Goal: Task Accomplishment & Management: Manage account settings

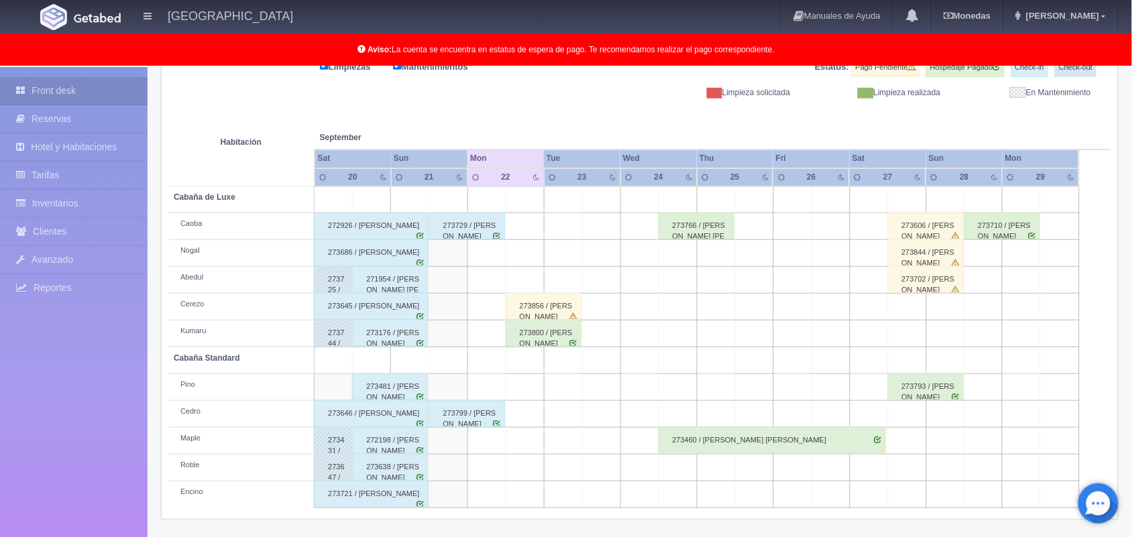
scroll to position [186, 0]
click at [550, 313] on div "273856 / Karyme Solorzano Ibarra" at bounding box center [544, 307] width 76 height 27
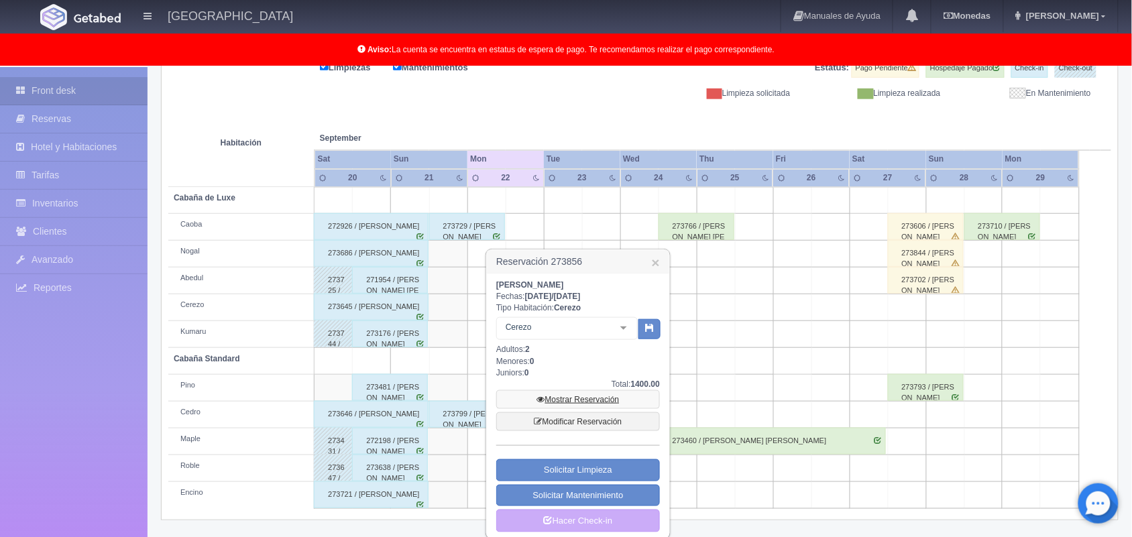
click at [588, 401] on link "Mostrar Reservación" at bounding box center [578, 399] width 164 height 19
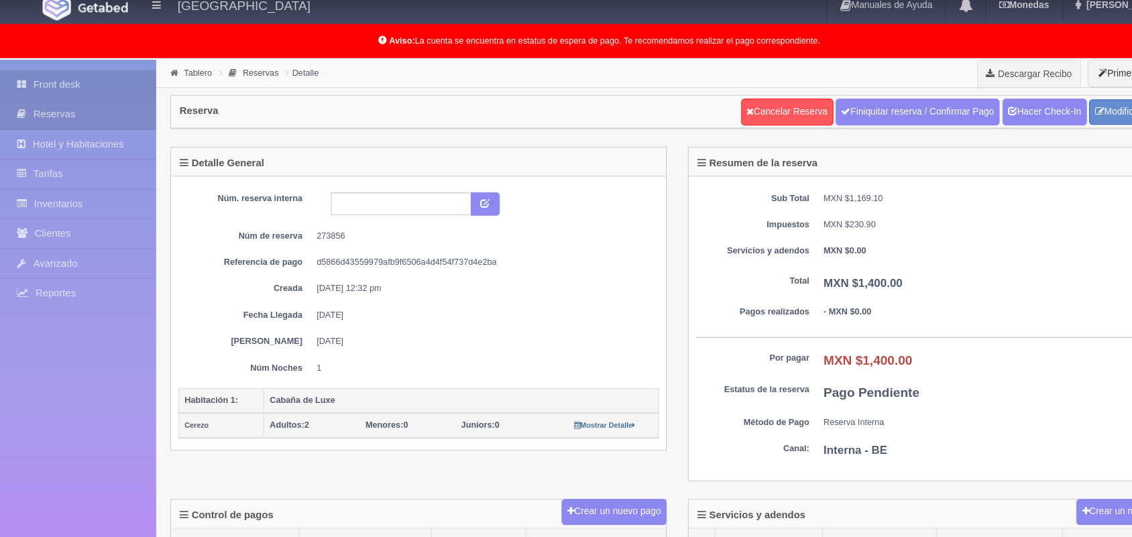
click at [77, 89] on link "Front desk" at bounding box center [74, 91] width 148 height 28
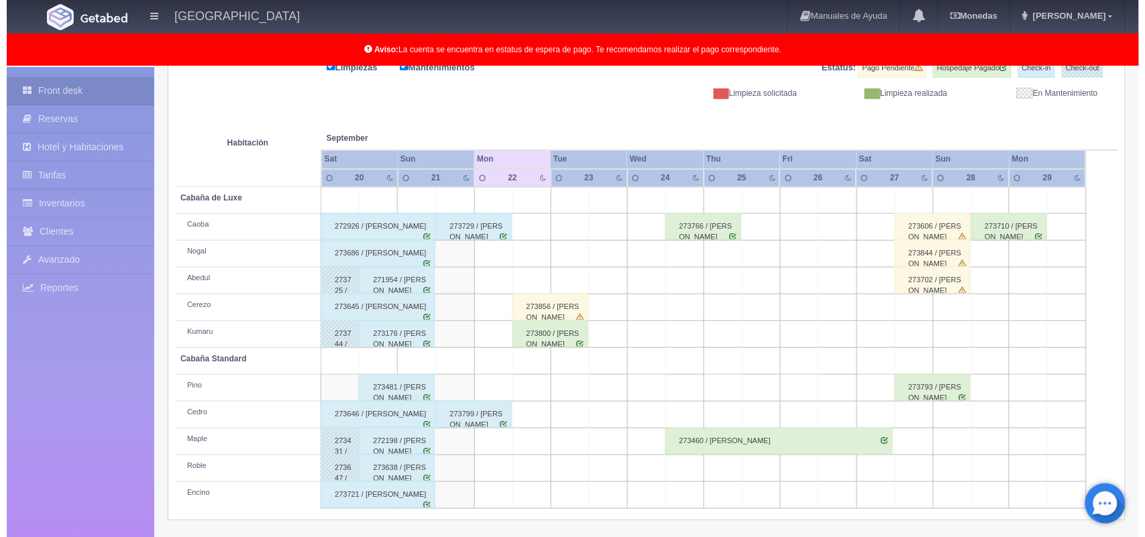
scroll to position [186, 0]
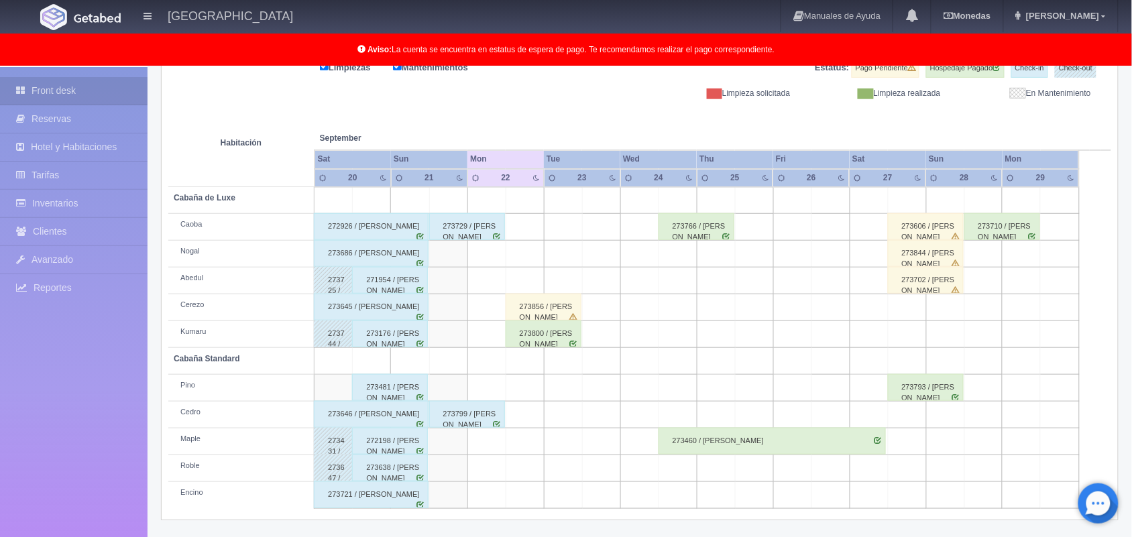
click at [516, 282] on td at bounding box center [525, 281] width 38 height 27
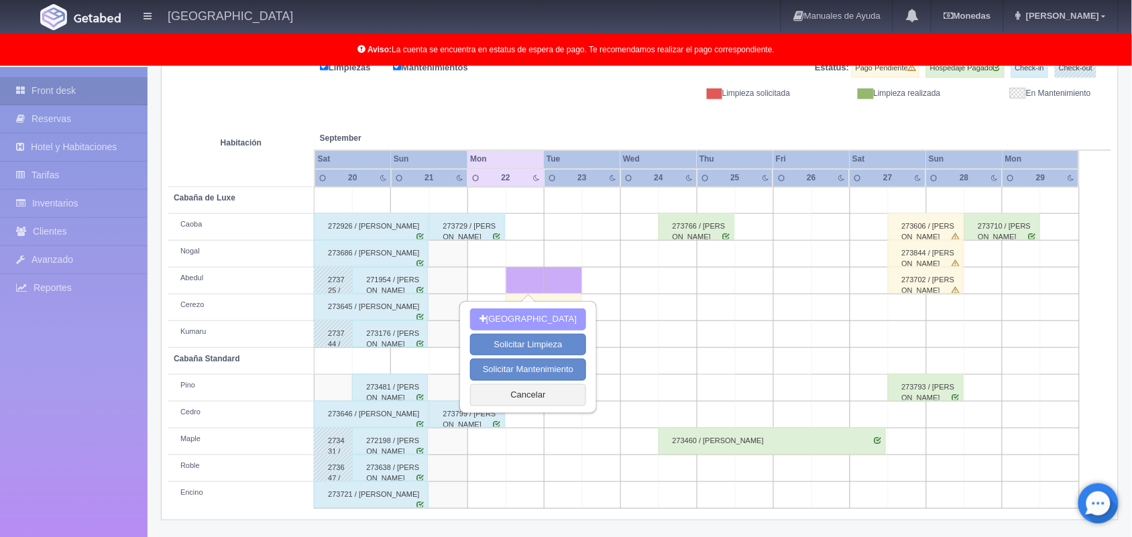
click at [528, 316] on button "[GEOGRAPHIC_DATA]" at bounding box center [528, 320] width 116 height 22
type input "22-09-2025"
type input "23-09-2025"
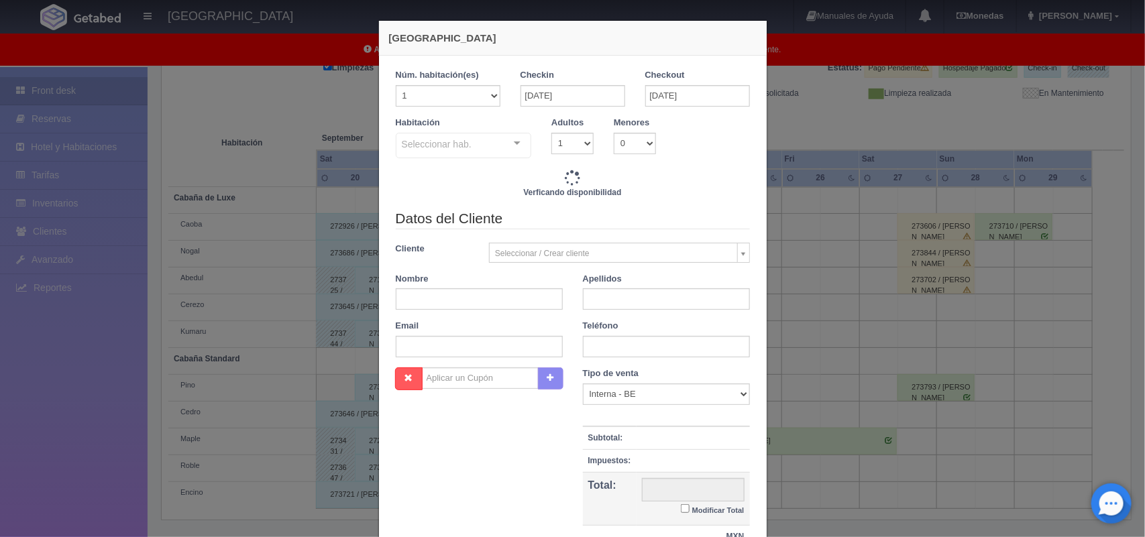
checkbox input "false"
click at [578, 141] on select "1 2 3 4 5 6 7 8 9 10" at bounding box center [572, 143] width 42 height 21
select select "2"
click at [551, 133] on select "1 2 3 4 5 6 7 8 9 10" at bounding box center [572, 143] width 42 height 21
checkbox input "false"
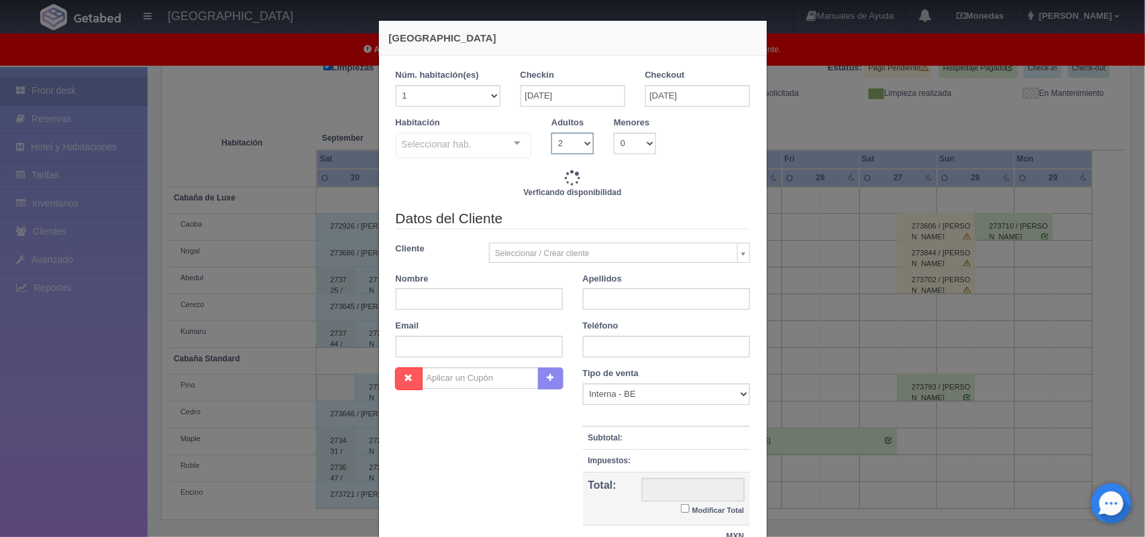
type input "1500.00"
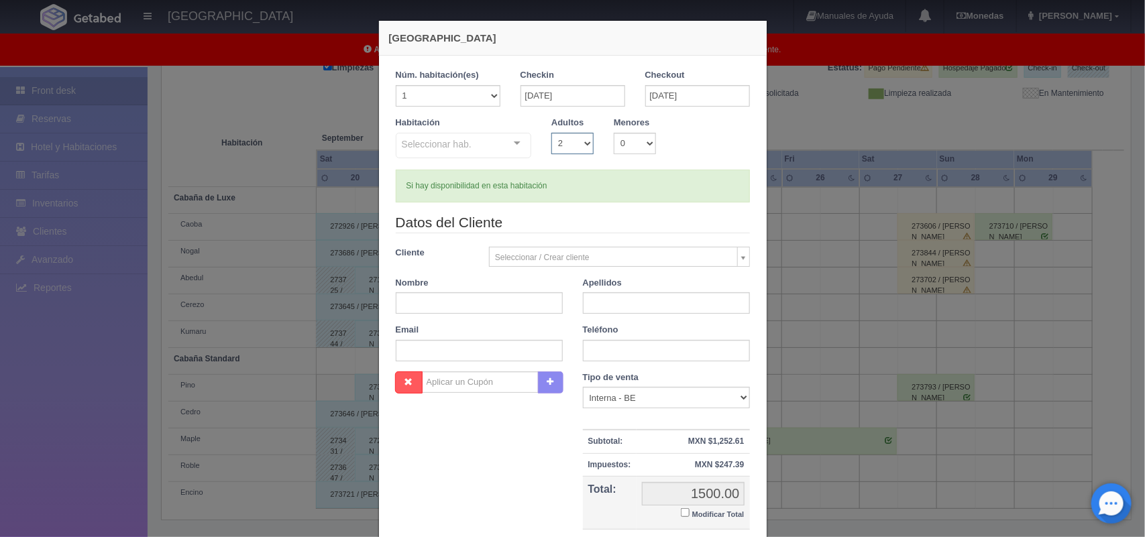
checkbox input "false"
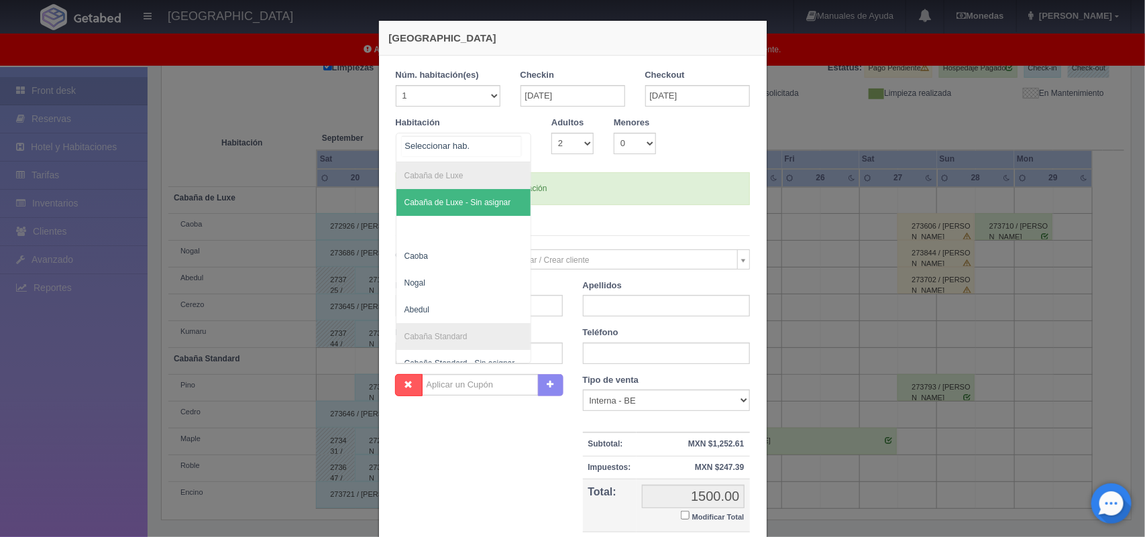
click at [500, 144] on div "Cabaña de Luxe Cabaña de Luxe - Sin asignar Caoba Nogal Abedul Cabaña Standard …" at bounding box center [464, 148] width 136 height 30
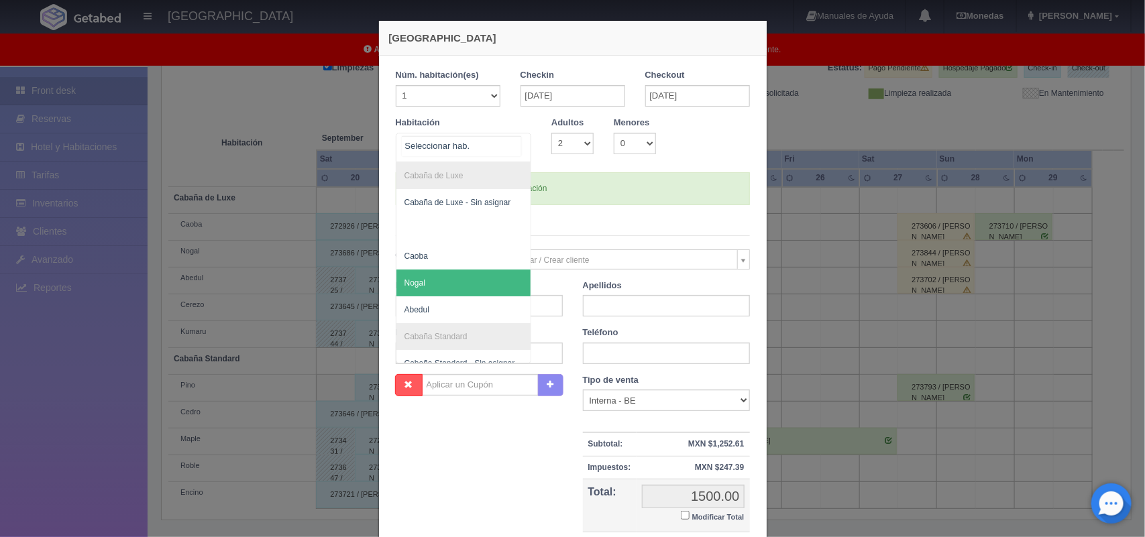
click at [441, 285] on span "Nogal" at bounding box center [463, 283] width 135 height 27
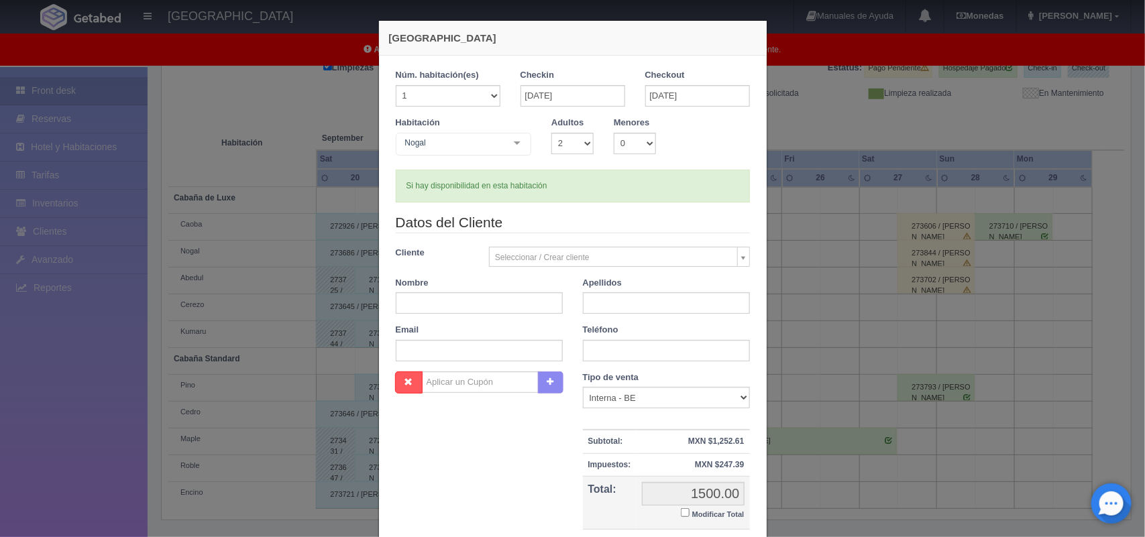
checkbox input "false"
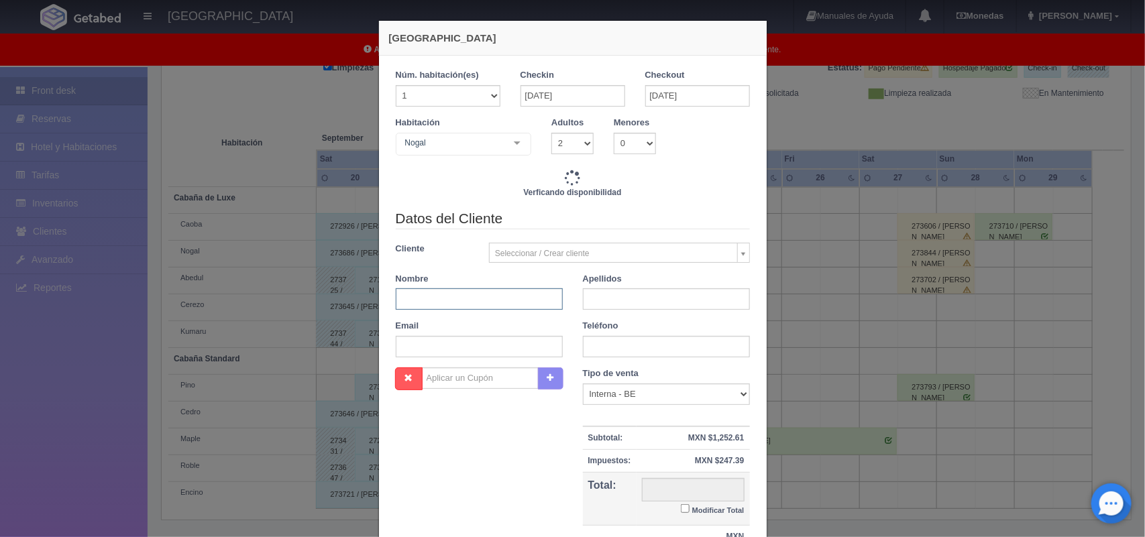
click at [456, 302] on input "text" at bounding box center [479, 298] width 167 height 21
type input "1500.00"
checkbox input "false"
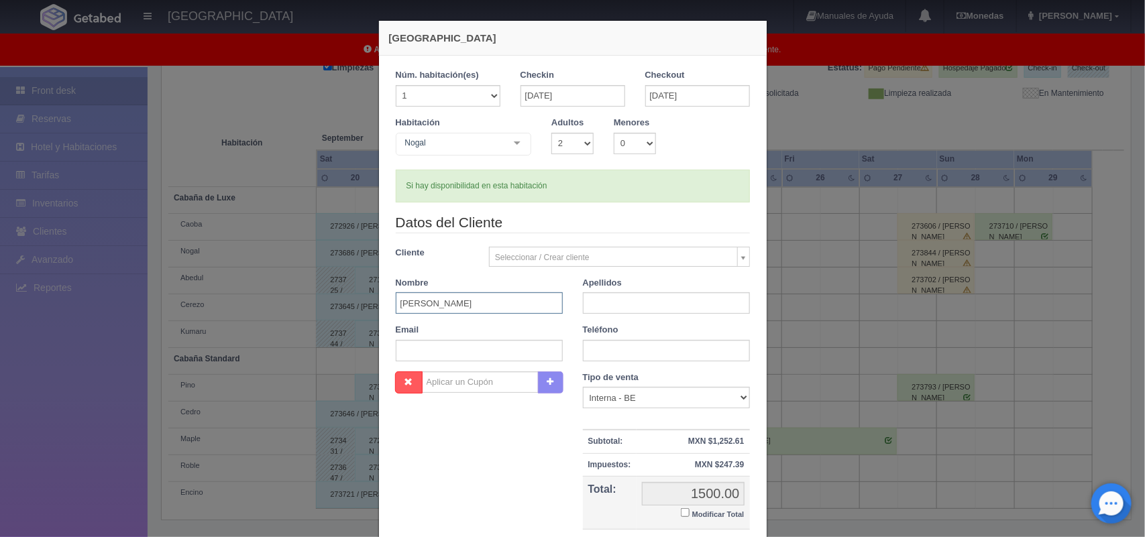
type input "Juan Uriel"
click at [612, 309] on input "text" at bounding box center [666, 302] width 167 height 21
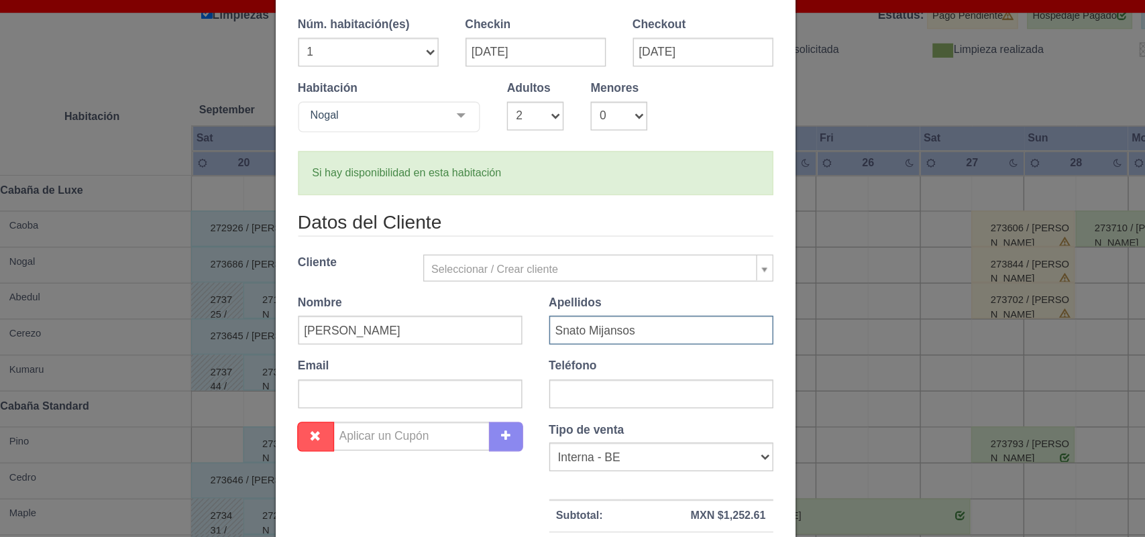
scroll to position [123, 0]
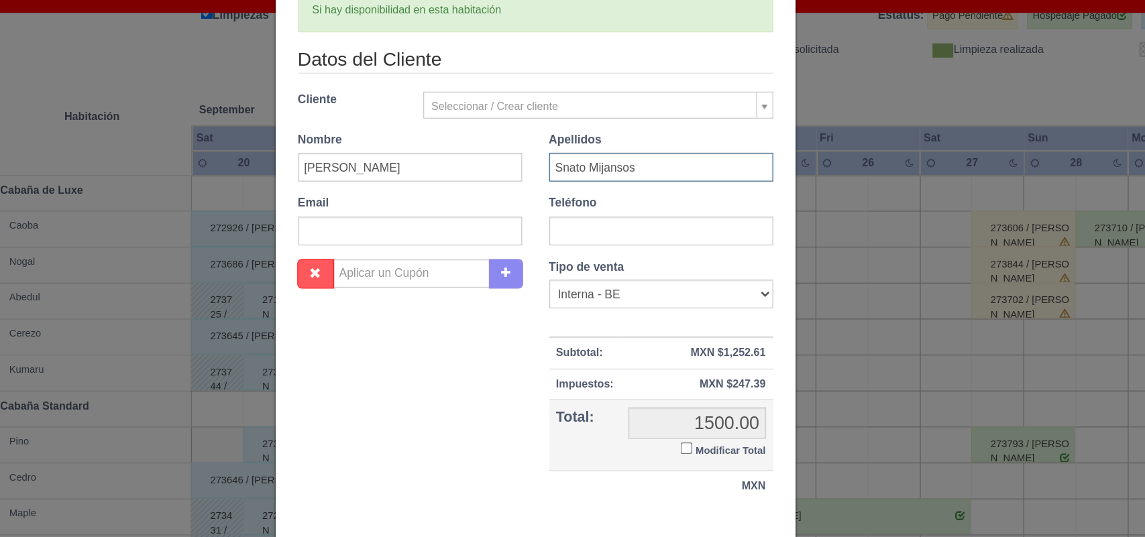
type input "Snato Mijansos"
click at [681, 391] on input "Modificar Total" at bounding box center [685, 390] width 9 height 9
checkbox input "true"
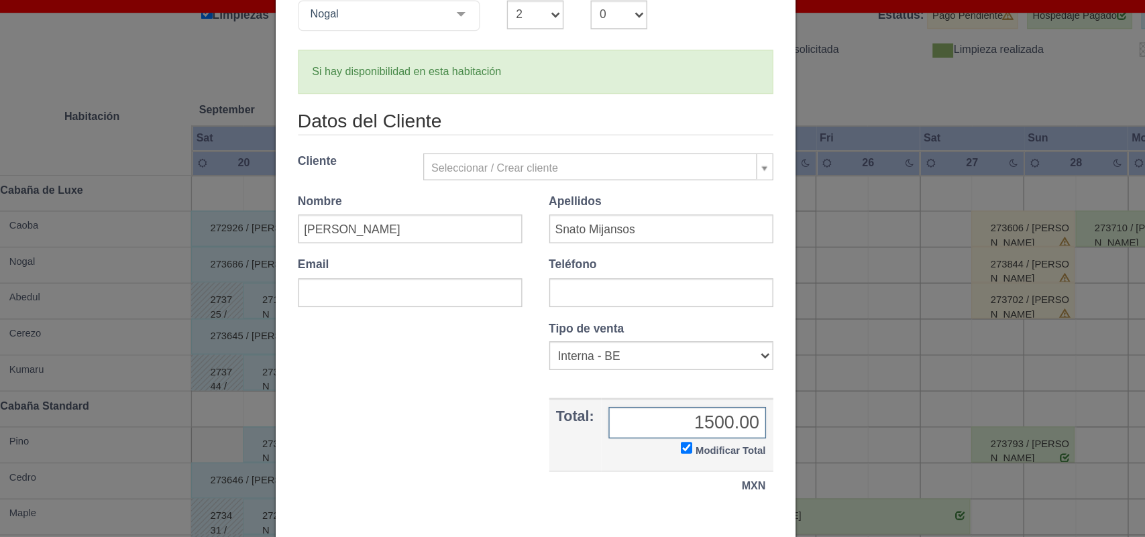
scroll to position [77, 0]
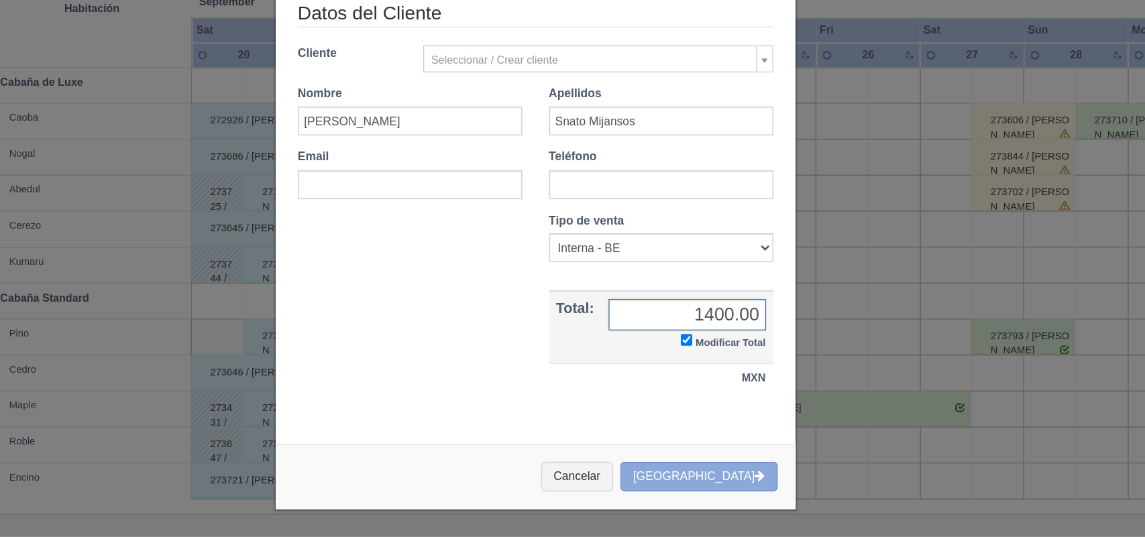
type input "1400.00"
click at [688, 488] on button "Crear Reserva" at bounding box center [694, 492] width 117 height 22
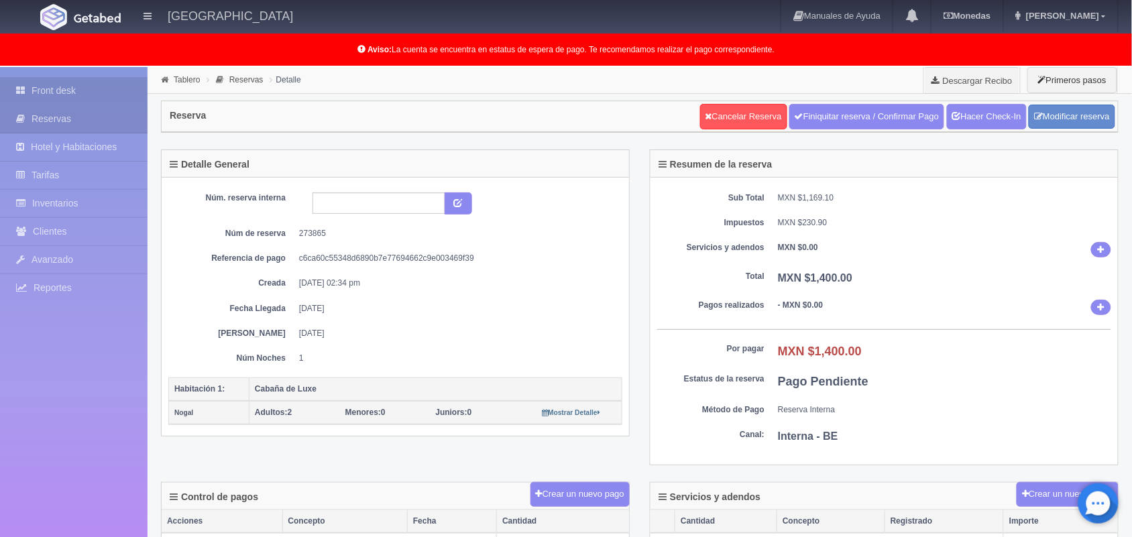
click at [116, 84] on link "Front desk" at bounding box center [74, 91] width 148 height 28
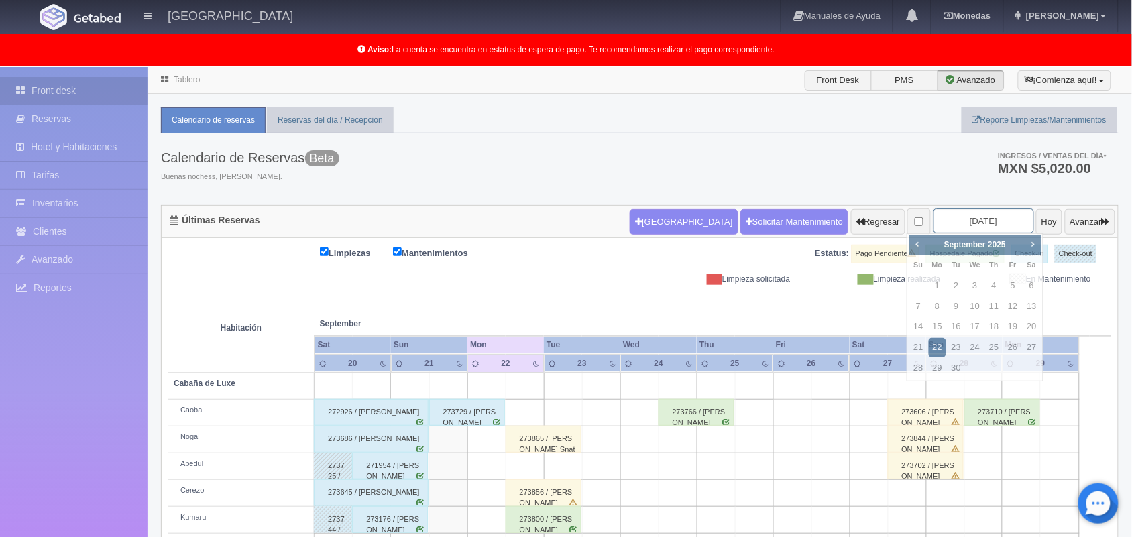
click at [965, 218] on input "2025-09-22" at bounding box center [984, 221] width 101 height 25
click at [1034, 245] on span "Next" at bounding box center [1033, 244] width 11 height 11
click at [1024, 285] on link "4" at bounding box center [1032, 285] width 17 height 19
type input "[DATE]"
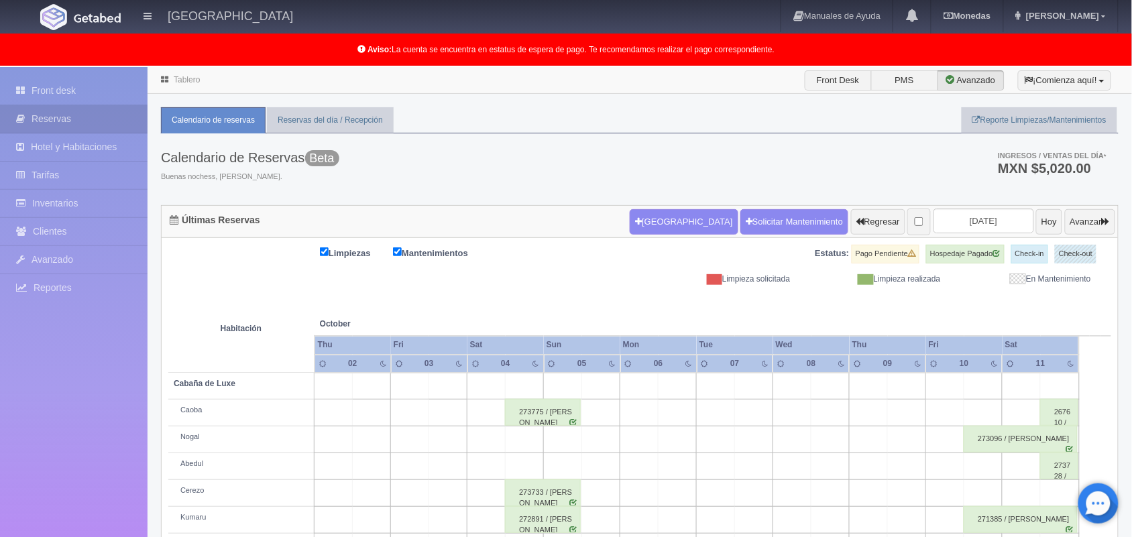
scroll to position [186, 0]
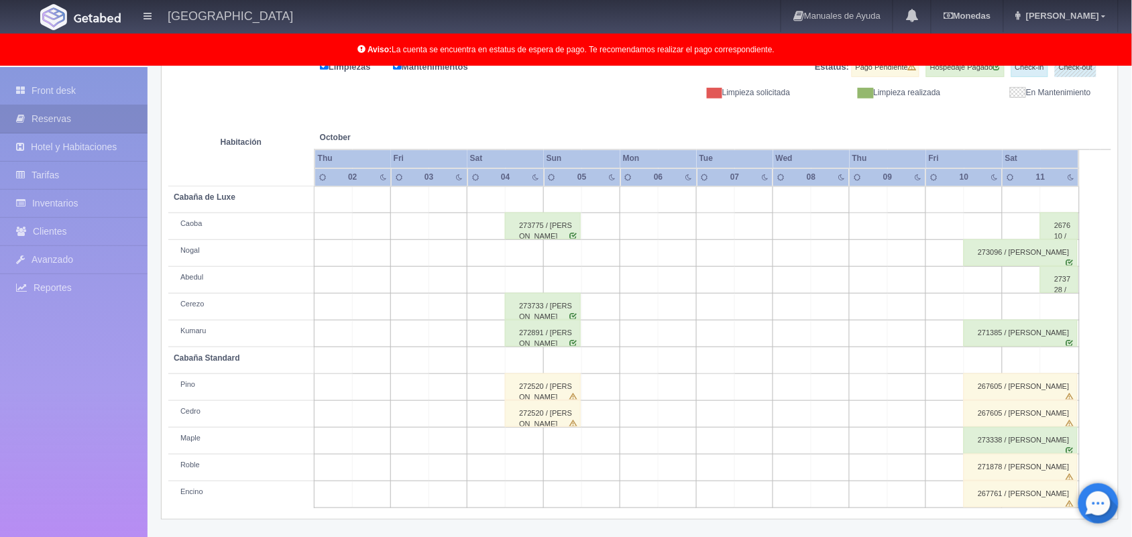
click at [561, 388] on div "272520 / Mariana Mórales Lozano" at bounding box center [543, 387] width 76 height 27
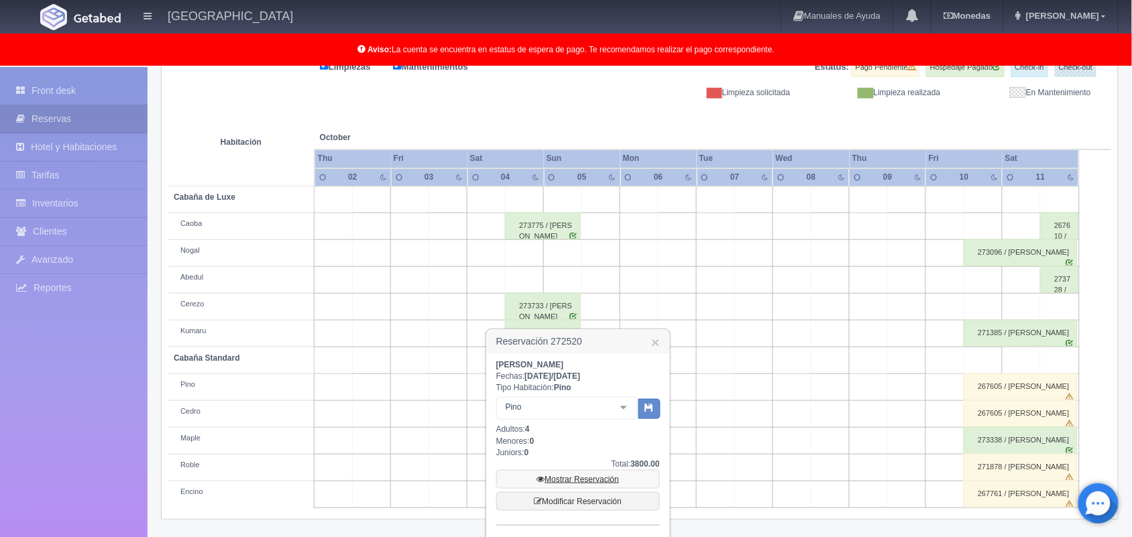
click at [570, 480] on link "Mostrar Reservación" at bounding box center [578, 479] width 164 height 19
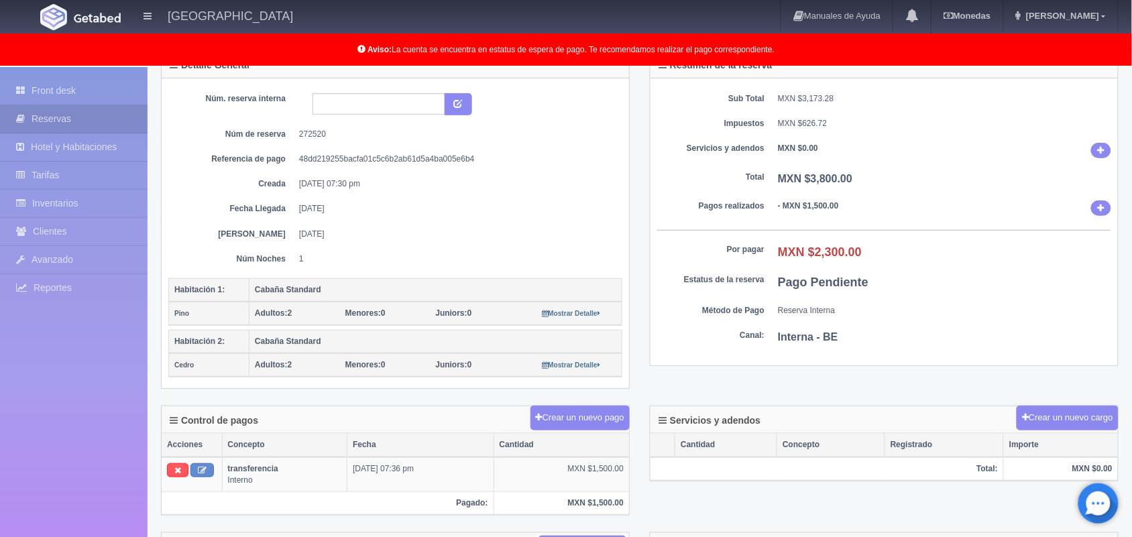
scroll to position [106, 0]
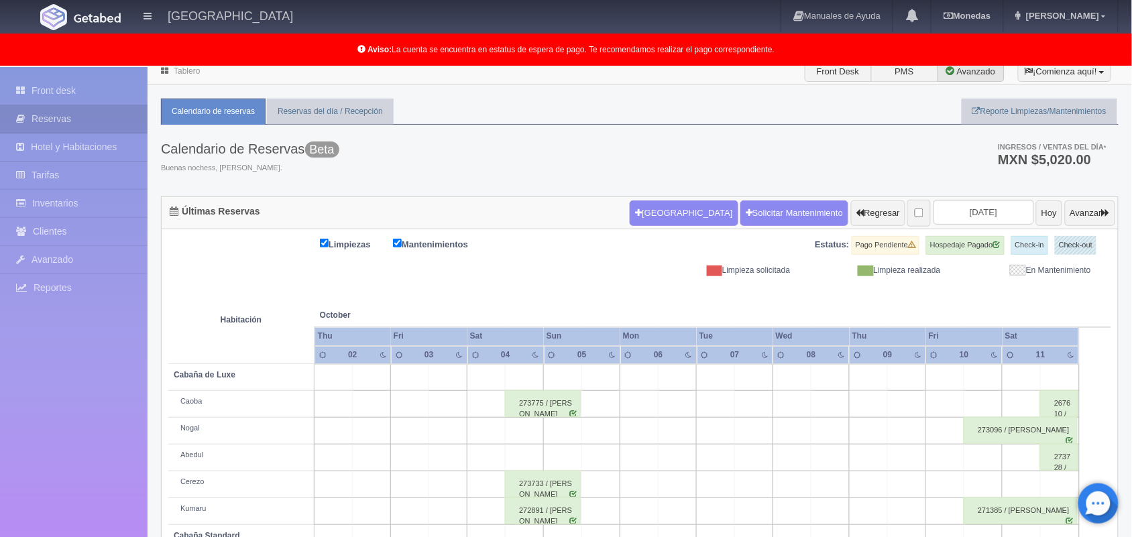
scroll to position [8, 0]
click at [1036, 205] on button "Hoy" at bounding box center [1049, 213] width 26 height 25
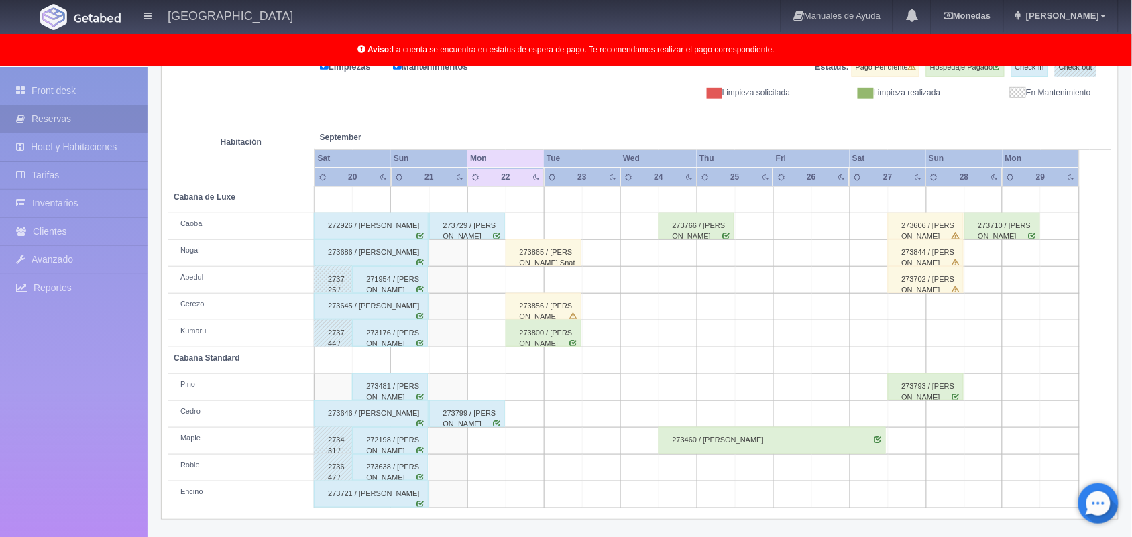
scroll to position [186, 0]
click at [551, 260] on div "273865 / Juan Uriel Snato Mijansos" at bounding box center [544, 253] width 76 height 27
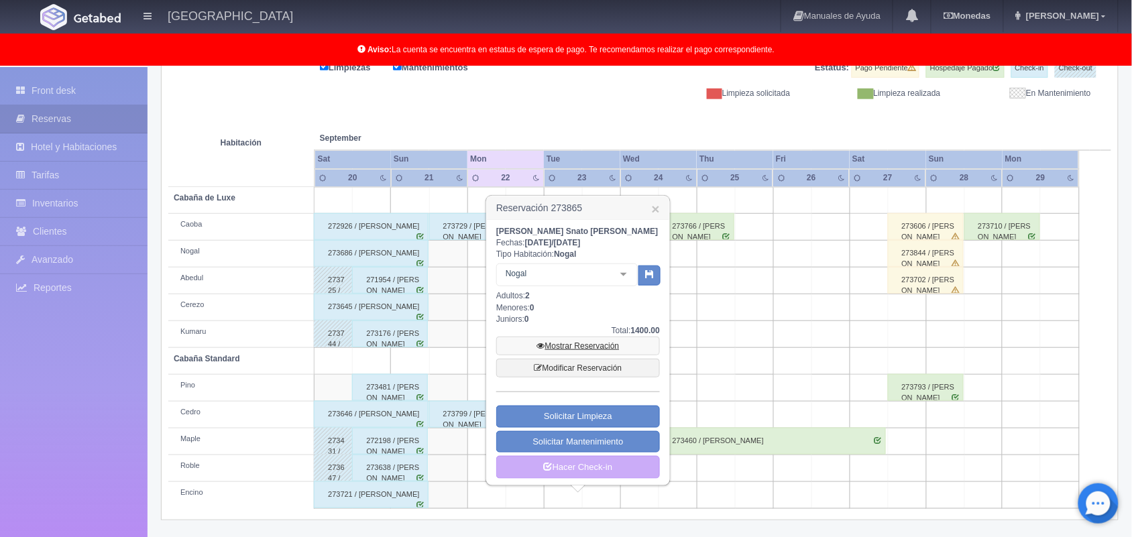
click at [582, 337] on link "Mostrar Reservación" at bounding box center [578, 346] width 164 height 19
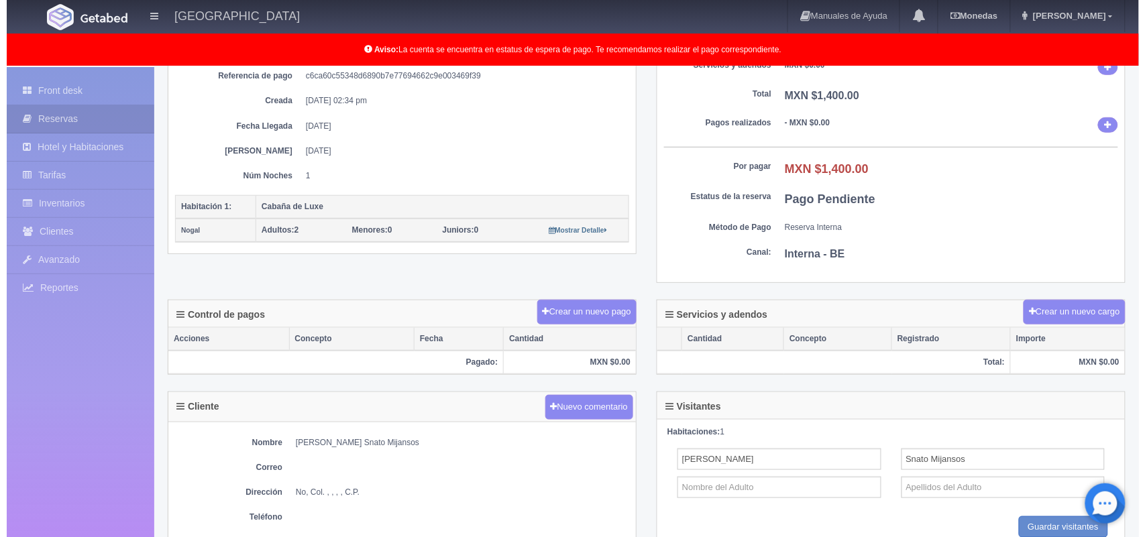
scroll to position [188, 0]
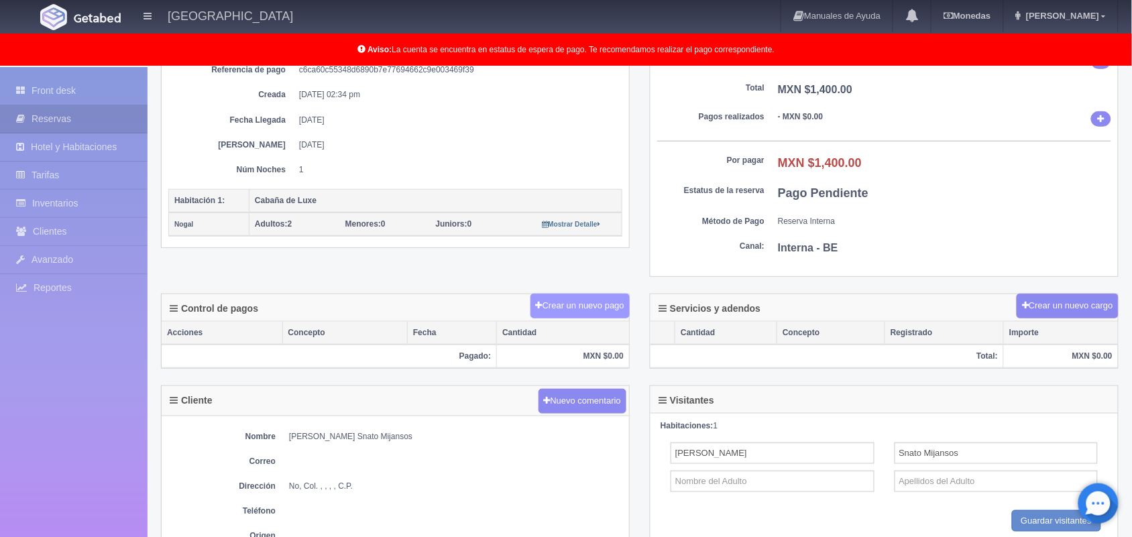
click at [571, 315] on button "Crear un nuevo pago" at bounding box center [580, 306] width 99 height 25
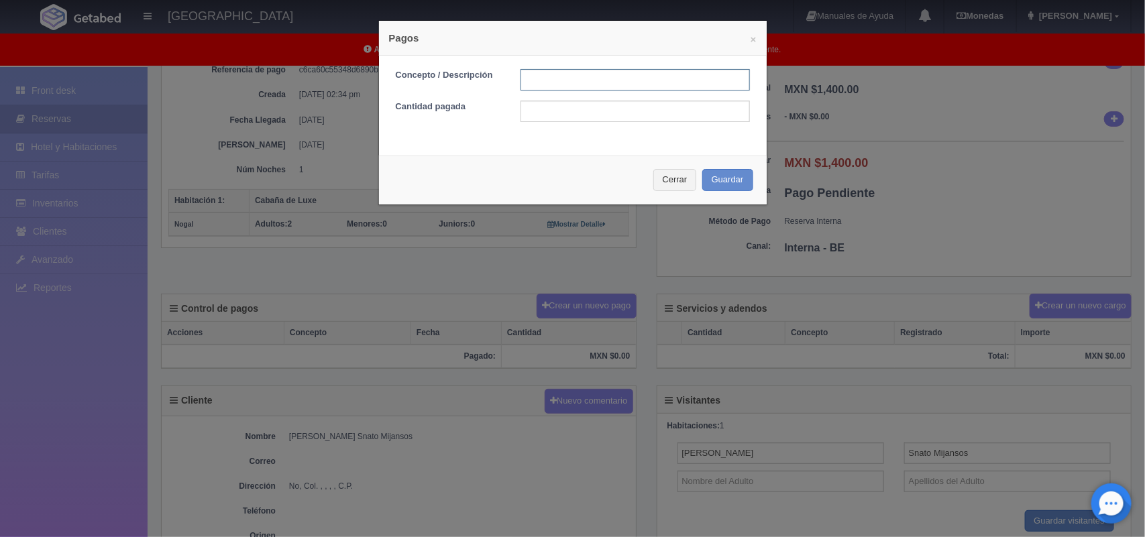
click at [572, 84] on input "text" at bounding box center [635, 79] width 229 height 21
type input "Pago transferencia"
click at [557, 111] on input "text" at bounding box center [635, 111] width 229 height 21
type input "1400.00"
click at [739, 180] on button "Guardar" at bounding box center [727, 180] width 51 height 22
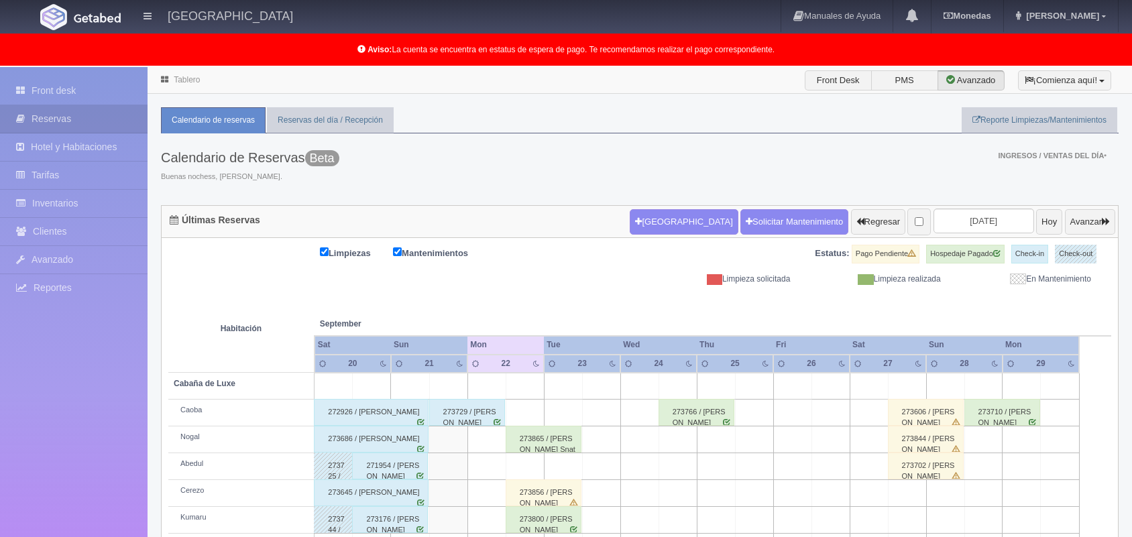
scroll to position [186, 0]
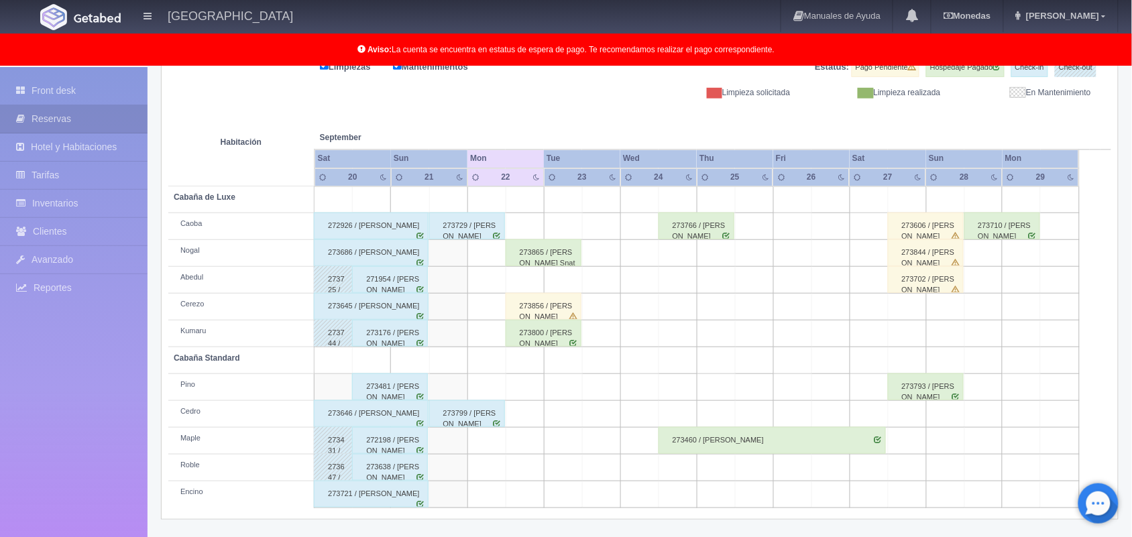
click at [565, 260] on div "273865 / Juan Uriel Snato Mijansos" at bounding box center [544, 252] width 76 height 27
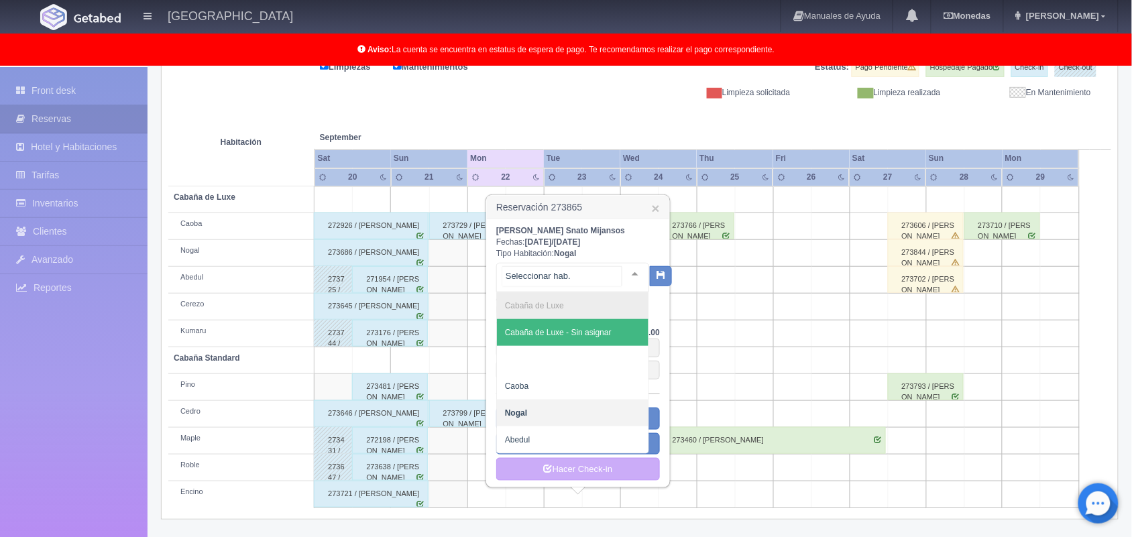
click at [624, 275] on div at bounding box center [635, 274] width 27 height 20
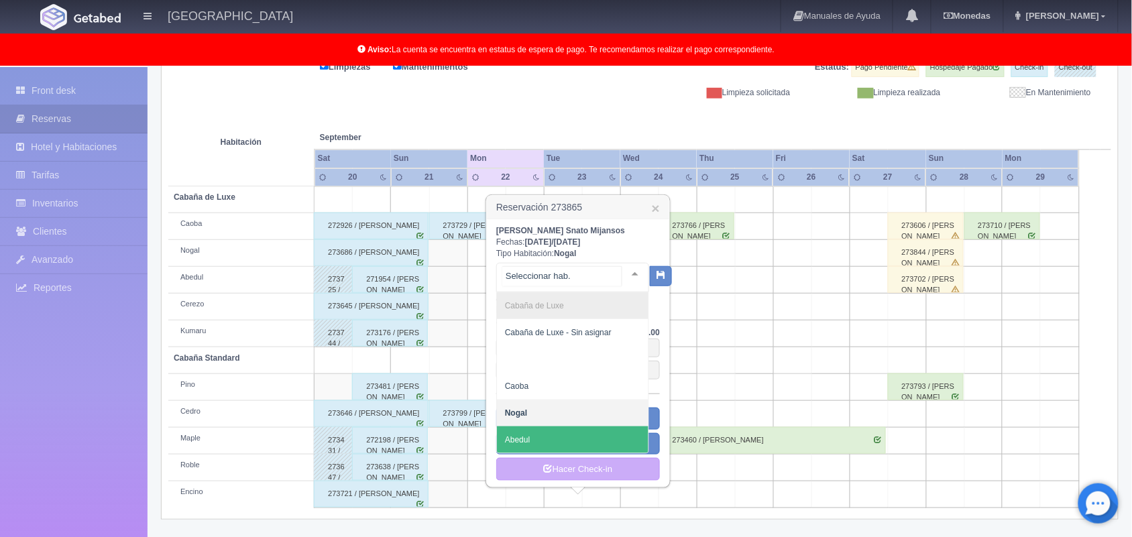
click at [549, 433] on span "Abedul" at bounding box center [573, 440] width 152 height 27
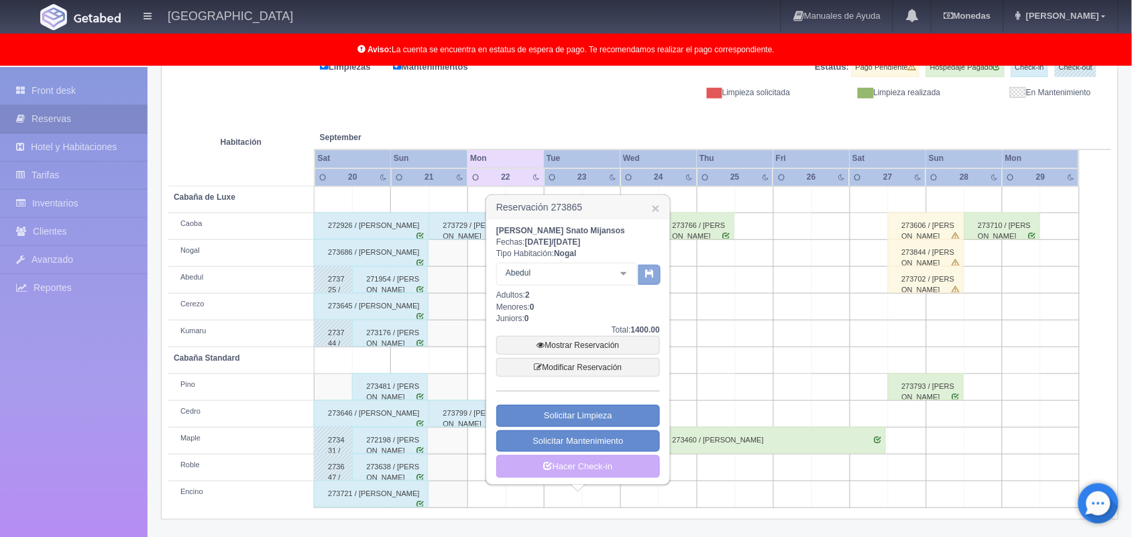
click at [653, 282] on button "button" at bounding box center [650, 275] width 22 height 20
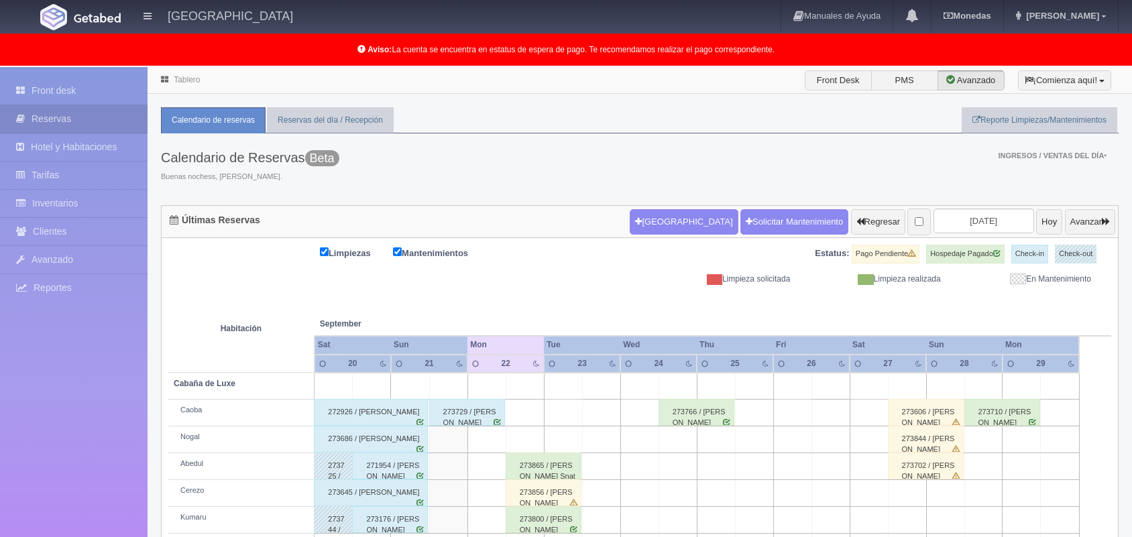
scroll to position [186, 0]
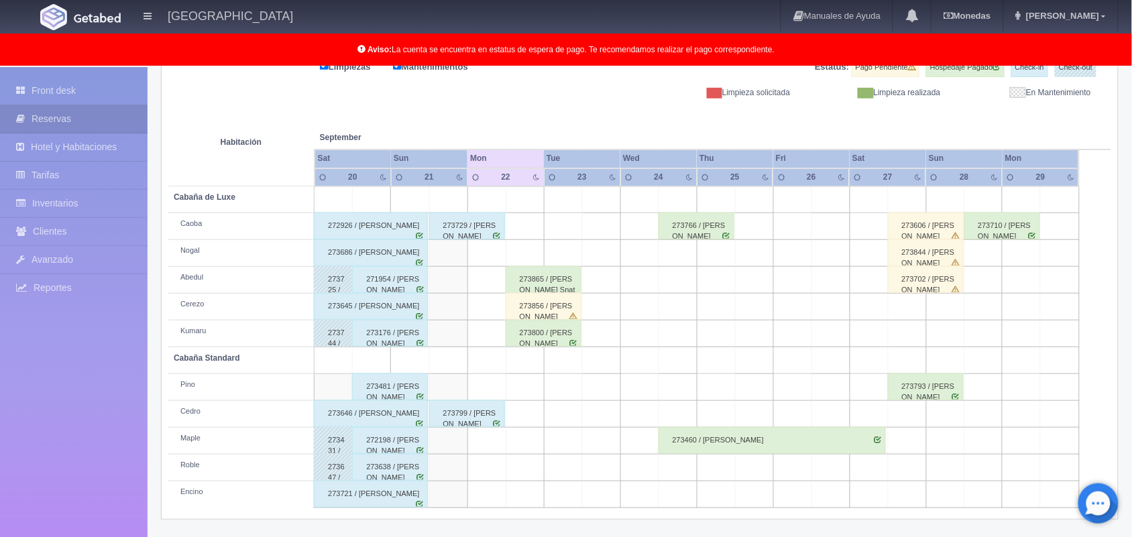
click at [574, 305] on div "273856 / Karyme Solorzano Ibarra" at bounding box center [544, 306] width 76 height 27
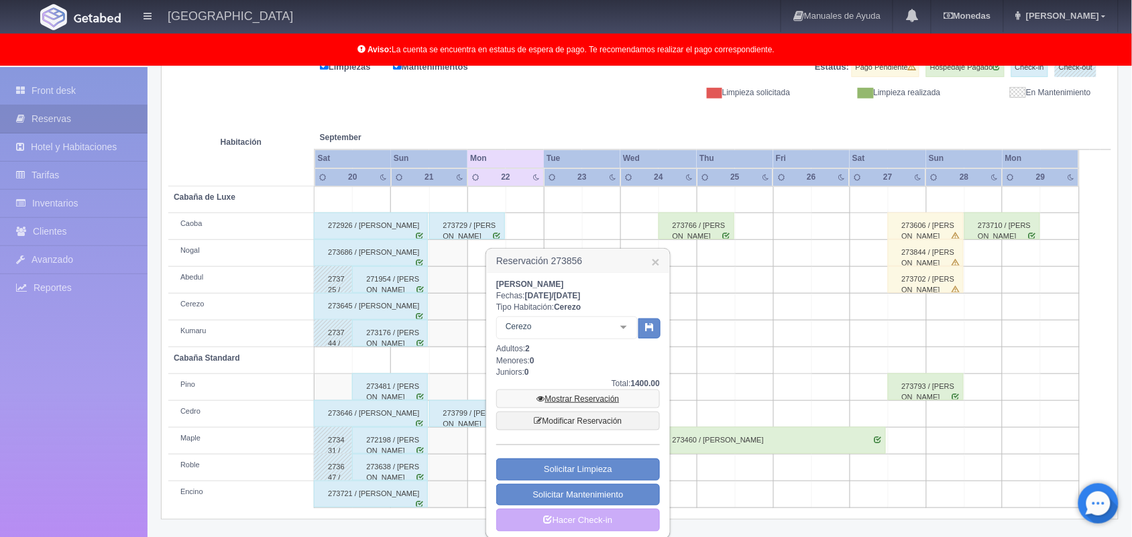
click at [585, 396] on link "Mostrar Reservación" at bounding box center [578, 399] width 164 height 19
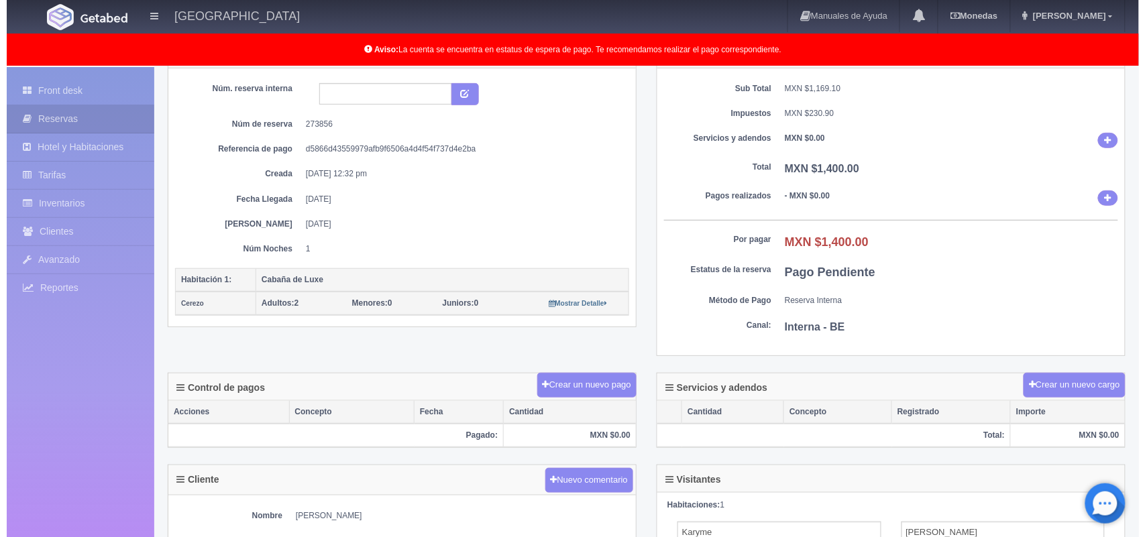
scroll to position [111, 0]
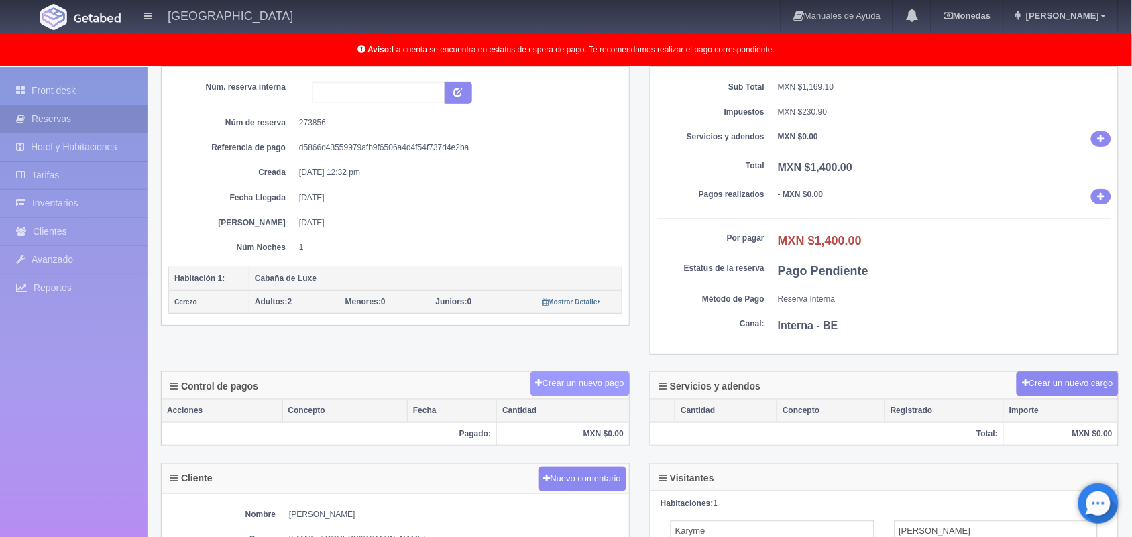
click at [588, 390] on button "Crear un nuevo pago" at bounding box center [580, 384] width 99 height 25
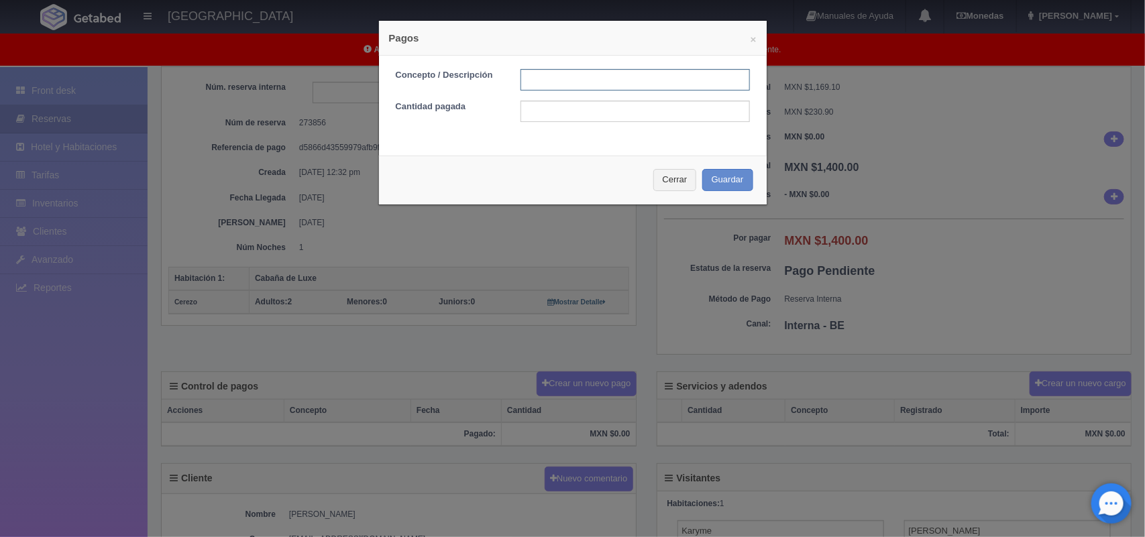
click at [618, 91] on input "text" at bounding box center [635, 79] width 229 height 21
type input "Pago transferencia"
click at [585, 115] on input "text" at bounding box center [635, 111] width 229 height 21
type input "1400.00"
click at [704, 181] on button "Guardar" at bounding box center [727, 180] width 51 height 22
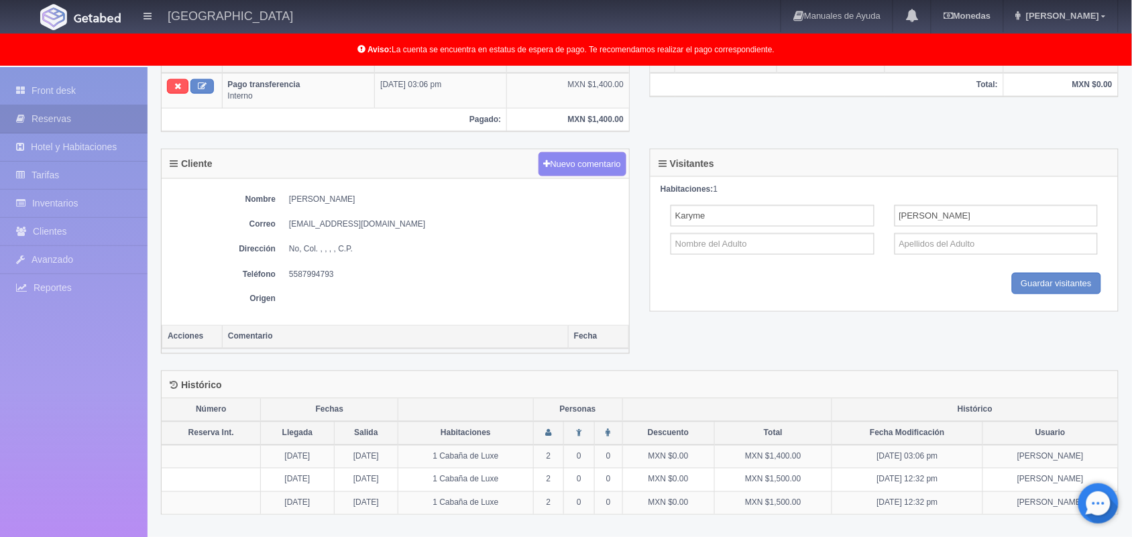
scroll to position [459, 0]
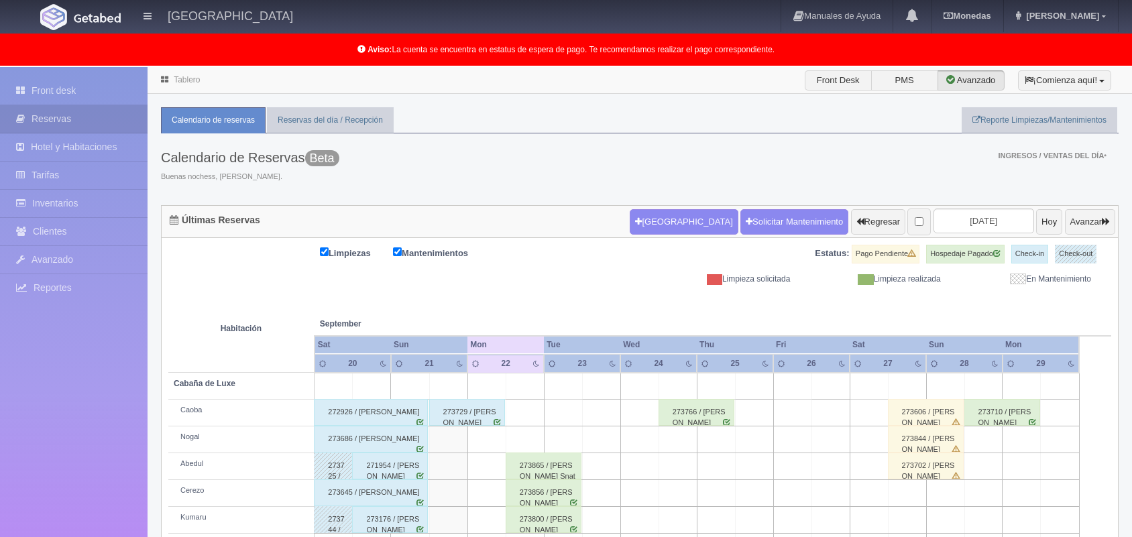
scroll to position [186, 0]
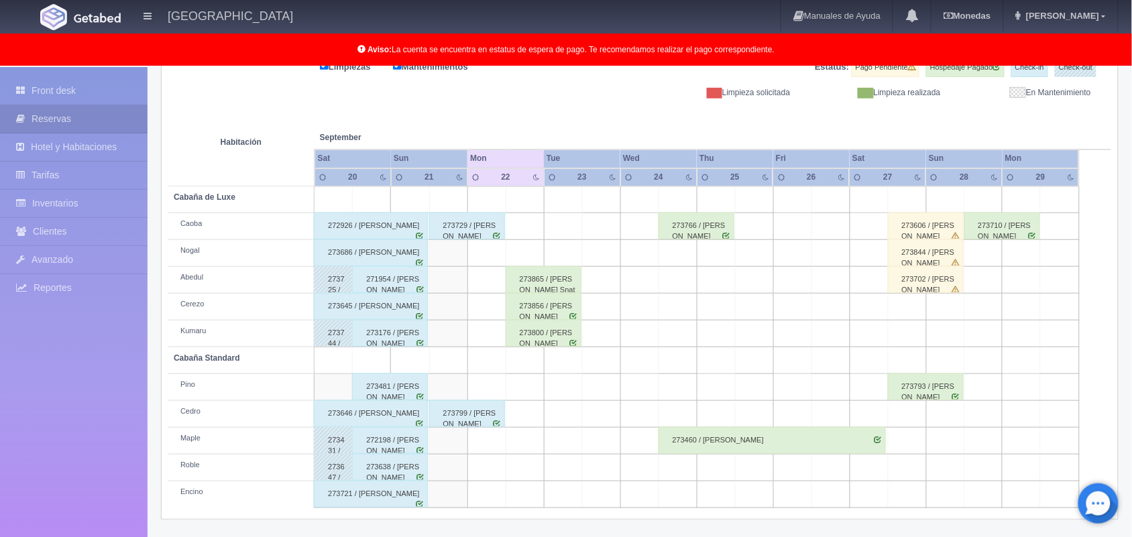
click at [555, 317] on div "273856 / Karyme Solorzano Ibarra" at bounding box center [544, 306] width 76 height 27
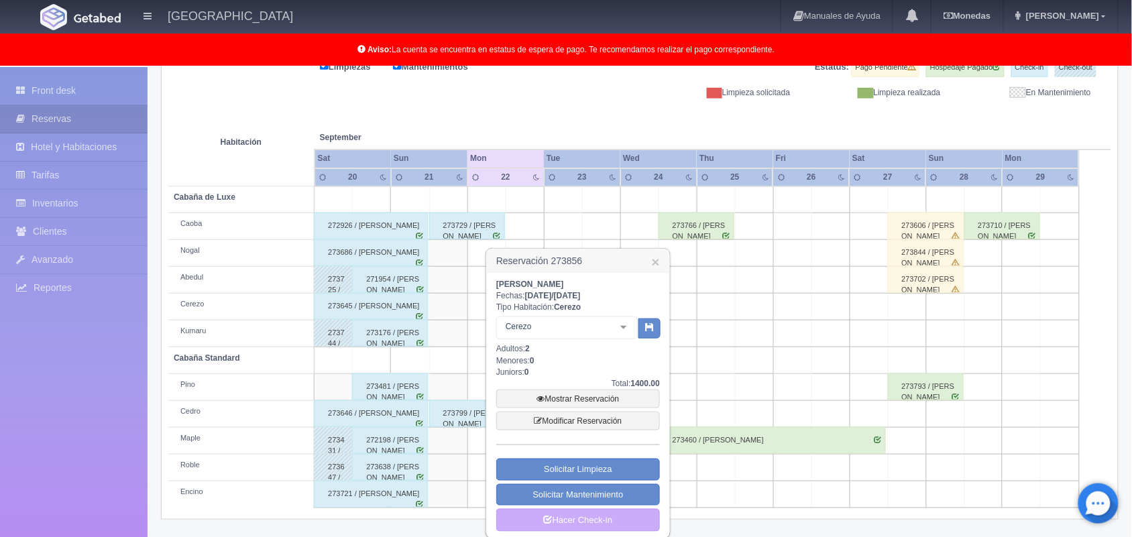
drag, startPoint x: 497, startPoint y: 257, endPoint x: 602, endPoint y: 276, distance: 106.4
click at [602, 276] on div "Reservación 273856 × Karyme Solorzano Ibarra Fechas: 2025-09-22 / 2025-09-23 Ti…" at bounding box center [578, 393] width 185 height 291
copy div "Reservación 273856 × Karyme Solorzano Ibarra"
drag, startPoint x: 565, startPoint y: 300, endPoint x: 740, endPoint y: 347, distance: 181.3
click at [740, 347] on td at bounding box center [754, 360] width 38 height 27
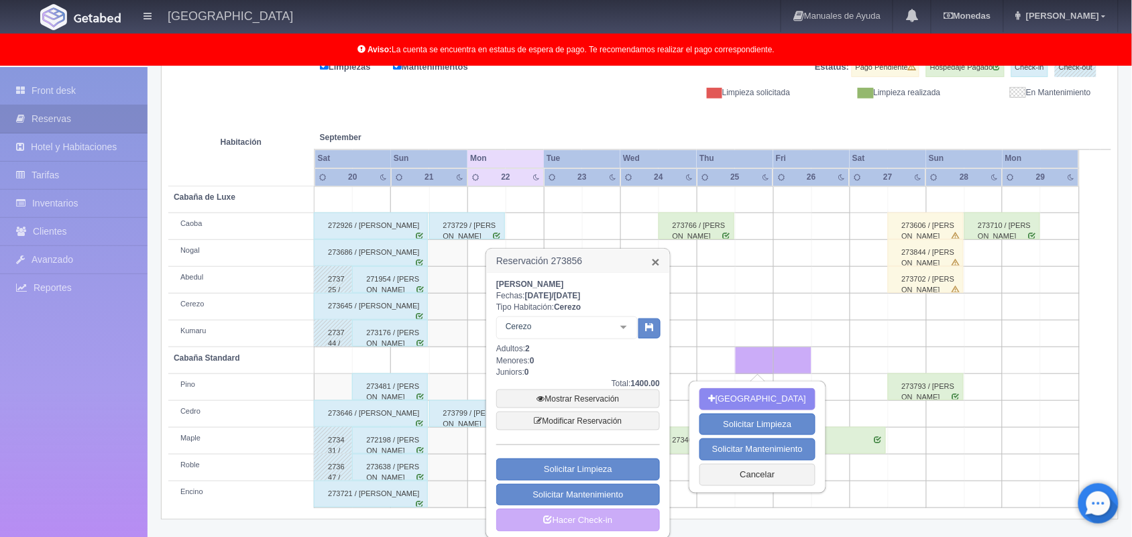
click at [655, 258] on link "×" at bounding box center [656, 262] width 8 height 14
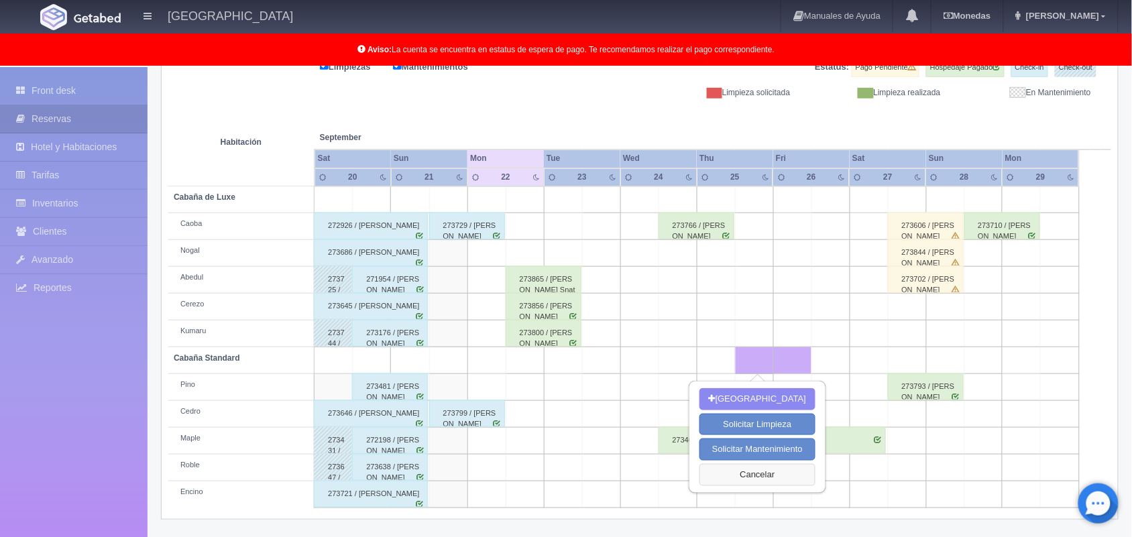
click at [742, 477] on button "Cancelar" at bounding box center [758, 475] width 116 height 22
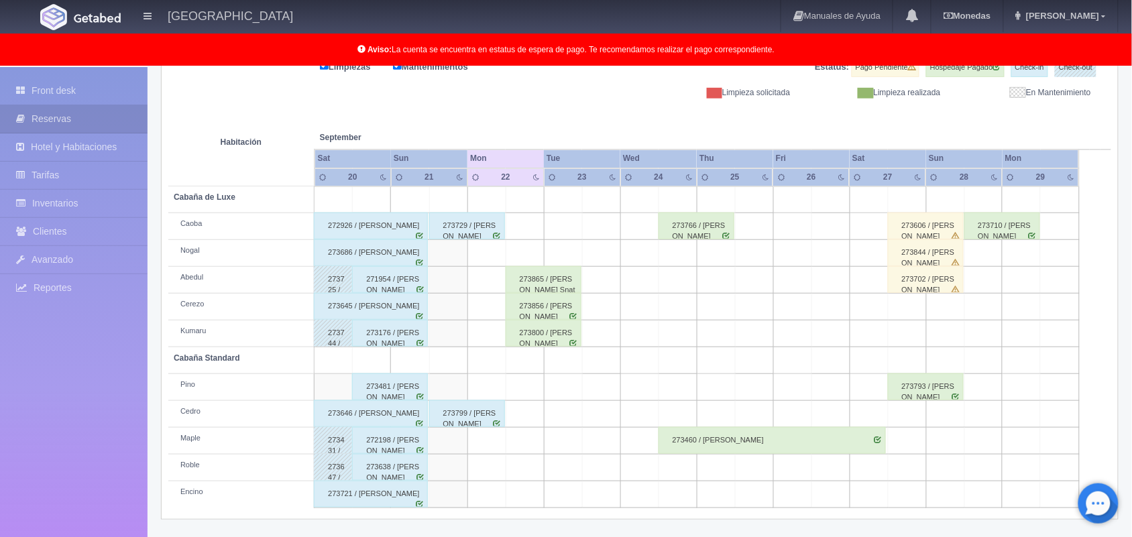
click at [571, 273] on div "273865 / Juan Uriel Snato Mijansos" at bounding box center [544, 279] width 76 height 27
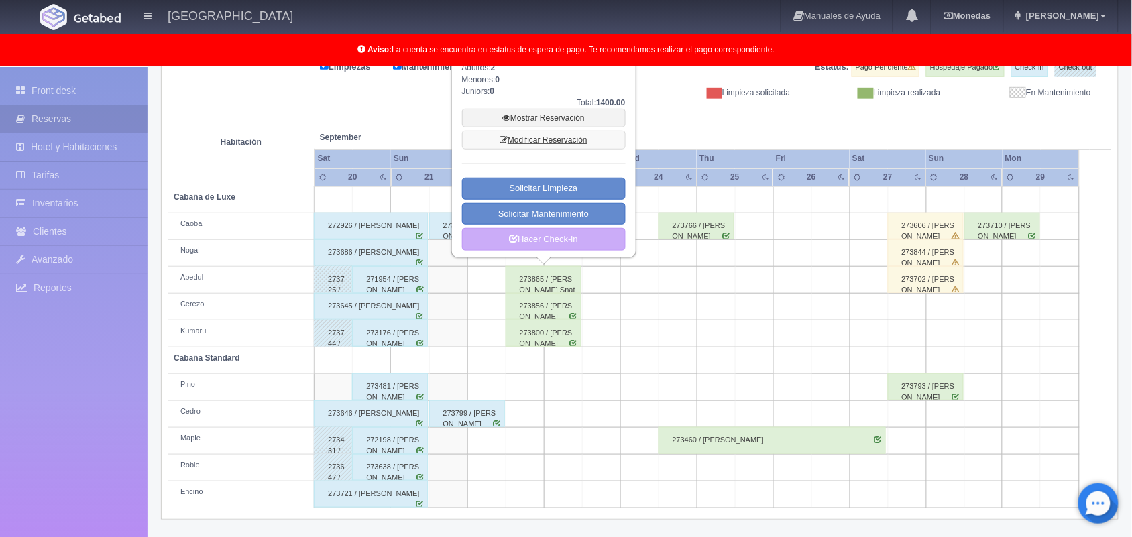
scroll to position [0, 0]
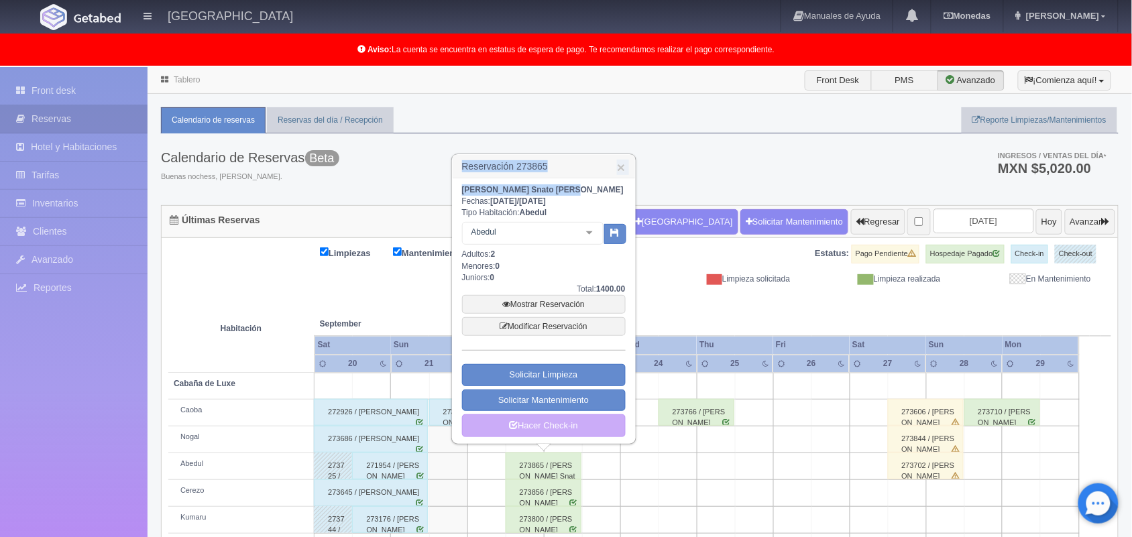
drag, startPoint x: 458, startPoint y: 166, endPoint x: 565, endPoint y: 186, distance: 109.1
click at [565, 186] on div "Reservación 273865 × Juan Uriel Snato Mijansos Fechas: 2025-09-22 / 2025-09-23 …" at bounding box center [543, 299] width 185 height 291
drag, startPoint x: 506, startPoint y: 104, endPoint x: 567, endPoint y: 183, distance: 99.5
click at [567, 183] on div "Reservación 273865 × Juan Uriel Snato Mijansos Fechas: 2025-09-22 / 2025-09-23 …" at bounding box center [543, 299] width 185 height 291
copy div "Reservación 273865 × Juan Uriel Snato Mijansos"
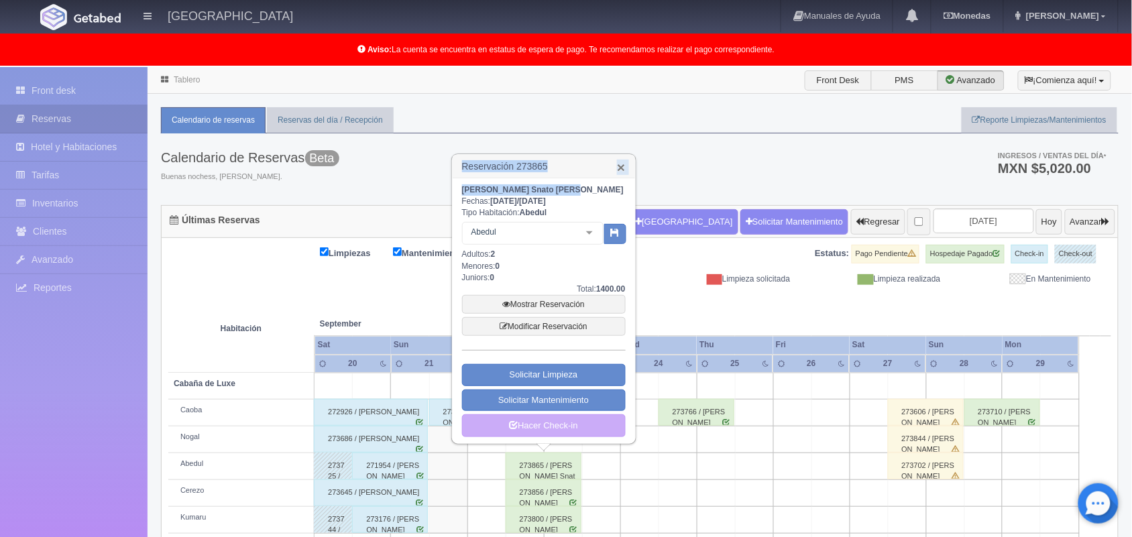
click at [622, 168] on link "×" at bounding box center [621, 167] width 8 height 14
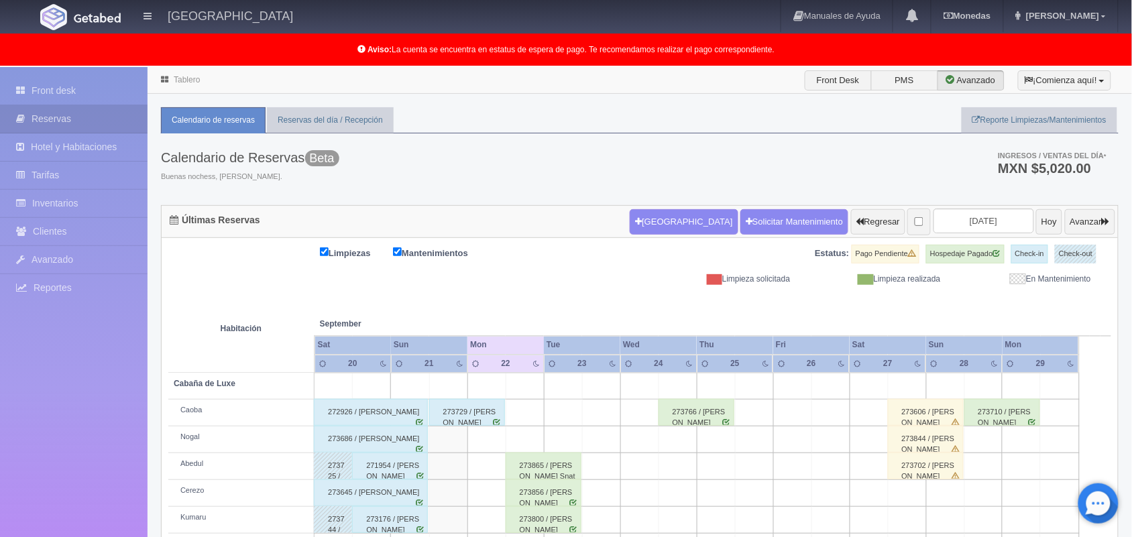
scroll to position [186, 0]
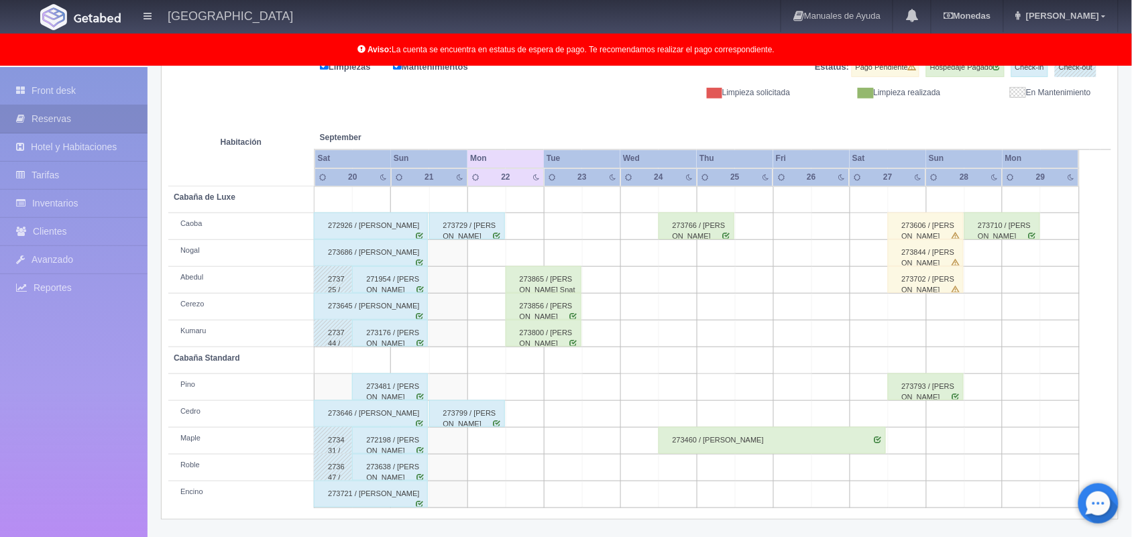
click at [560, 303] on div "273856 / Karyme Solorzano Ibarra" at bounding box center [544, 306] width 76 height 27
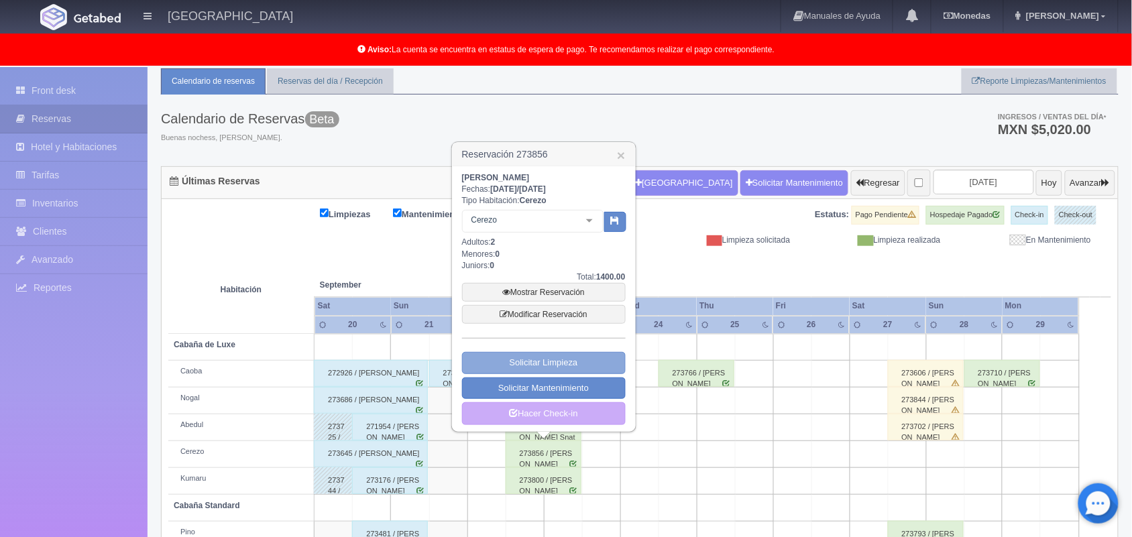
scroll to position [38, 0]
click at [621, 152] on link "×" at bounding box center [621, 156] width 8 height 14
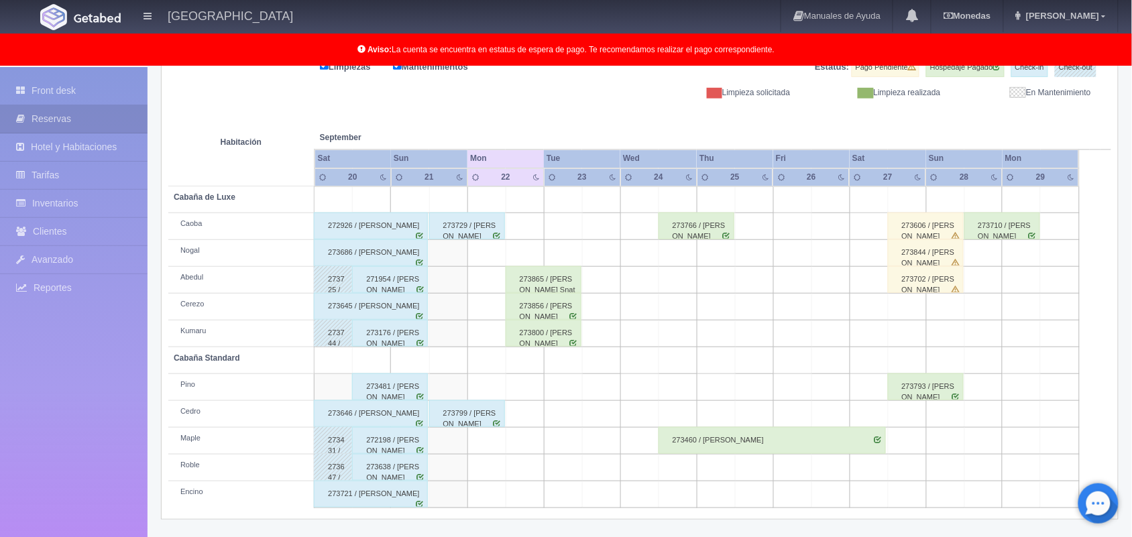
scroll to position [0, 0]
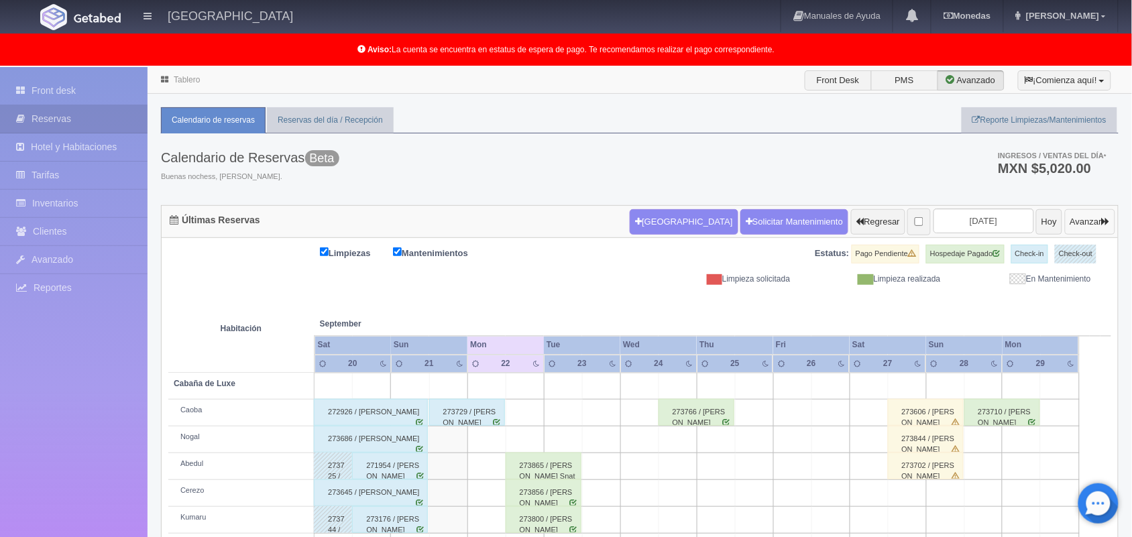
click at [1065, 225] on button "Avanzar" at bounding box center [1090, 221] width 50 height 25
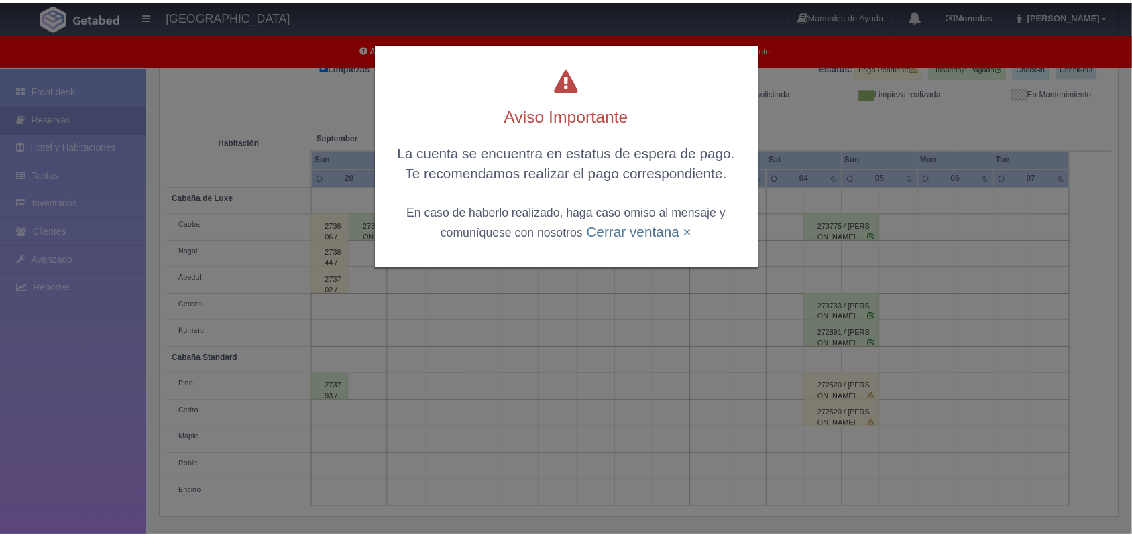
scroll to position [186, 0]
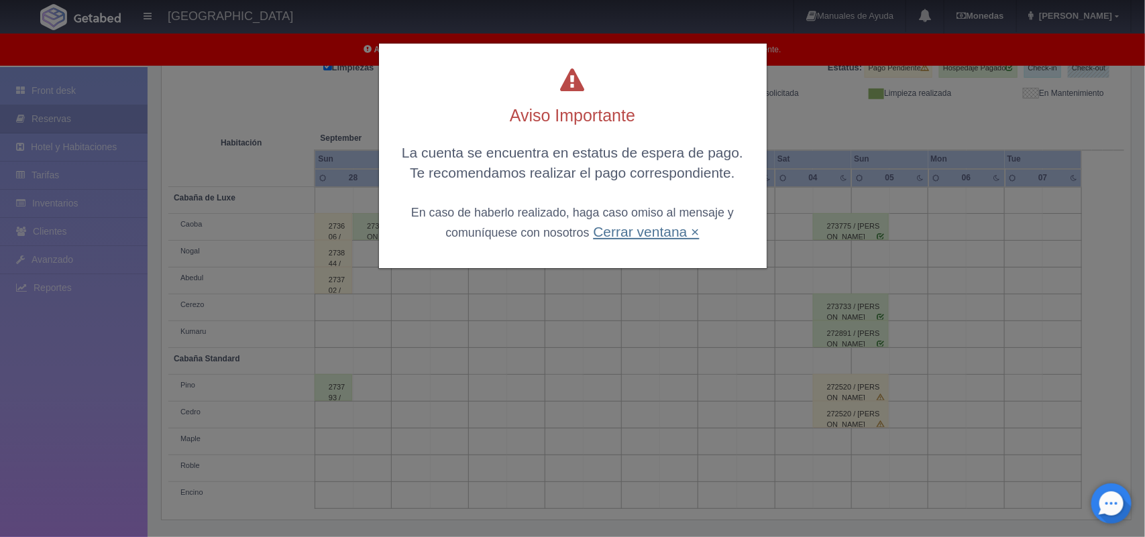
click at [655, 231] on link "Cerrar ventana ×" at bounding box center [646, 231] width 106 height 15
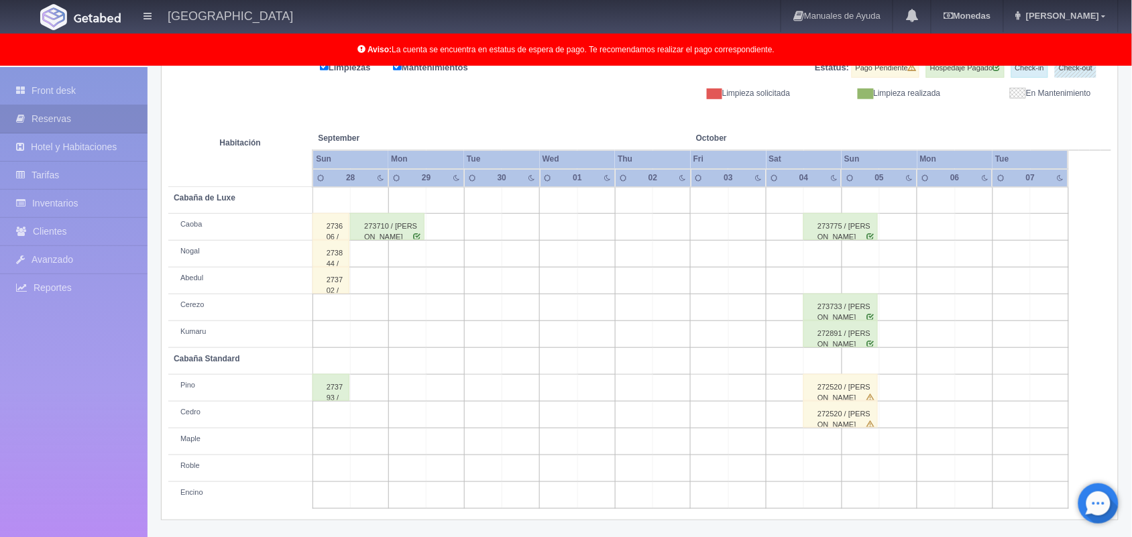
click at [856, 403] on div "272520 / Mariana Mórales Lozano" at bounding box center [841, 414] width 74 height 27
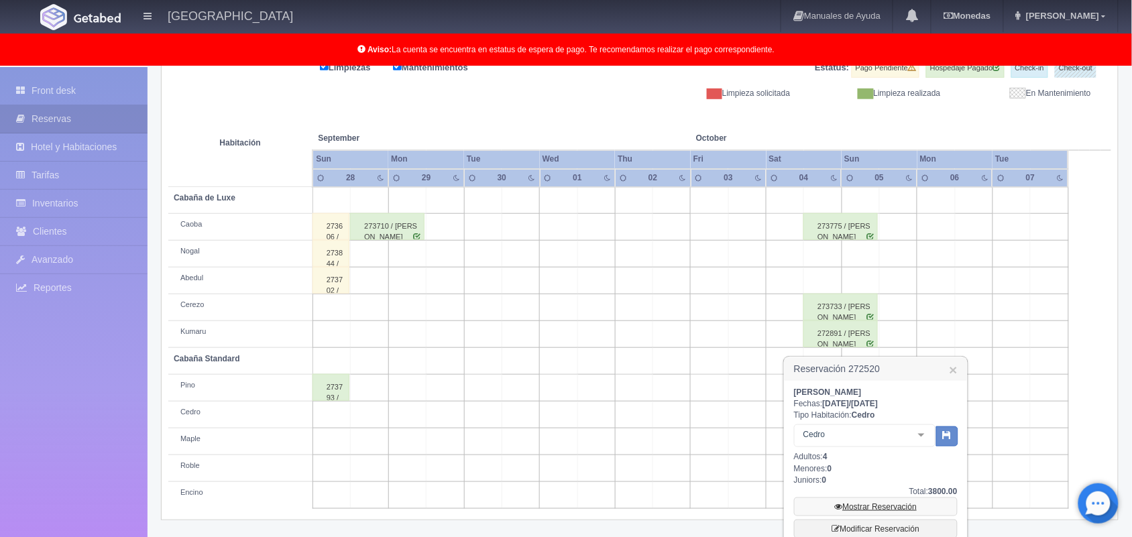
click at [876, 511] on link "Mostrar Reservación" at bounding box center [876, 507] width 164 height 19
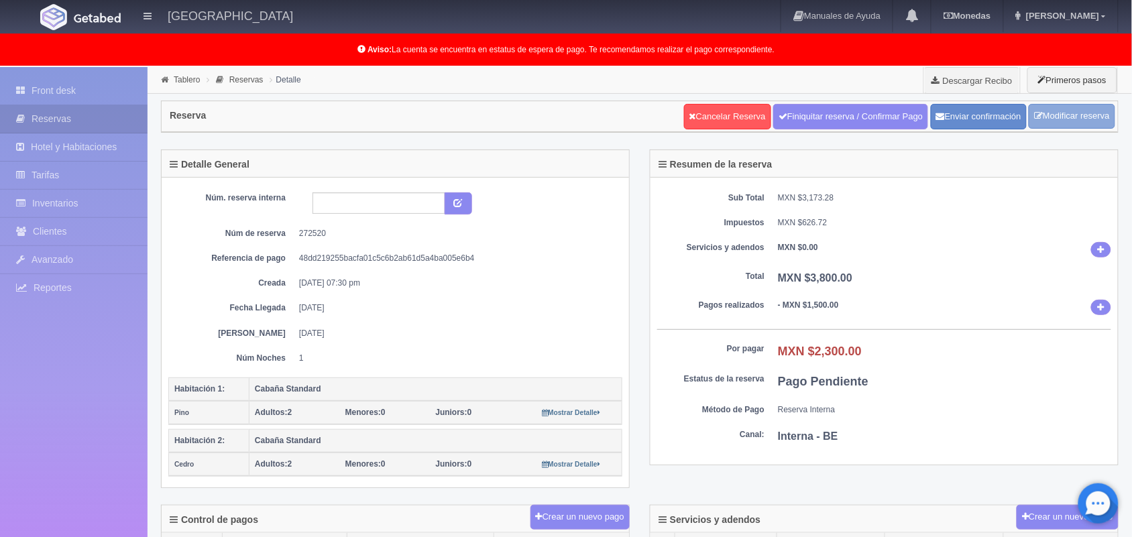
click at [1080, 119] on link "Modificar reserva" at bounding box center [1072, 116] width 87 height 25
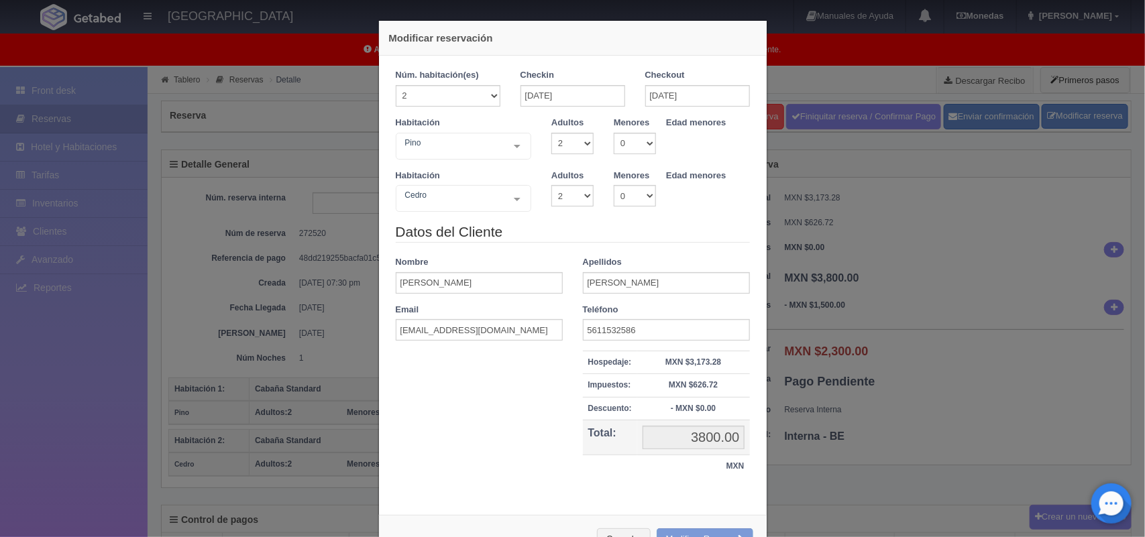
scroll to position [48, 0]
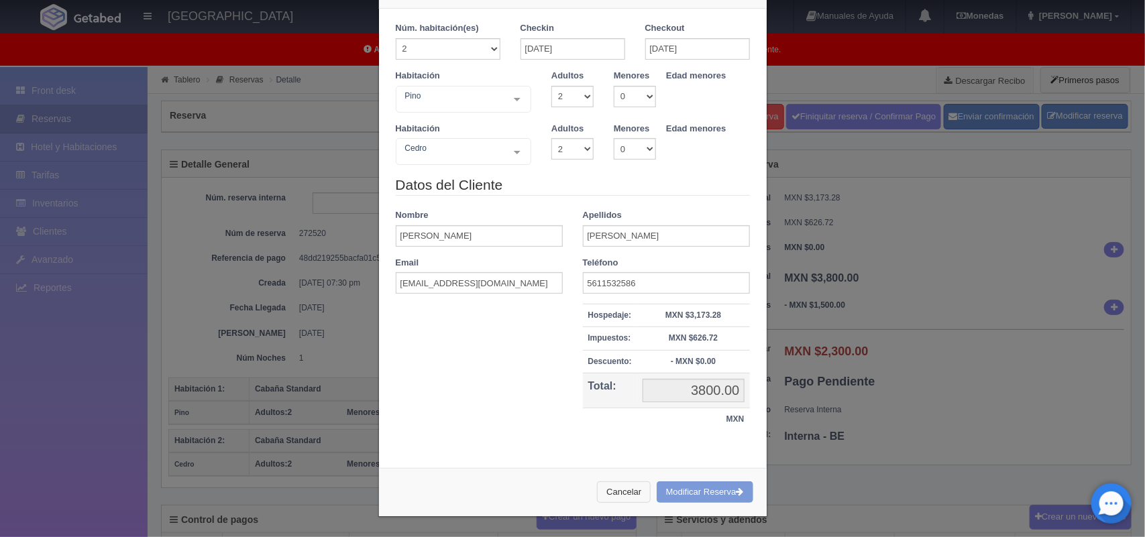
click at [621, 484] on button "Cancelar" at bounding box center [624, 493] width 54 height 22
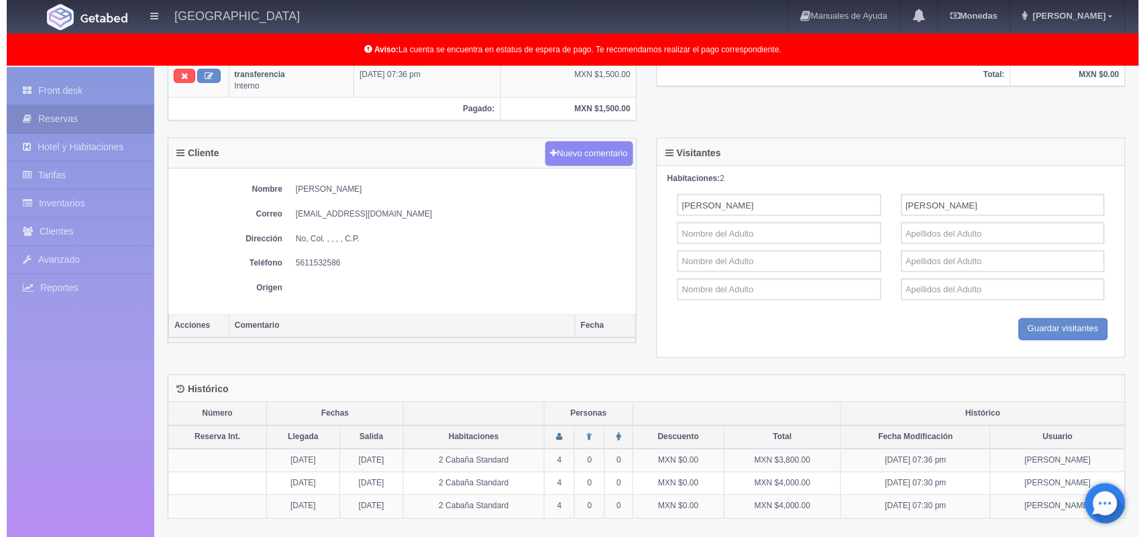
scroll to position [0, 0]
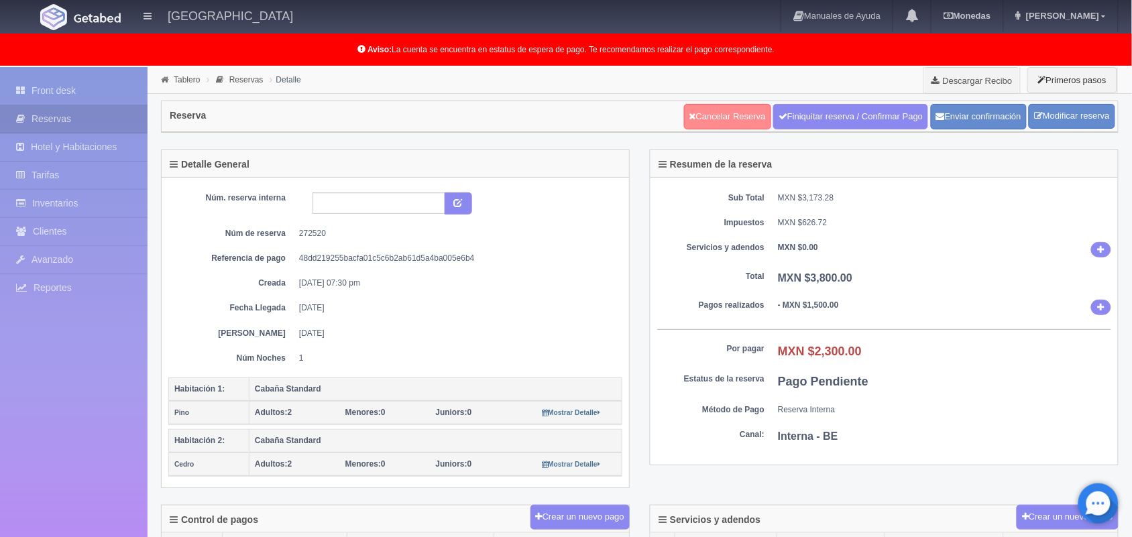
click at [714, 123] on link "Cancelar Reserva" at bounding box center [727, 116] width 87 height 25
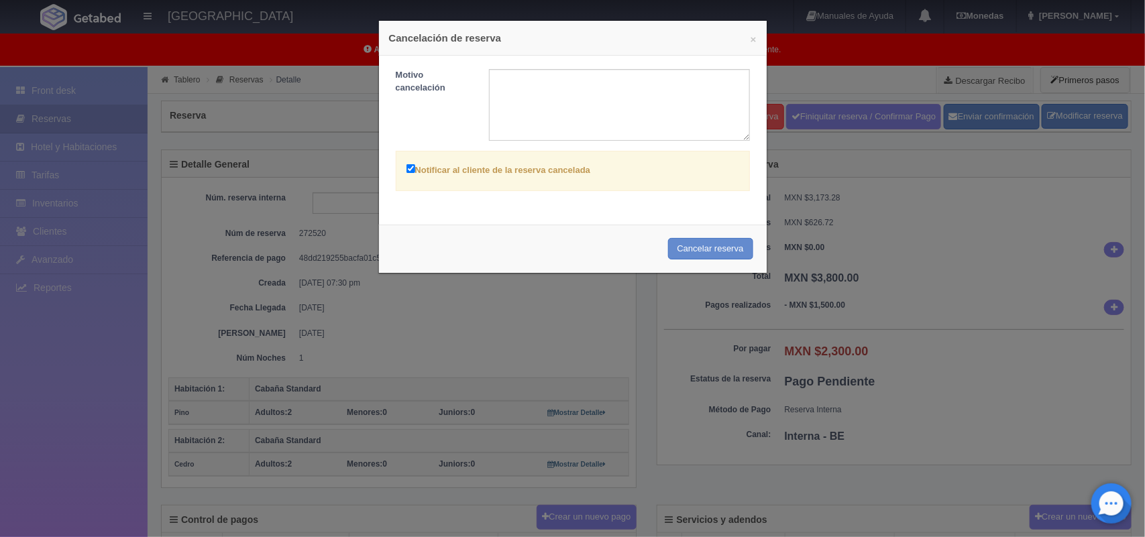
click at [406, 170] on input "Notificar al cliente de la reserva cancelada" at bounding box center [410, 168] width 9 height 9
checkbox input "false"
click at [690, 241] on button "Cancelar reserva" at bounding box center [710, 249] width 85 height 22
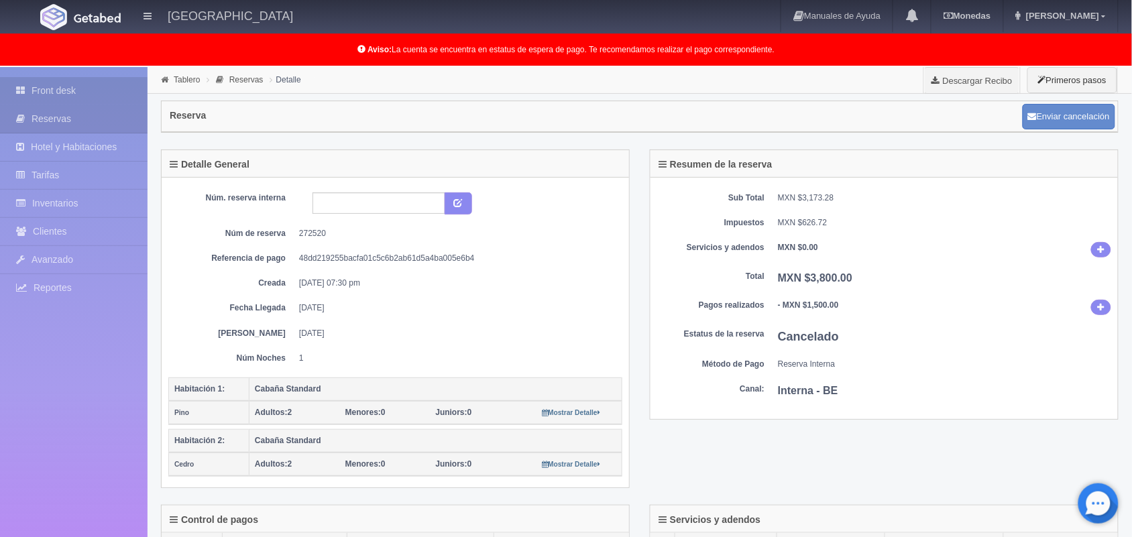
click at [86, 92] on link "Front desk" at bounding box center [74, 91] width 148 height 28
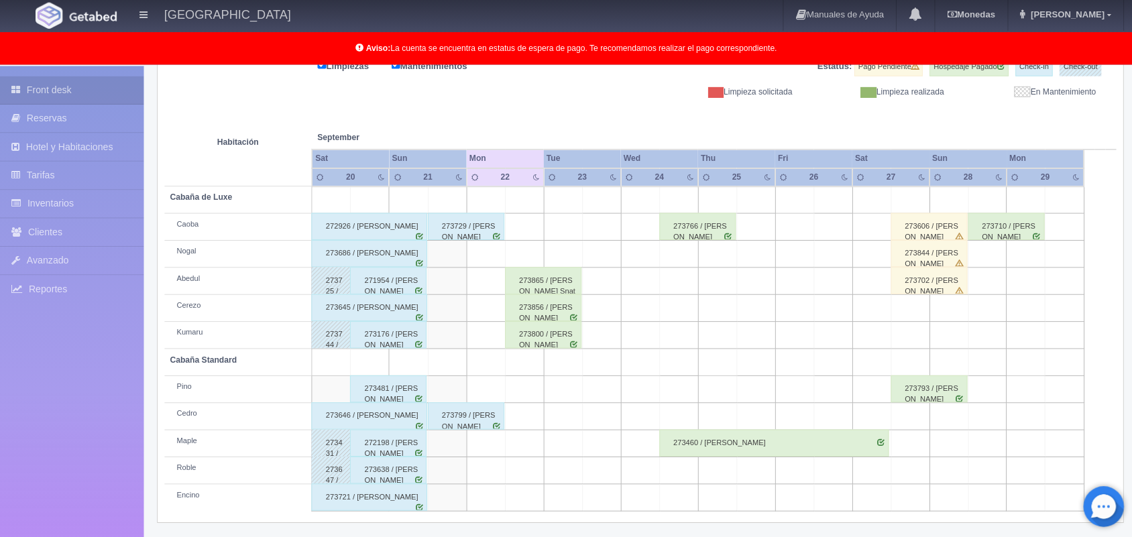
scroll to position [185, 0]
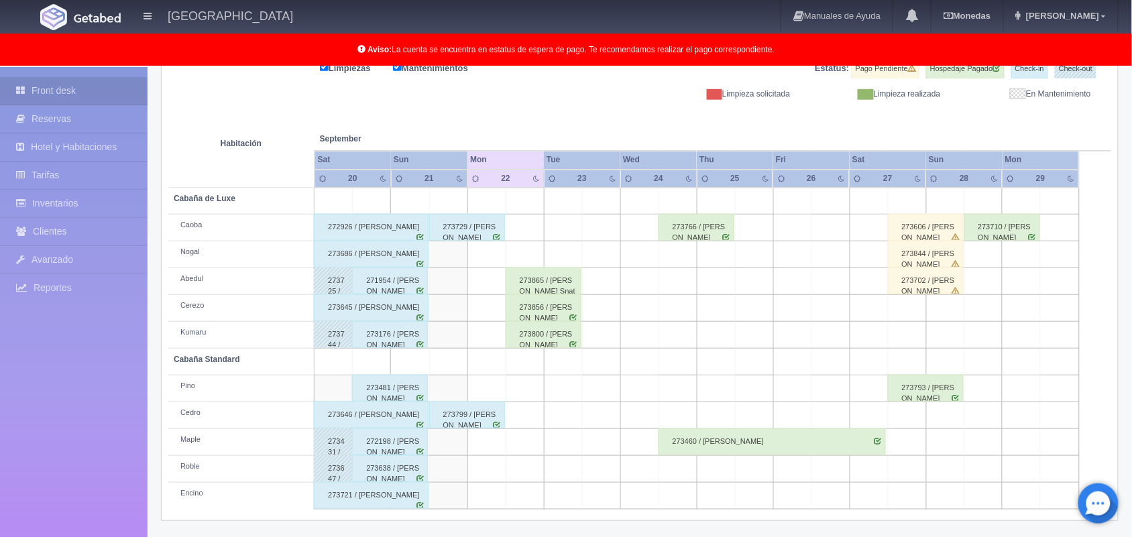
click at [455, 414] on div "273799 / Aldo Acosta Gonzalez" at bounding box center [467, 415] width 76 height 27
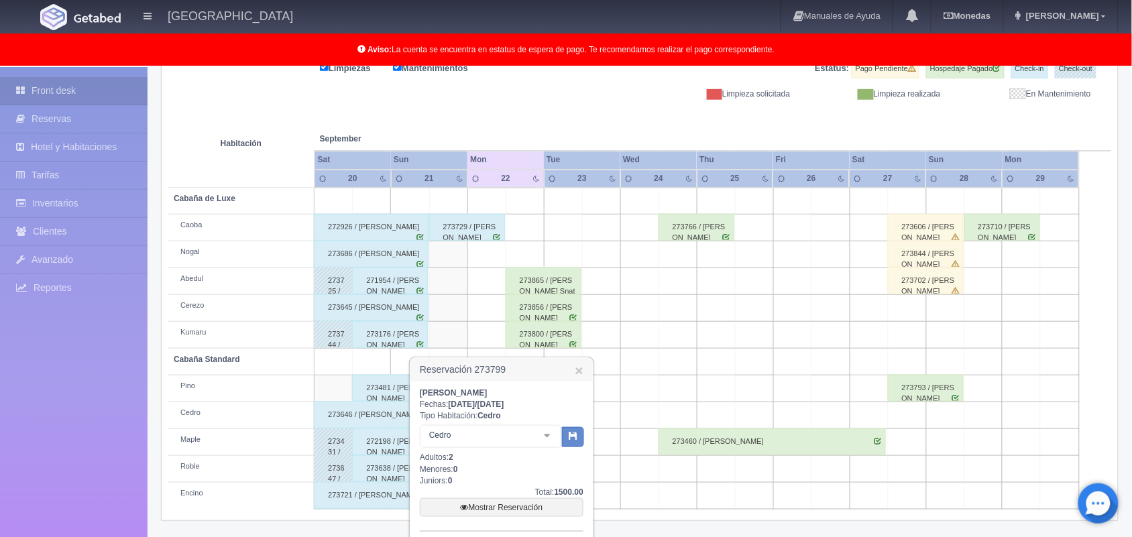
scroll to position [282, 0]
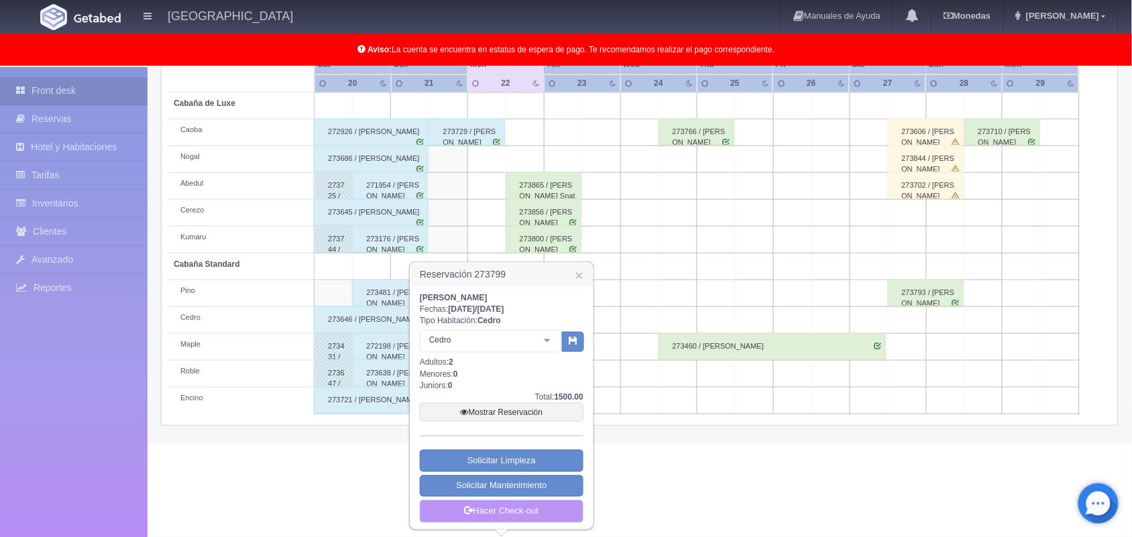
click at [513, 513] on link "Hacer Check-out" at bounding box center [502, 511] width 164 height 23
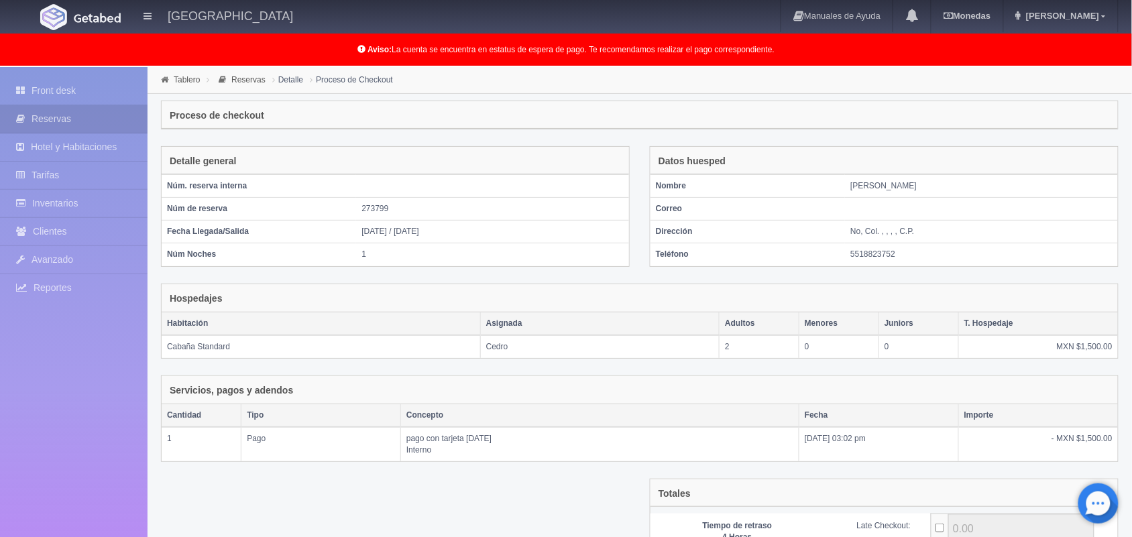
scroll to position [146, 0]
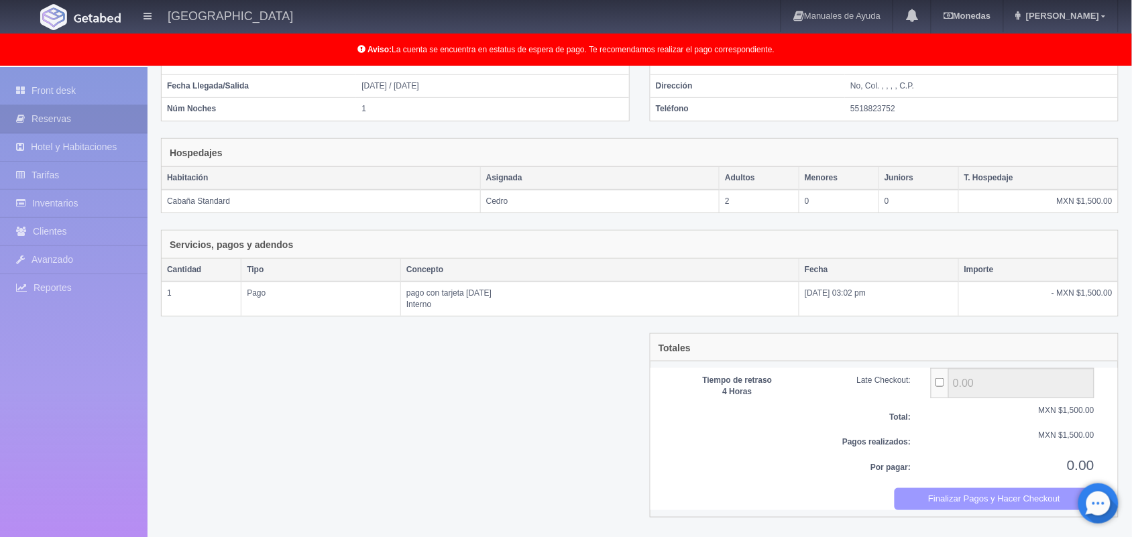
click at [959, 500] on button "Finalizar Pagos y Hacer Checkout" at bounding box center [995, 499] width 201 height 22
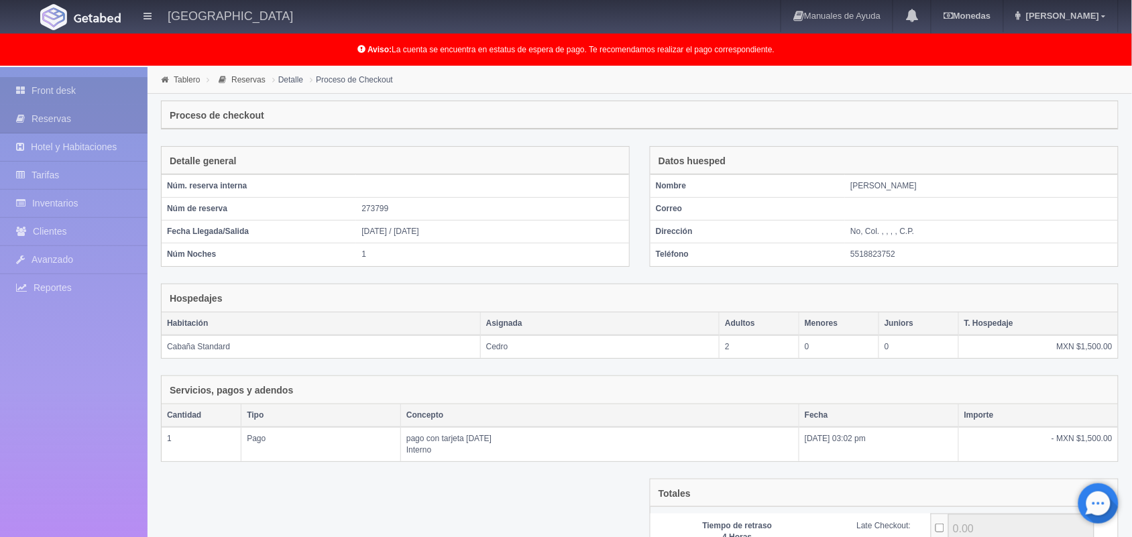
click at [85, 92] on link "Front desk" at bounding box center [74, 91] width 148 height 28
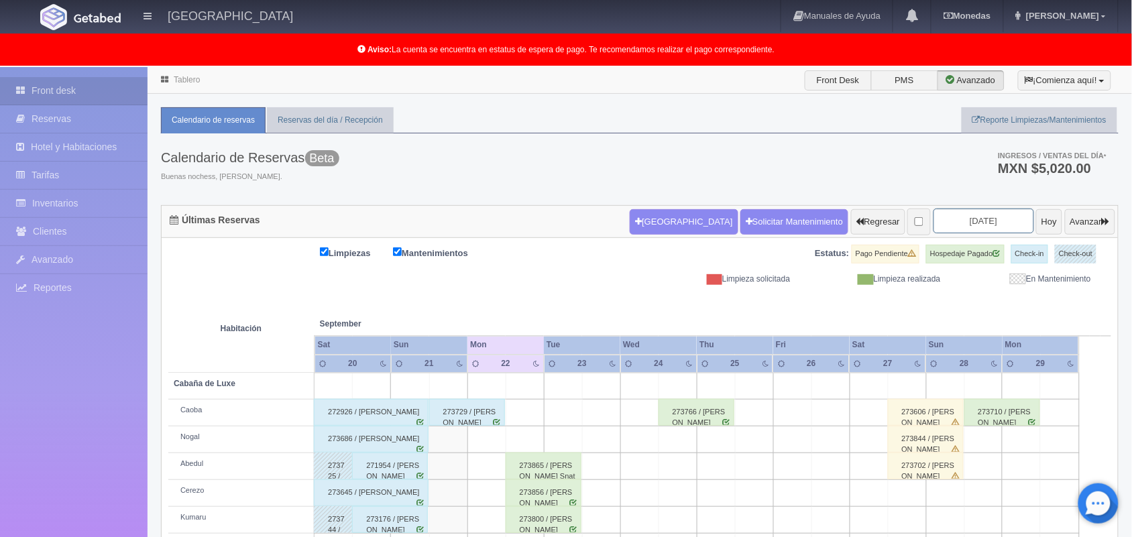
click at [978, 219] on input "2025-09-22" at bounding box center [984, 221] width 101 height 25
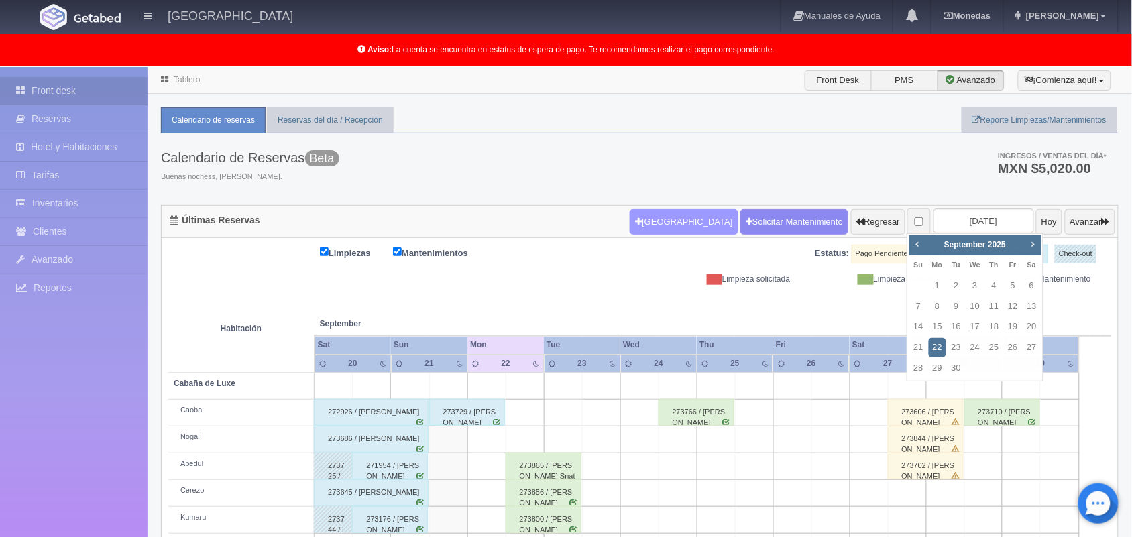
click at [665, 222] on button "Nueva Reserva" at bounding box center [684, 221] width 108 height 25
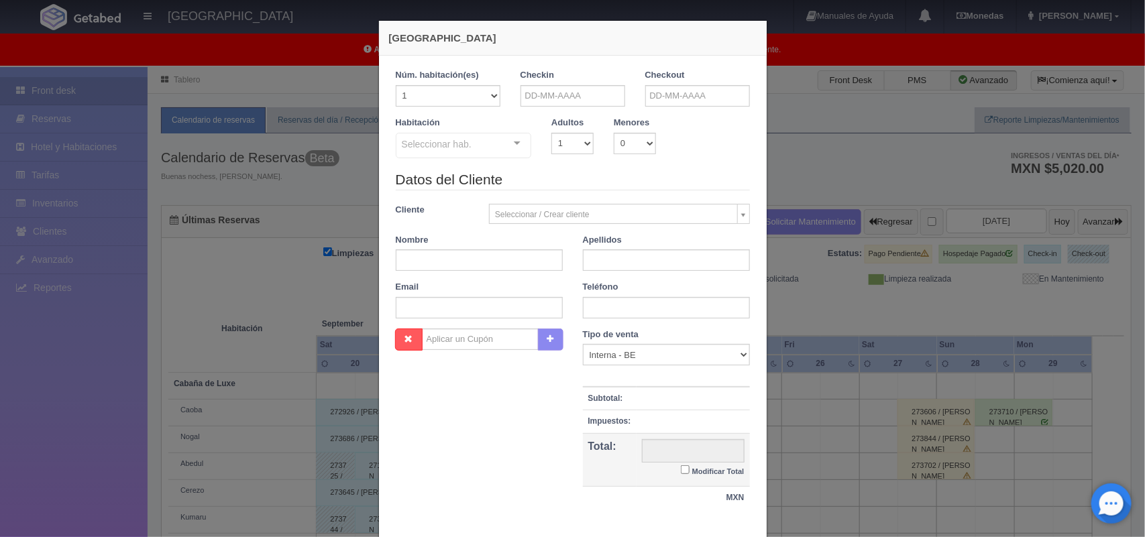
checkbox input "false"
click at [542, 101] on input "text" at bounding box center [573, 95] width 105 height 21
click at [639, 118] on span "Next" at bounding box center [640, 117] width 11 height 11
click at [639, 160] on link "4" at bounding box center [639, 159] width 17 height 19
type input "[DATE]"
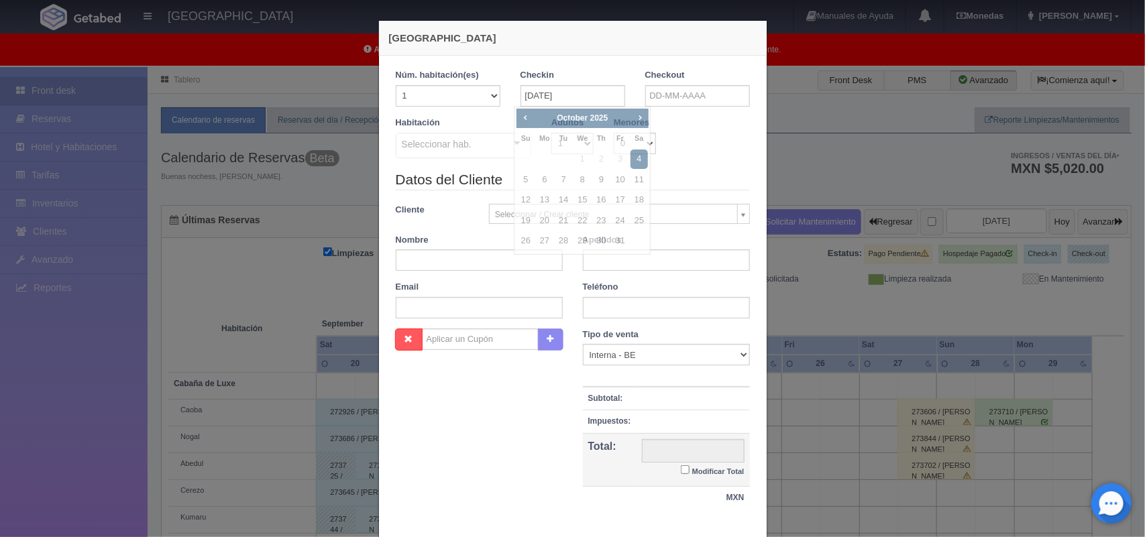
checkbox input "false"
click at [698, 95] on input "text" at bounding box center [697, 95] width 105 height 21
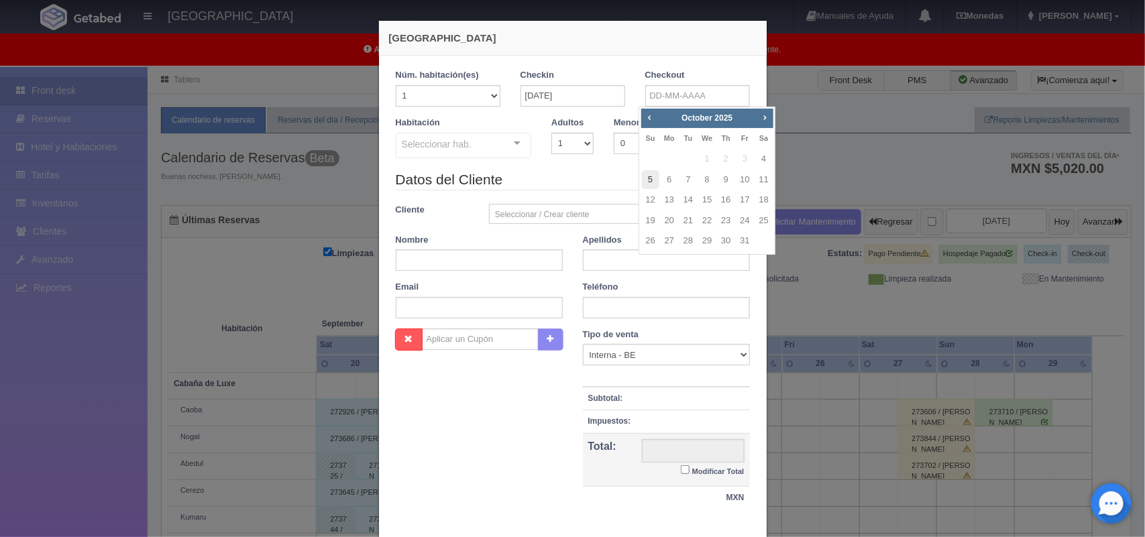
click at [647, 172] on link "5" at bounding box center [650, 179] width 17 height 19
type input "05-10-2025"
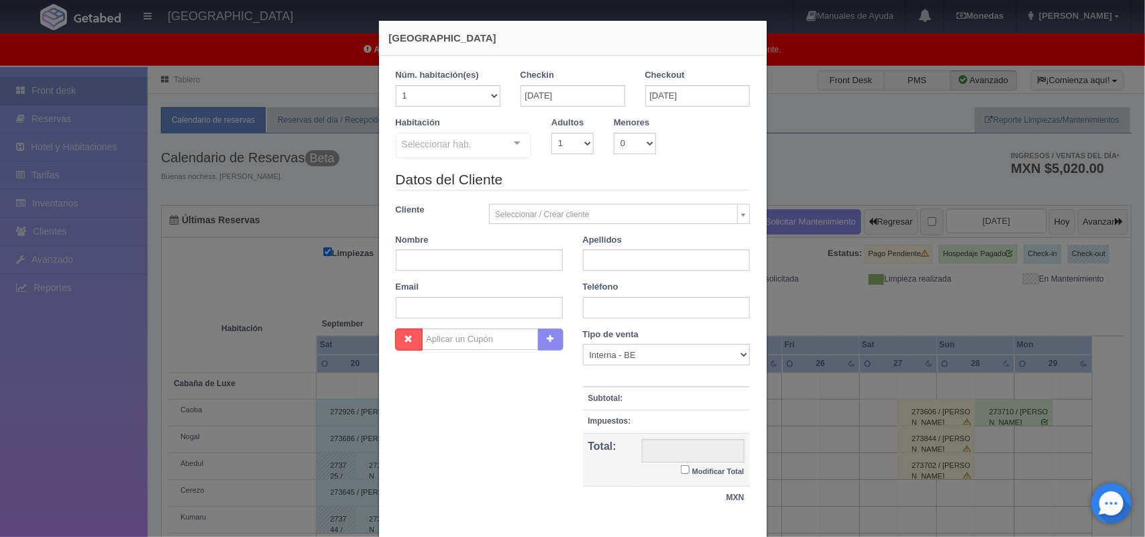
checkbox input "false"
click at [572, 138] on select "1 2 3 4 5 6 7 8 9 10" at bounding box center [572, 143] width 42 height 21
select select "2"
click at [551, 133] on select "1 2 3 4 5 6 7 8 9 10" at bounding box center [572, 143] width 42 height 21
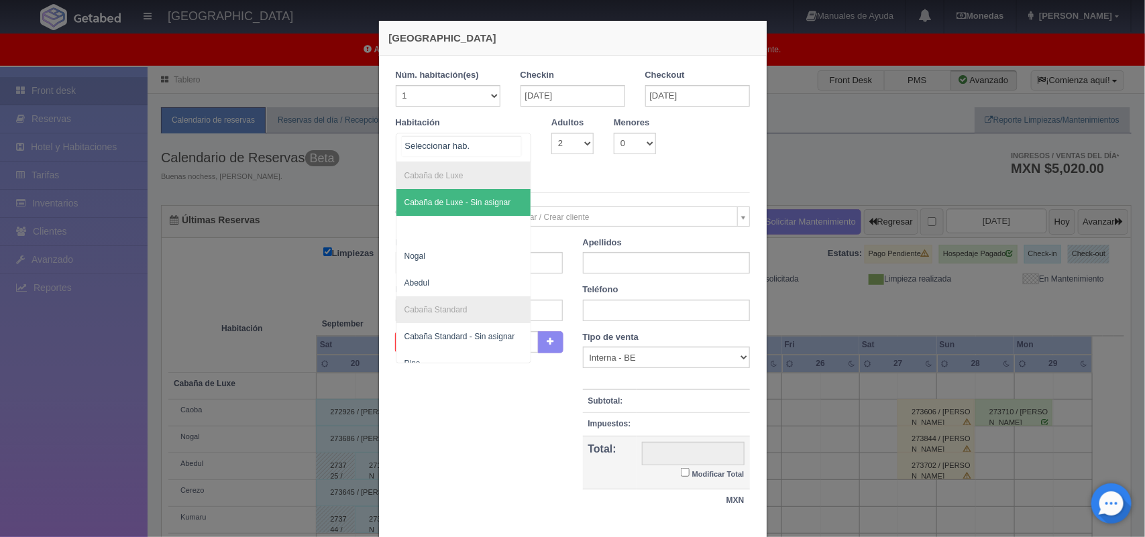
click at [514, 148] on div at bounding box center [517, 143] width 27 height 20
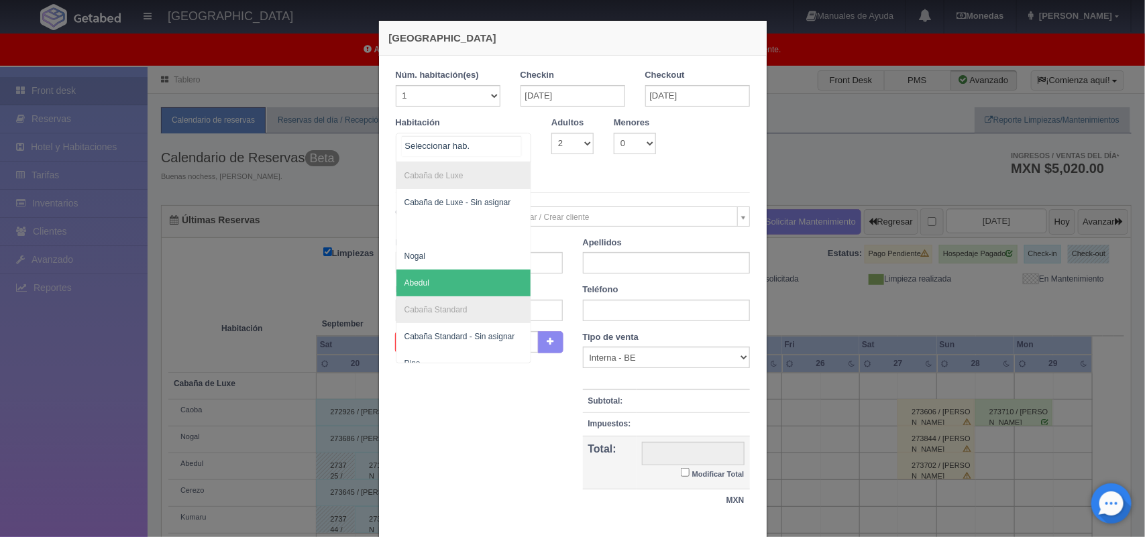
scroll to position [134, 0]
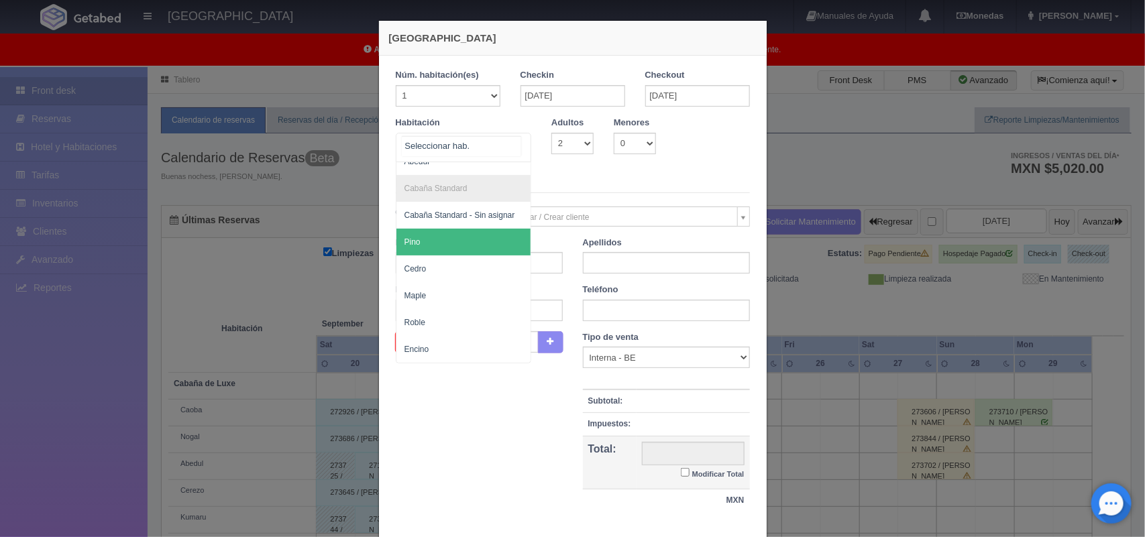
click at [455, 232] on span "Pino" at bounding box center [463, 242] width 135 height 27
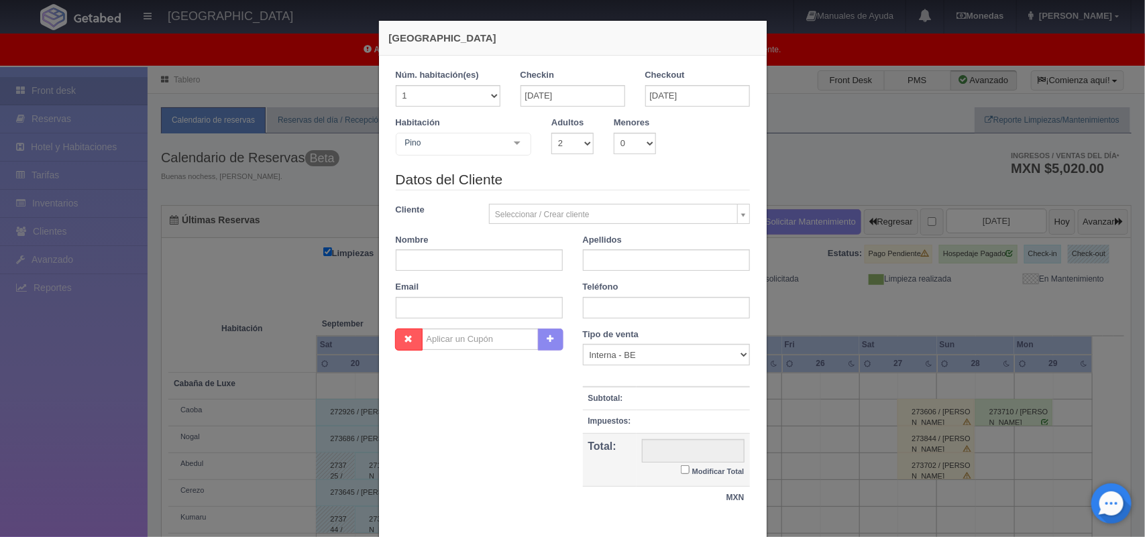
checkbox input "false"
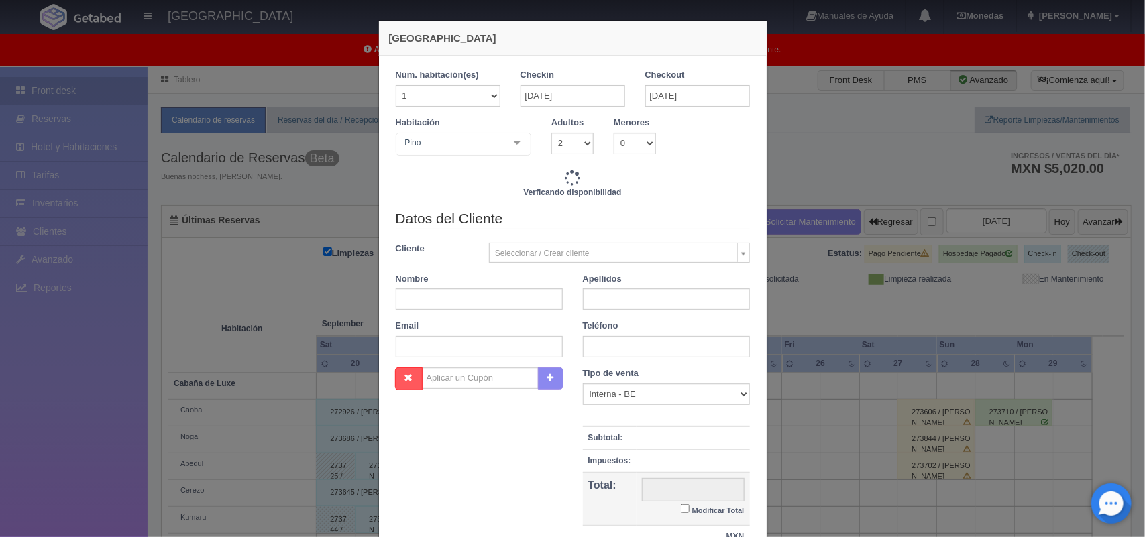
type input "2000.00"
checkbox input "false"
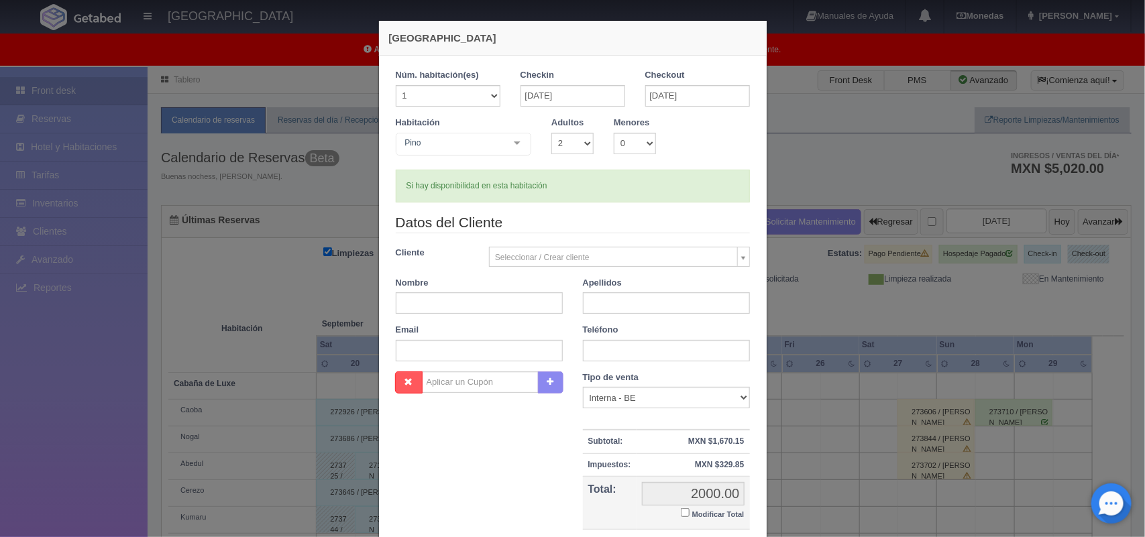
click at [481, 289] on div "Nombre" at bounding box center [479, 296] width 187 height 38
click at [480, 307] on input "text" at bounding box center [479, 302] width 167 height 21
paste input "Martín"
type input "Martín"
click at [592, 304] on input "text" at bounding box center [666, 302] width 167 height 21
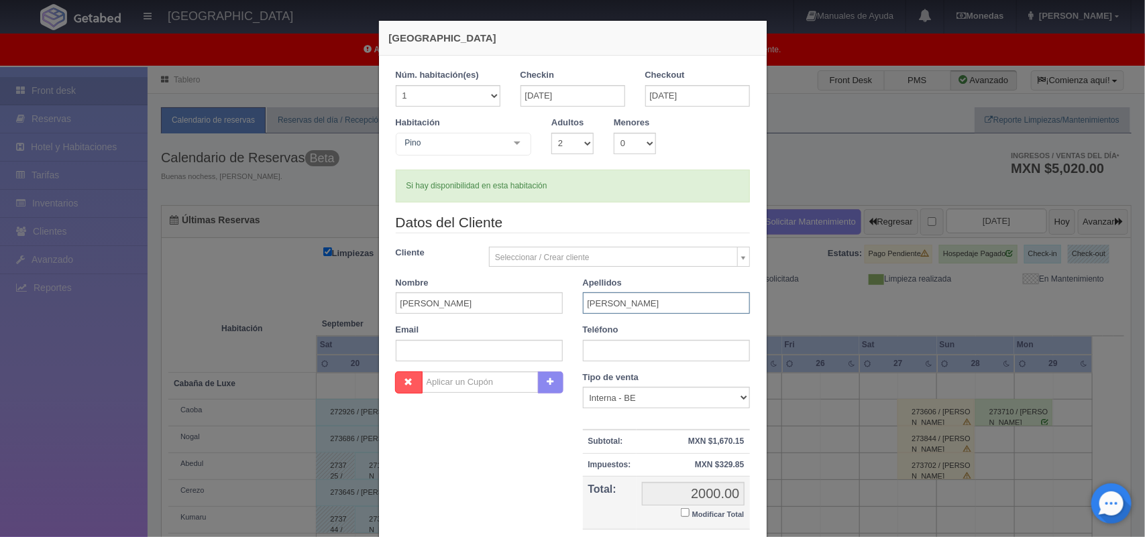
type input "Gonzales"
click at [612, 349] on input "text" at bounding box center [666, 350] width 167 height 21
paste input "56 1153 2586"
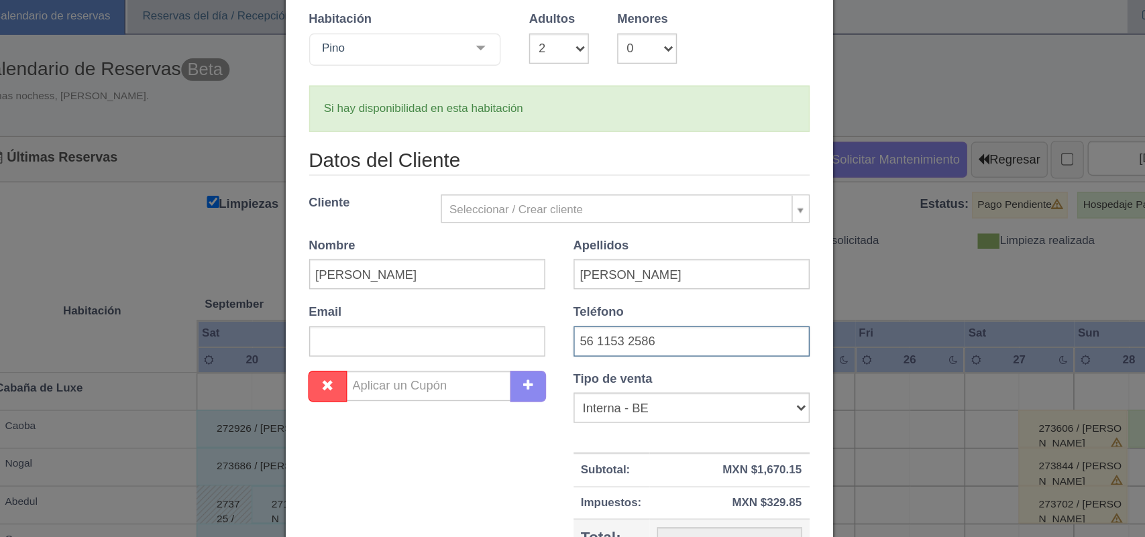
click at [595, 353] on input "56 1153 2586" at bounding box center [666, 350] width 167 height 21
click at [613, 353] on input "56 153 2586" at bounding box center [666, 350] width 167 height 21
click at [594, 354] on input "56 153 2586" at bounding box center [666, 350] width 167 height 21
click at [607, 351] on input "56153 2586" at bounding box center [666, 350] width 167 height 21
type input "561532586"
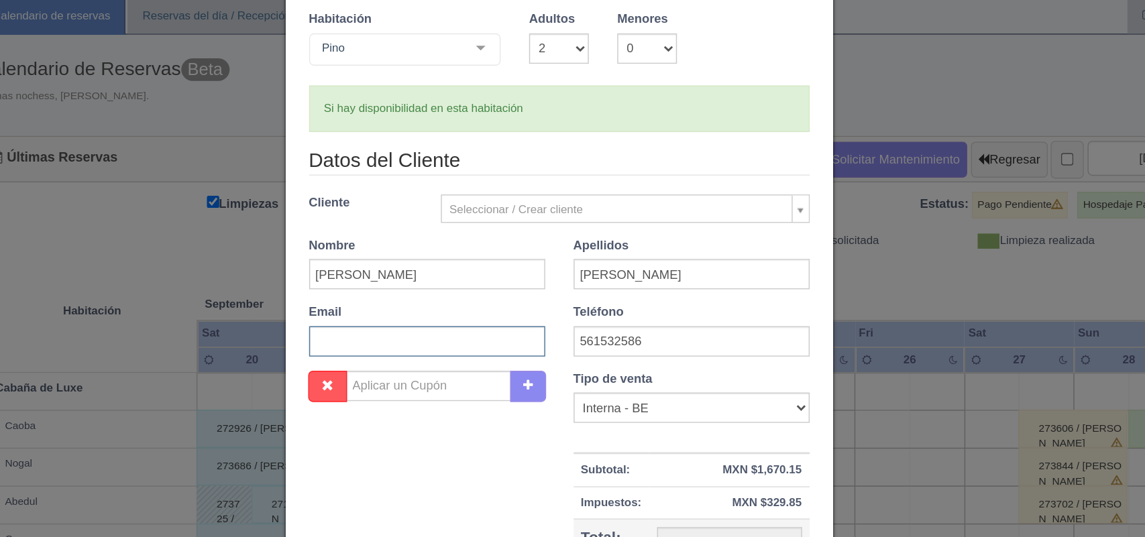
click at [523, 348] on input "text" at bounding box center [479, 350] width 167 height 21
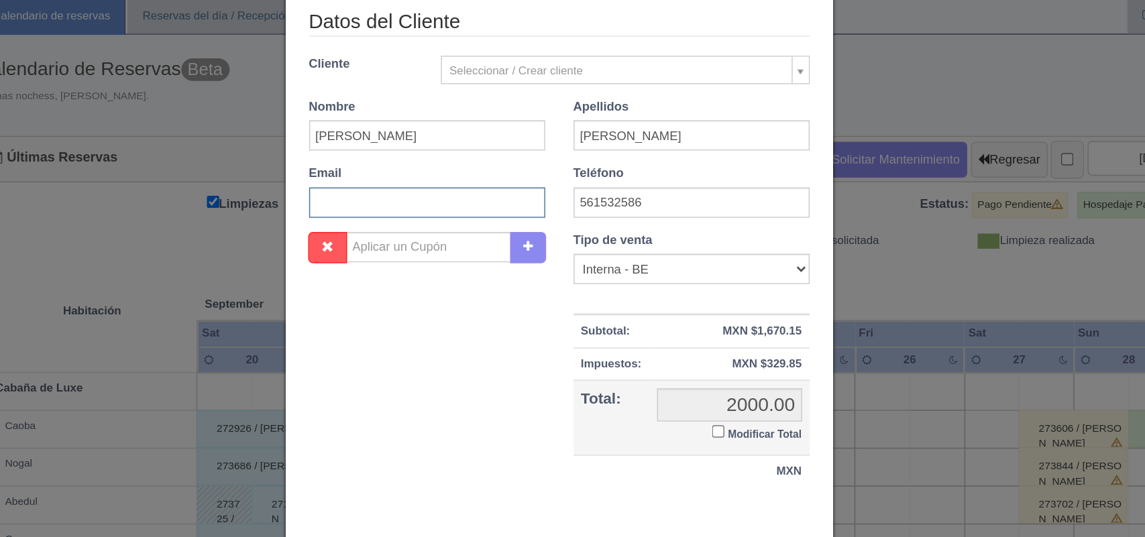
scroll to position [102, 0]
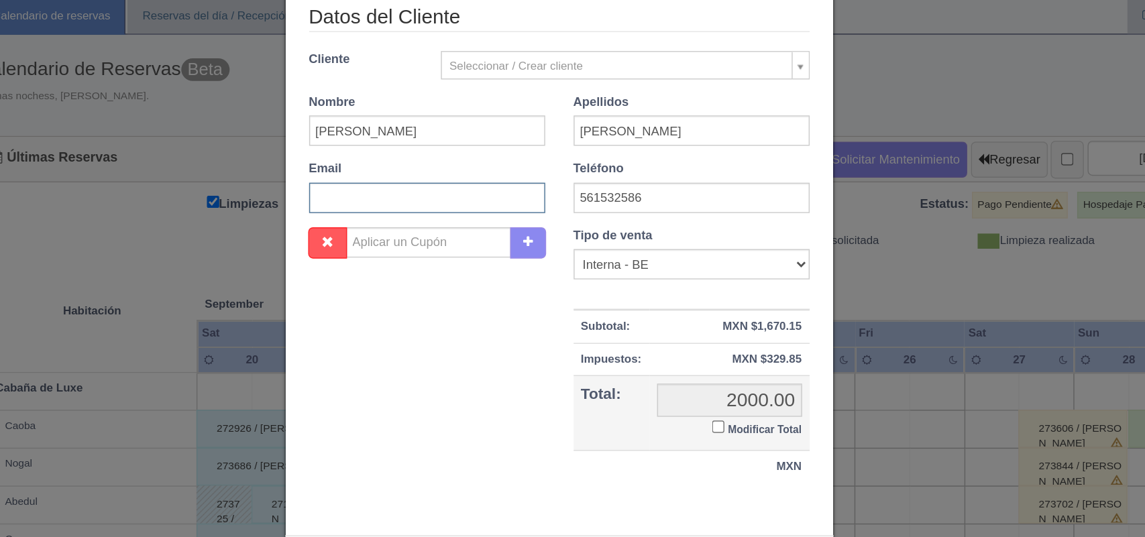
paste input "moraleslozanomariana@gmail.com"
click at [396, 254] on input "moraleslozanomariana@gmail.com" at bounding box center [479, 248] width 167 height 21
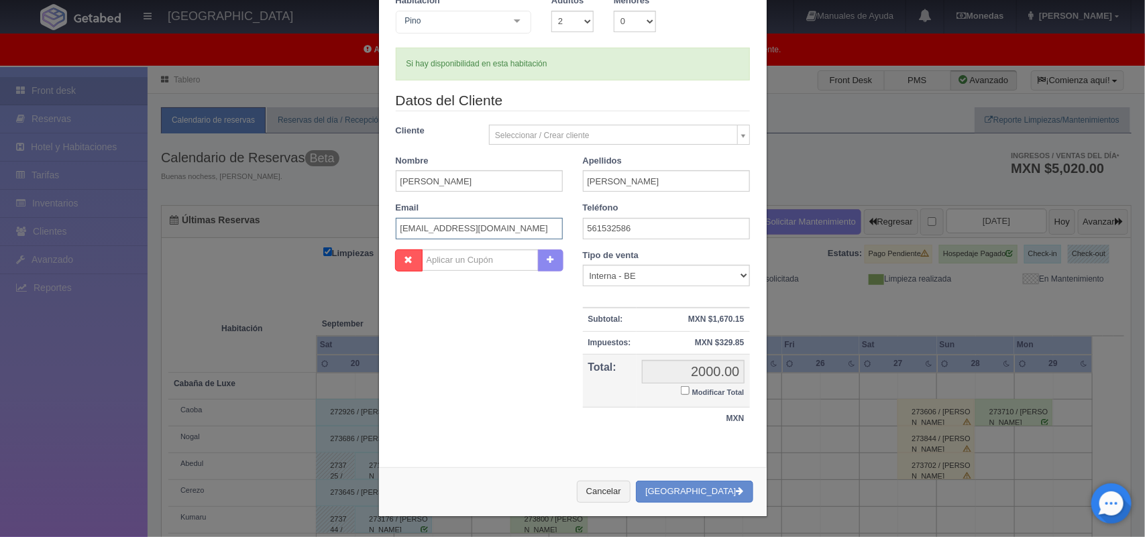
scroll to position [122, 0]
type input "moraleslozanomariana@gmail.com"
click at [716, 491] on button "[GEOGRAPHIC_DATA]" at bounding box center [694, 492] width 117 height 22
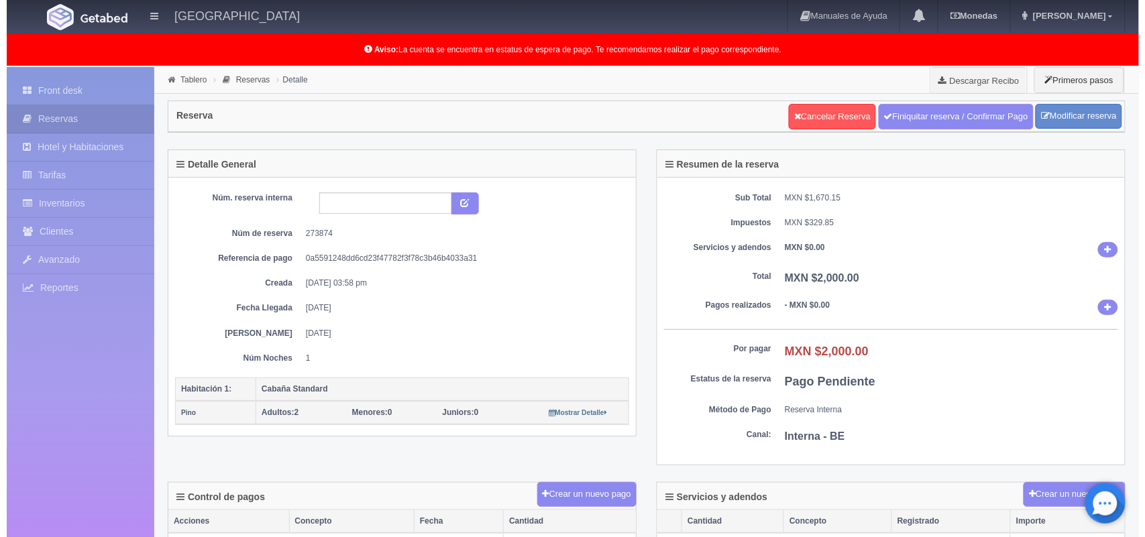
scroll to position [152, 0]
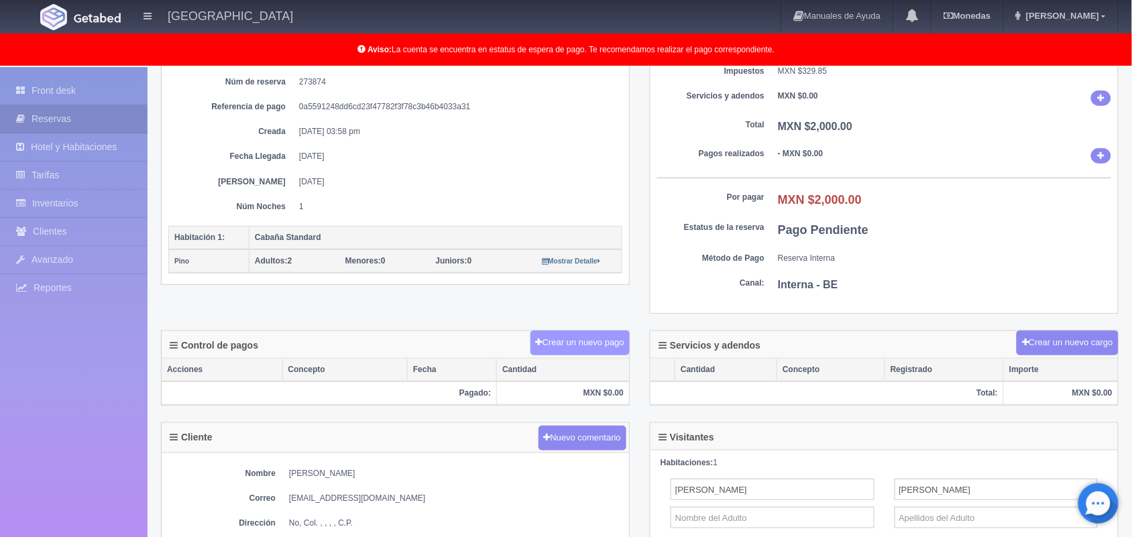
click at [592, 354] on button "Crear un nuevo pago" at bounding box center [580, 343] width 99 height 25
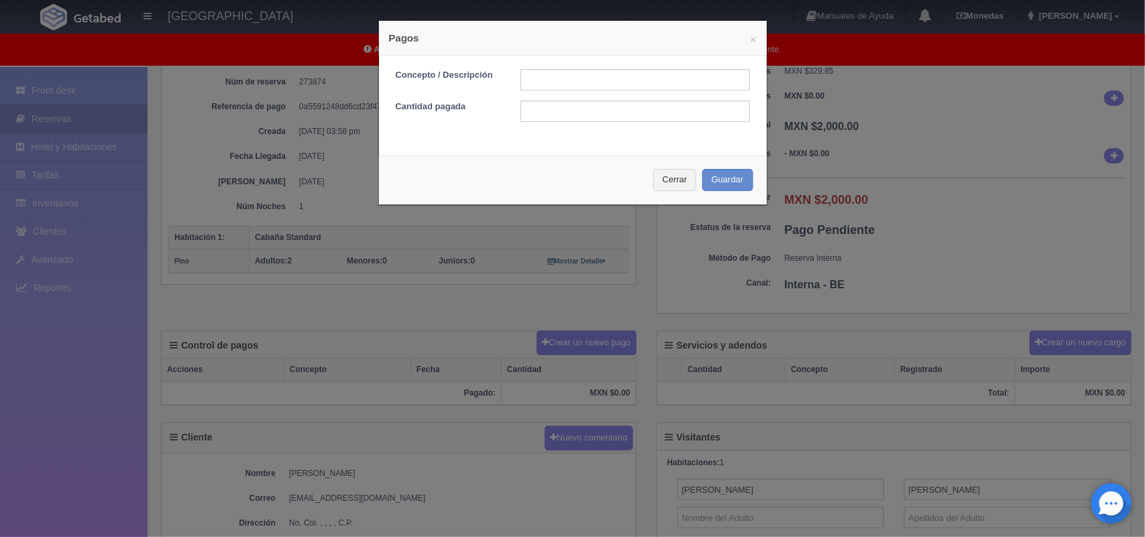
click at [557, 93] on form "Concepto / Descripción Cantidad pagada" at bounding box center [573, 95] width 354 height 53
click at [555, 85] on input "text" at bounding box center [635, 79] width 229 height 21
type input "Pago transferencia"
click at [552, 107] on input "text" at bounding box center [635, 111] width 229 height 21
type input "1500.00"
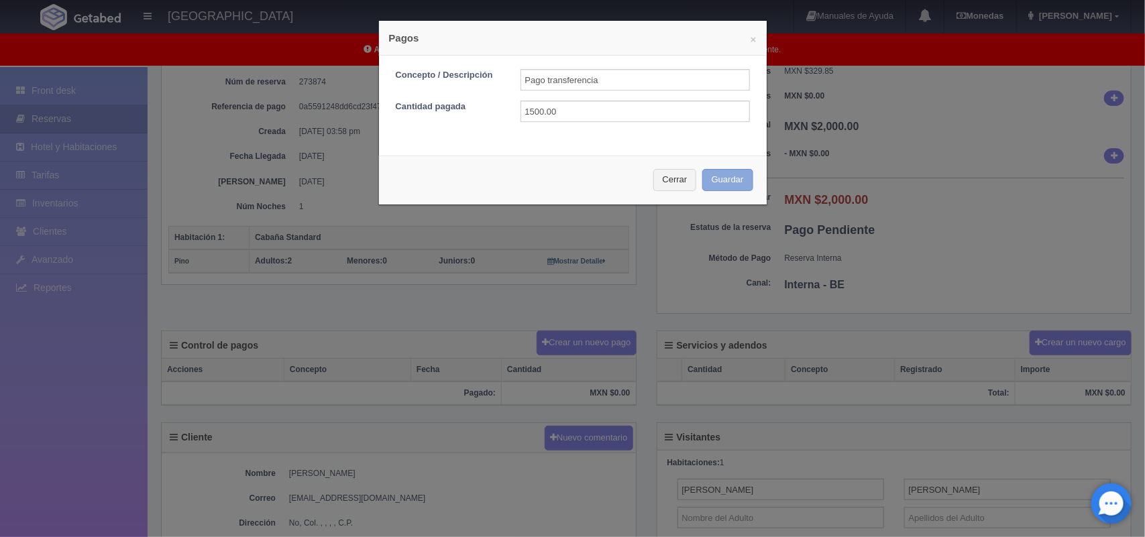
click at [728, 180] on button "Guardar" at bounding box center [727, 180] width 51 height 22
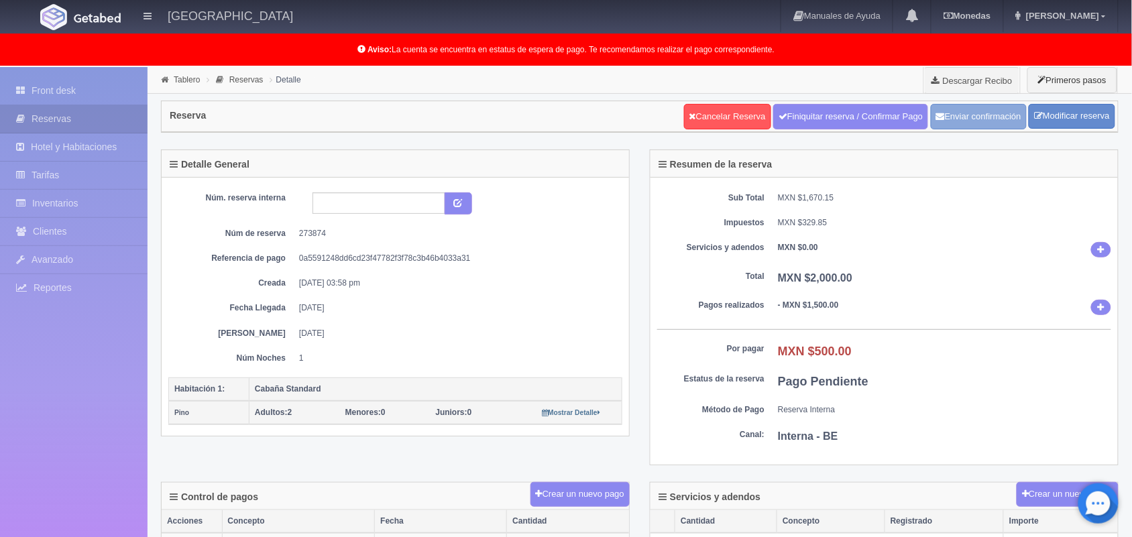
click at [968, 115] on button "Enviar confirmación" at bounding box center [979, 116] width 96 height 25
click at [61, 98] on link "Front desk" at bounding box center [74, 91] width 148 height 28
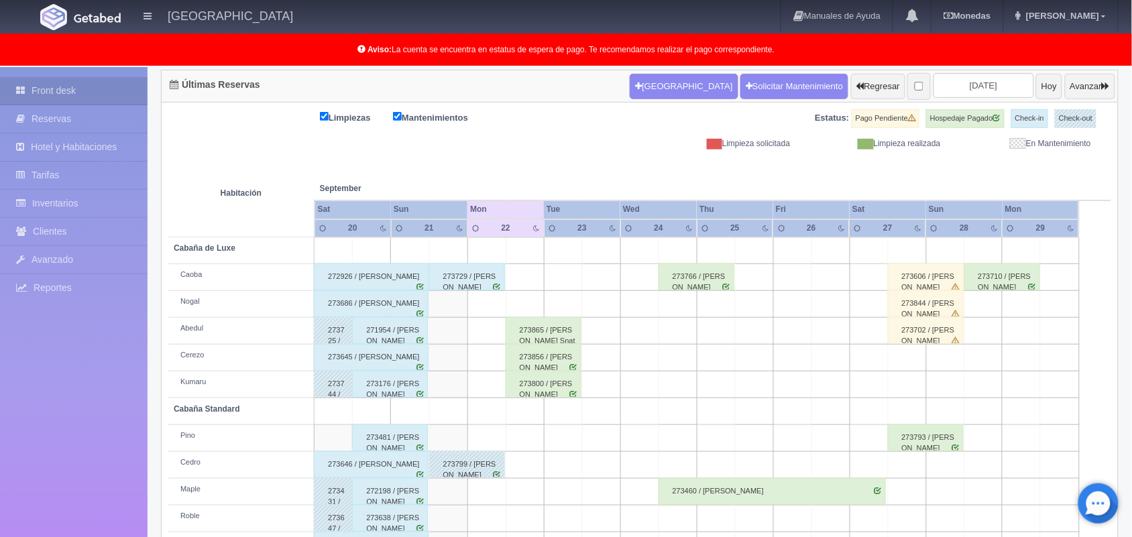
scroll to position [132, 0]
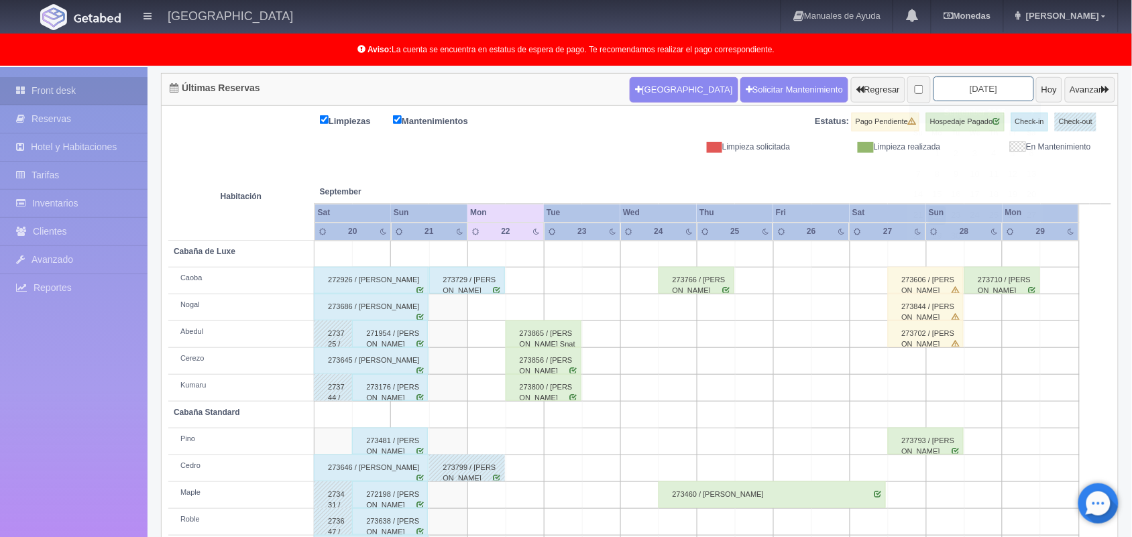
click at [937, 95] on input "2025-09-22" at bounding box center [984, 88] width 101 height 25
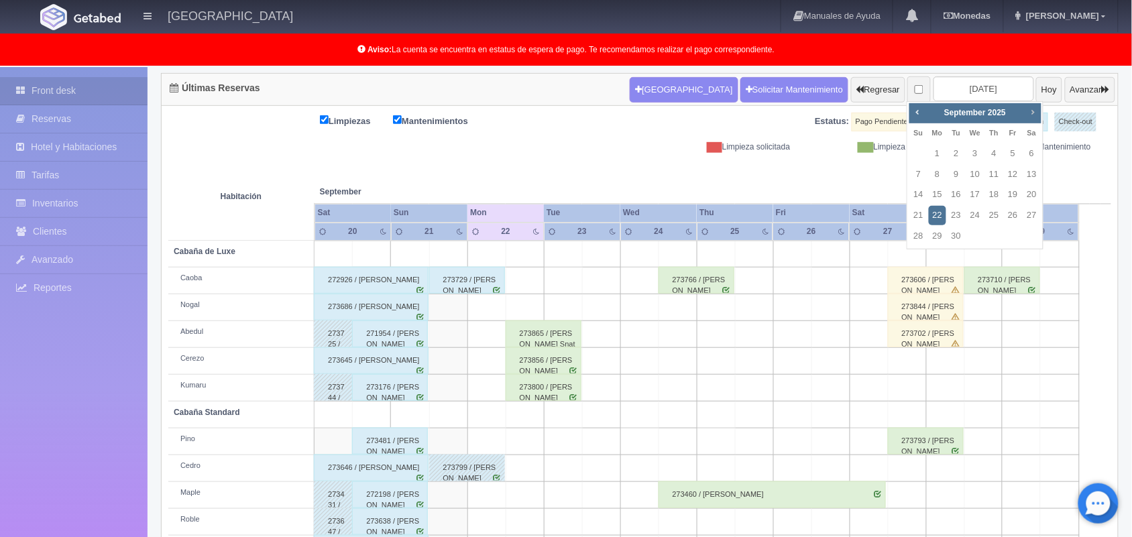
click at [1030, 111] on span "Next" at bounding box center [1033, 112] width 11 height 11
click at [1027, 156] on link "4" at bounding box center [1032, 153] width 17 height 19
type input "2025-10-04"
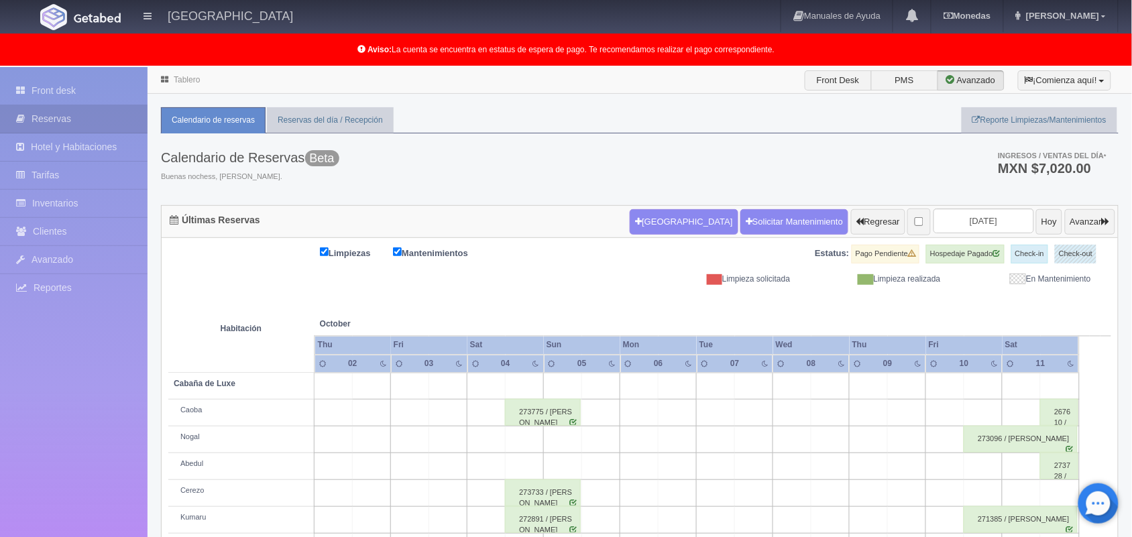
scroll to position [186, 0]
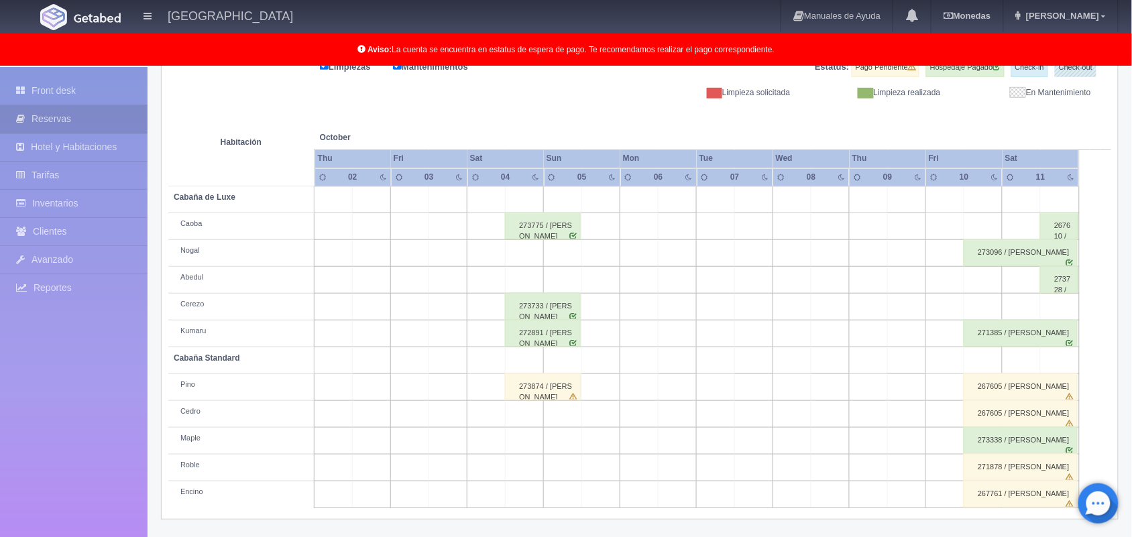
click at [561, 393] on div "273874 / [PERSON_NAME]" at bounding box center [543, 387] width 76 height 27
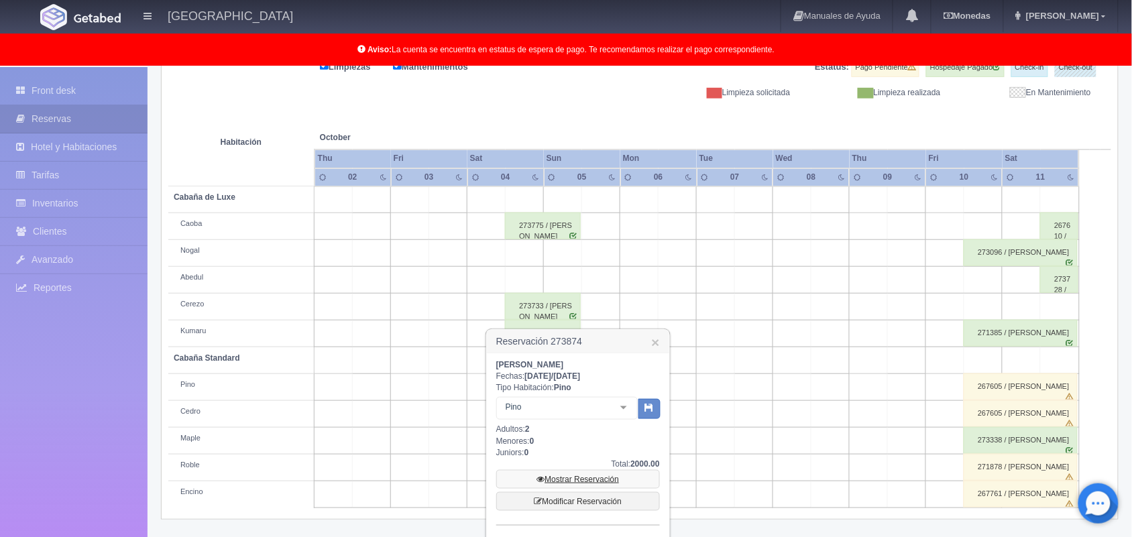
click at [588, 480] on link "Mostrar Reservación" at bounding box center [578, 479] width 164 height 19
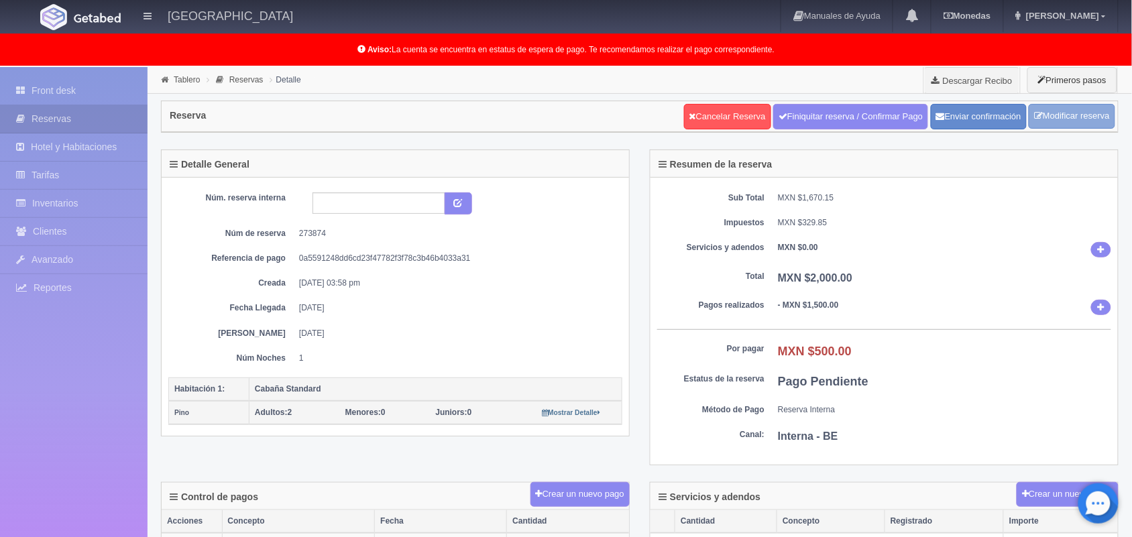
click at [1047, 121] on link "Modificar reserva" at bounding box center [1072, 116] width 87 height 25
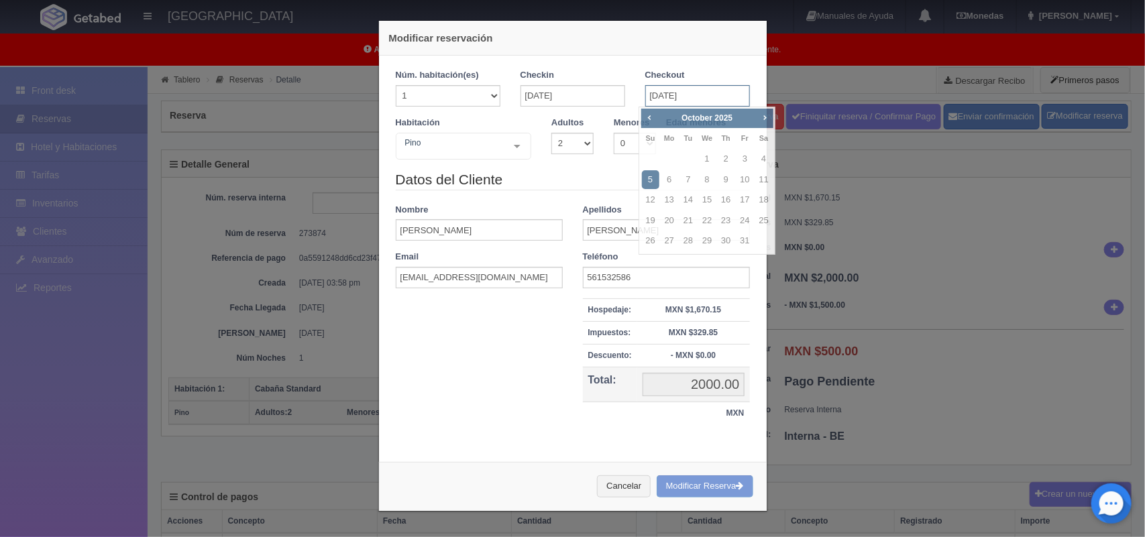
click at [678, 95] on input "[DATE]" at bounding box center [697, 95] width 105 height 21
click at [665, 179] on link "6" at bounding box center [669, 179] width 17 height 19
type input "[DATE]"
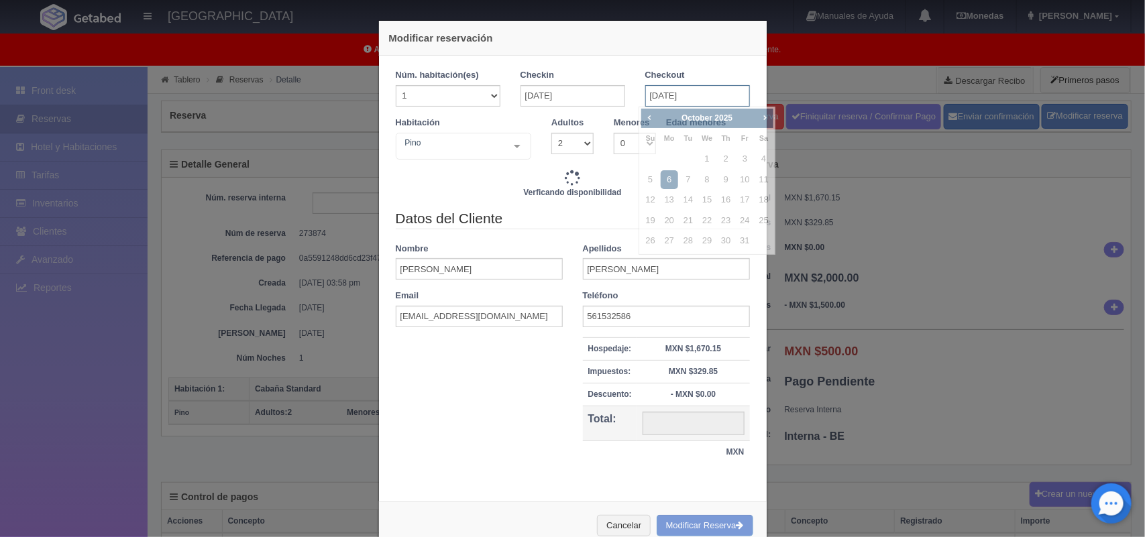
type input "3600.00"
click at [655, 93] on input "06-10-2025" at bounding box center [697, 95] width 105 height 21
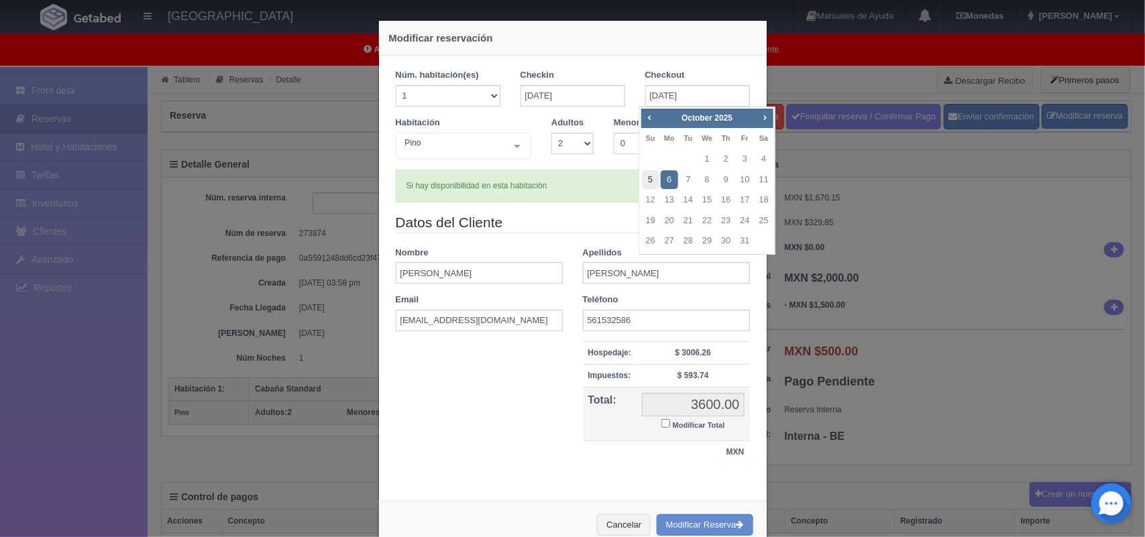
click at [654, 180] on link "5" at bounding box center [650, 179] width 17 height 19
type input "[DATE]"
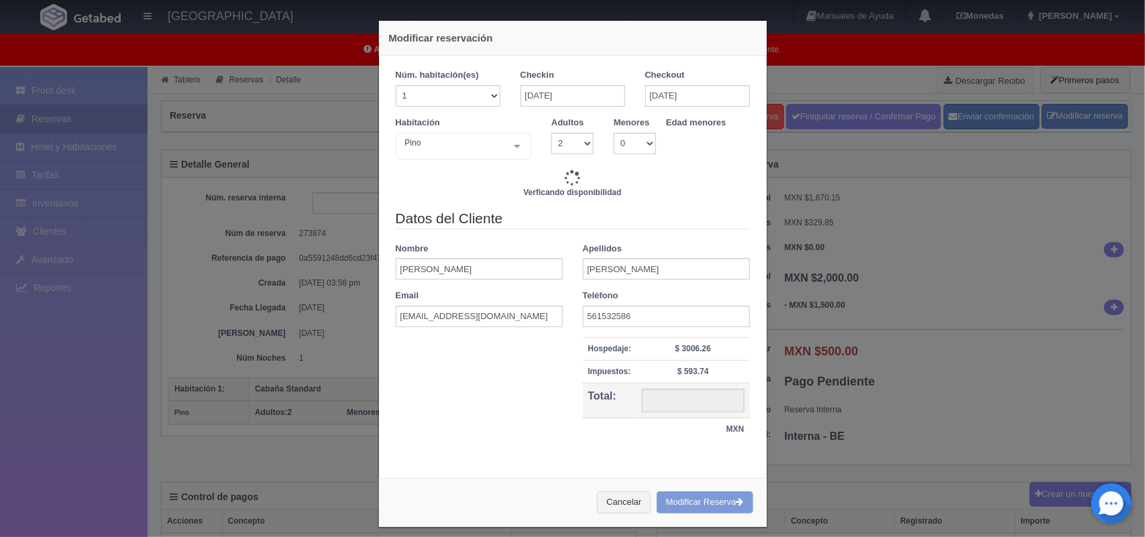
scroll to position [11, 0]
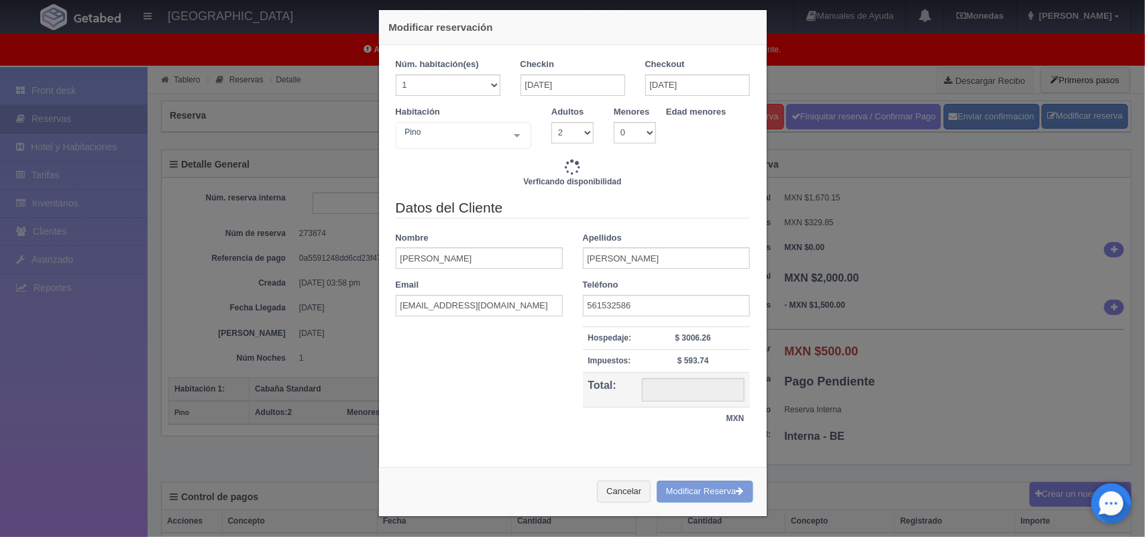
type input "2000.00"
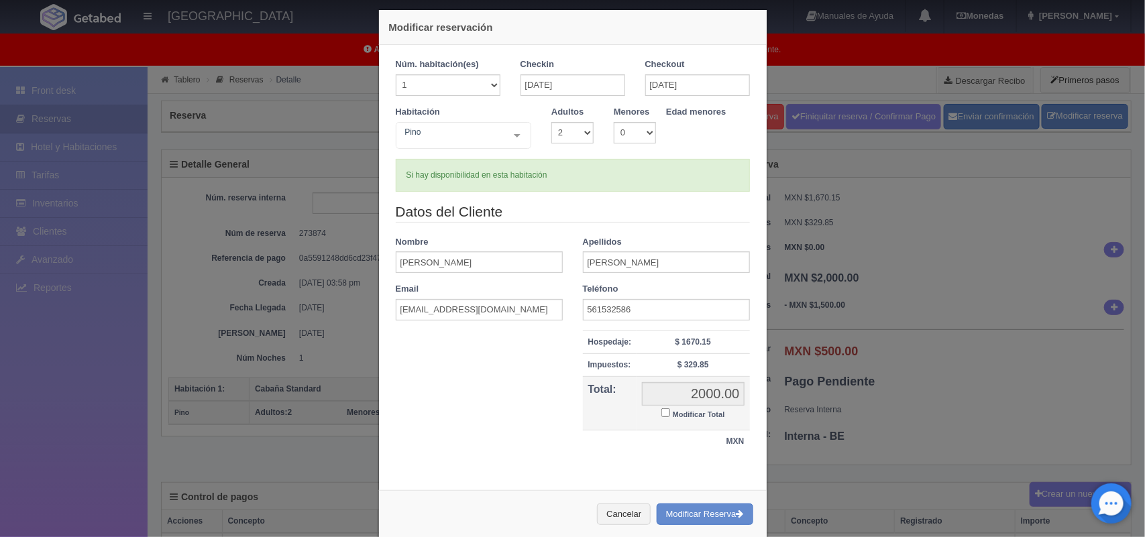
click at [663, 417] on label "Modificar Total" at bounding box center [692, 413] width 63 height 15
click at [663, 417] on input "Modificar Total" at bounding box center [665, 412] width 9 height 9
checkbox input "true"
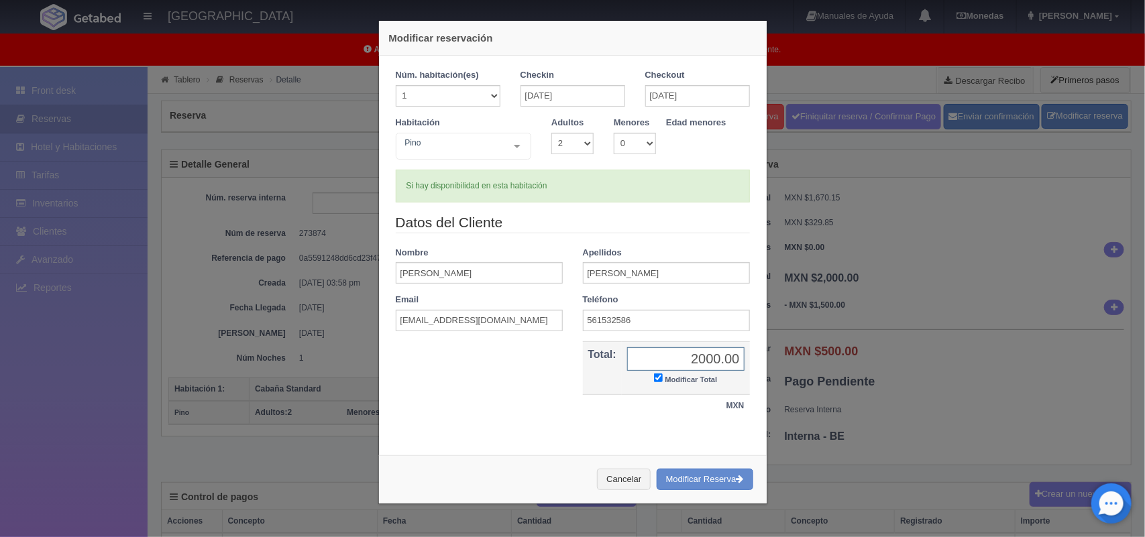
scroll to position [0, 0]
type input "1900.00"
click at [689, 480] on button "Modificar Reserva" at bounding box center [705, 480] width 97 height 22
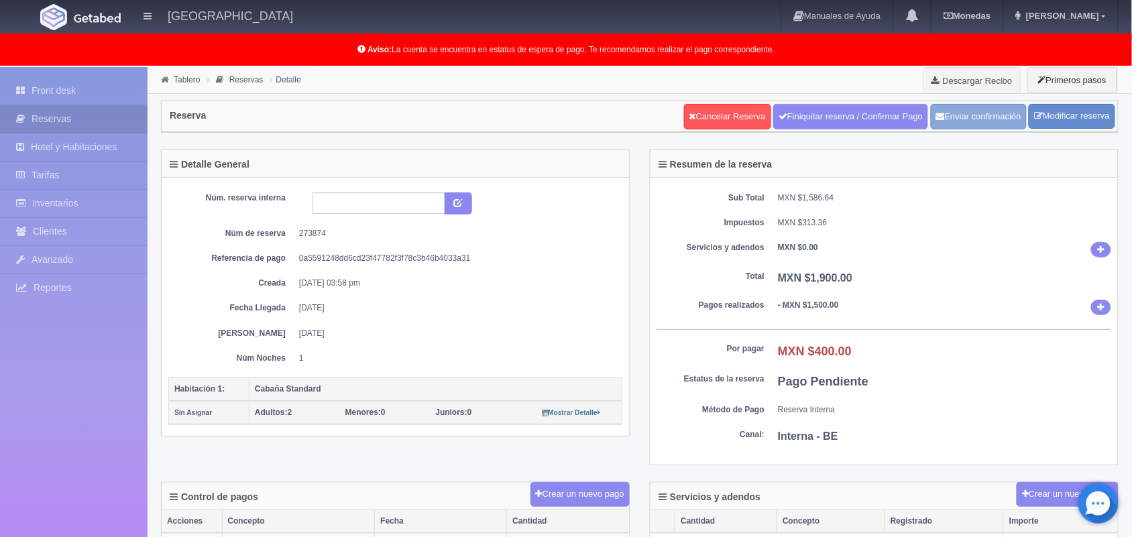
click at [960, 105] on button "Enviar confirmación" at bounding box center [979, 116] width 96 height 25
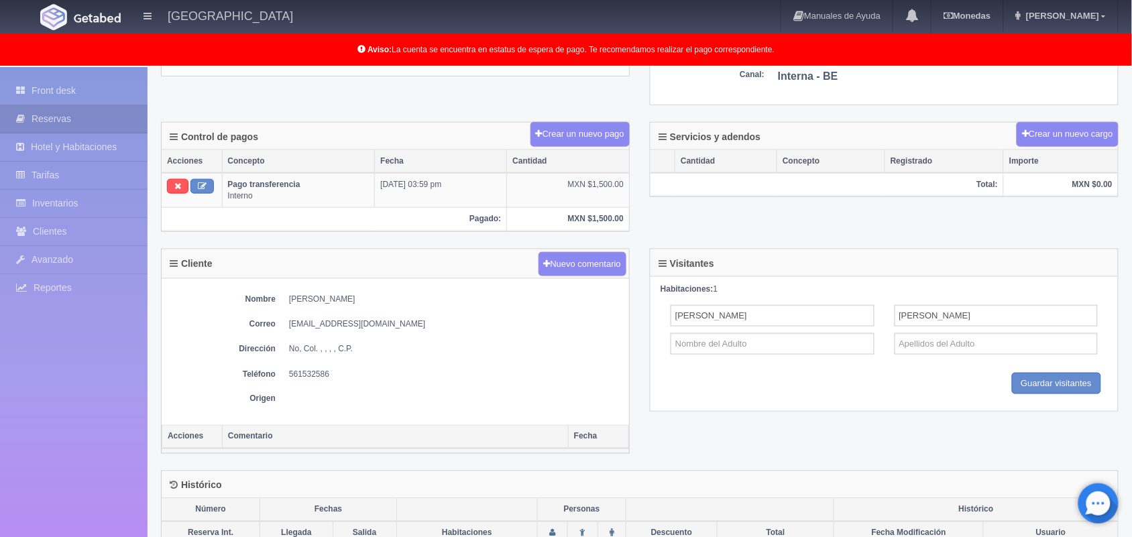
scroll to position [482, 0]
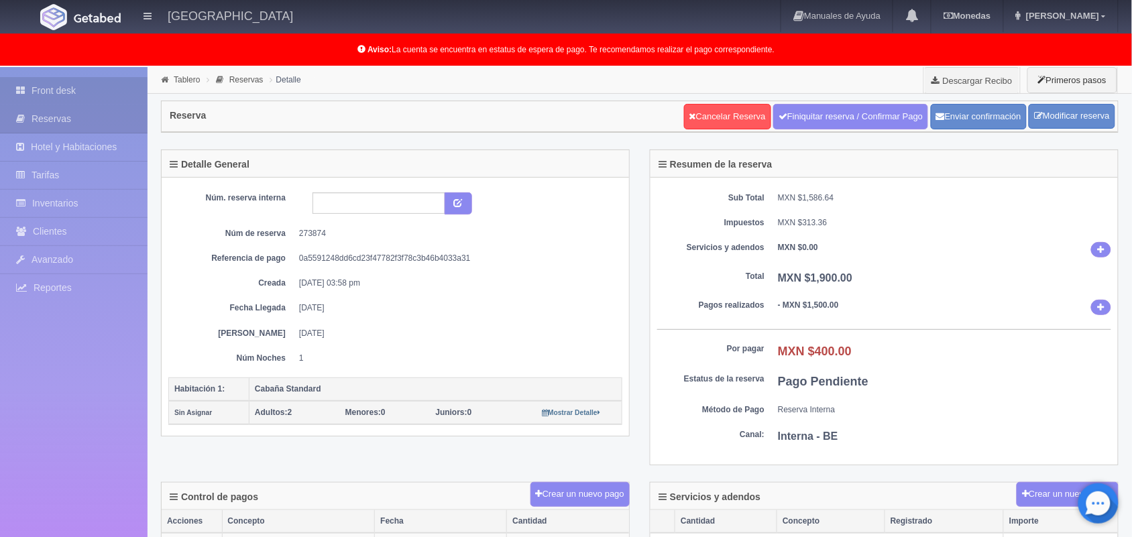
click at [60, 82] on link "Front desk" at bounding box center [74, 91] width 148 height 28
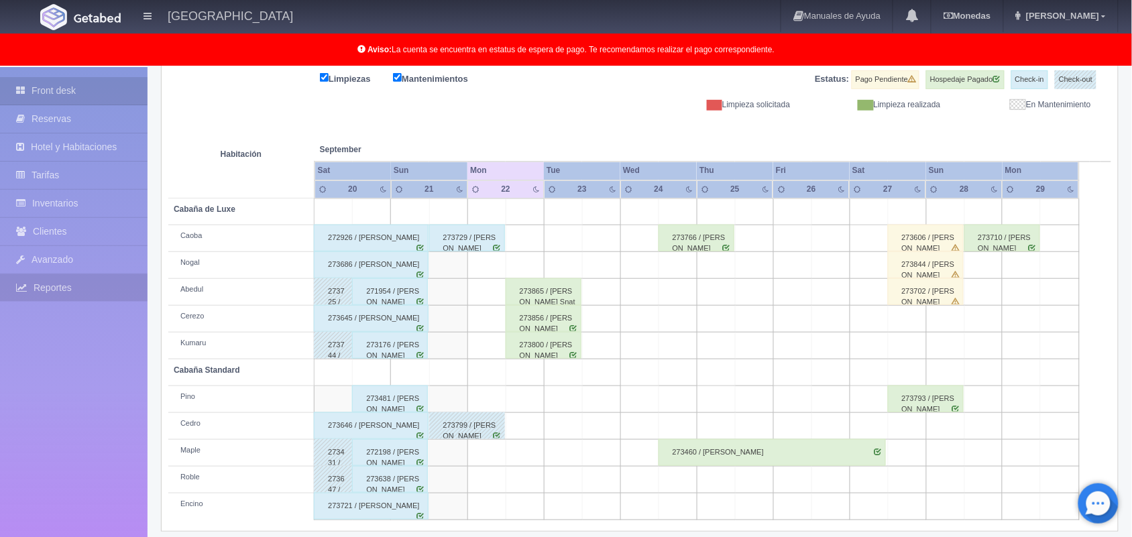
scroll to position [176, 0]
click at [553, 323] on div "273856 / [PERSON_NAME]" at bounding box center [544, 317] width 76 height 27
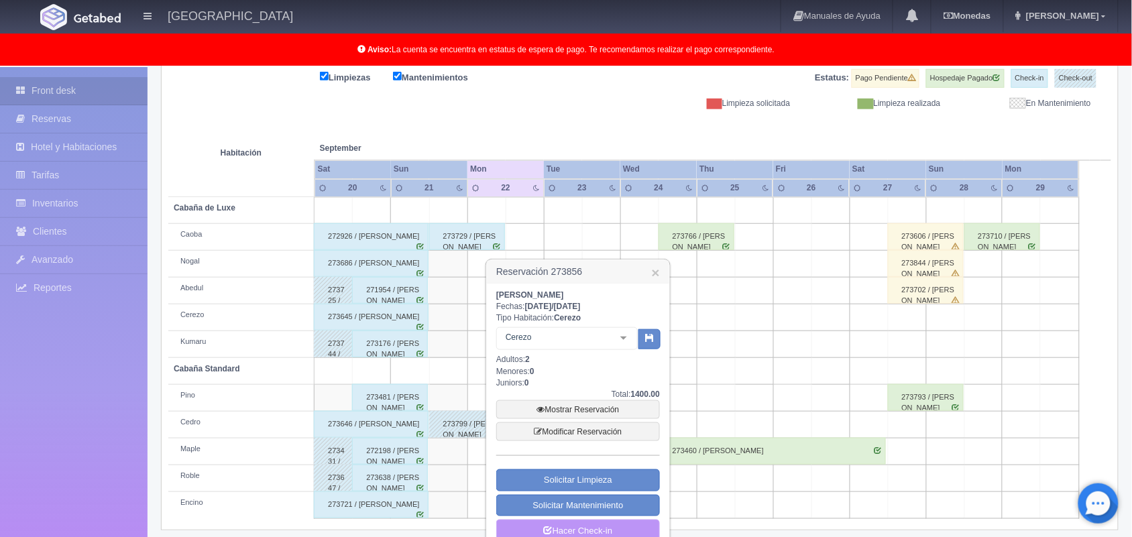
click at [592, 531] on link "Hacer Check-in" at bounding box center [578, 531] width 164 height 23
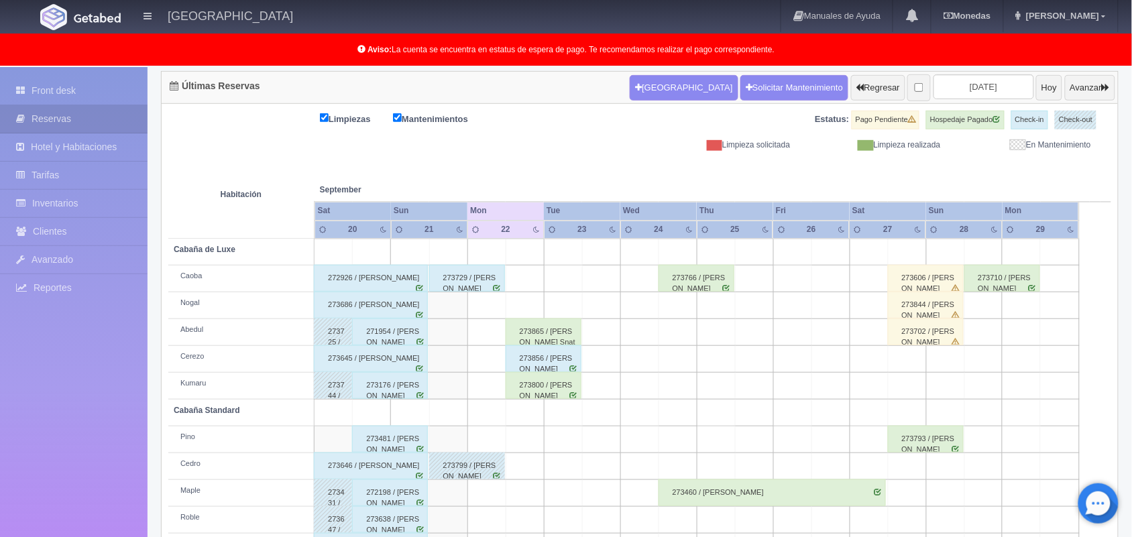
scroll to position [134, 0]
click at [537, 391] on div "273800 / [PERSON_NAME]" at bounding box center [544, 385] width 76 height 27
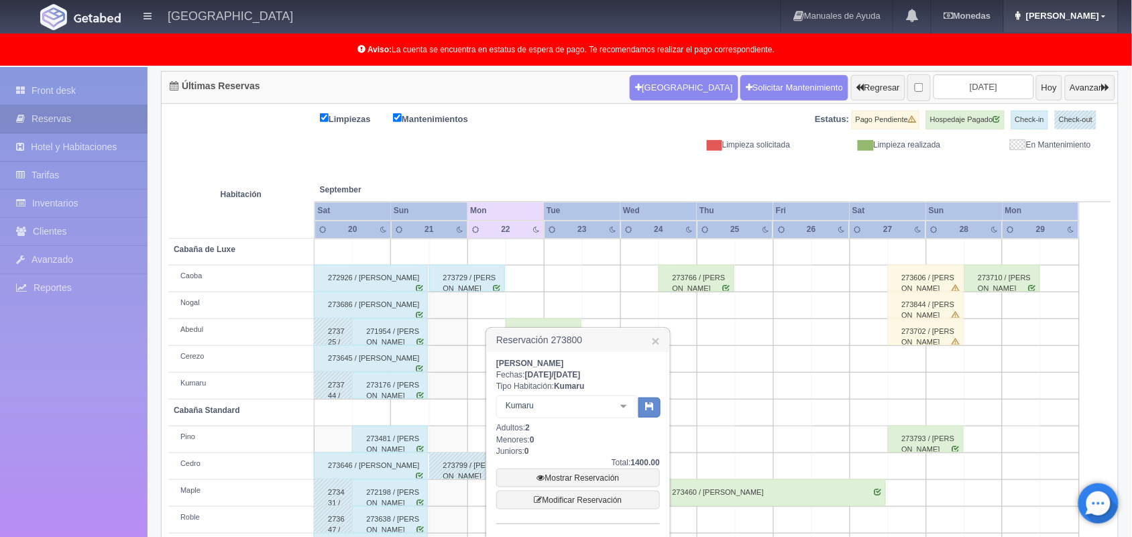
click at [1095, 15] on span "[PERSON_NAME]" at bounding box center [1061, 16] width 76 height 10
click at [1040, 64] on link "Salir / Log Out" at bounding box center [1064, 63] width 106 height 17
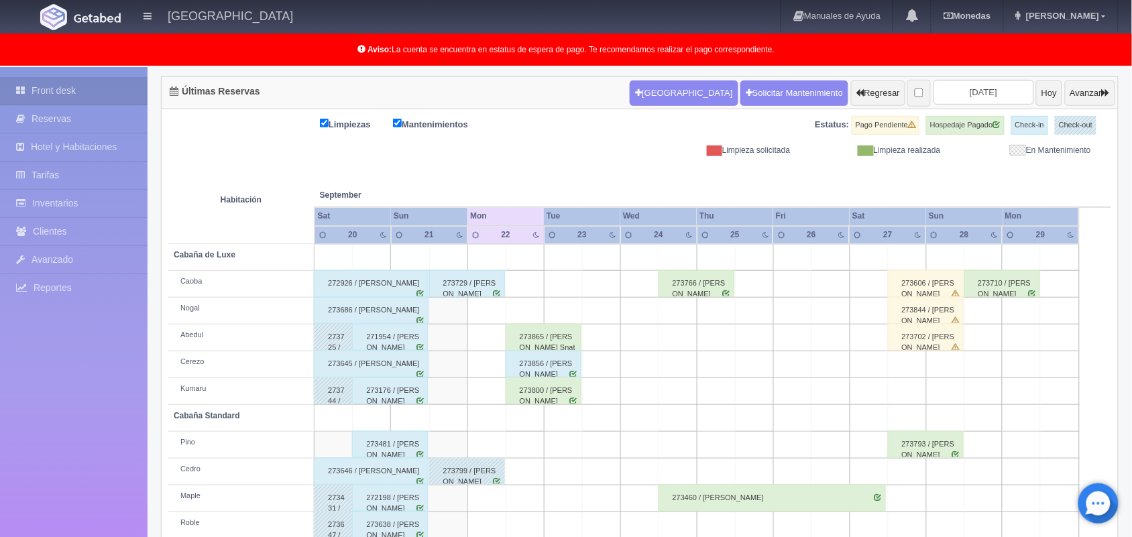
scroll to position [186, 0]
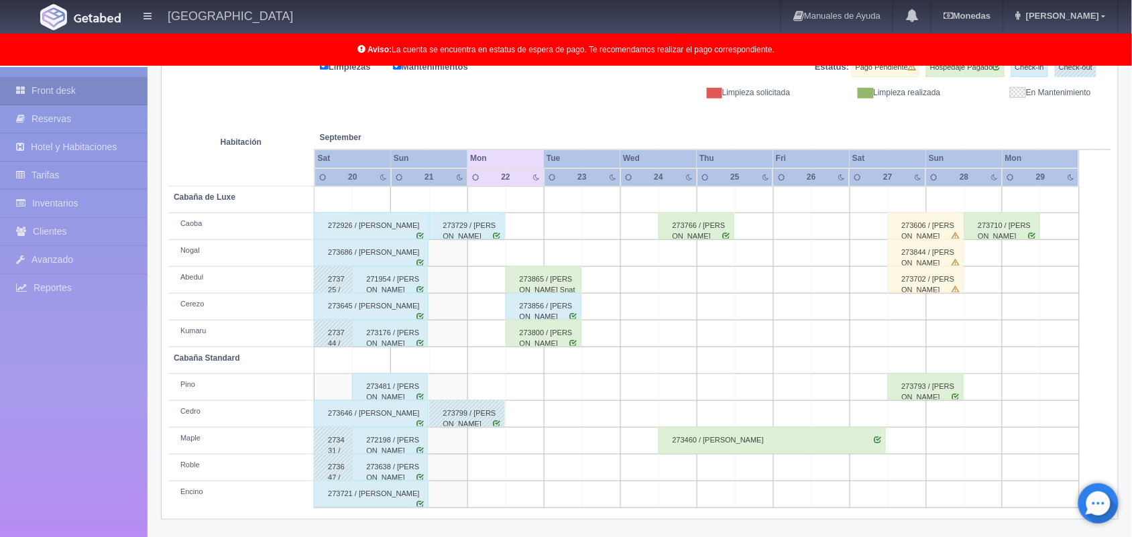
click at [542, 342] on div "273800 / [PERSON_NAME]" at bounding box center [544, 333] width 76 height 27
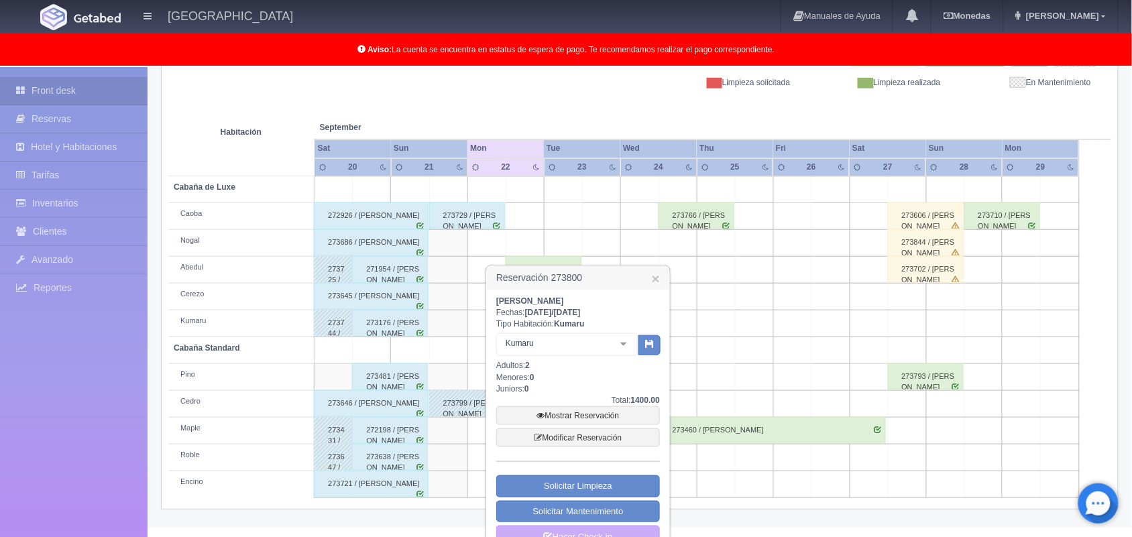
scroll to position [223, 0]
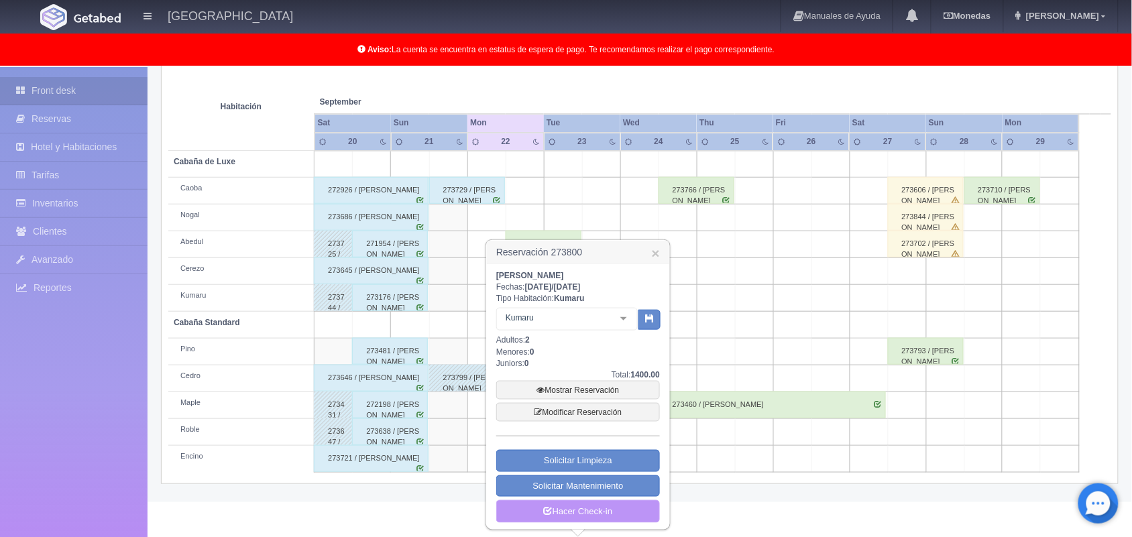
click at [538, 514] on link "Hacer Check-in" at bounding box center [578, 511] width 164 height 23
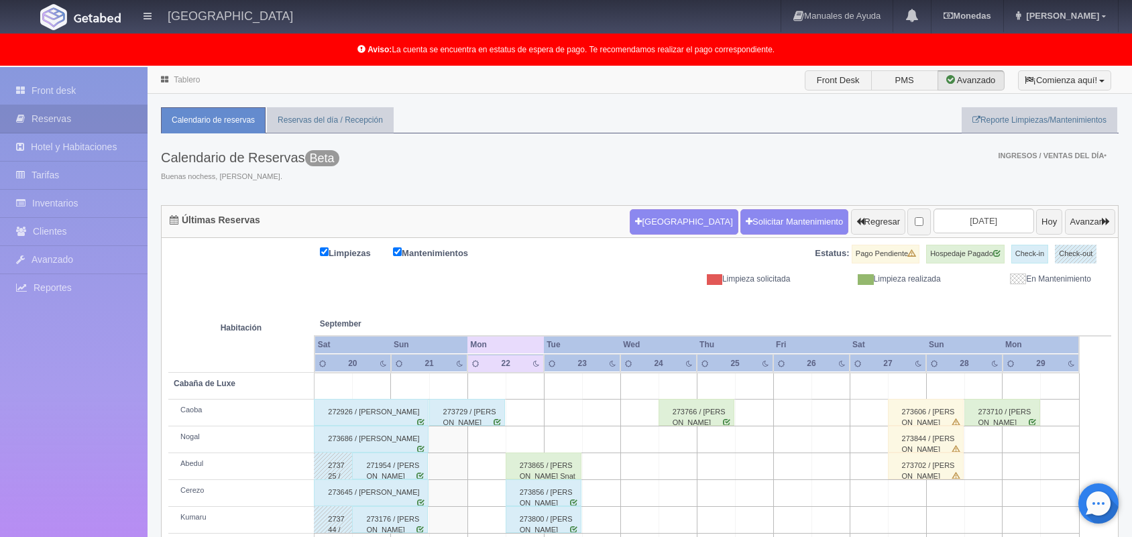
scroll to position [134, 0]
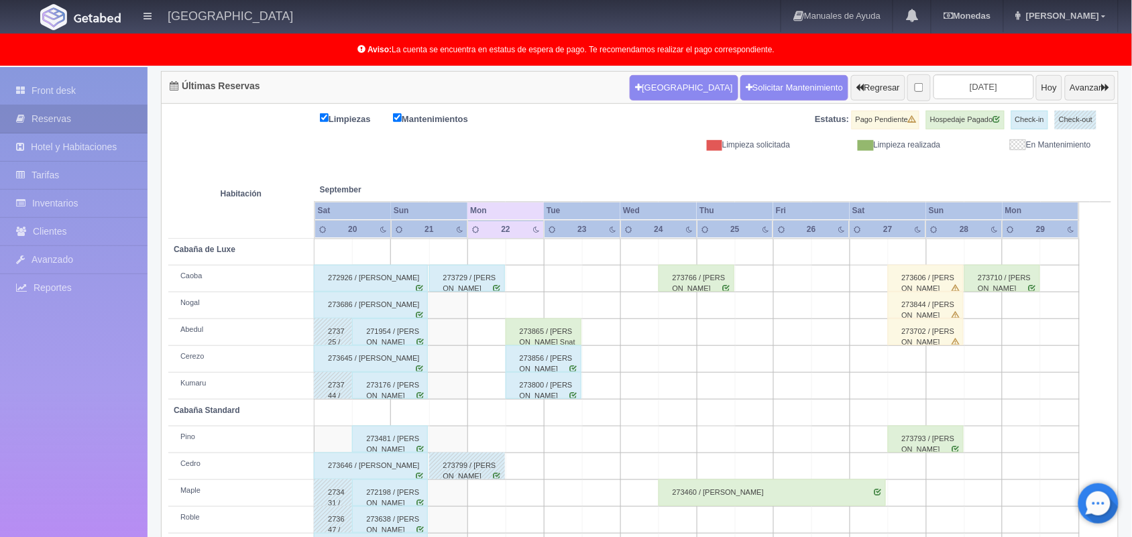
click at [1011, 228] on html "[GEOGRAPHIC_DATA] Manuales de Ayuda Actualizaciones recientes [GEOGRAPHIC_DATA]…" at bounding box center [566, 134] width 1132 height 537
click at [552, 336] on div "273865 / [PERSON_NAME] Snato [PERSON_NAME]" at bounding box center [544, 332] width 76 height 27
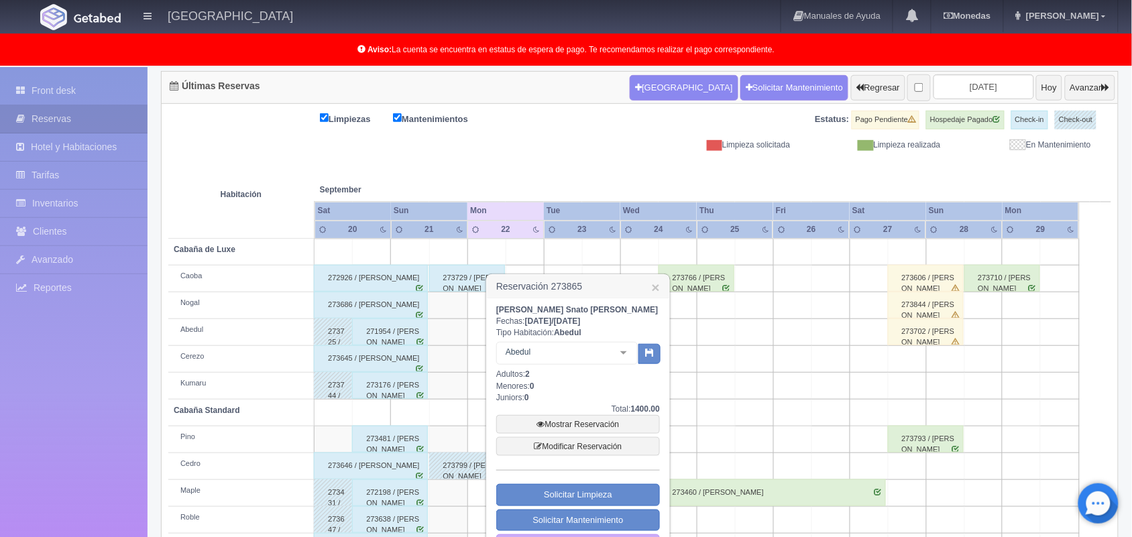
scroll to position [186, 0]
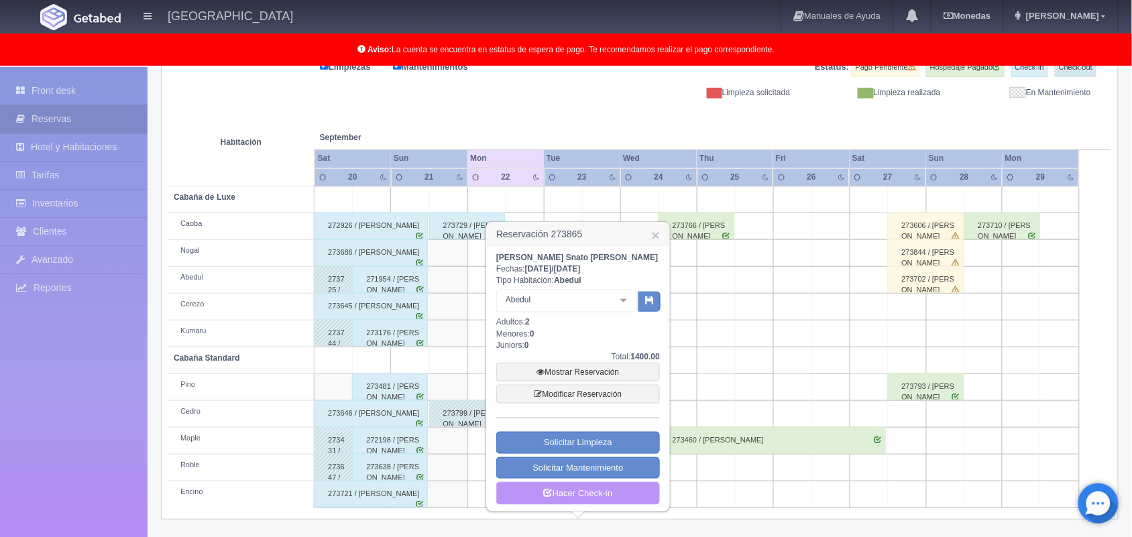
click at [611, 494] on link "Hacer Check-in" at bounding box center [578, 493] width 164 height 23
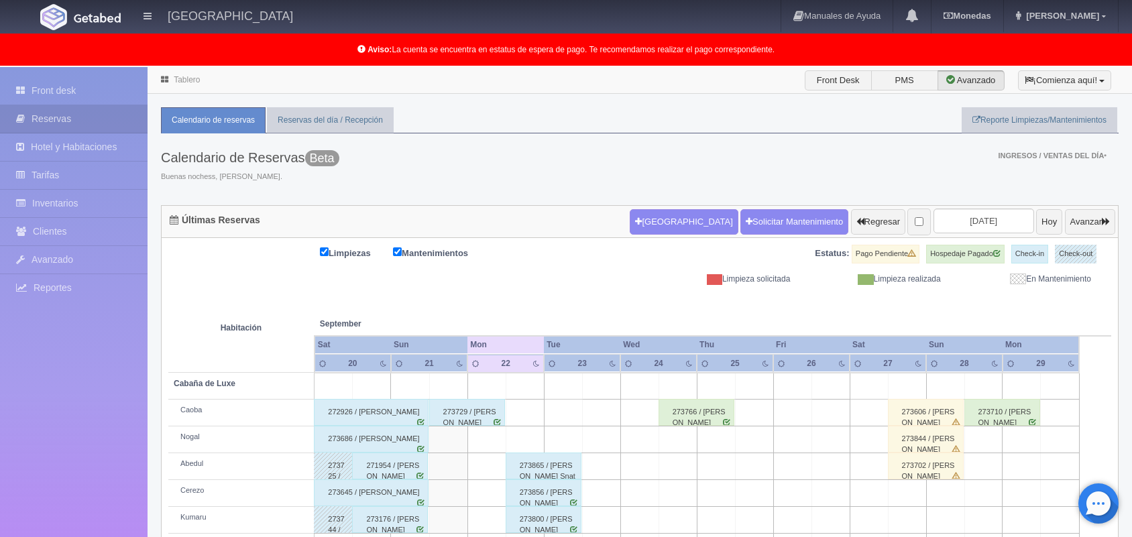
scroll to position [186, 0]
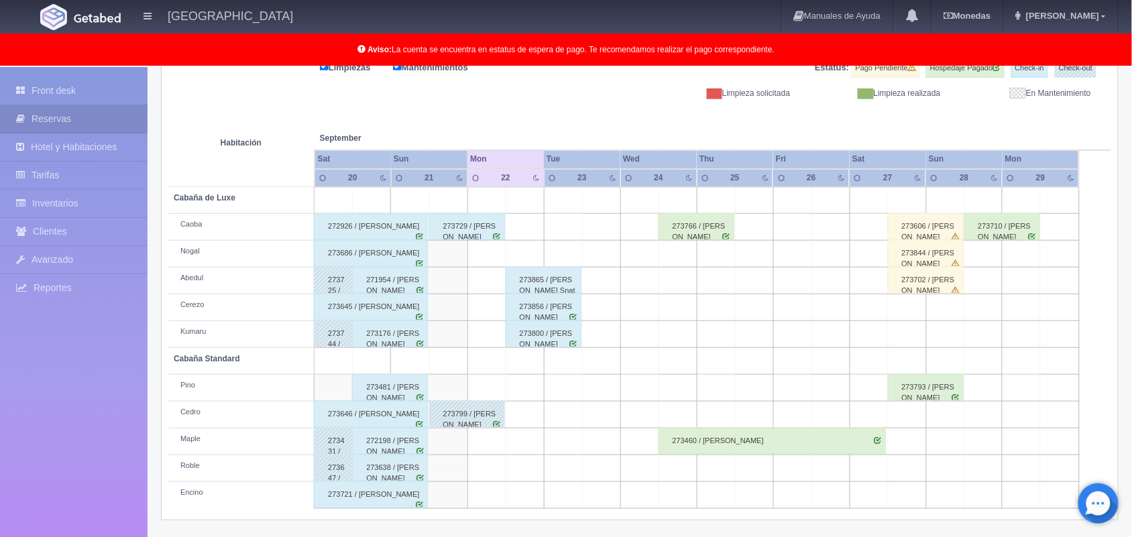
click at [392, 228] on div "272926 / [PERSON_NAME]" at bounding box center [371, 226] width 114 height 27
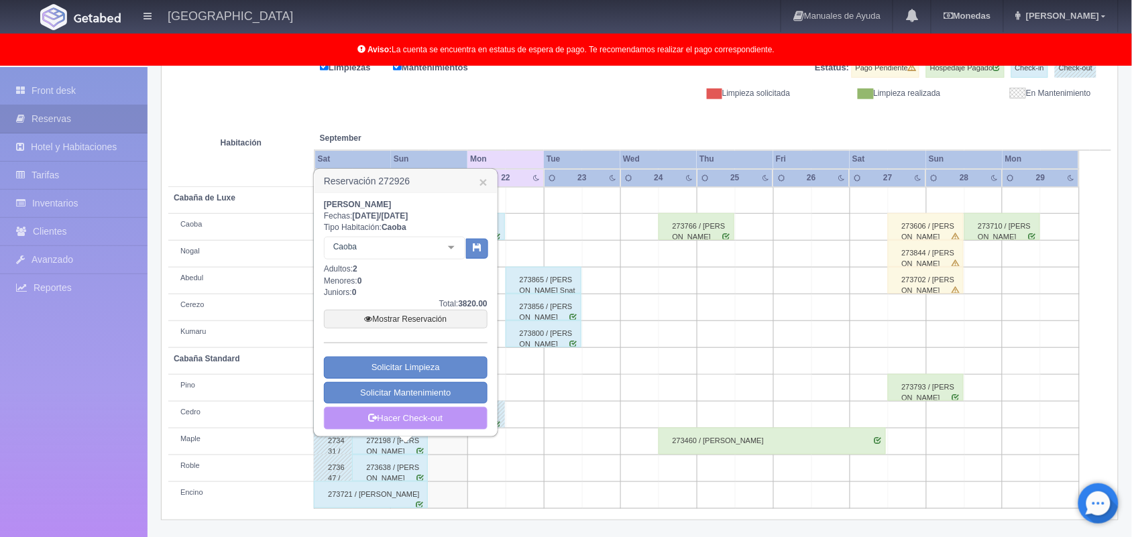
click at [407, 420] on link "Hacer Check-out" at bounding box center [406, 418] width 164 height 23
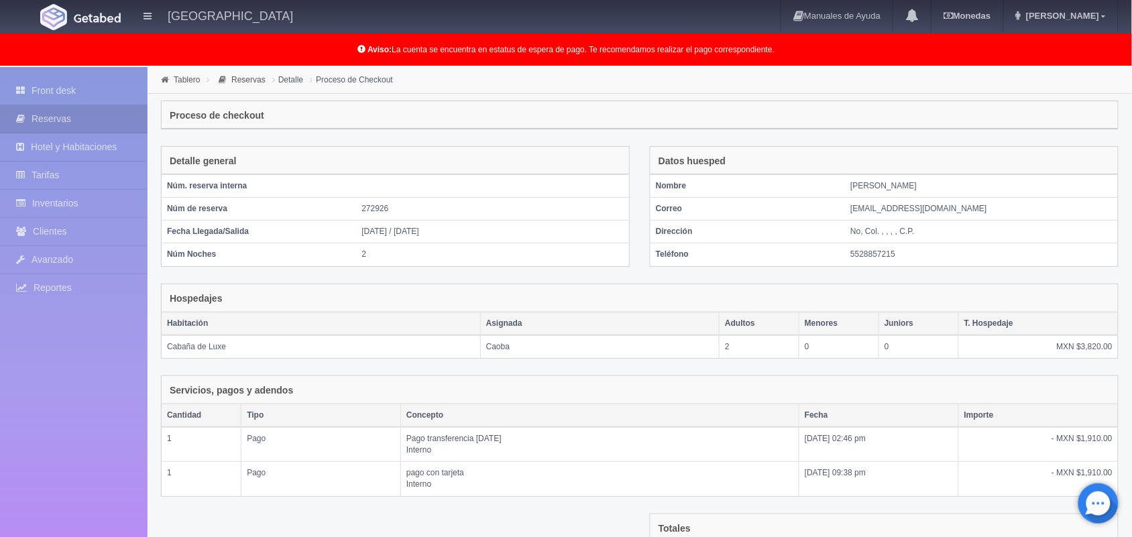
scroll to position [182, 0]
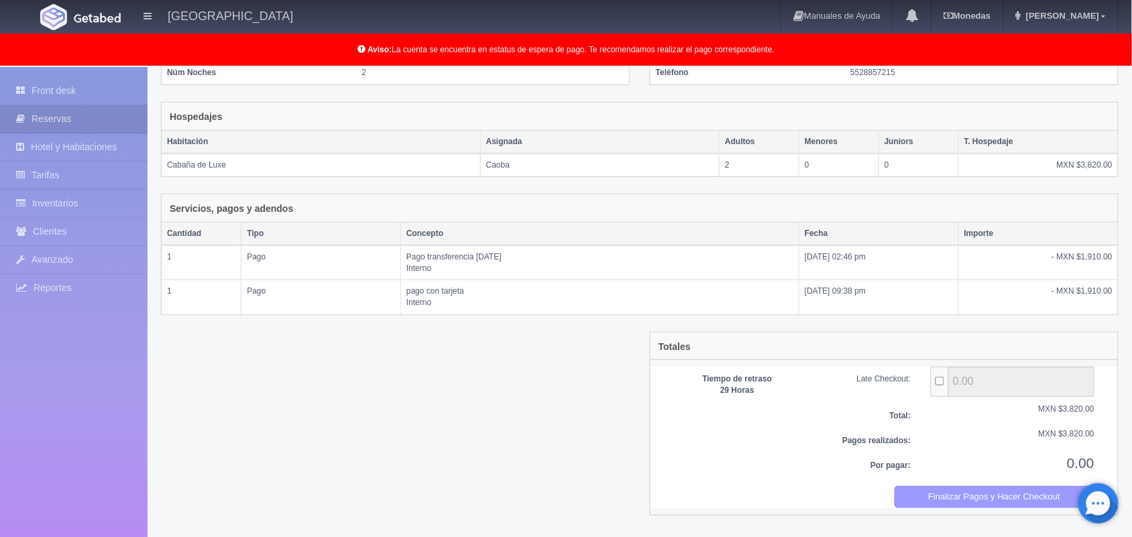
click at [978, 496] on button "Finalizar Pagos y Hacer Checkout" at bounding box center [995, 497] width 201 height 22
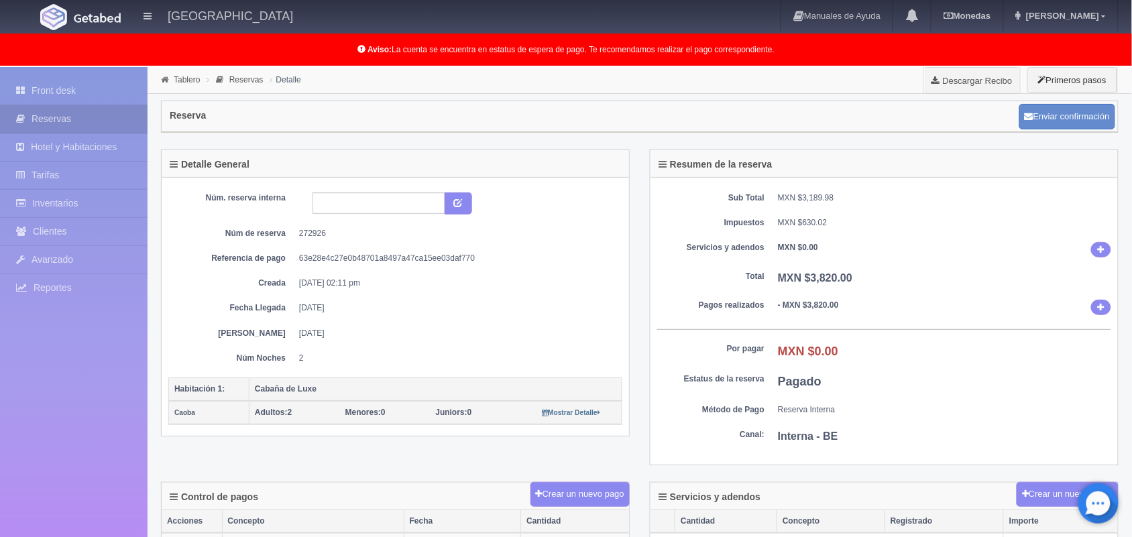
click at [172, 70] on ul "Tablero Reservas Detalle" at bounding box center [231, 73] width 167 height 11
click at [180, 75] on link "Tablero" at bounding box center [187, 79] width 26 height 9
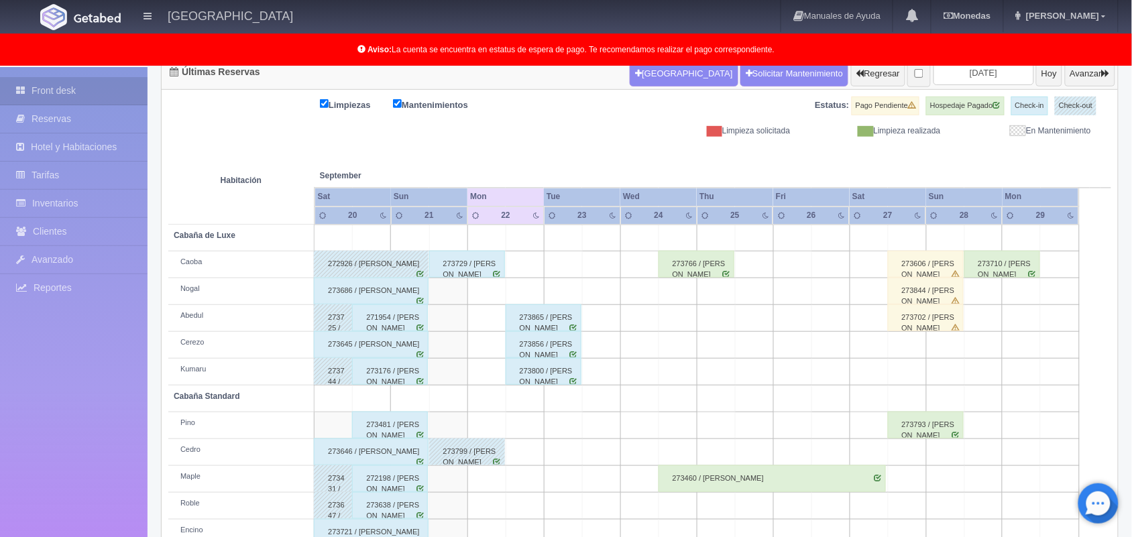
scroll to position [186, 0]
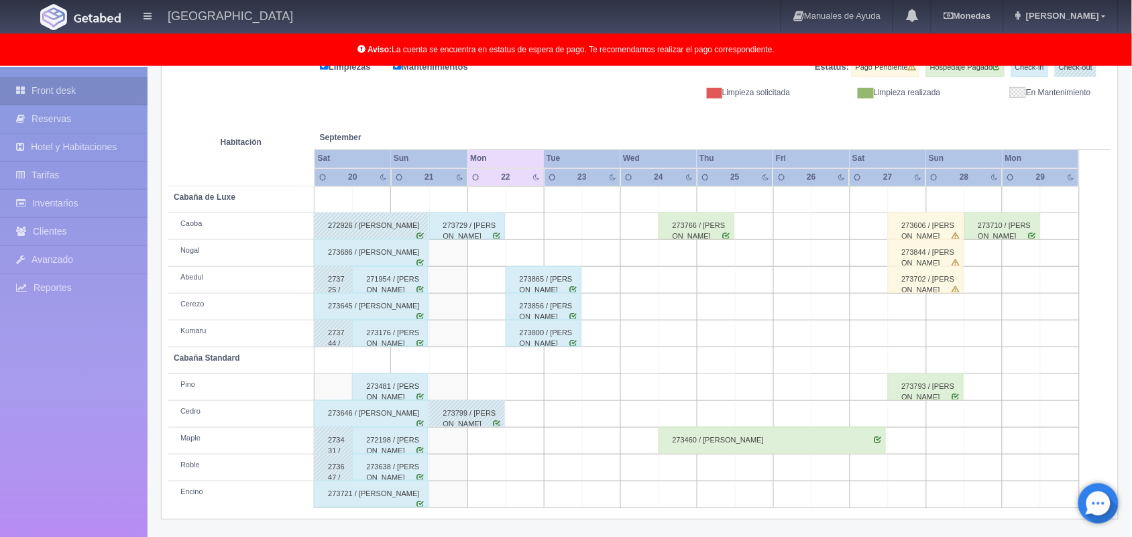
click at [378, 257] on div "273686 / [PERSON_NAME]" at bounding box center [371, 252] width 115 height 27
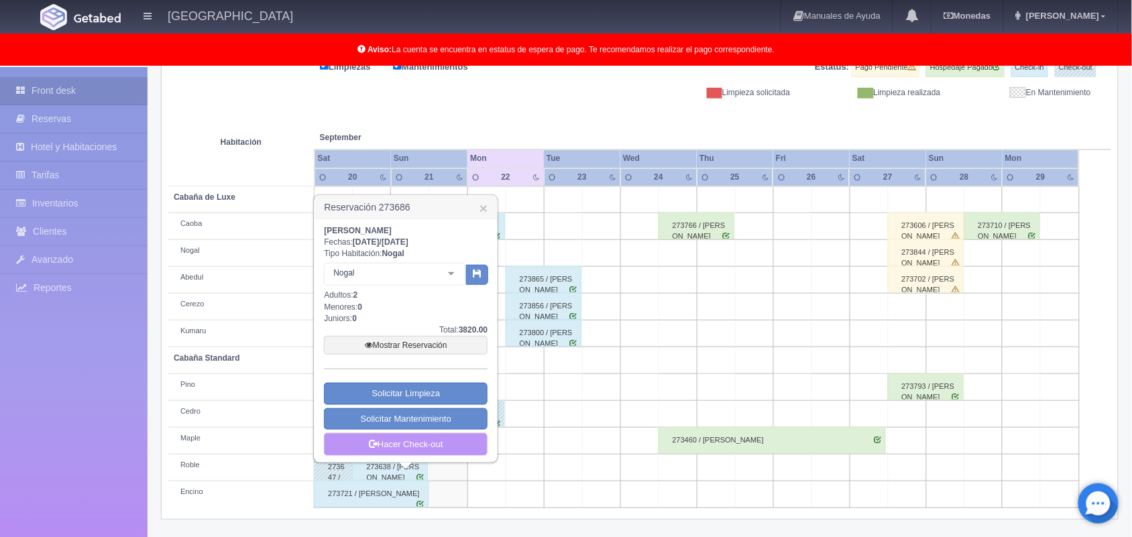
click at [423, 443] on link "Hacer Check-out" at bounding box center [406, 444] width 164 height 23
click at [419, 325] on div "Total: 3820.00" at bounding box center [406, 330] width 164 height 11
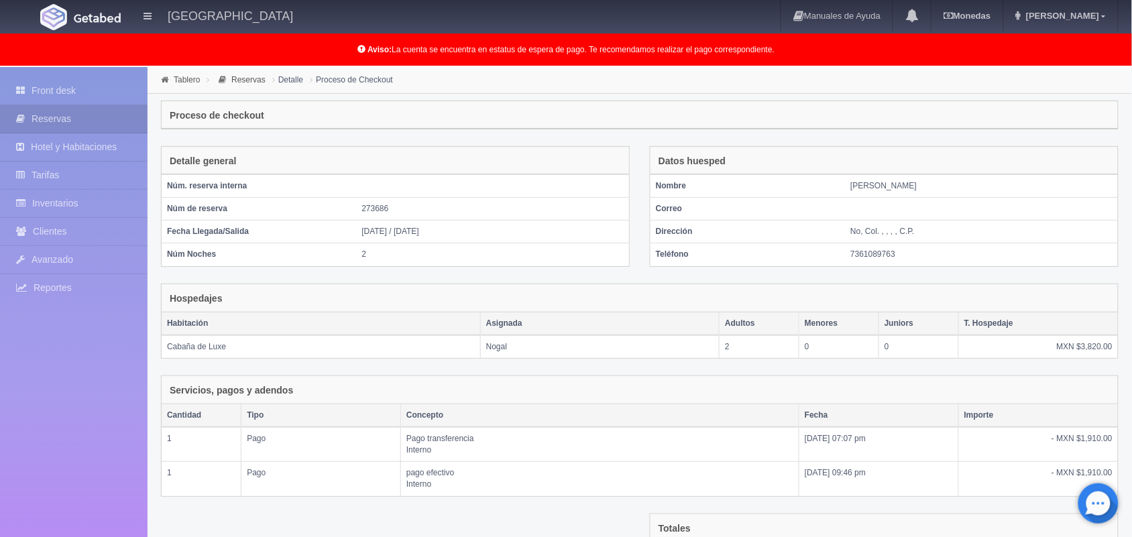
scroll to position [182, 0]
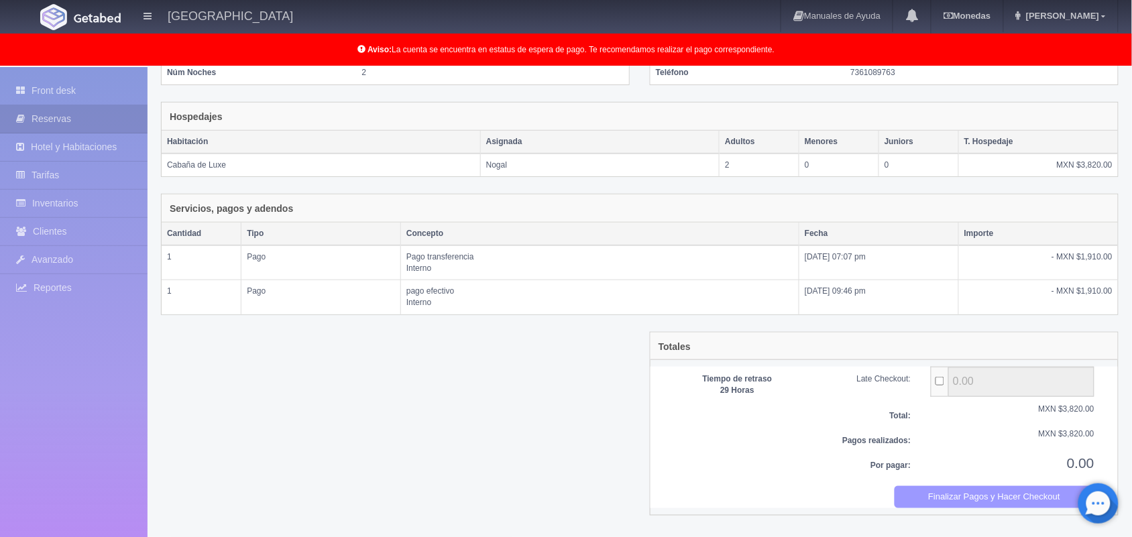
click at [961, 501] on button "Finalizar Pagos y Hacer Checkout" at bounding box center [995, 497] width 201 height 22
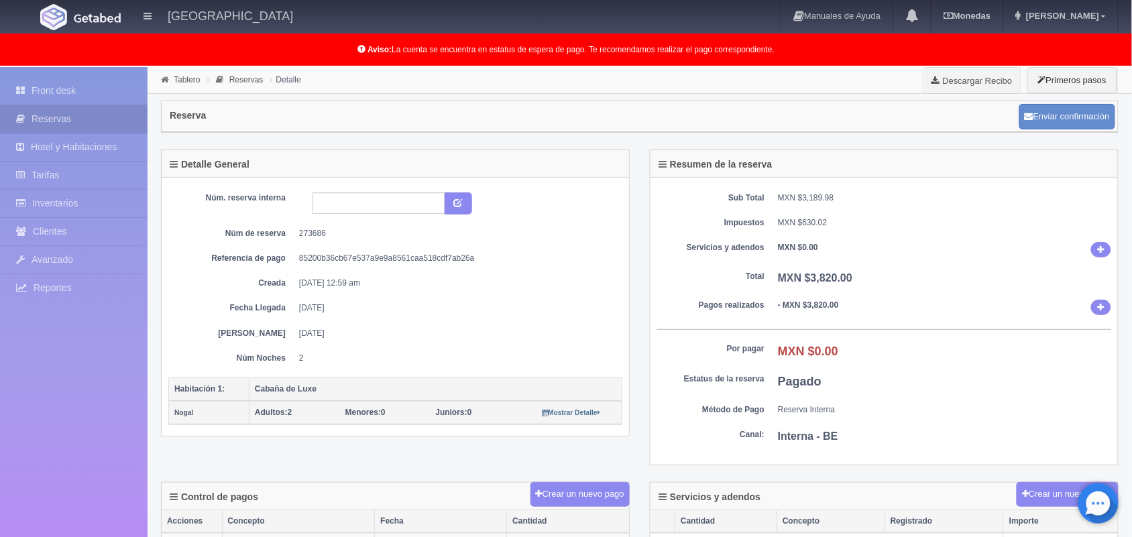
click at [184, 85] on li "Tablero" at bounding box center [181, 79] width 46 height 13
click at [188, 82] on link "Tablero" at bounding box center [187, 79] width 26 height 9
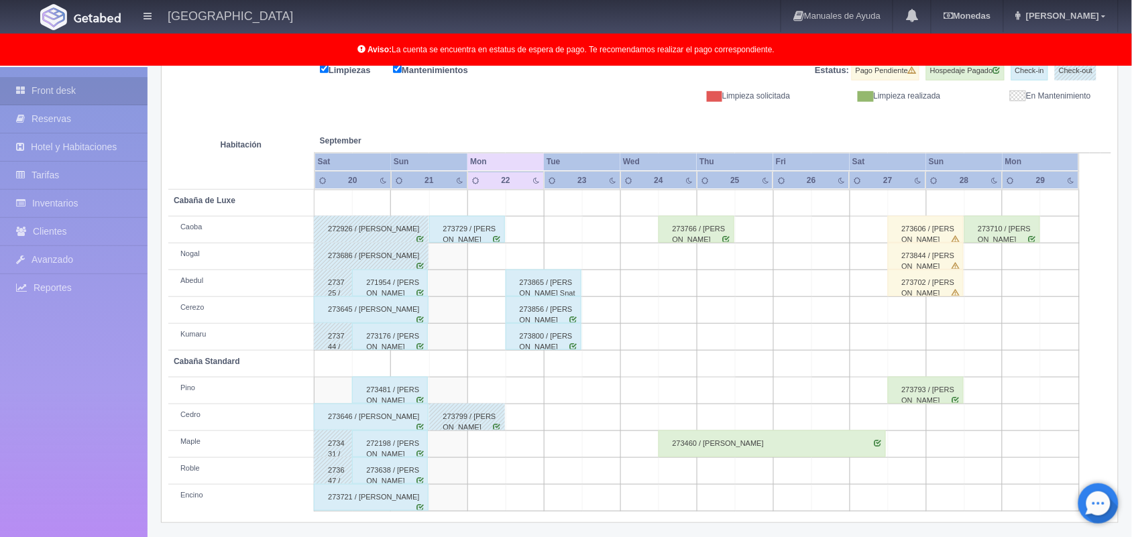
scroll to position [186, 0]
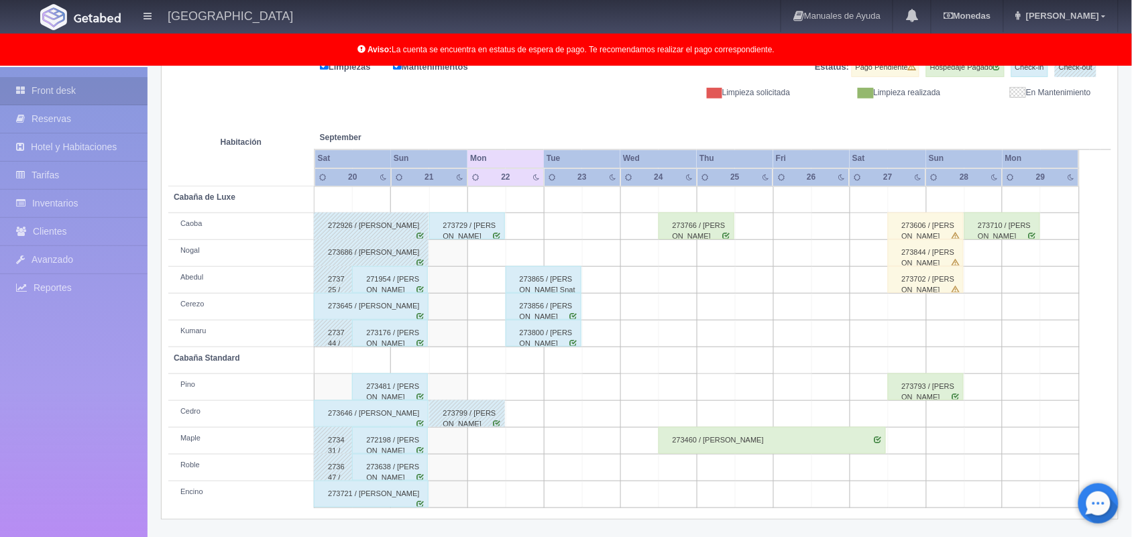
click at [382, 286] on div "271954 / [PERSON_NAME]" at bounding box center [390, 279] width 76 height 27
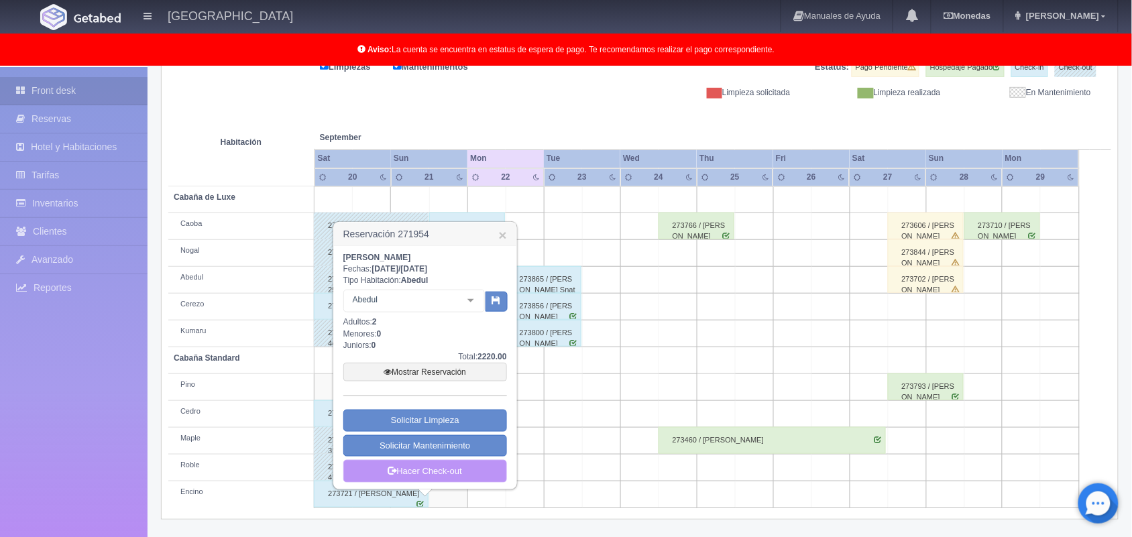
click at [429, 470] on link "Hacer Check-out" at bounding box center [425, 471] width 164 height 23
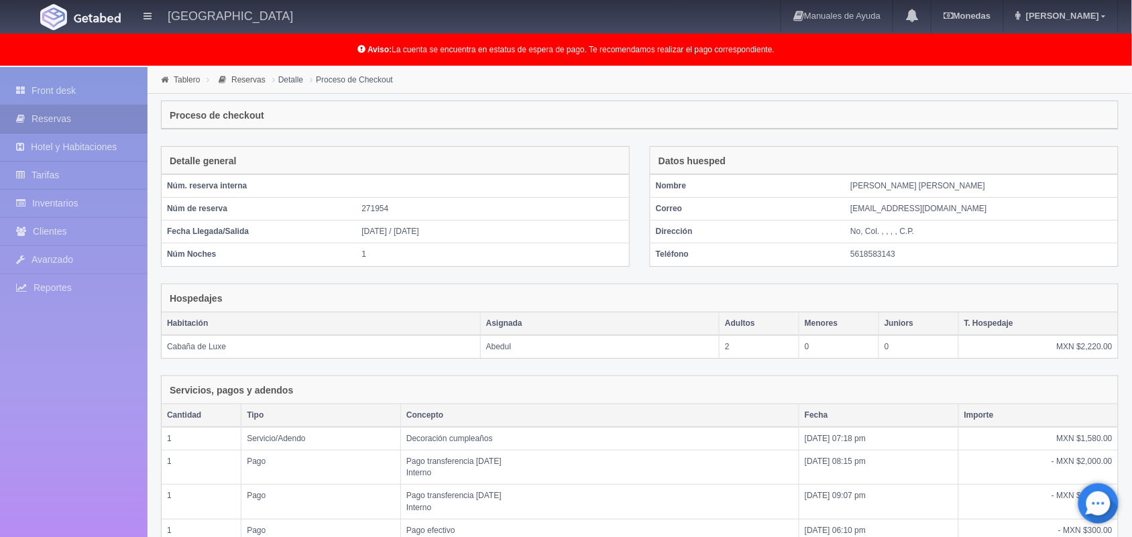
scroll to position [239, 0]
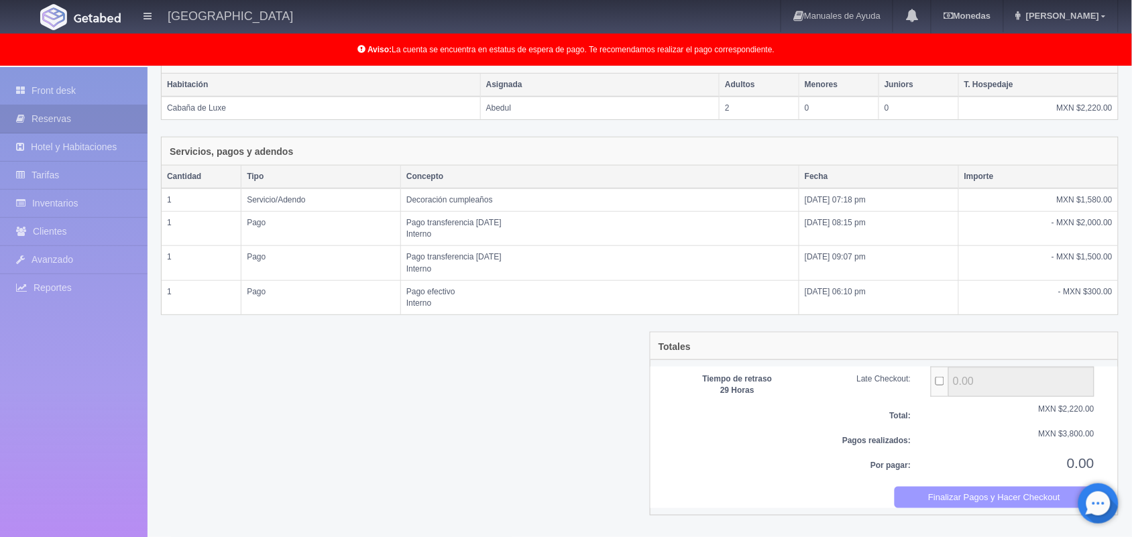
click at [978, 500] on button "Finalizar Pagos y Hacer Checkout" at bounding box center [995, 498] width 201 height 22
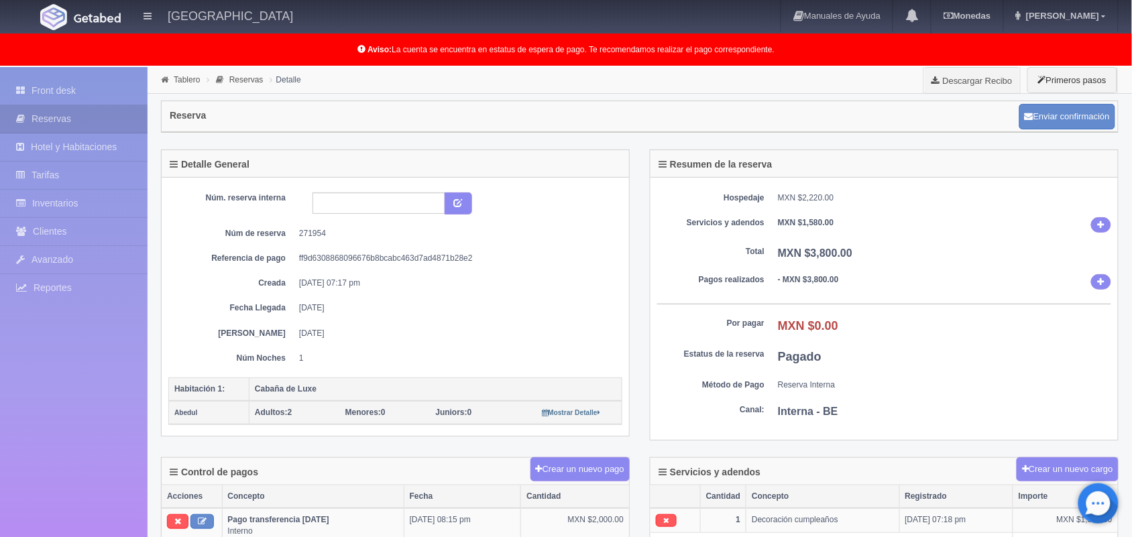
click at [186, 72] on ul "Tablero Reservas Detalle" at bounding box center [231, 73] width 167 height 11
click at [186, 75] on link "Tablero" at bounding box center [187, 79] width 26 height 9
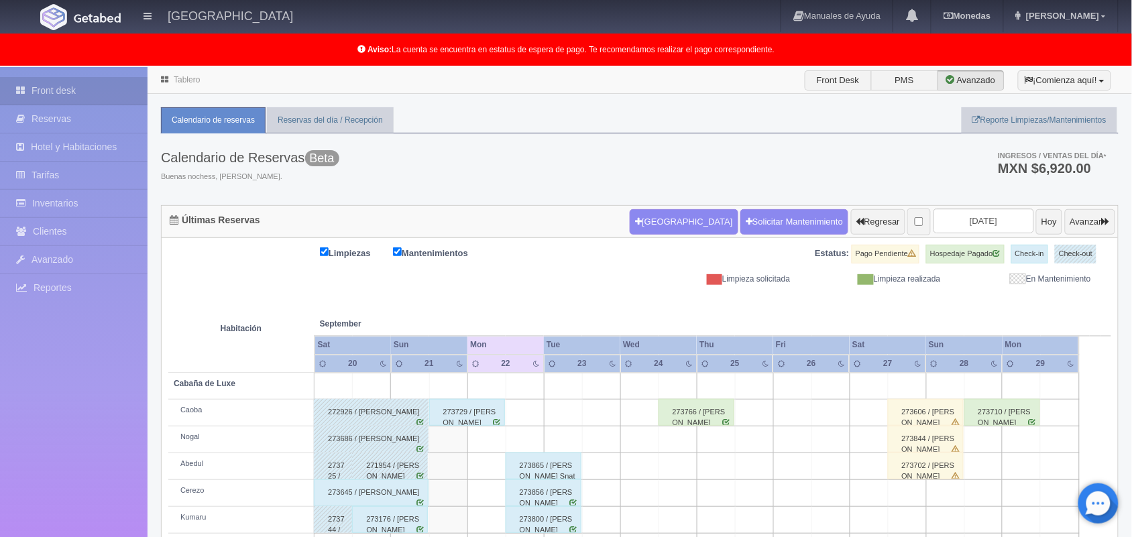
scroll to position [186, 0]
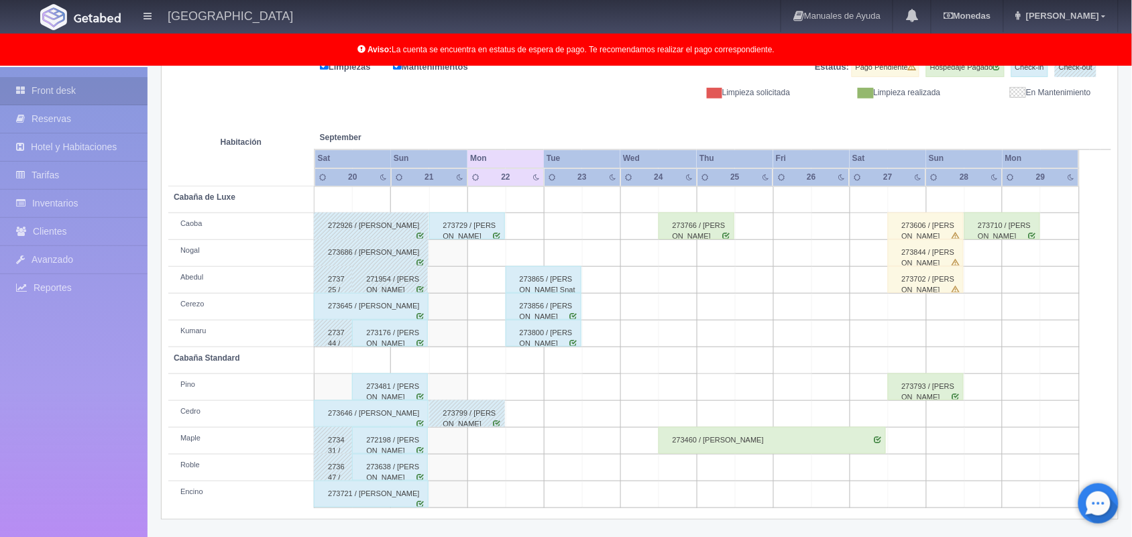
click at [336, 297] on div "273645 / [PERSON_NAME]" at bounding box center [371, 306] width 115 height 27
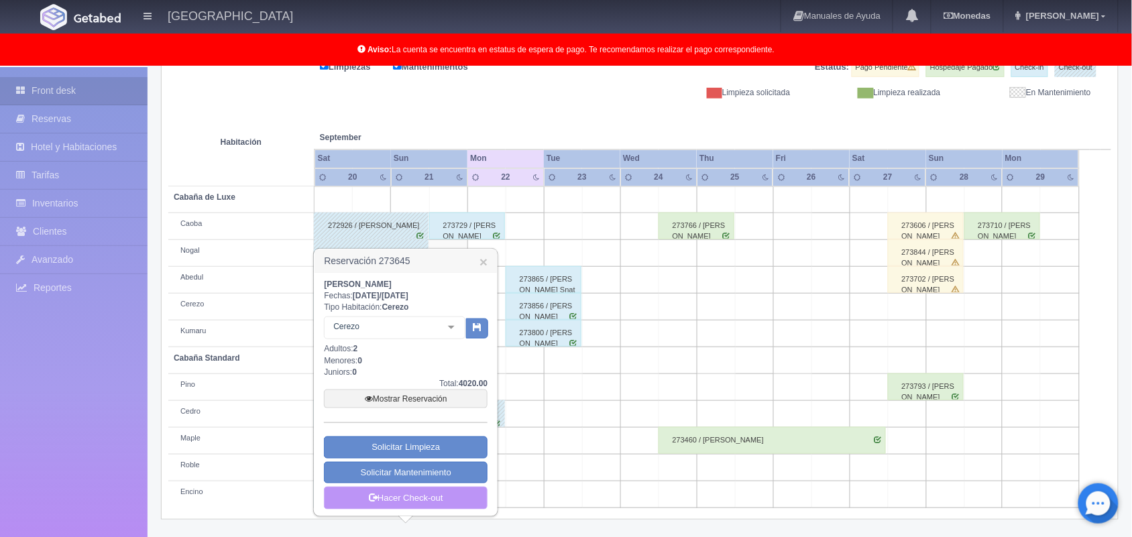
click at [404, 500] on link "Hacer Check-out" at bounding box center [406, 498] width 164 height 23
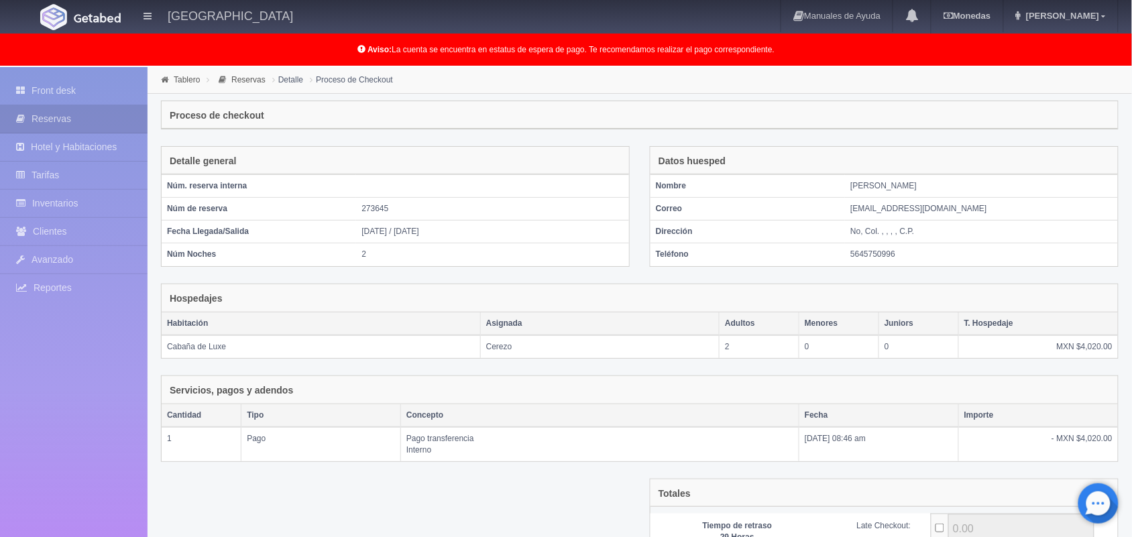
scroll to position [146, 0]
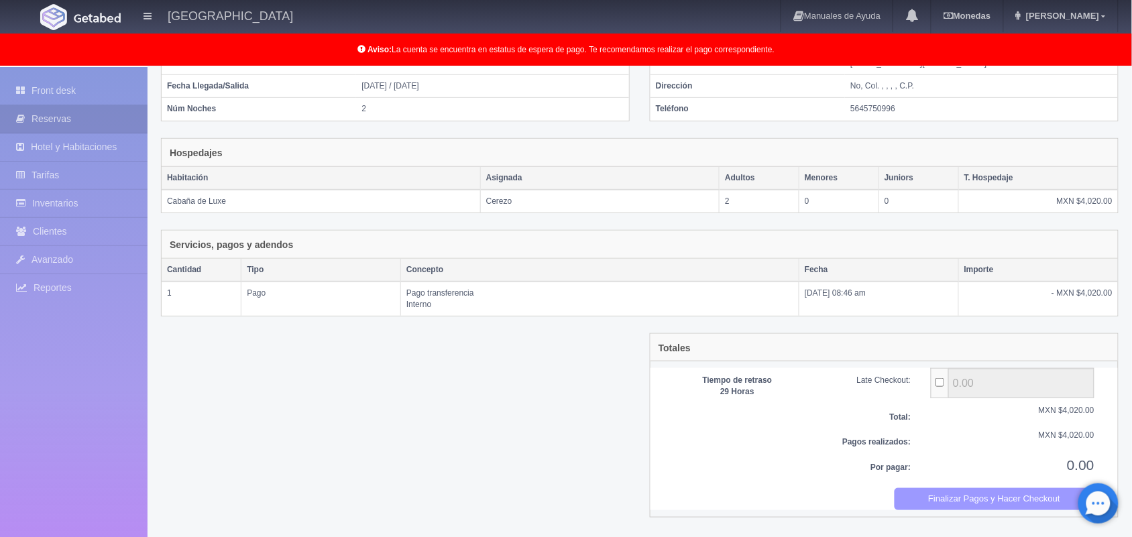
click at [1007, 508] on button "Finalizar Pagos y Hacer Checkout" at bounding box center [995, 499] width 201 height 22
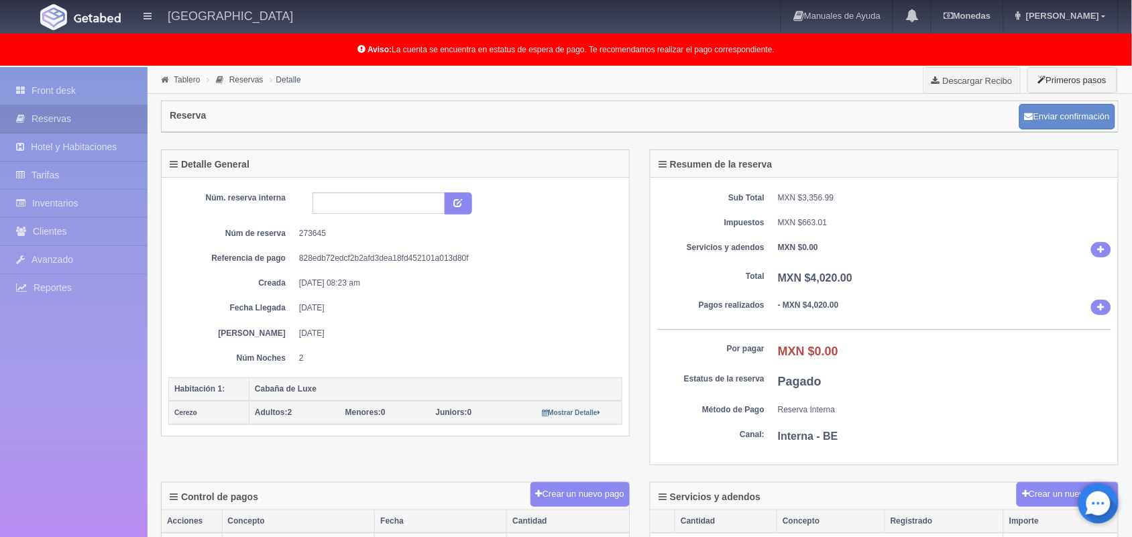
click at [186, 85] on li "Tablero" at bounding box center [181, 79] width 46 height 13
click at [176, 78] on link "Tablero" at bounding box center [187, 79] width 26 height 9
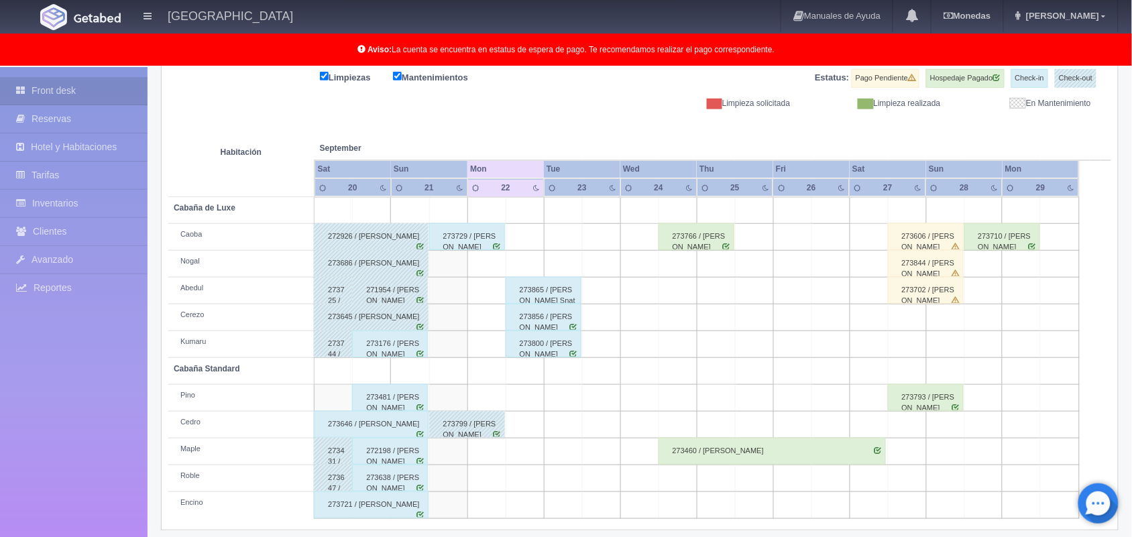
scroll to position [186, 0]
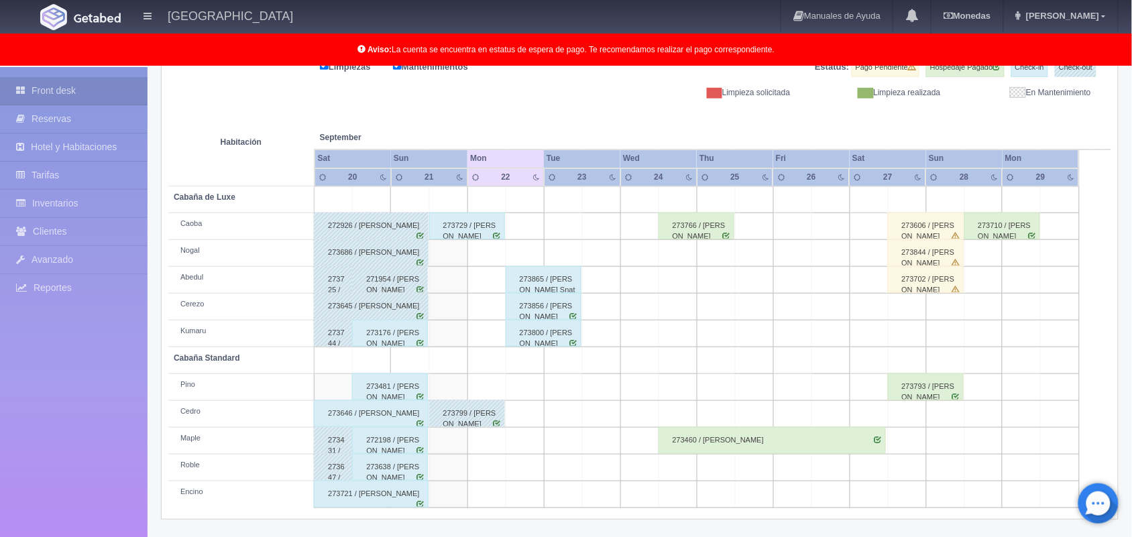
click at [410, 340] on div "273176 / [PERSON_NAME]" at bounding box center [390, 333] width 76 height 27
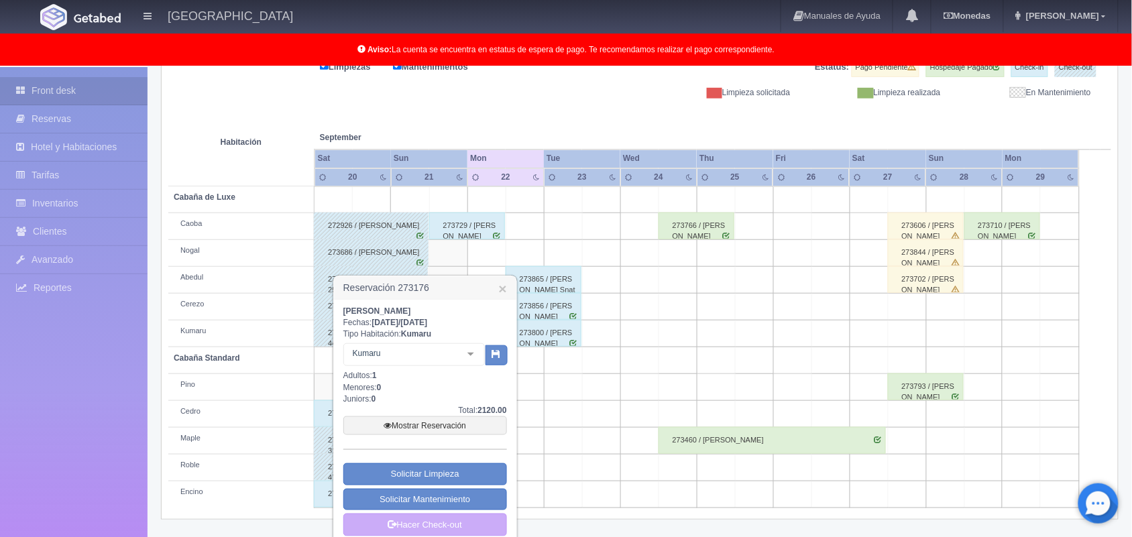
scroll to position [201, 0]
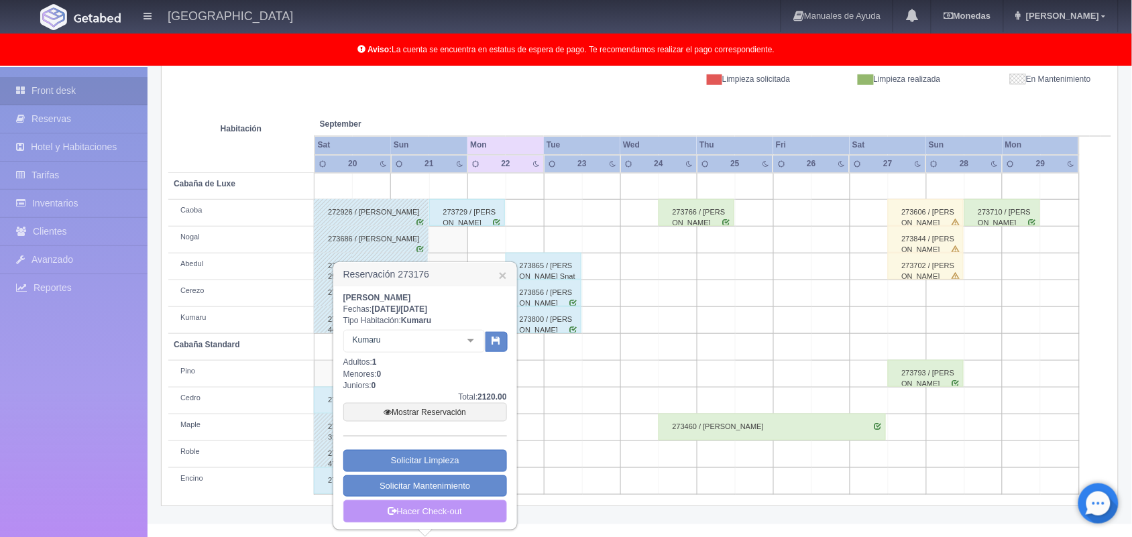
click at [431, 511] on link "Hacer Check-out" at bounding box center [425, 511] width 164 height 23
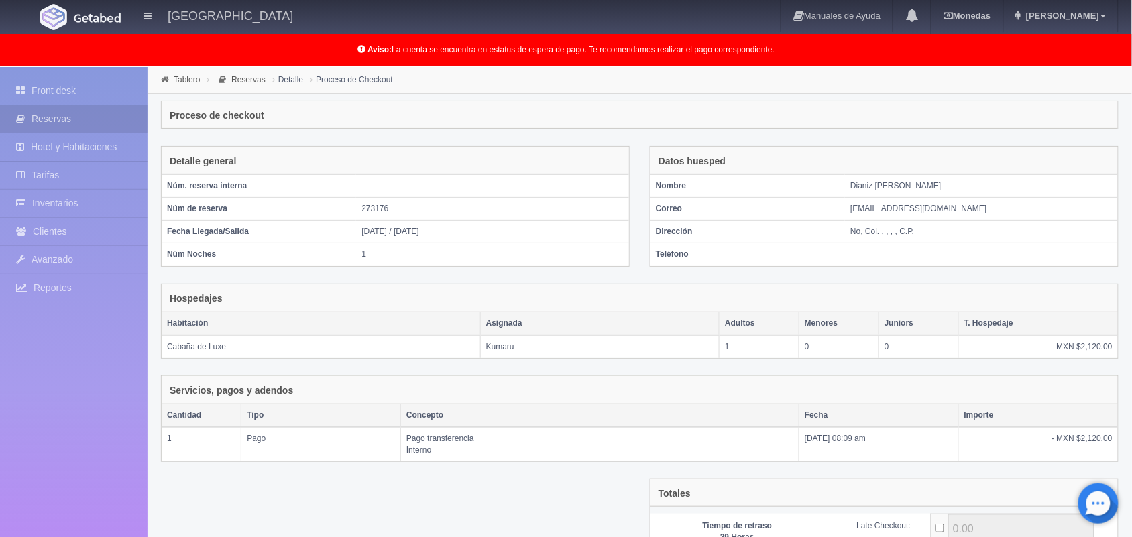
scroll to position [146, 0]
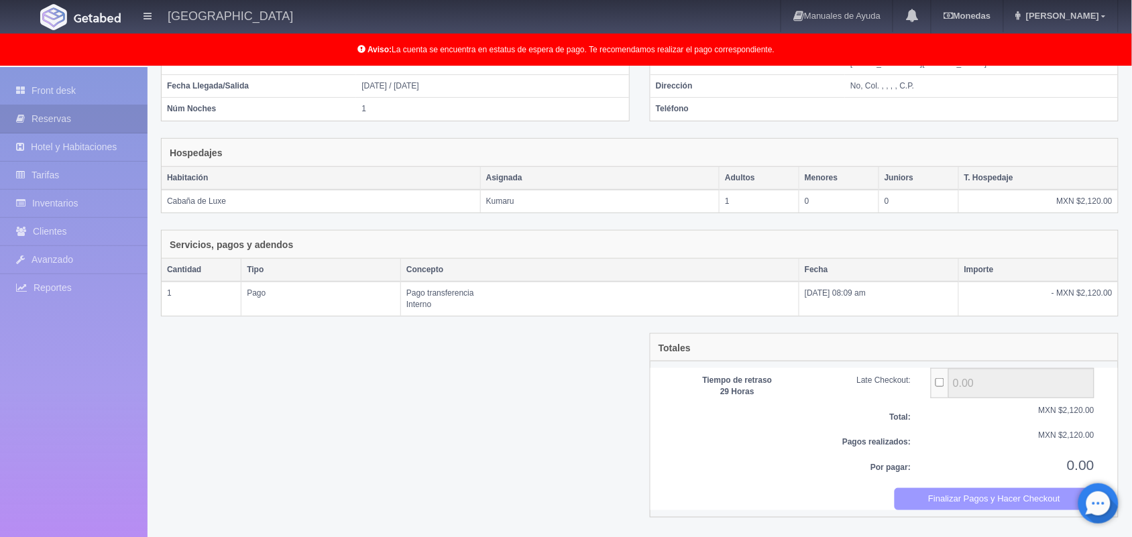
click at [967, 508] on button "Finalizar Pagos y Hacer Checkout" at bounding box center [995, 499] width 201 height 22
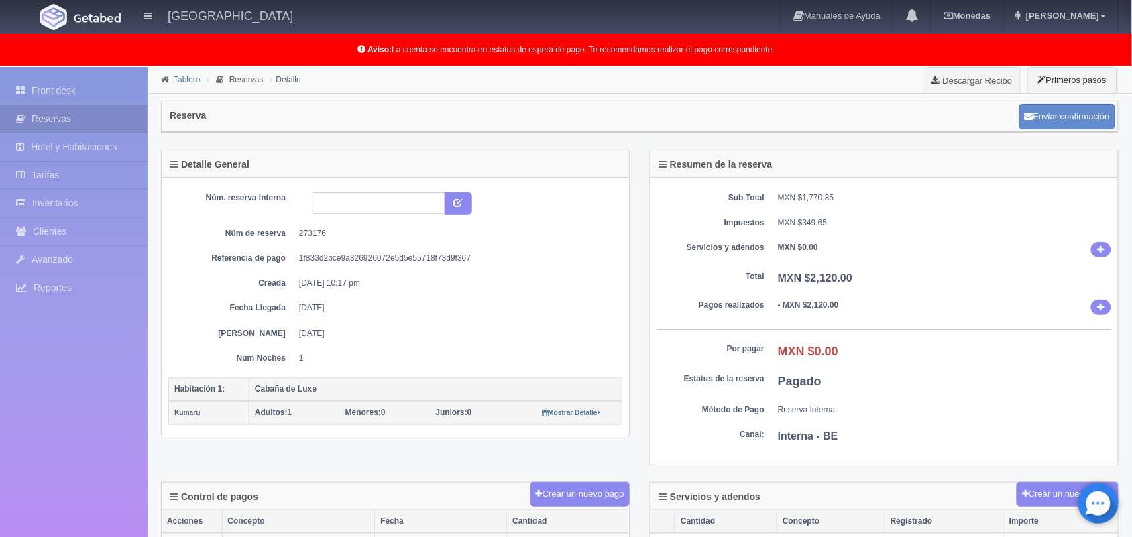
click at [182, 78] on link "Tablero" at bounding box center [187, 79] width 26 height 9
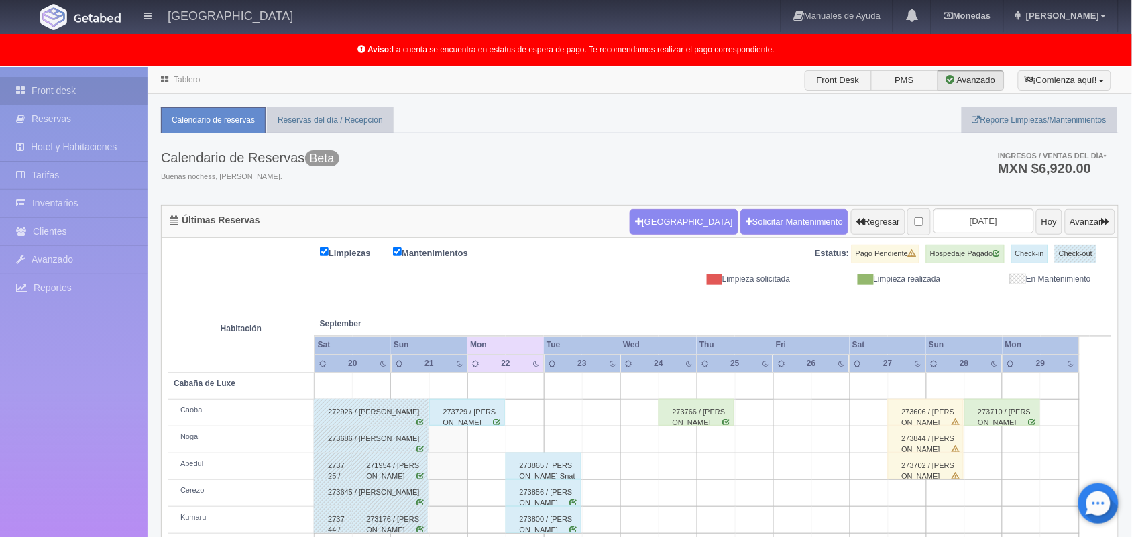
scroll to position [186, 0]
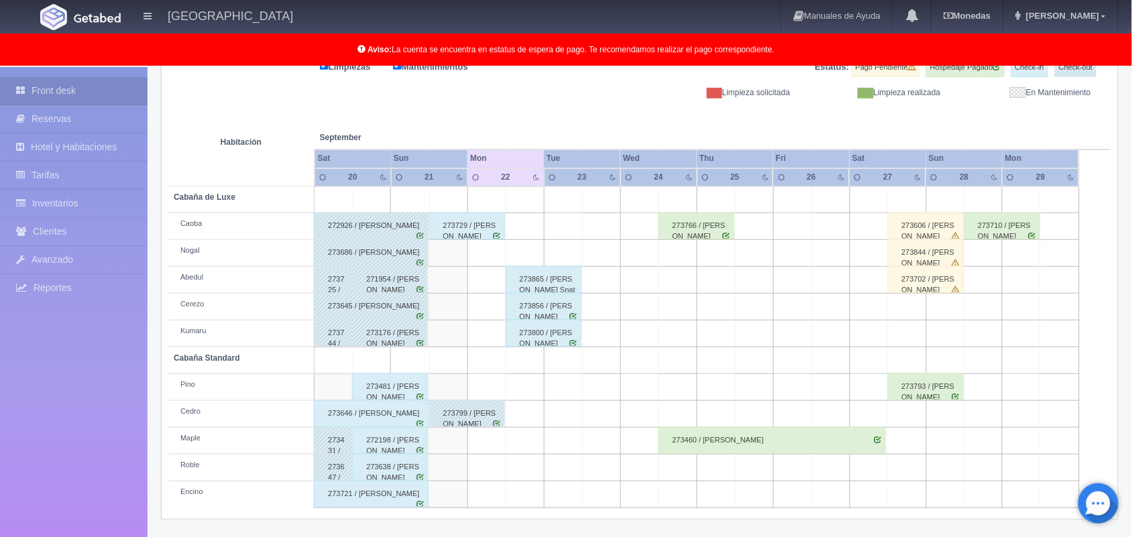
click at [369, 404] on div "273646 / [PERSON_NAME]" at bounding box center [371, 413] width 115 height 27
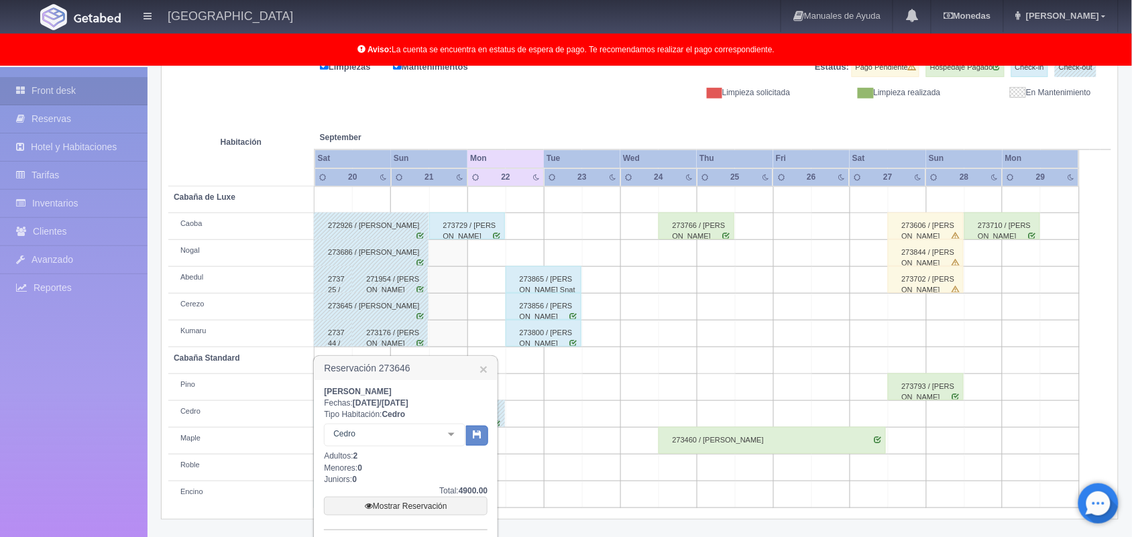
scroll to position [282, 0]
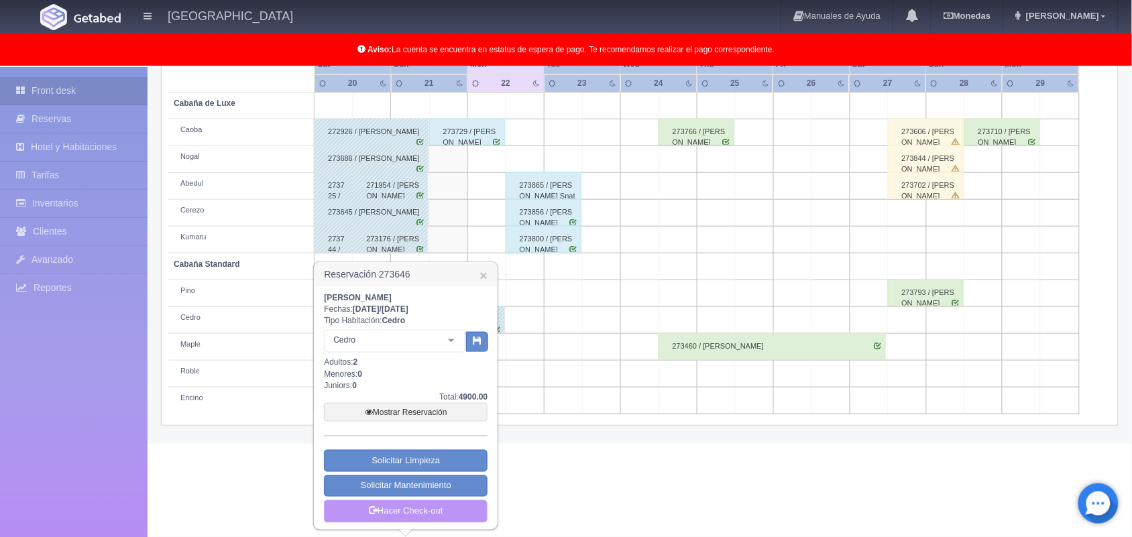
click at [429, 513] on link "Hacer Check-out" at bounding box center [406, 511] width 164 height 23
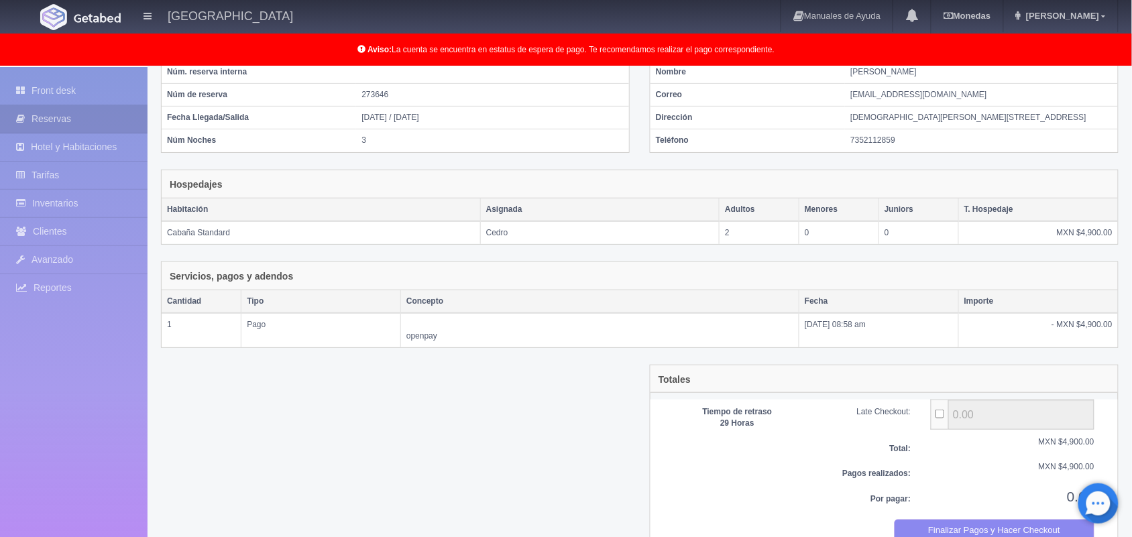
scroll to position [158, 0]
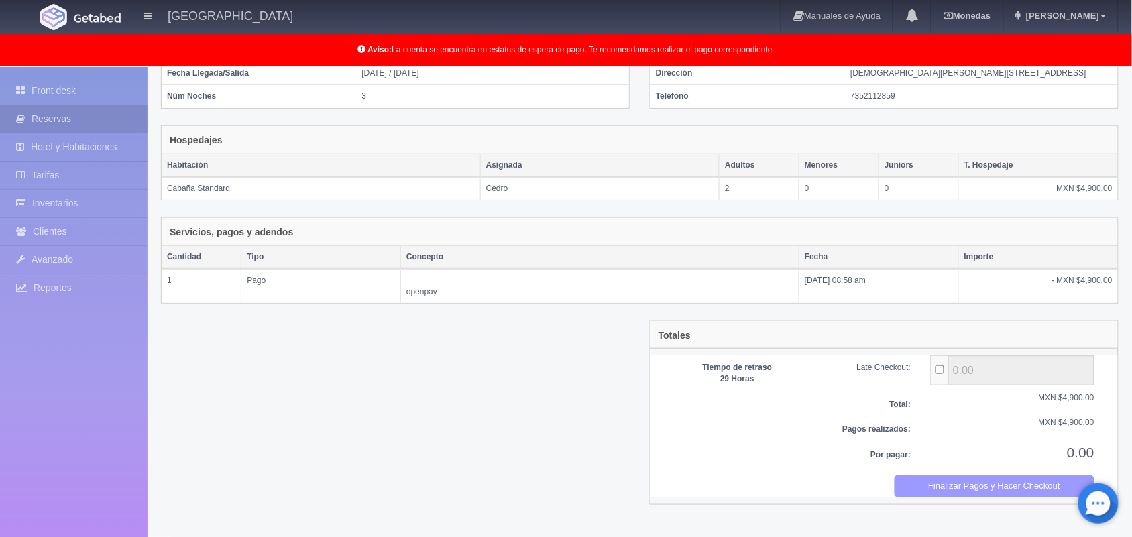
click at [1013, 498] on button "Finalizar Pagos y Hacer Checkout" at bounding box center [995, 487] width 201 height 22
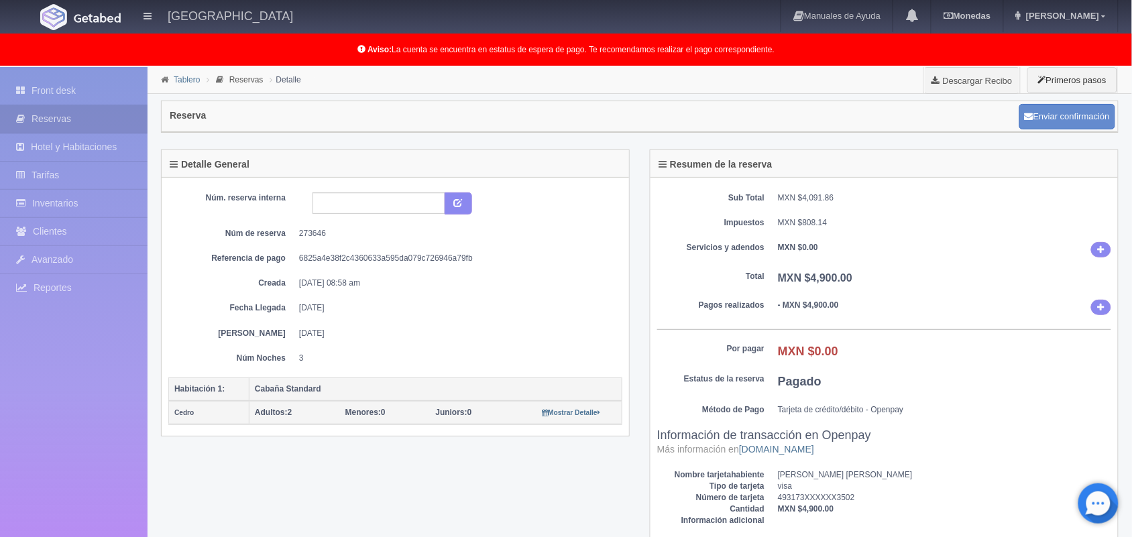
click at [176, 75] on link "Tablero" at bounding box center [187, 79] width 26 height 9
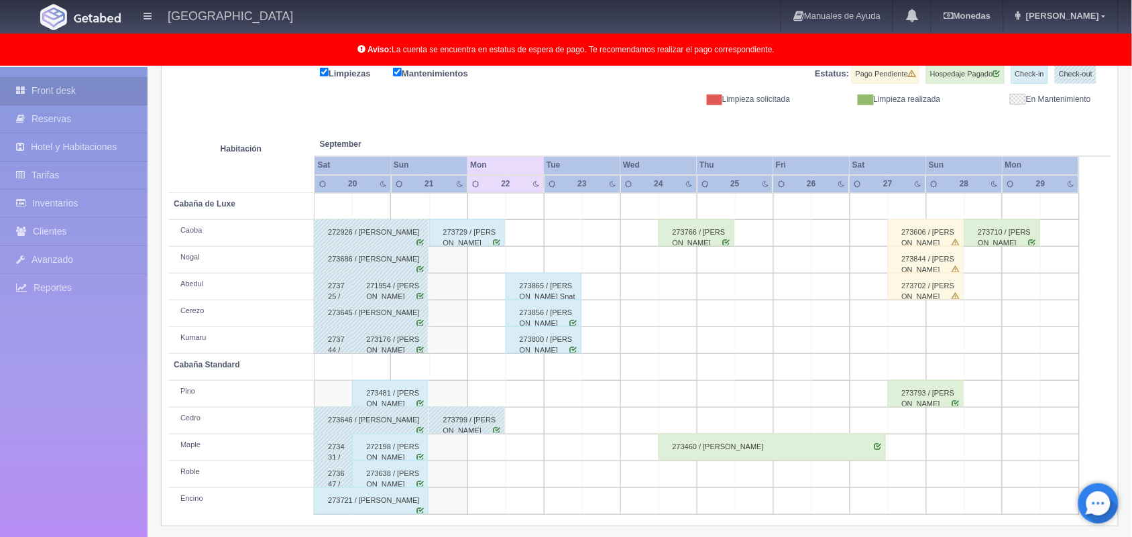
scroll to position [186, 0]
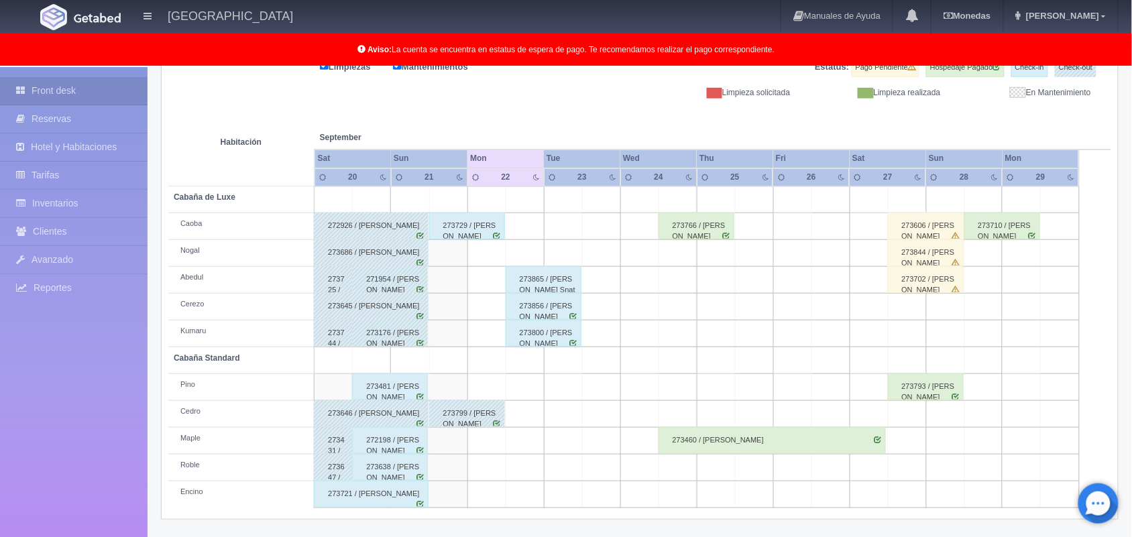
click at [404, 387] on div "273481 / Karoll Patlan Alvarez" at bounding box center [390, 387] width 76 height 27
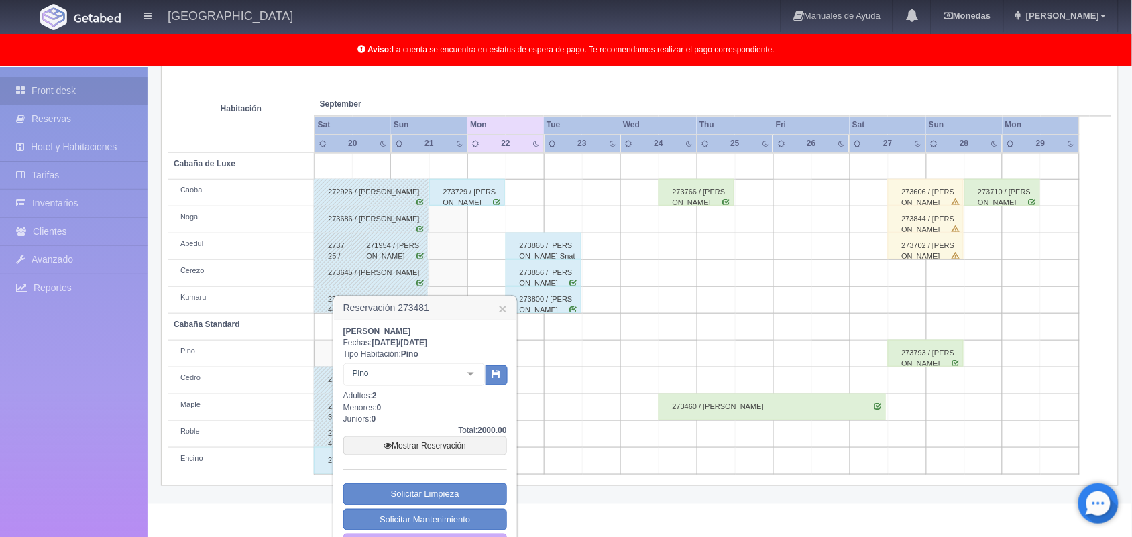
scroll to position [255, 0]
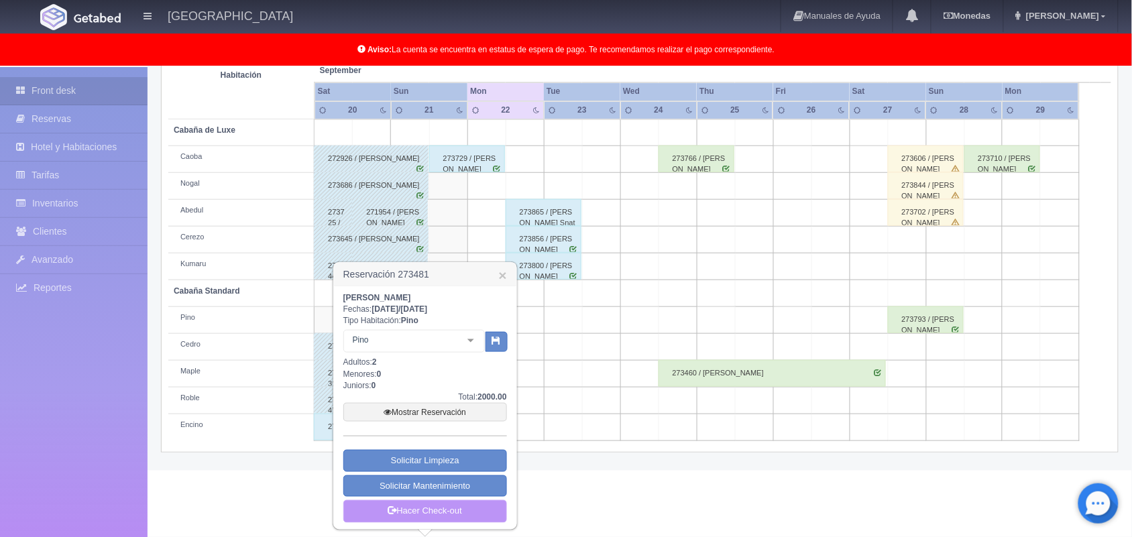
click at [418, 504] on link "Hacer Check-out" at bounding box center [425, 511] width 164 height 23
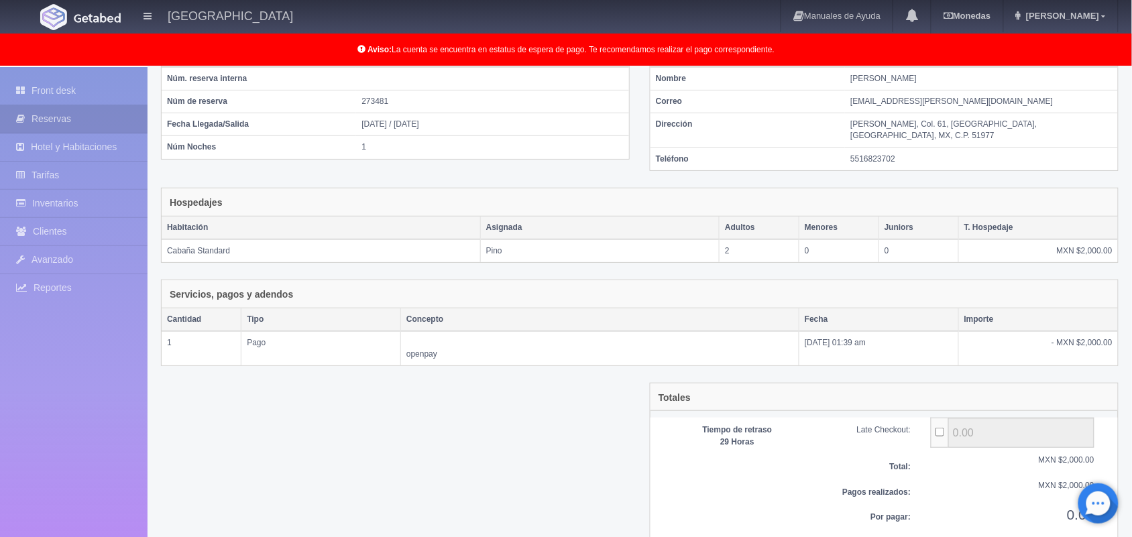
scroll to position [146, 0]
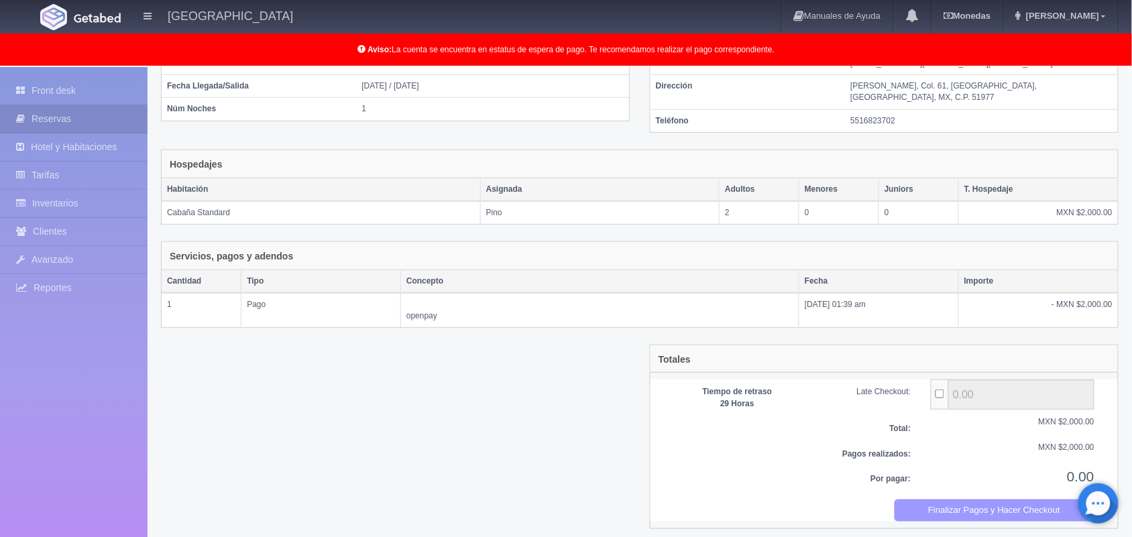
click at [1024, 500] on button "Finalizar Pagos y Hacer Checkout" at bounding box center [995, 511] width 201 height 22
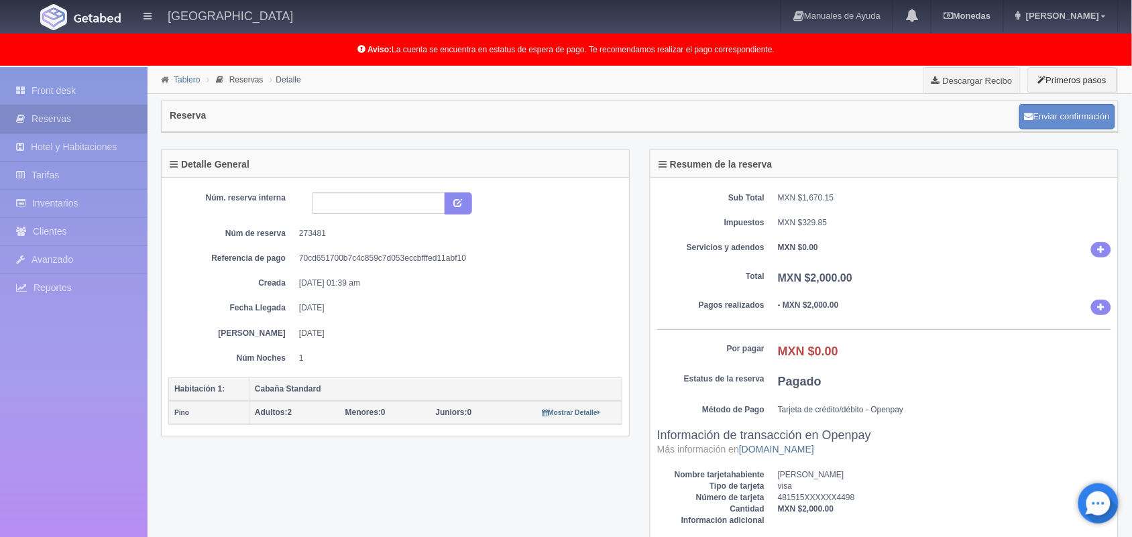
click at [180, 83] on link "Tablero" at bounding box center [187, 79] width 26 height 9
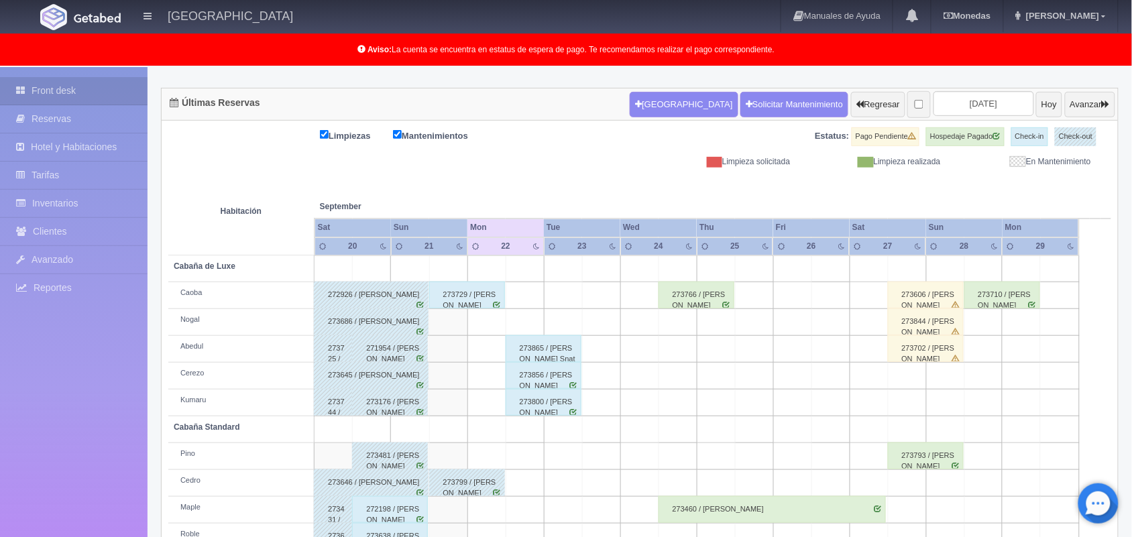
scroll to position [186, 0]
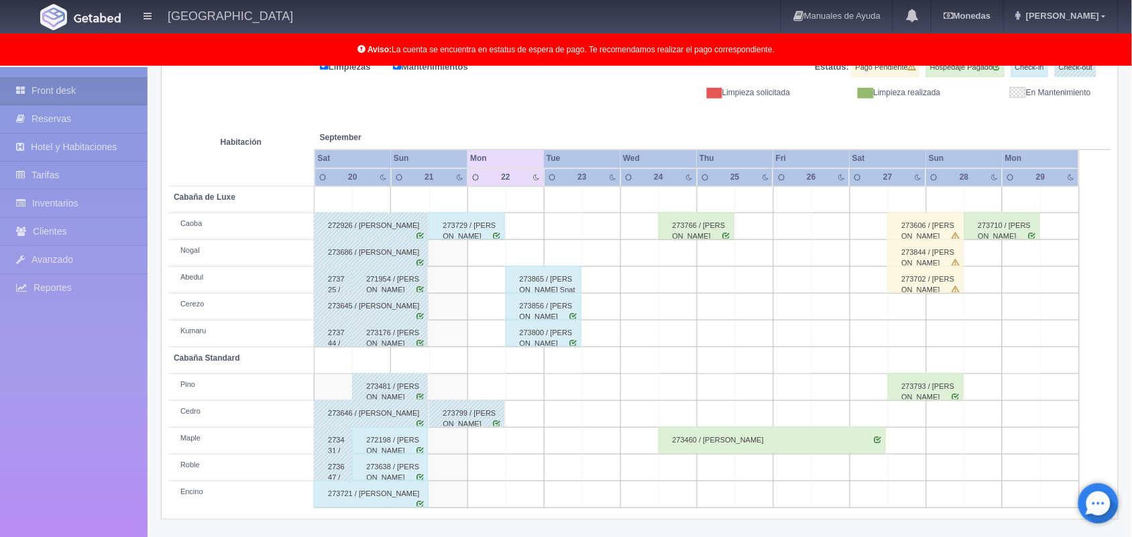
click at [398, 439] on div "272198 / [PERSON_NAME]" at bounding box center [390, 440] width 76 height 27
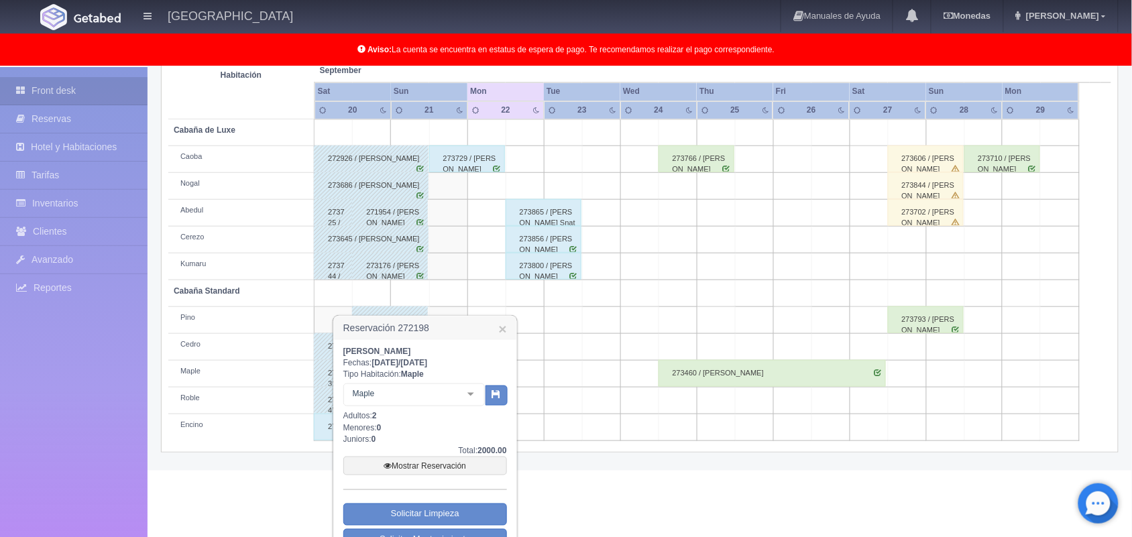
scroll to position [309, 0]
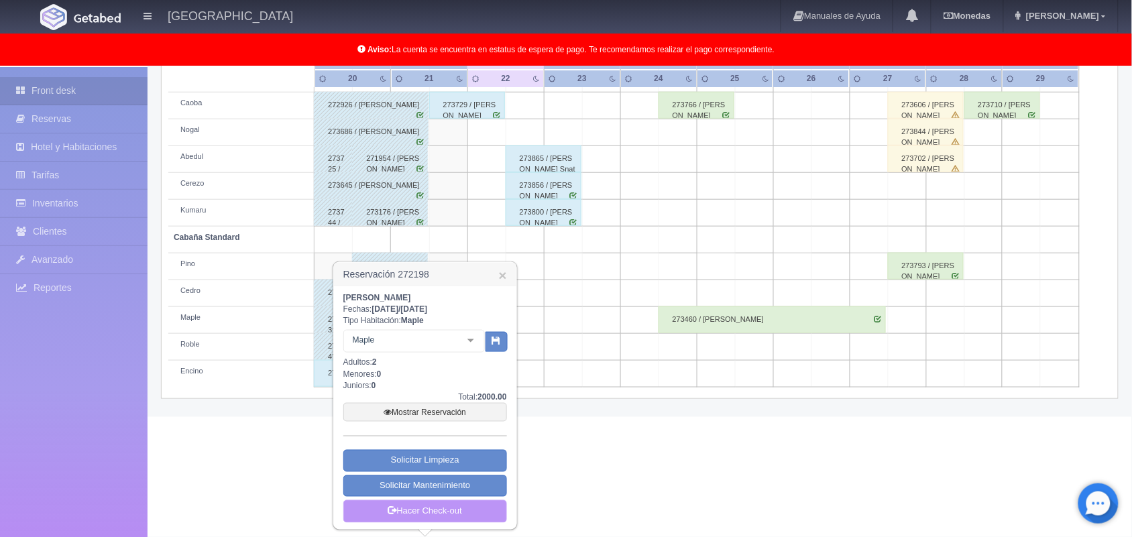
click at [451, 517] on link "Hacer Check-out" at bounding box center [425, 511] width 164 height 23
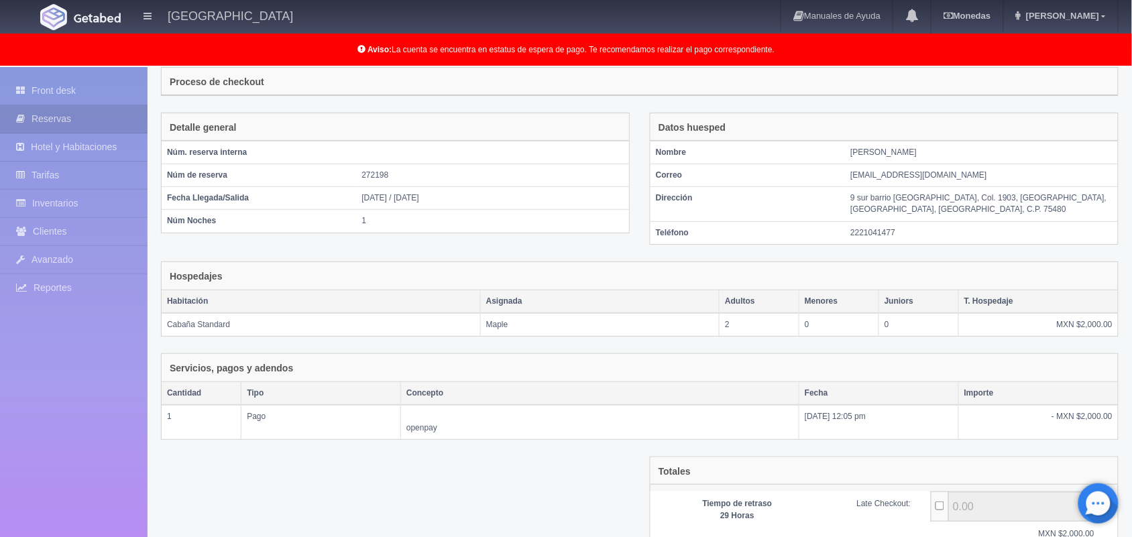
scroll to position [158, 0]
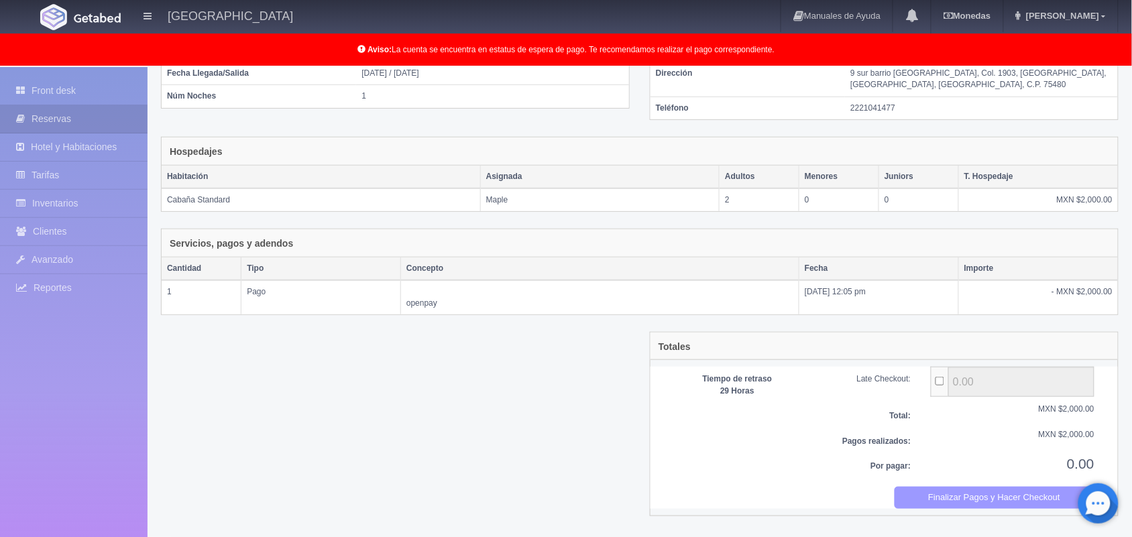
click at [1052, 494] on button "Finalizar Pagos y Hacer Checkout" at bounding box center [995, 498] width 201 height 22
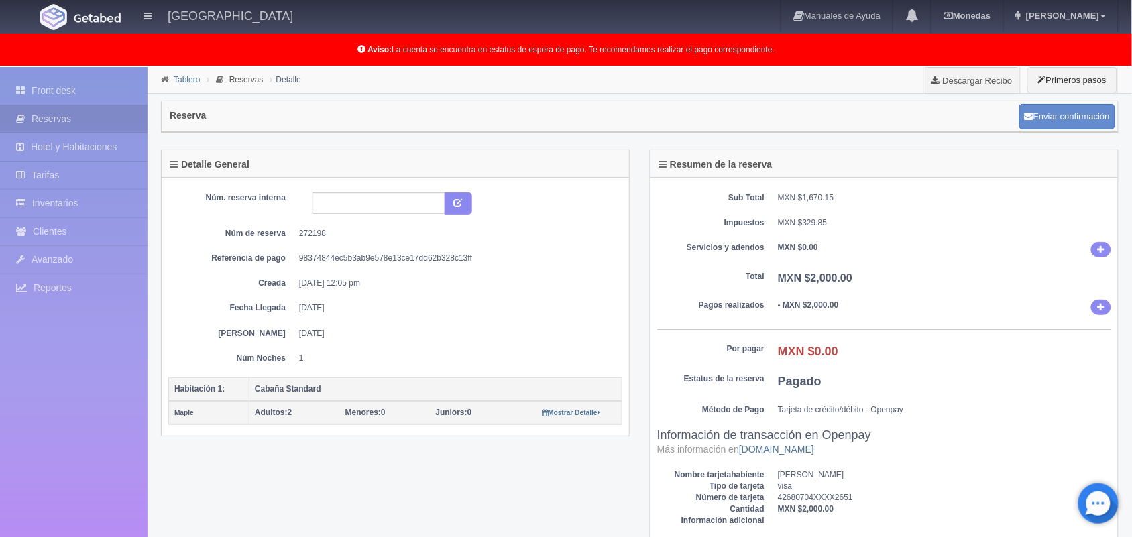
click at [184, 82] on link "Tablero" at bounding box center [187, 79] width 26 height 9
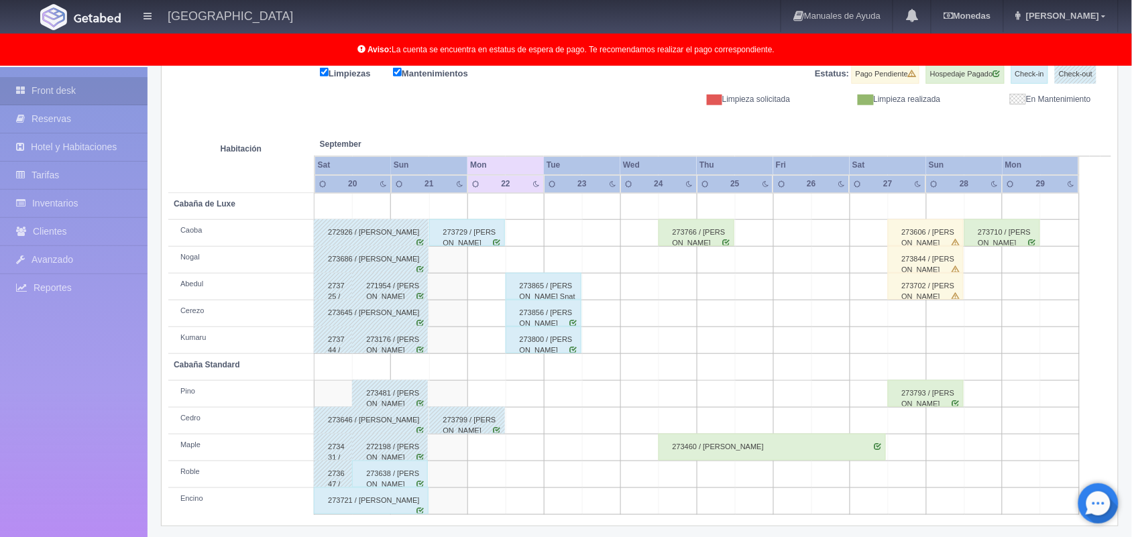
scroll to position [186, 0]
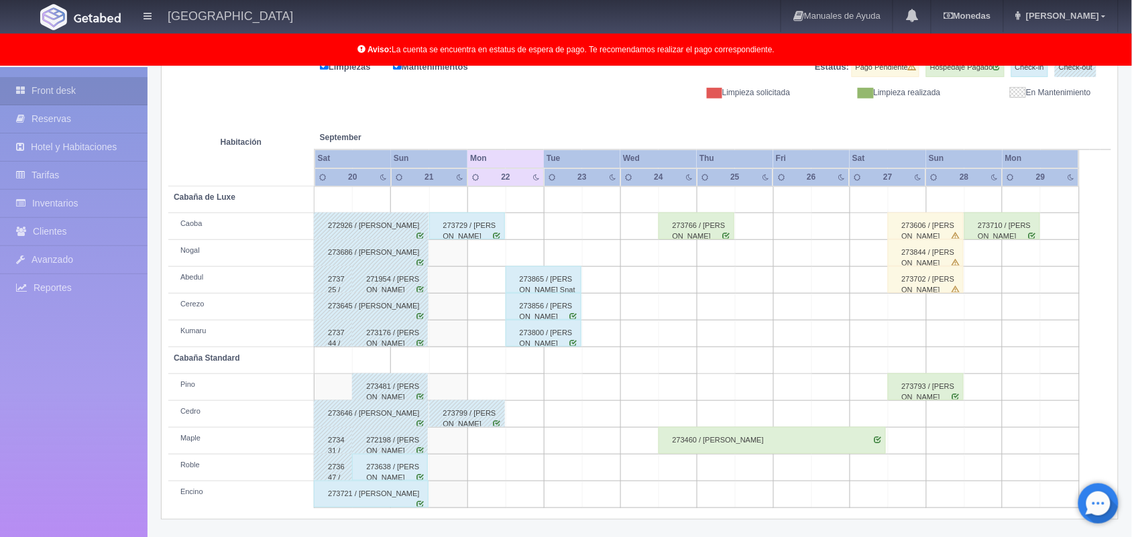
click at [404, 471] on div "273638 / [PERSON_NAME]" at bounding box center [390, 467] width 76 height 27
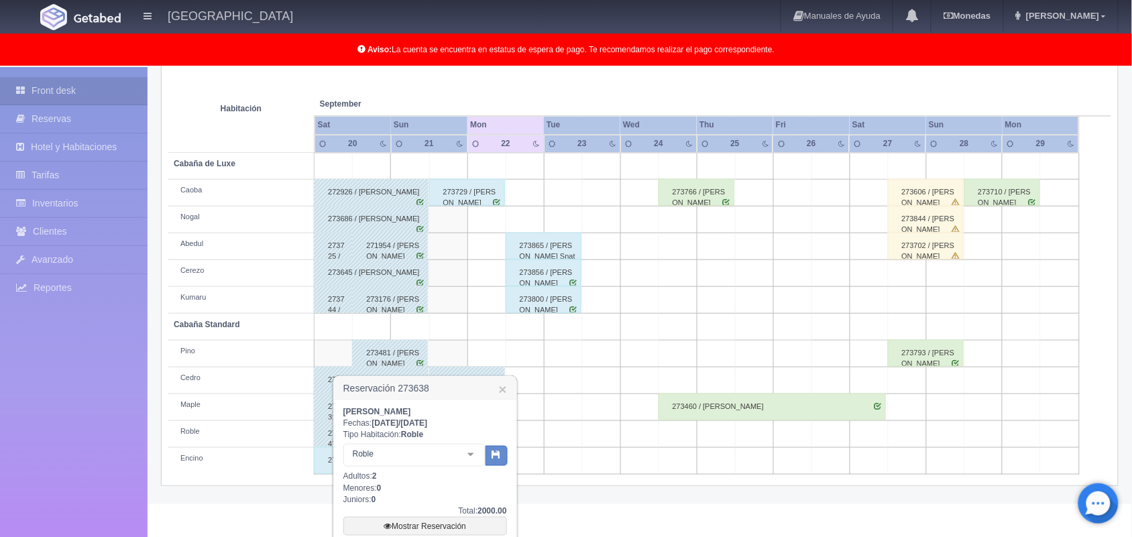
scroll to position [335, 0]
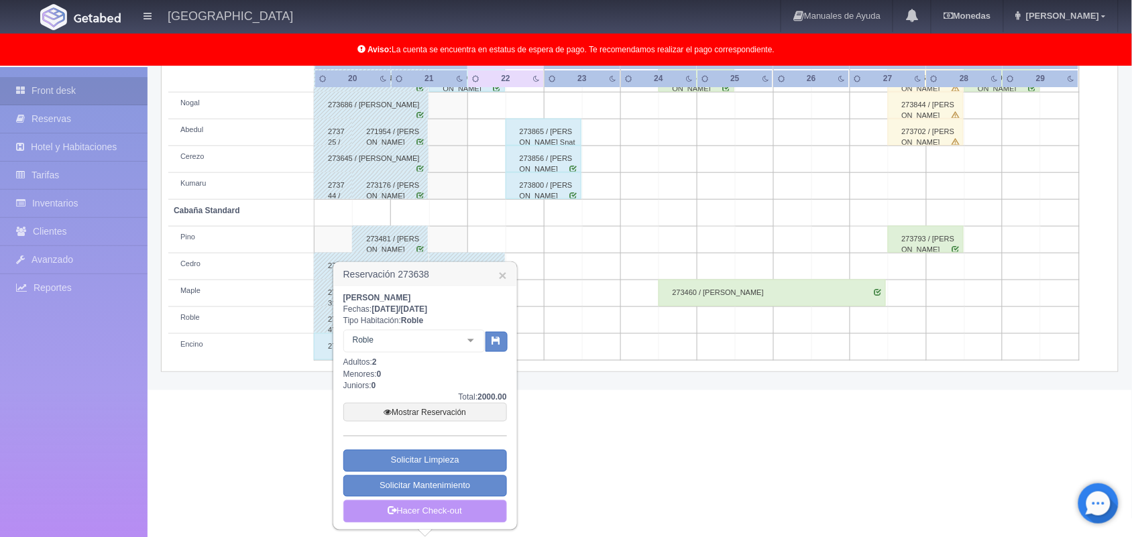
click at [458, 517] on link "Hacer Check-out" at bounding box center [425, 511] width 164 height 23
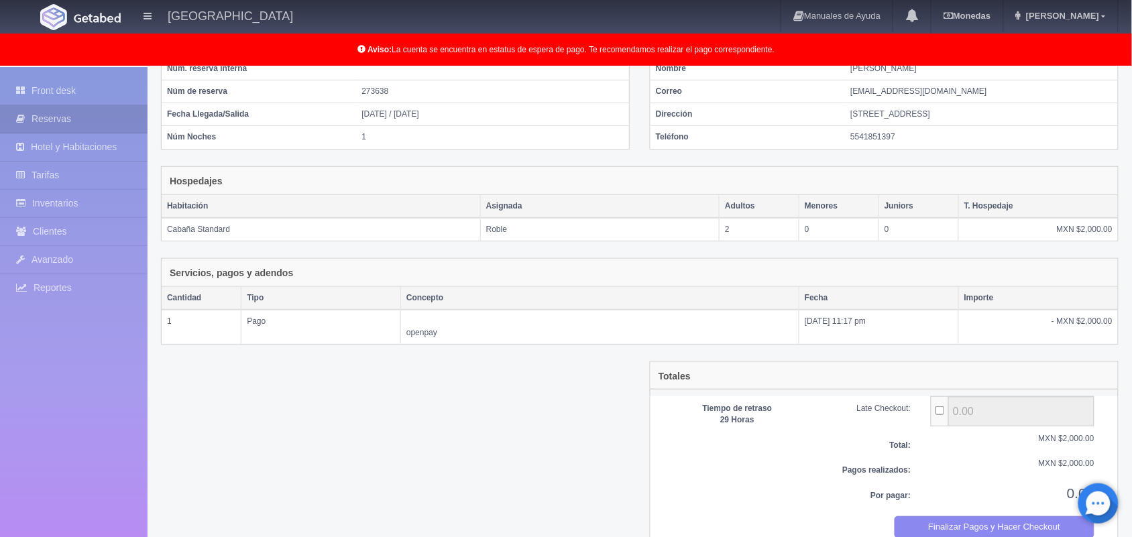
scroll to position [146, 0]
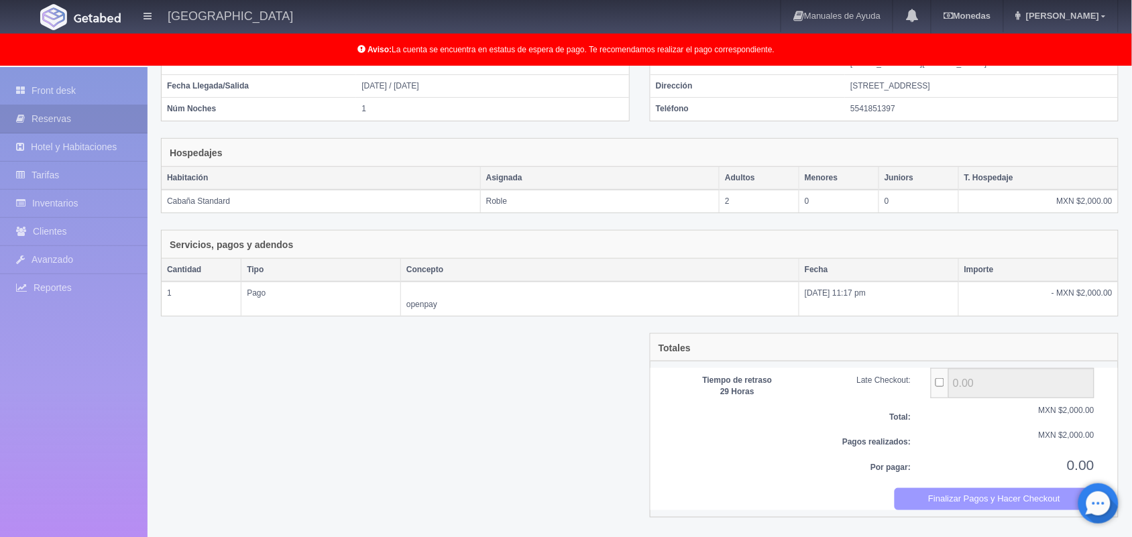
click at [1022, 502] on button "Finalizar Pagos y Hacer Checkout" at bounding box center [995, 499] width 201 height 22
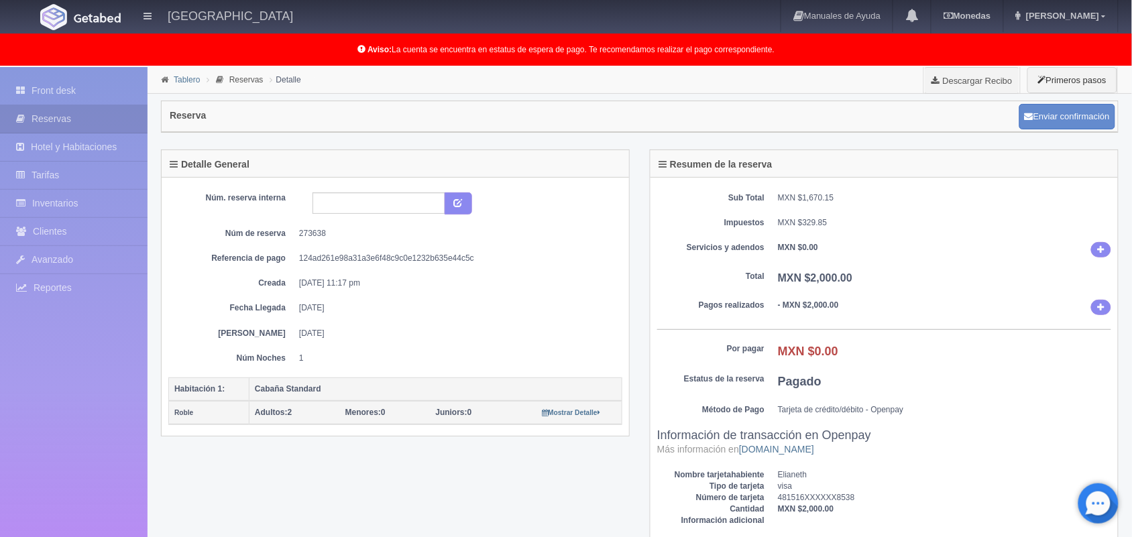
click at [192, 78] on link "Tablero" at bounding box center [187, 79] width 26 height 9
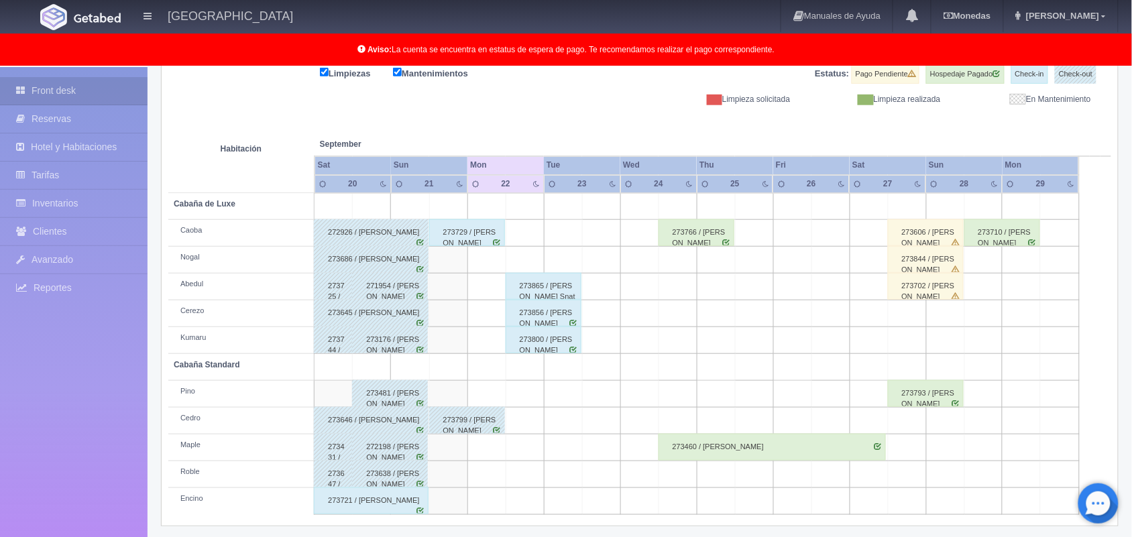
scroll to position [186, 0]
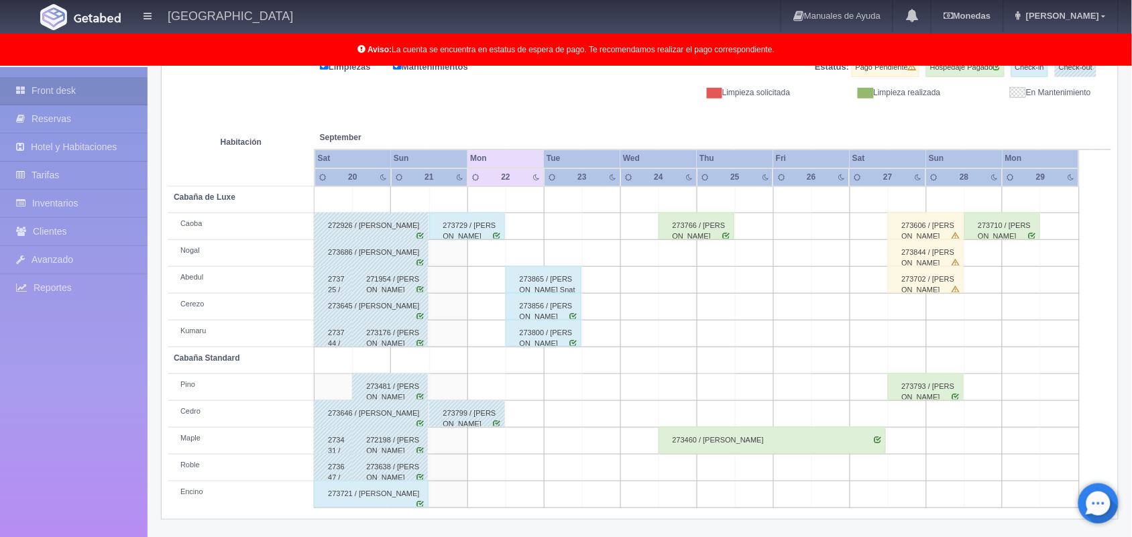
click at [401, 495] on div "273721 / [PERSON_NAME]" at bounding box center [371, 494] width 115 height 27
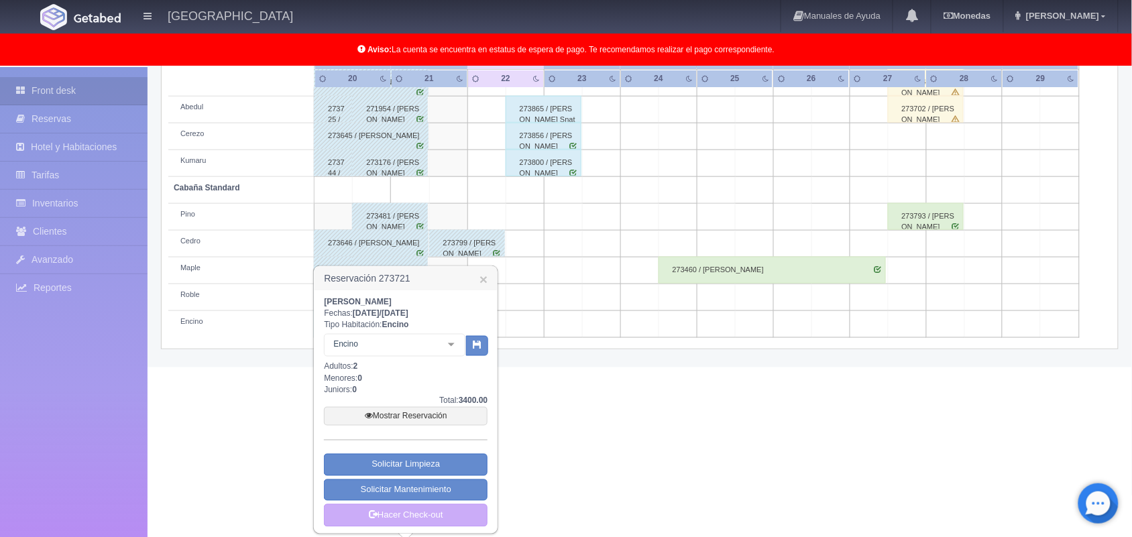
scroll to position [362, 0]
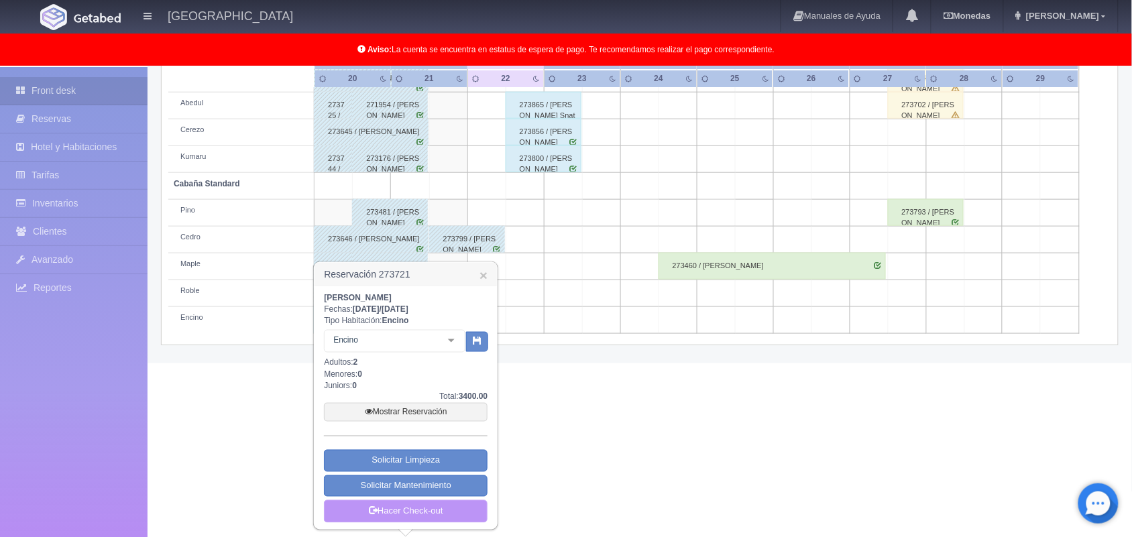
click at [435, 504] on link "Hacer Check-out" at bounding box center [406, 511] width 164 height 23
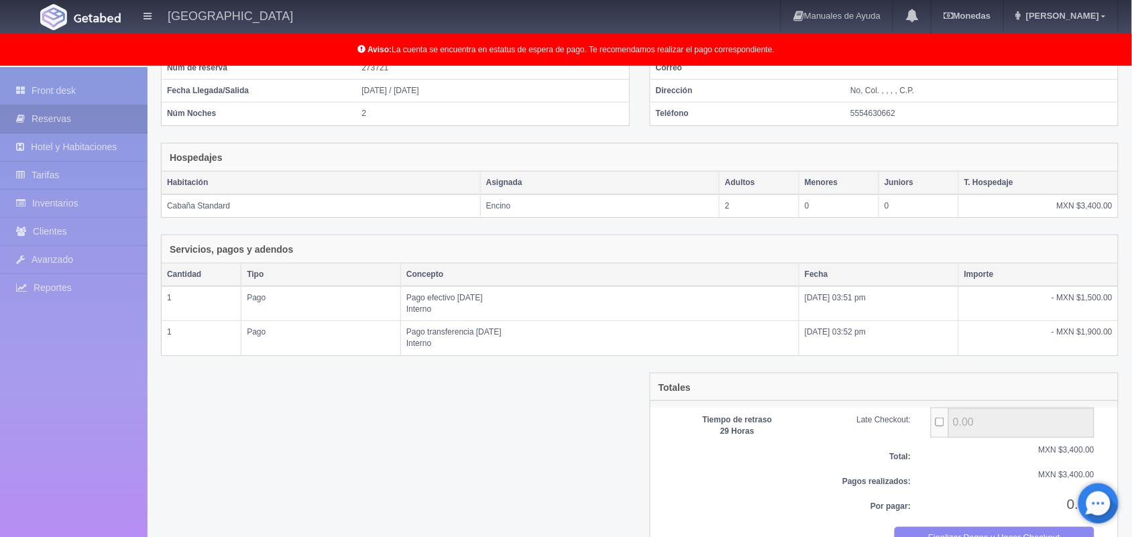
scroll to position [182, 0]
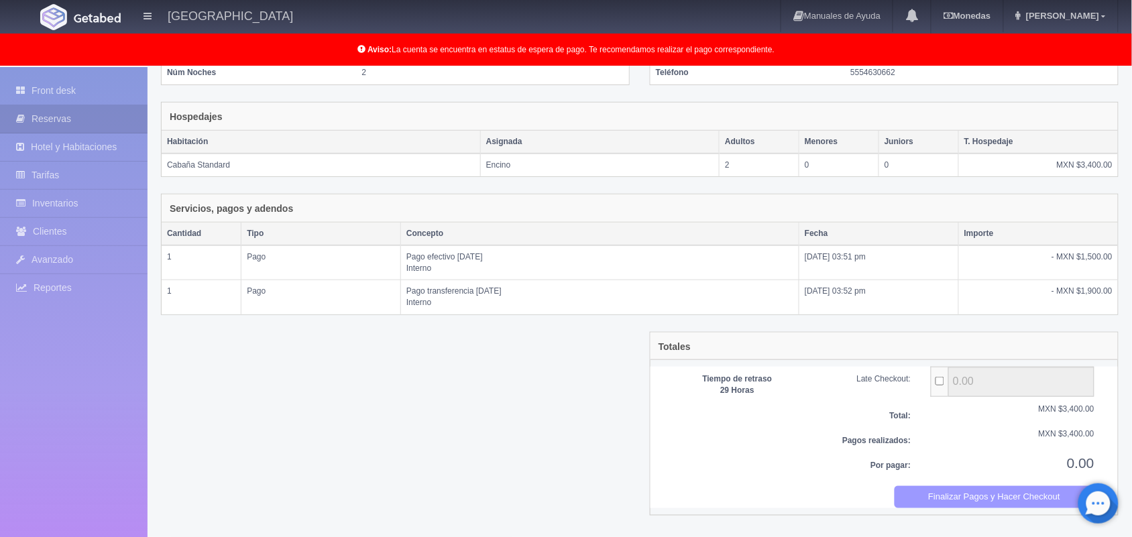
click at [1022, 503] on button "Finalizar Pagos y Hacer Checkout" at bounding box center [995, 497] width 201 height 22
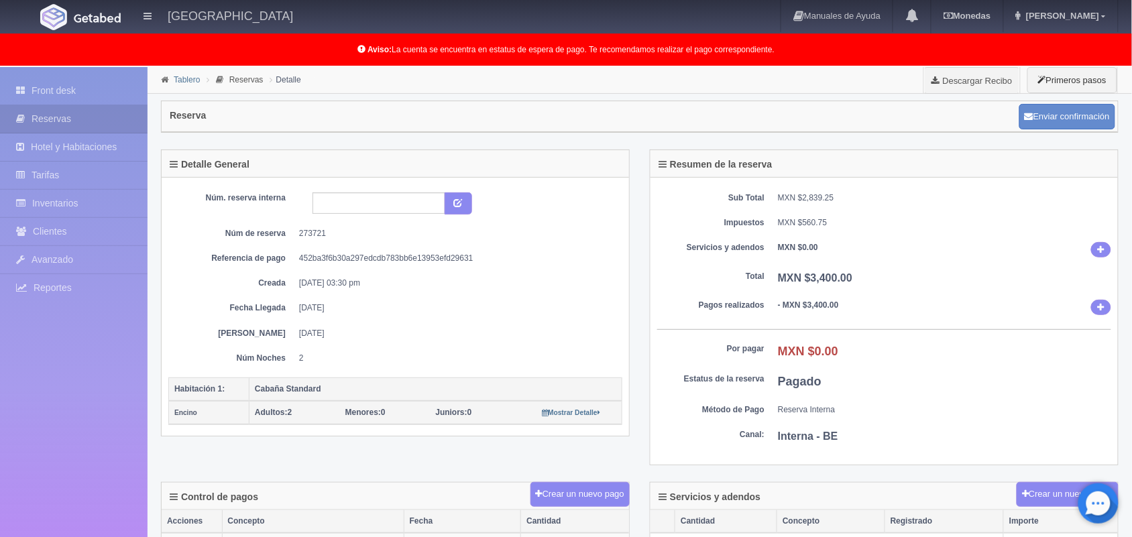
click at [185, 78] on link "Tablero" at bounding box center [187, 79] width 26 height 9
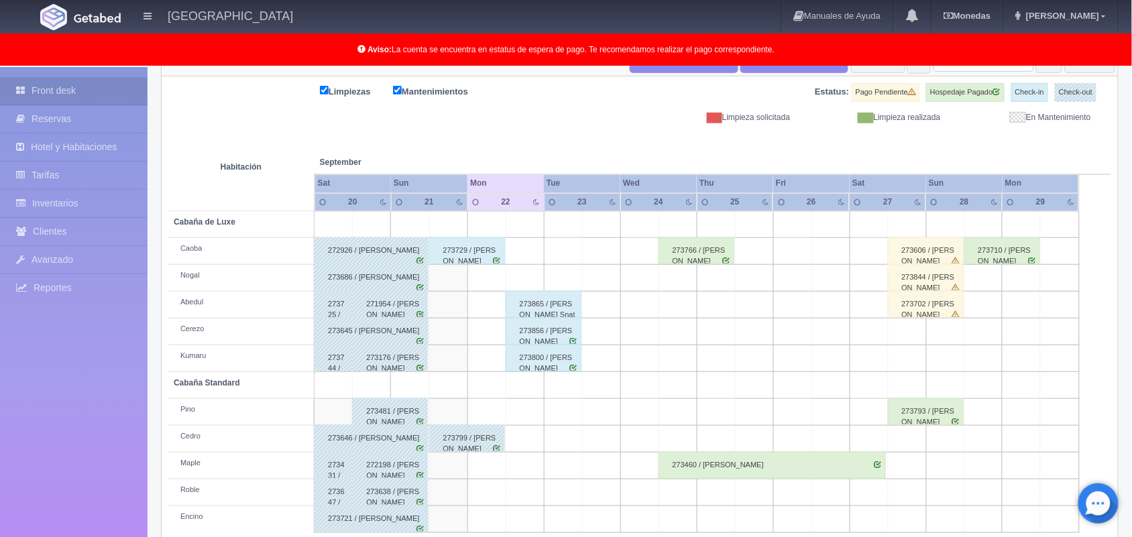
scroll to position [186, 0]
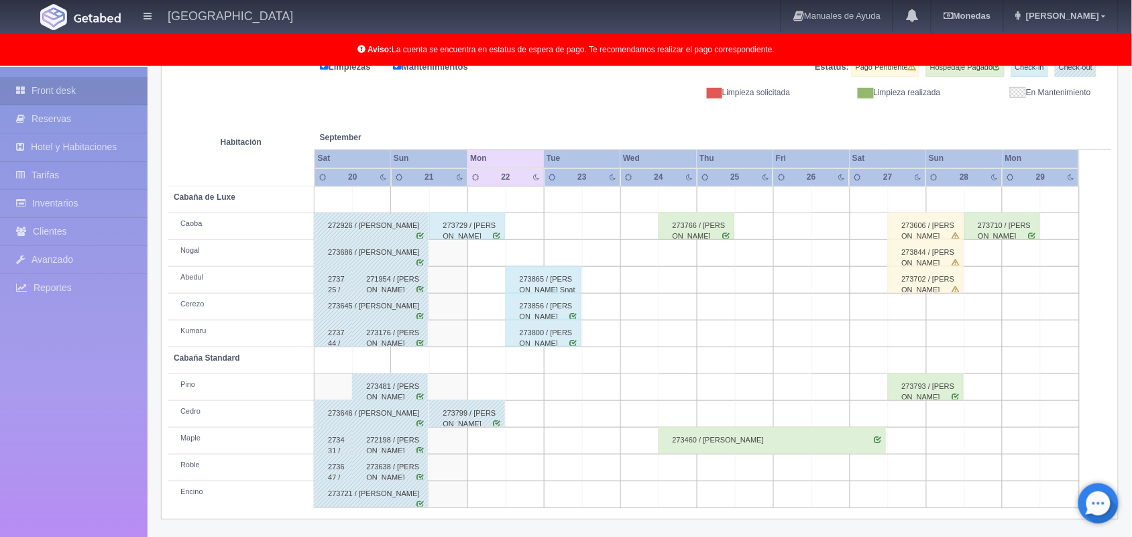
click at [922, 225] on div "273606 / [PERSON_NAME]" at bounding box center [926, 226] width 76 height 27
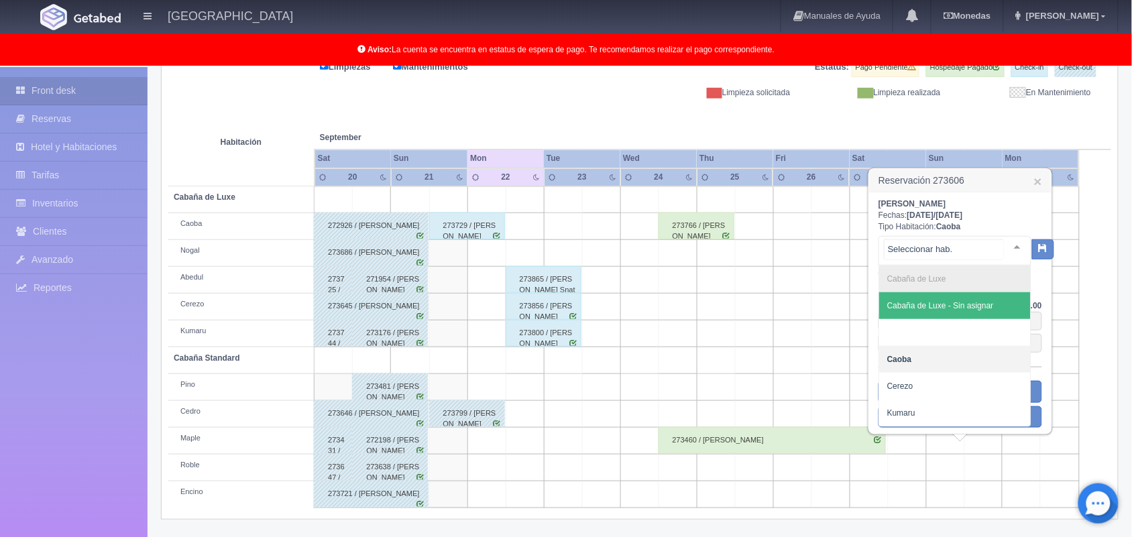
click at [1008, 250] on div at bounding box center [1017, 247] width 27 height 20
click at [951, 316] on span "Cabaña de Luxe - Sin asignar" at bounding box center [955, 305] width 152 height 27
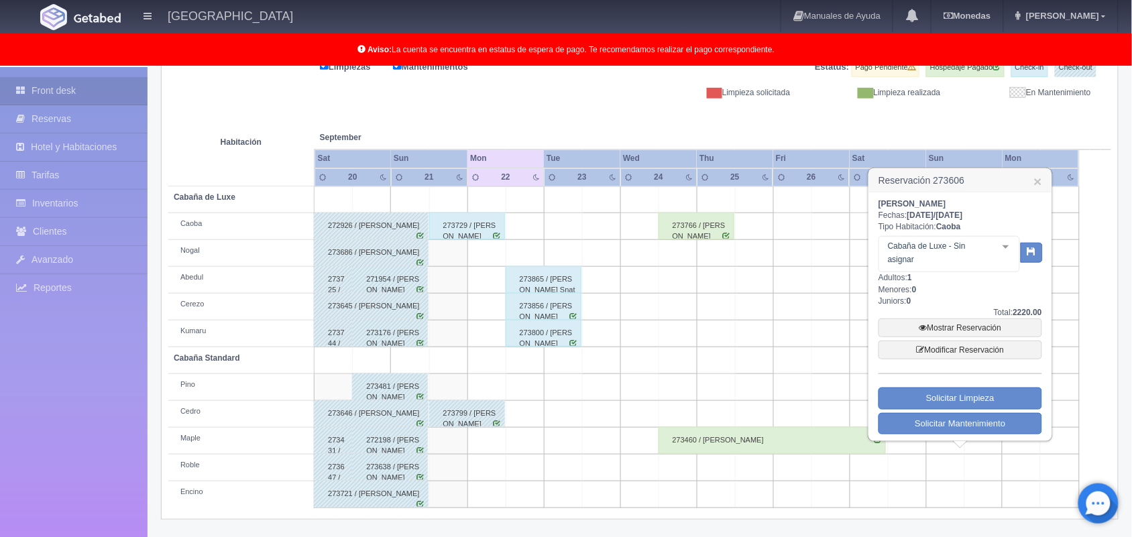
click at [949, 311] on div "Total: 2220.00" at bounding box center [961, 312] width 164 height 11
click at [1032, 253] on icon "button" at bounding box center [1032, 251] width 9 height 9
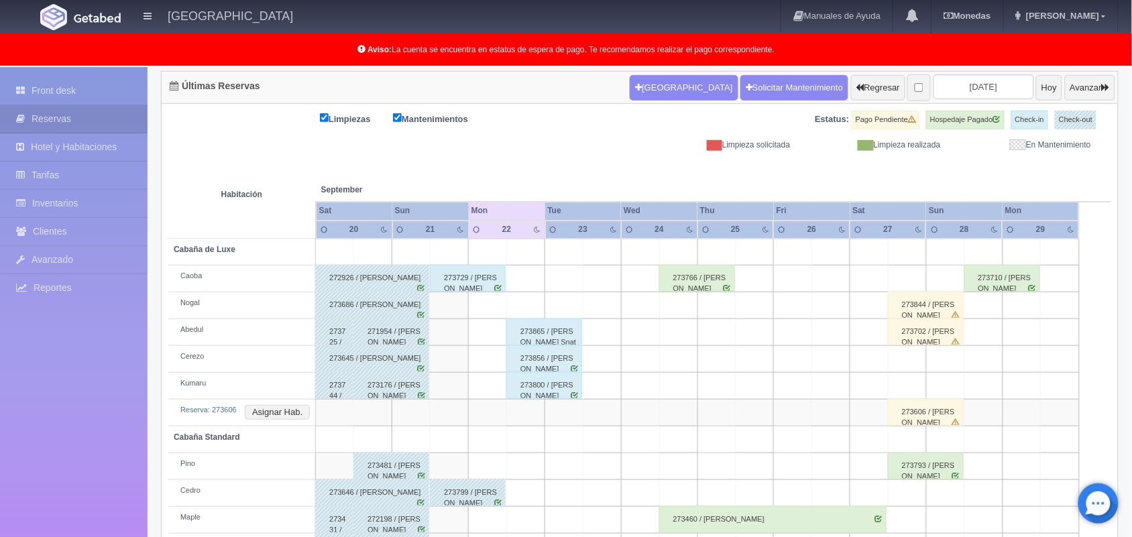
scroll to position [158, 0]
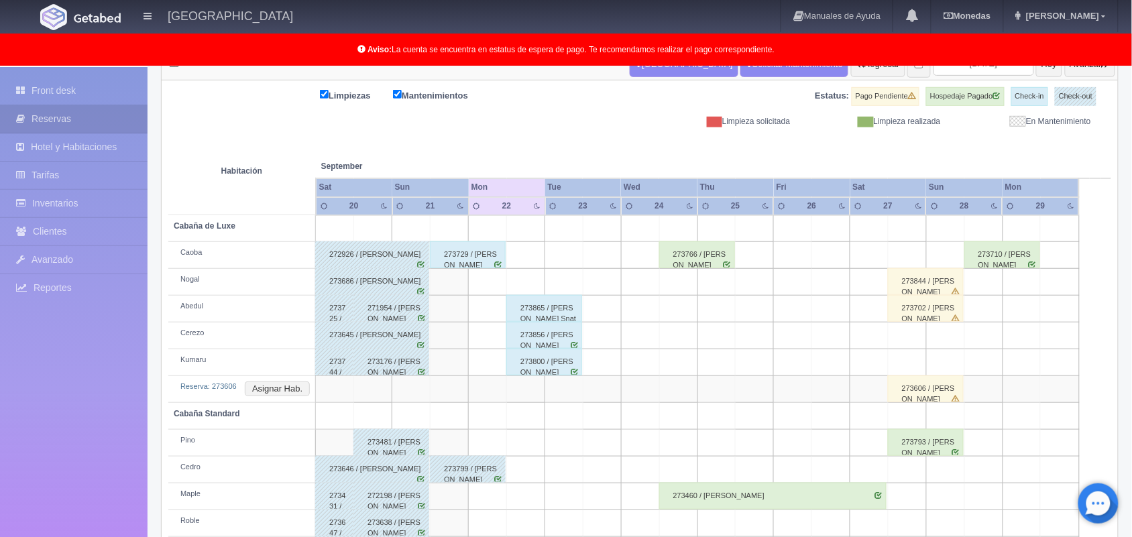
click at [936, 287] on div "273844 / [PERSON_NAME]" at bounding box center [926, 281] width 76 height 27
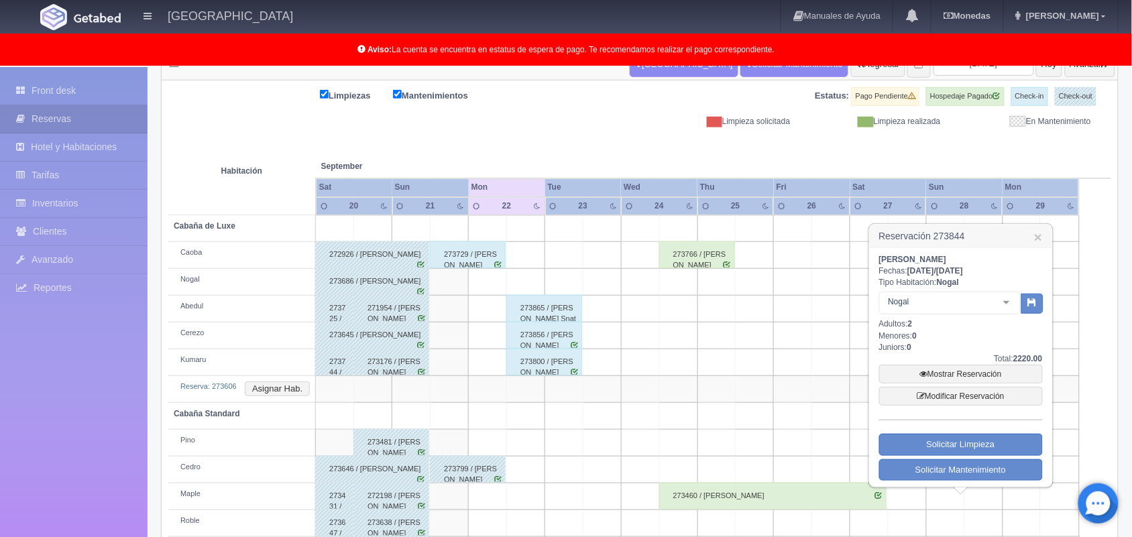
click at [1001, 306] on div at bounding box center [1006, 302] width 27 height 20
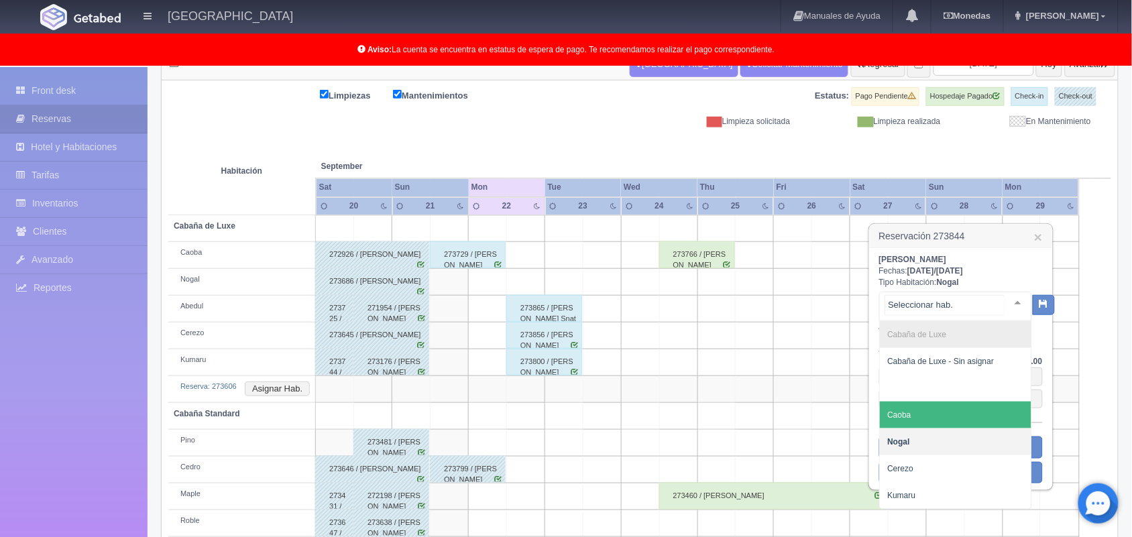
click at [966, 416] on span "Caoba" at bounding box center [956, 415] width 152 height 27
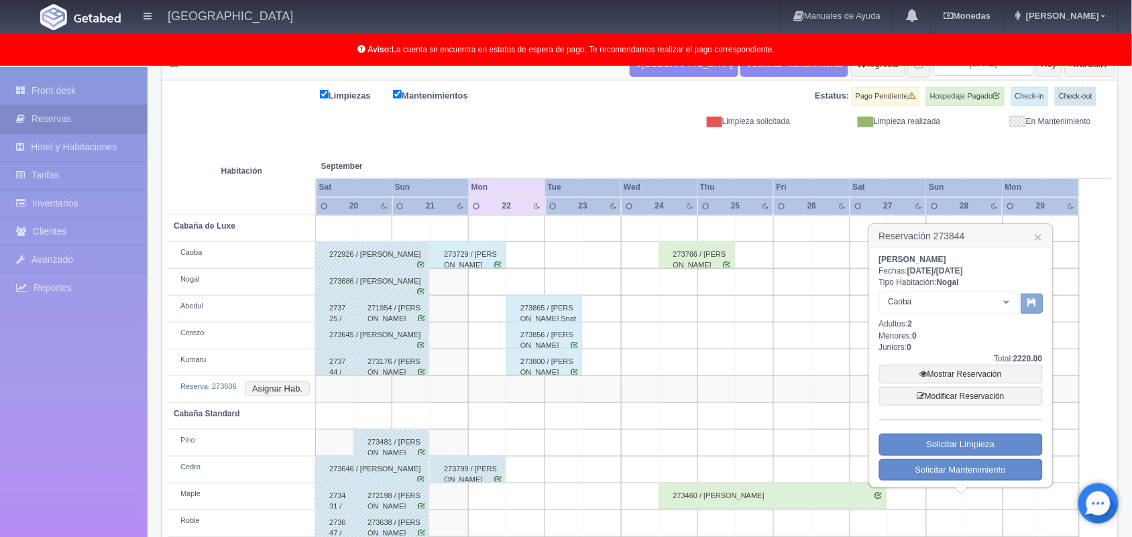
click at [1024, 309] on button "button" at bounding box center [1033, 304] width 22 height 20
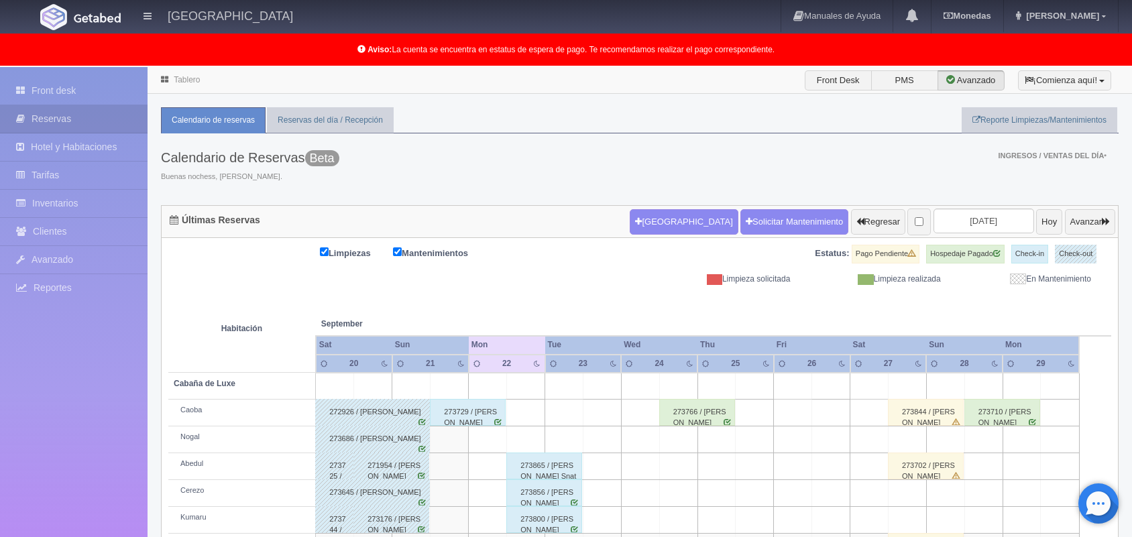
scroll to position [158, 0]
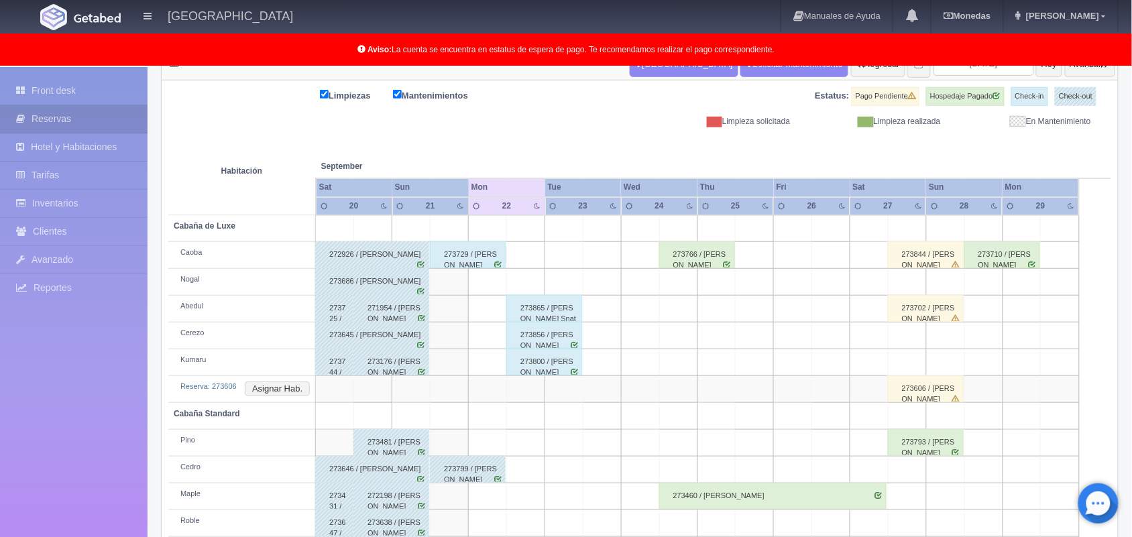
click at [921, 392] on div "273606 / [PERSON_NAME]" at bounding box center [926, 389] width 76 height 27
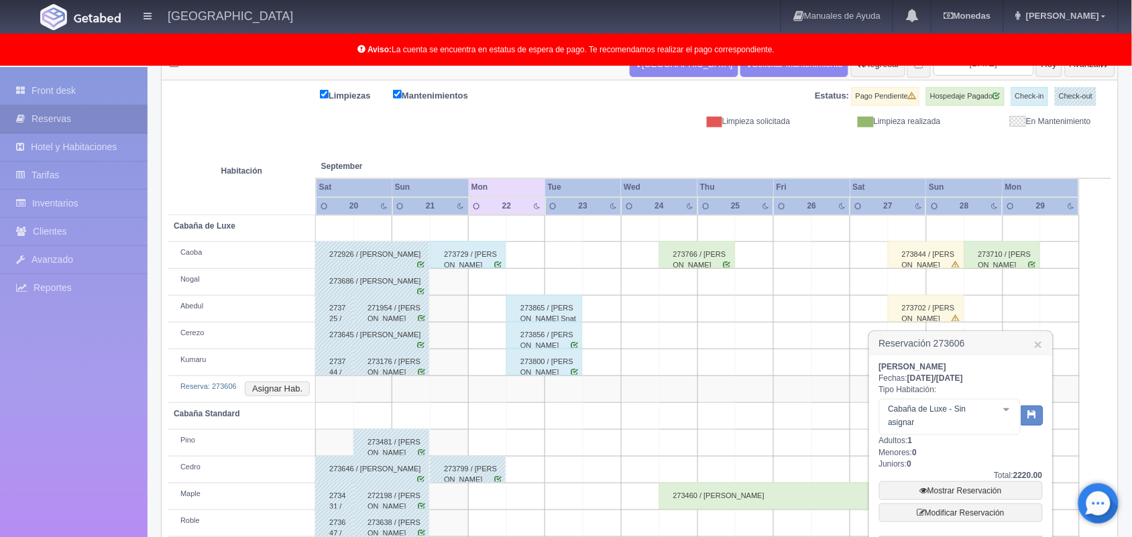
click at [999, 406] on div at bounding box center [1006, 410] width 27 height 20
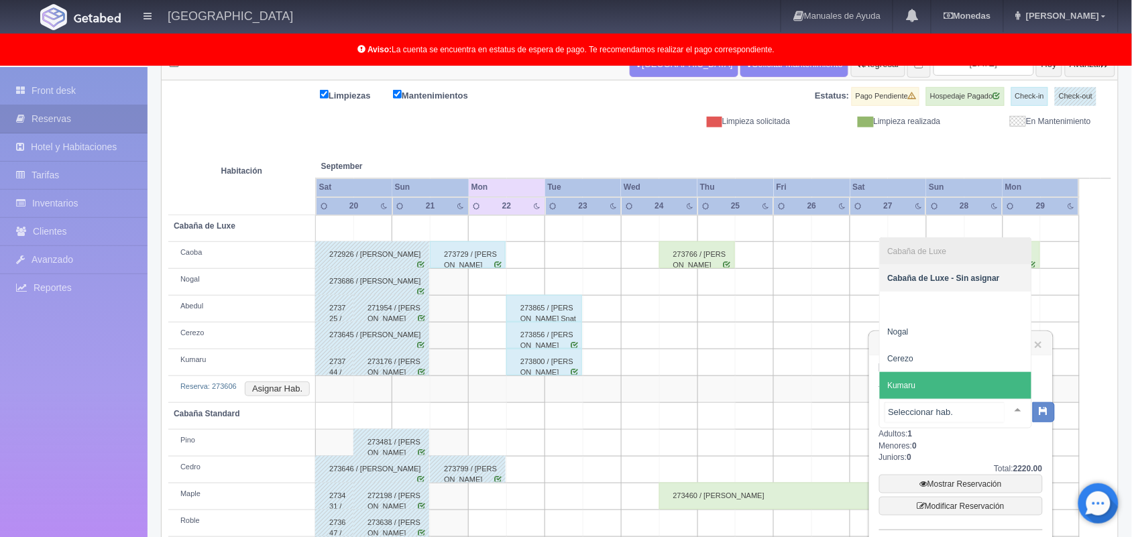
click at [978, 382] on span "Kumaru" at bounding box center [956, 385] width 152 height 27
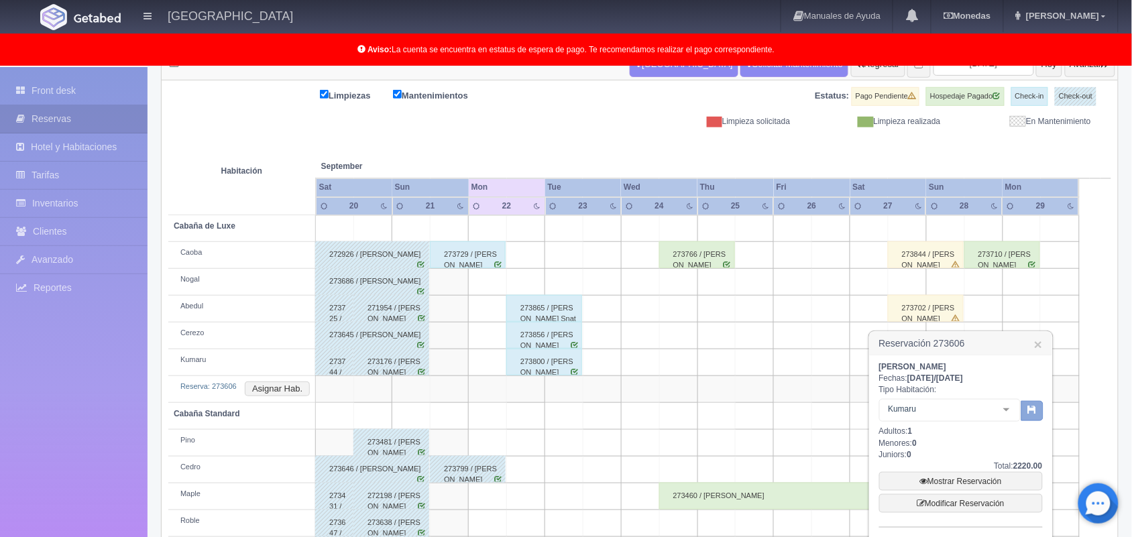
click at [1030, 411] on icon "button" at bounding box center [1032, 409] width 9 height 9
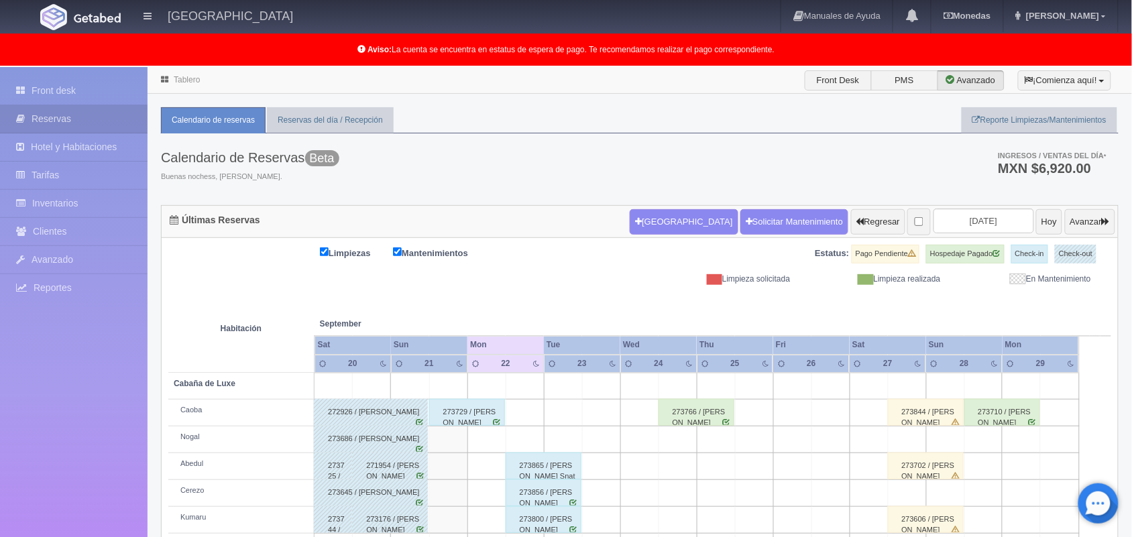
click at [184, 84] on link "Tablero" at bounding box center [187, 79] width 26 height 9
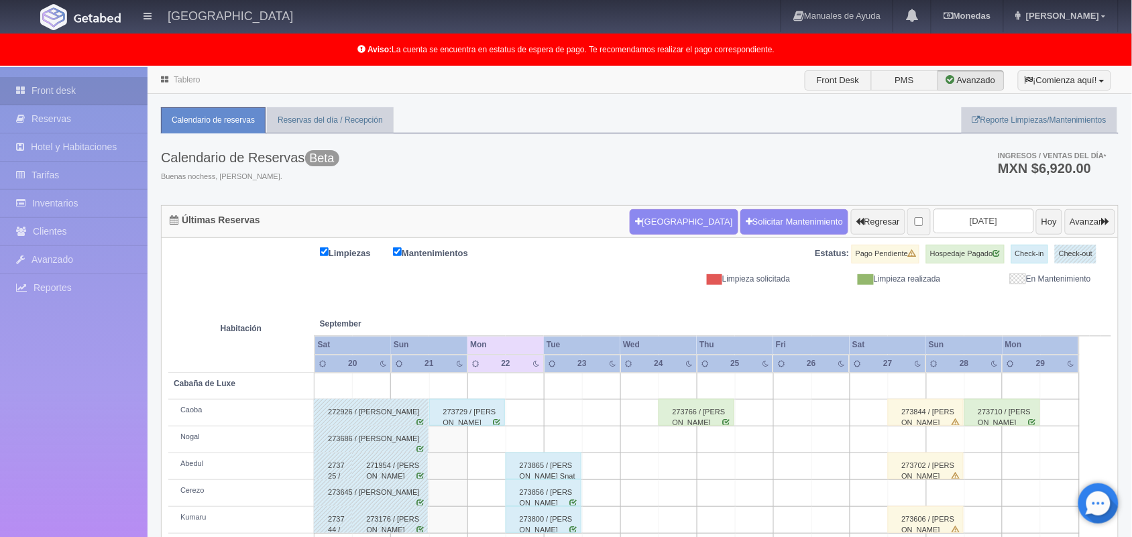
click at [180, 81] on link "Tablero" at bounding box center [187, 79] width 26 height 9
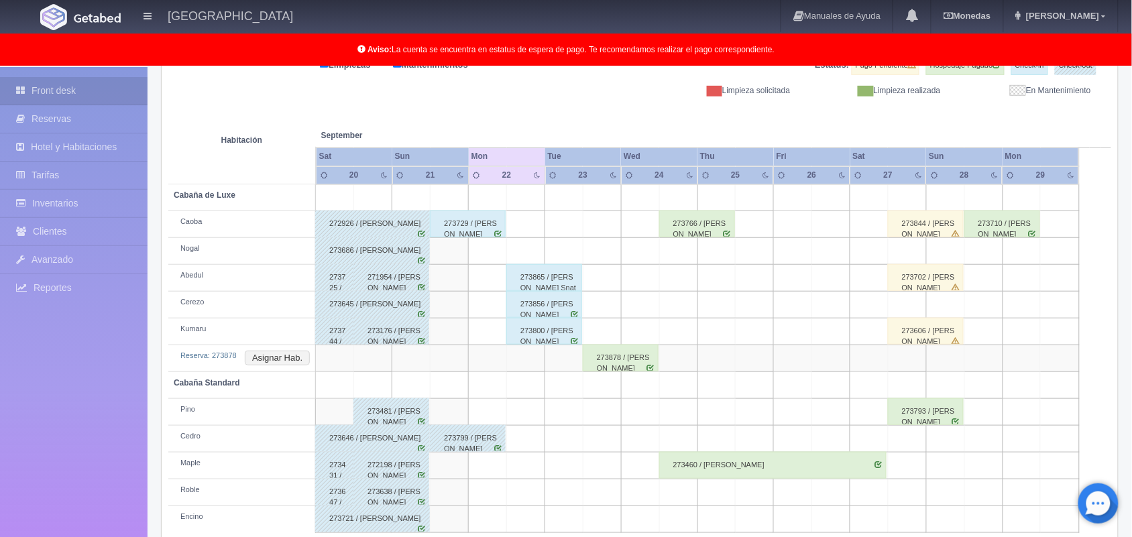
scroll to position [191, 0]
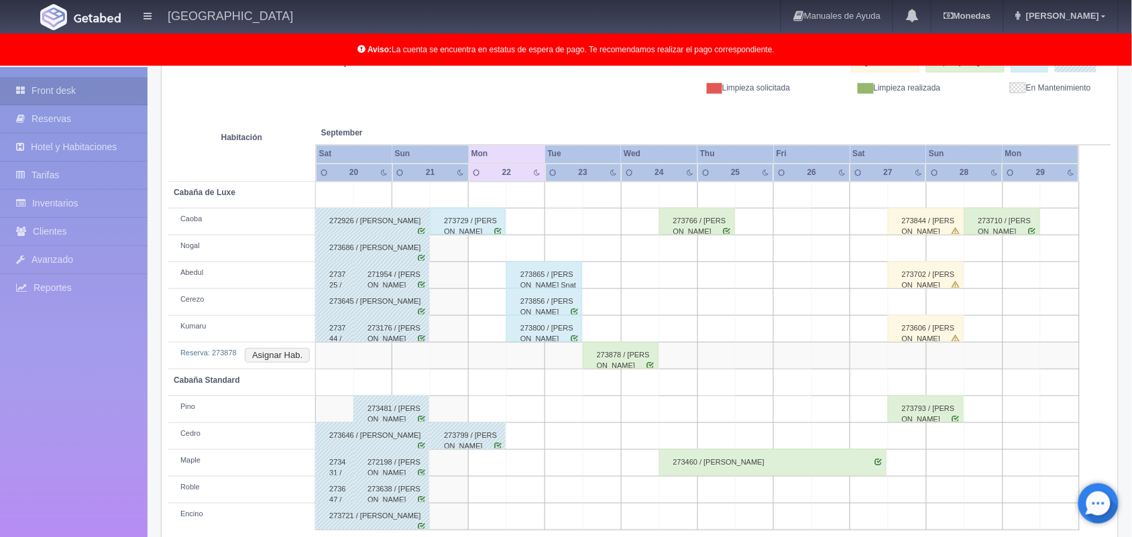
click at [612, 364] on div "273878 / [PERSON_NAME]" at bounding box center [621, 355] width 76 height 27
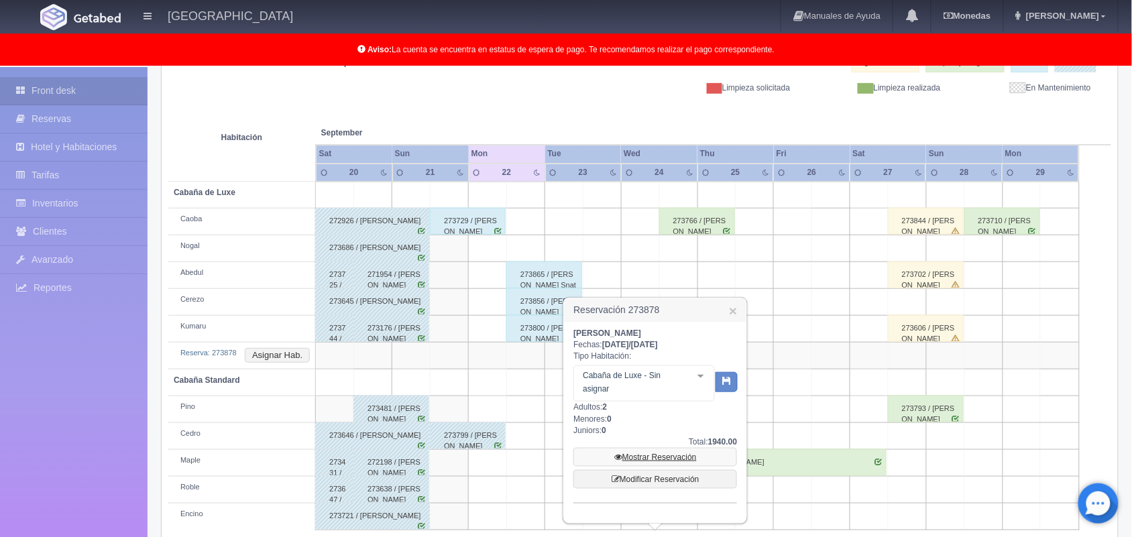
click at [649, 459] on link "Mostrar Reservación" at bounding box center [655, 457] width 164 height 19
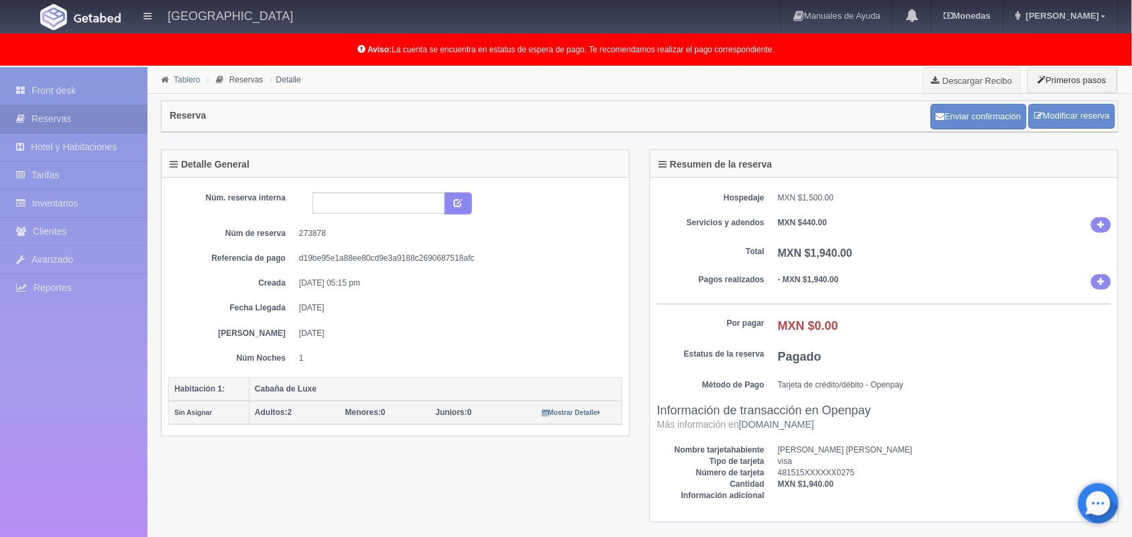
click at [190, 75] on link "Tablero" at bounding box center [187, 79] width 26 height 9
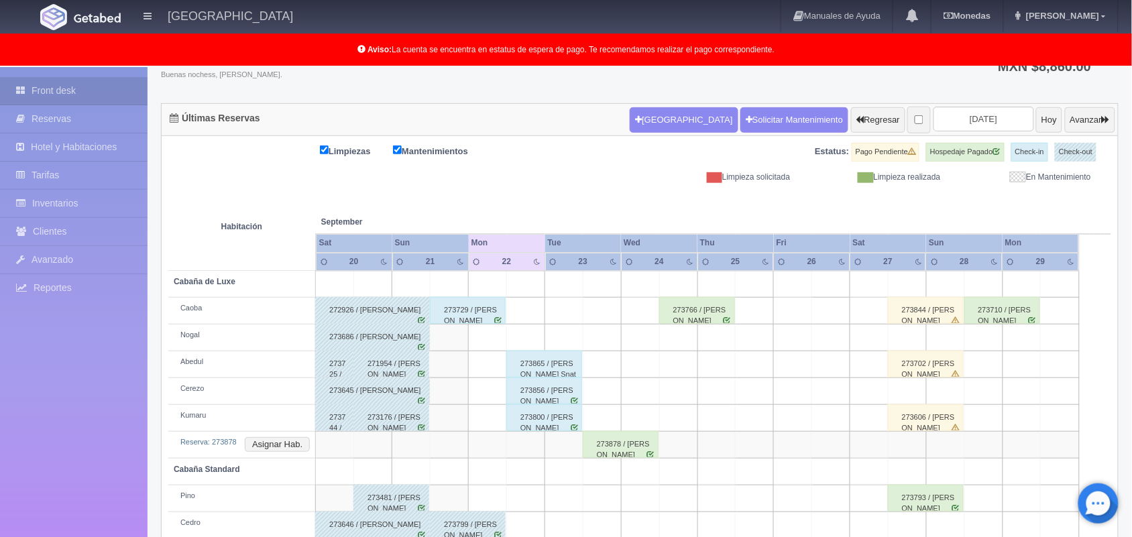
scroll to position [213, 0]
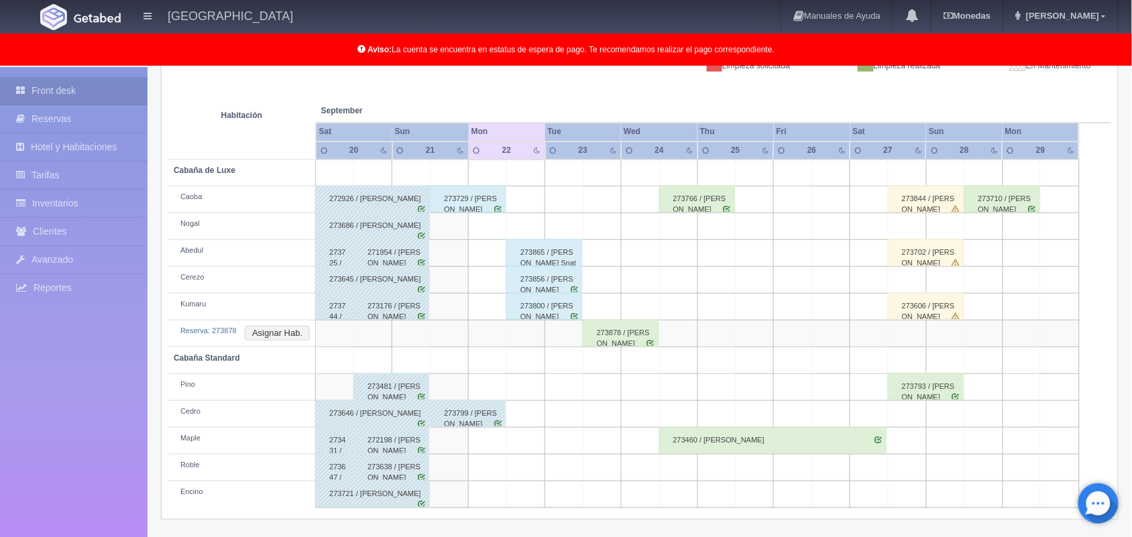
click at [620, 343] on div "273878 / [PERSON_NAME]" at bounding box center [621, 333] width 76 height 27
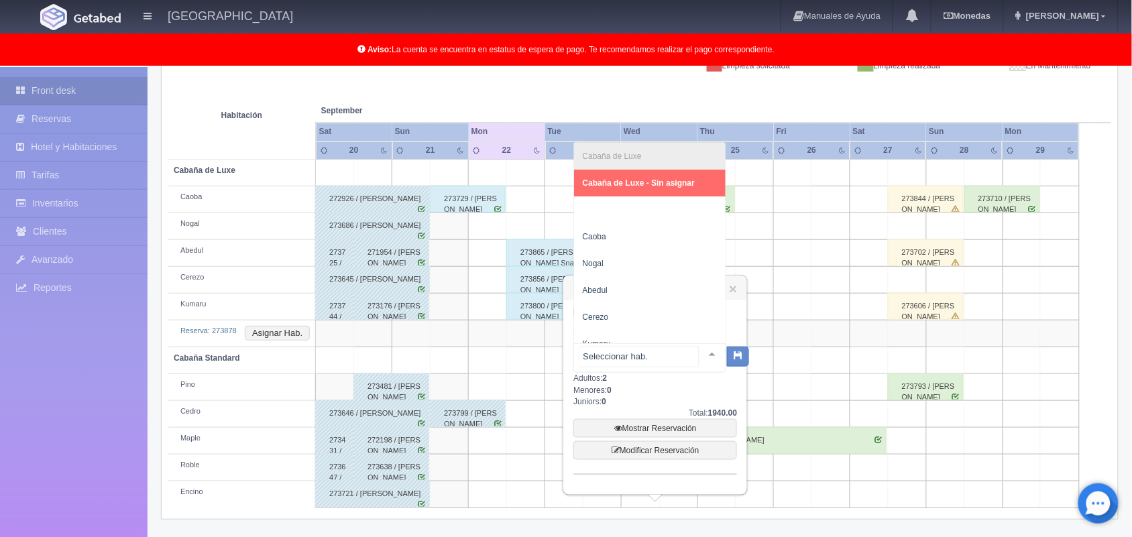
click at [703, 356] on div at bounding box center [712, 354] width 27 height 20
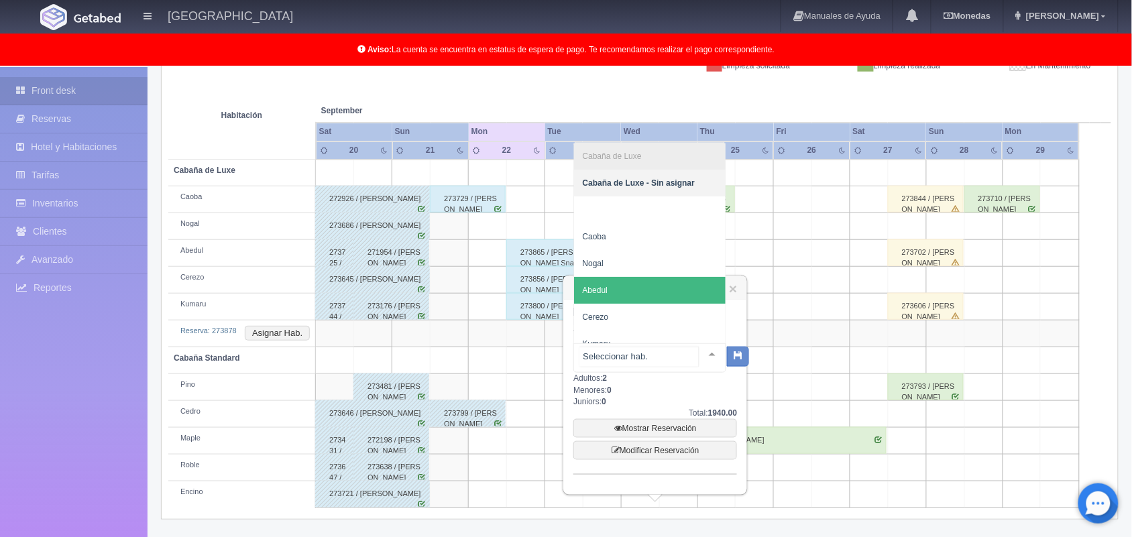
click at [669, 279] on span "Abedul" at bounding box center [650, 290] width 152 height 27
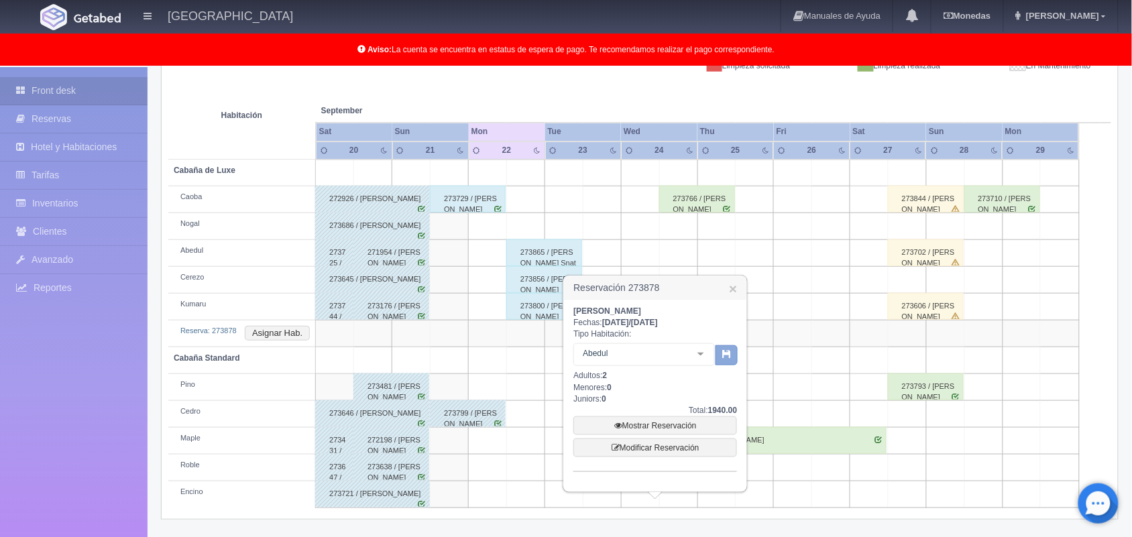
click at [728, 356] on icon "button" at bounding box center [726, 353] width 9 height 9
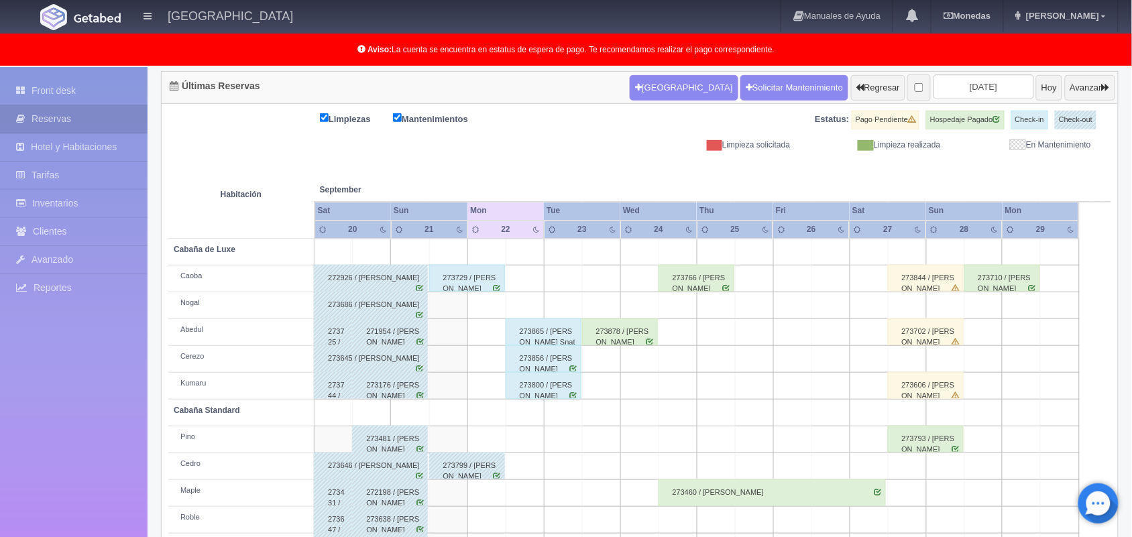
scroll to position [186, 0]
